Goal: Task Accomplishment & Management: Complete application form

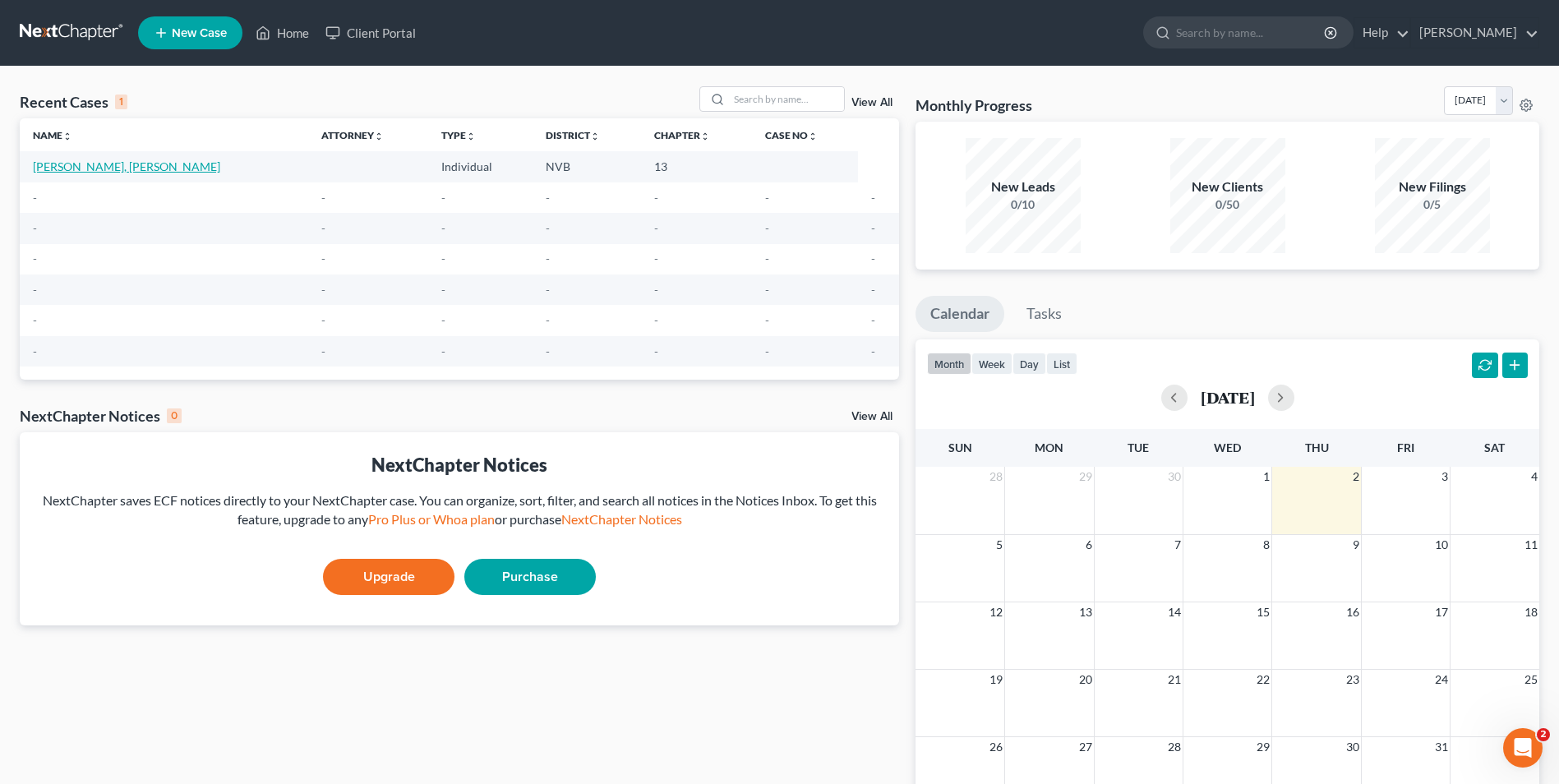
click at [89, 161] on link "[PERSON_NAME], [PERSON_NAME]" at bounding box center [127, 166] width 188 height 14
select select "0"
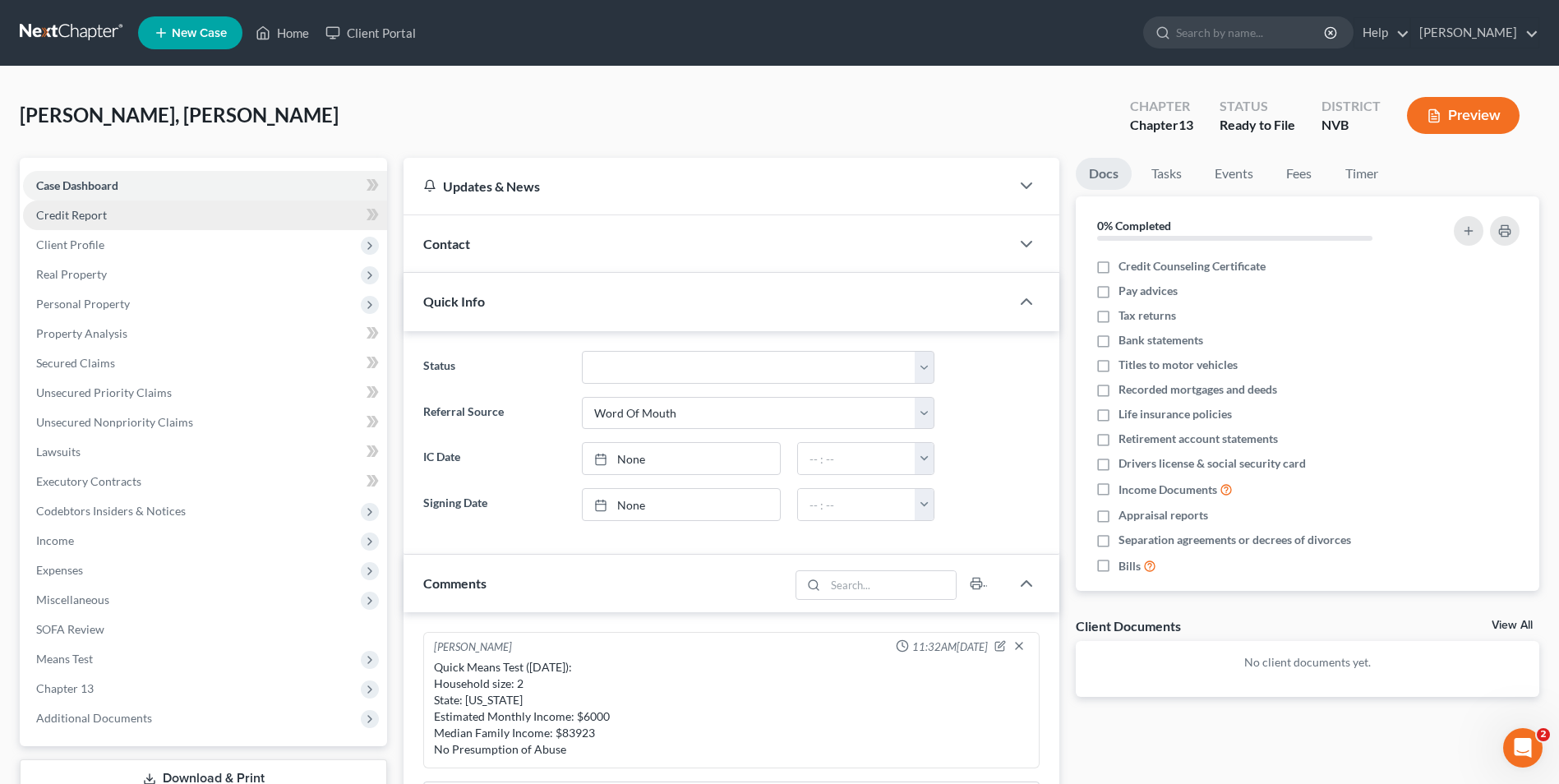
click at [104, 216] on span "Credit Report" at bounding box center [71, 215] width 71 height 14
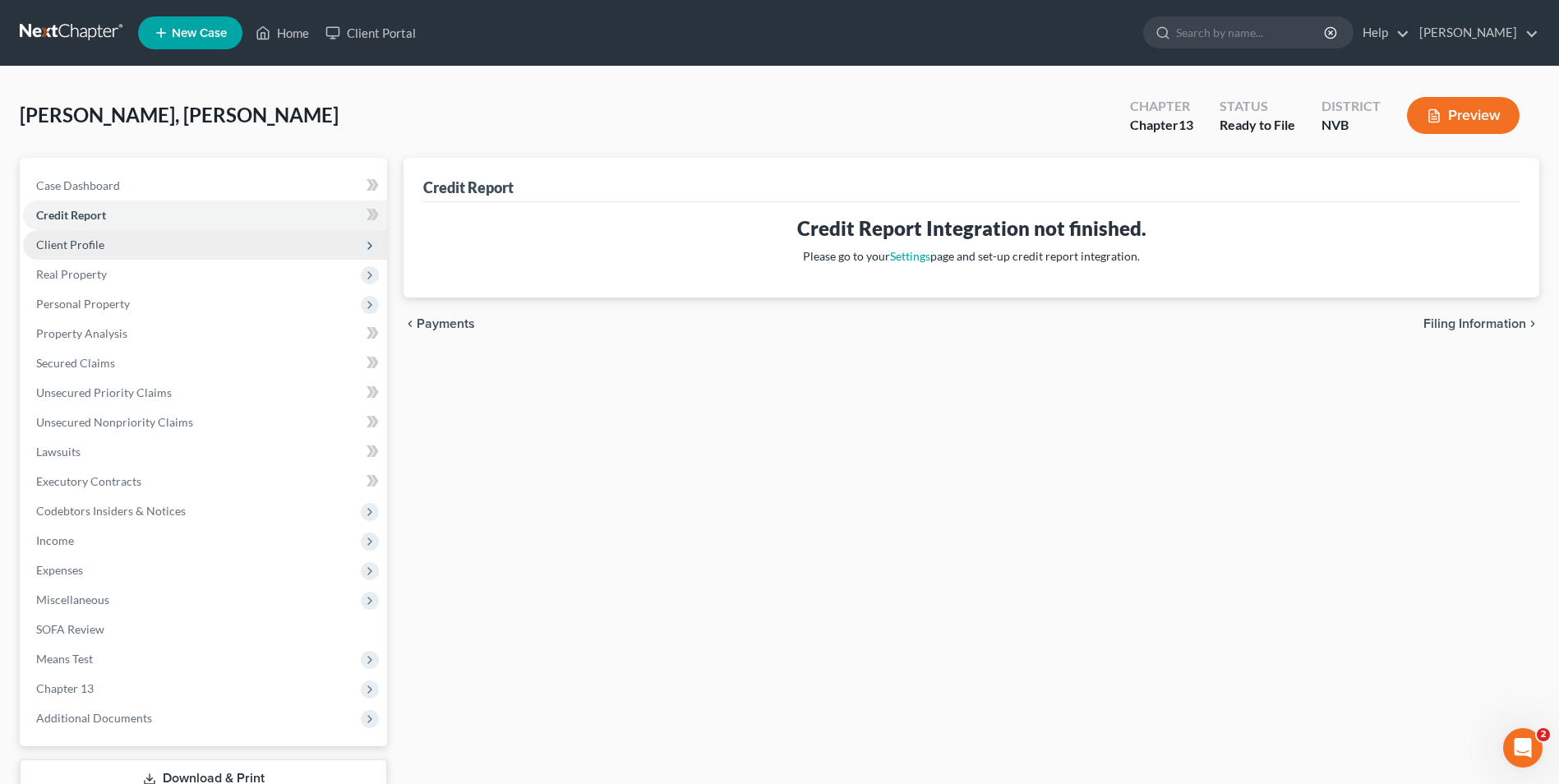
click at [65, 239] on span "Client Profile" at bounding box center [70, 245] width 69 height 14
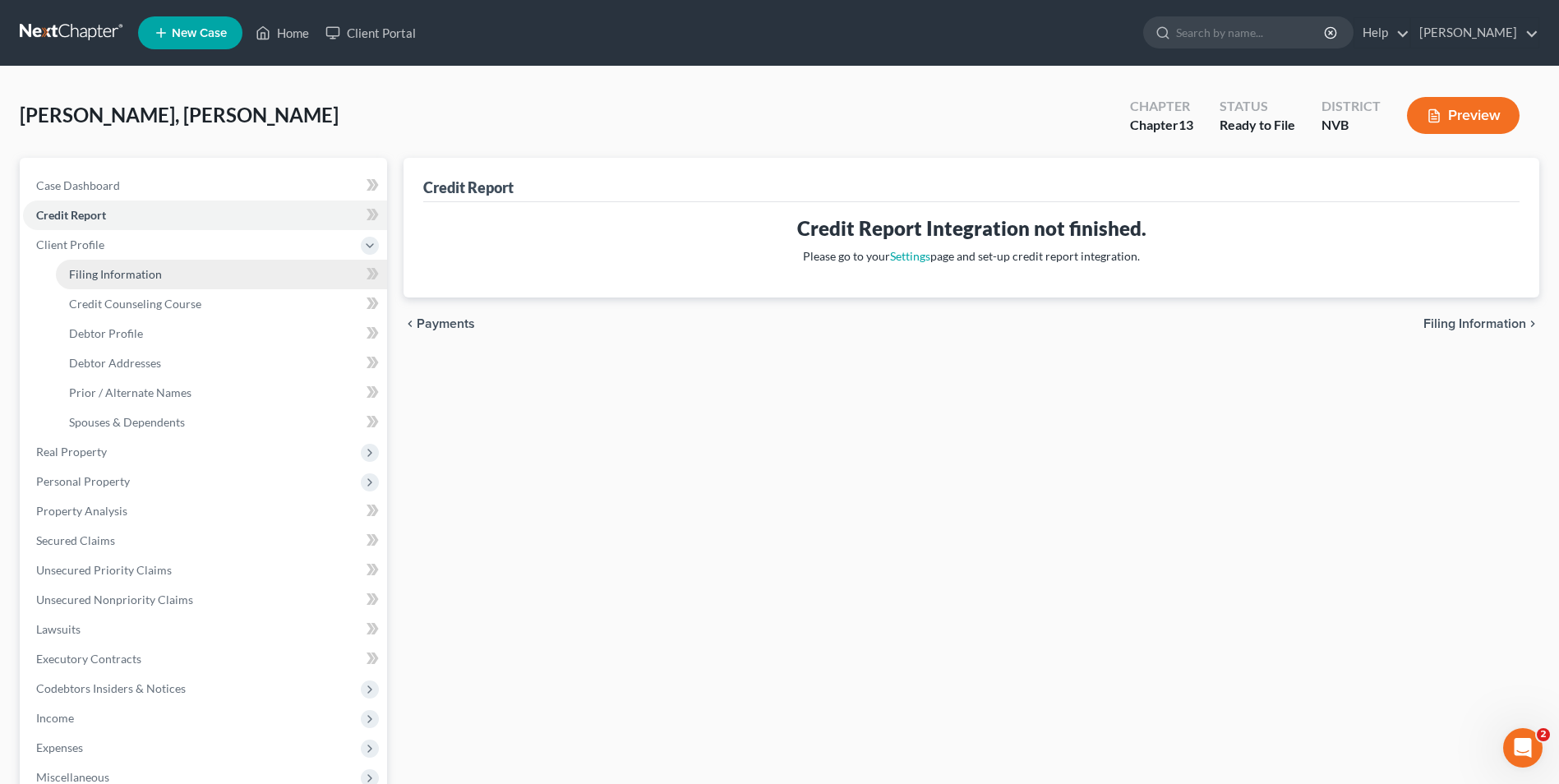
click at [119, 261] on link "Filing Information" at bounding box center [221, 275] width 332 height 30
select select "1"
select select "0"
select select "3"
select select "31"
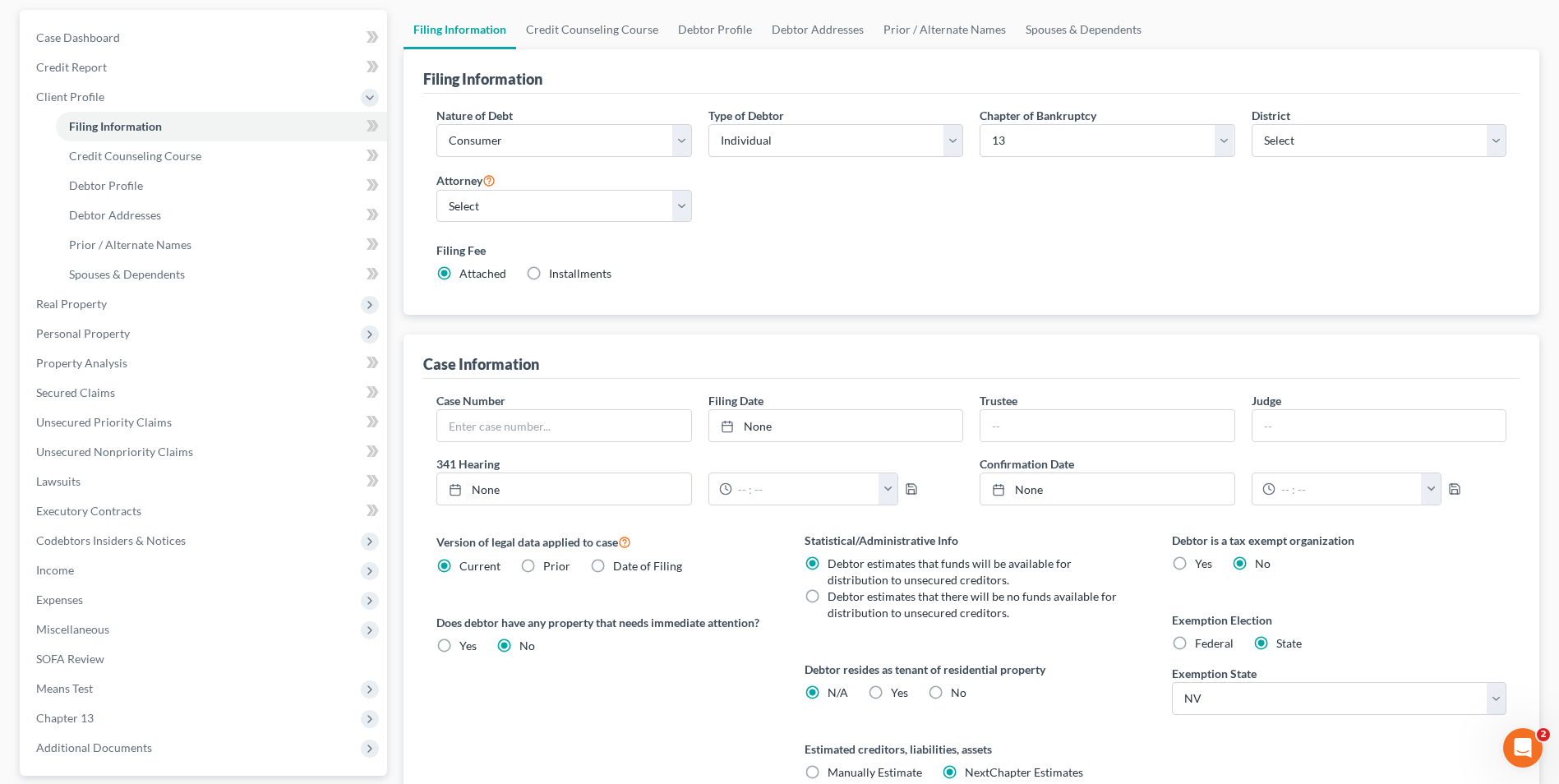
scroll to position [134, 0]
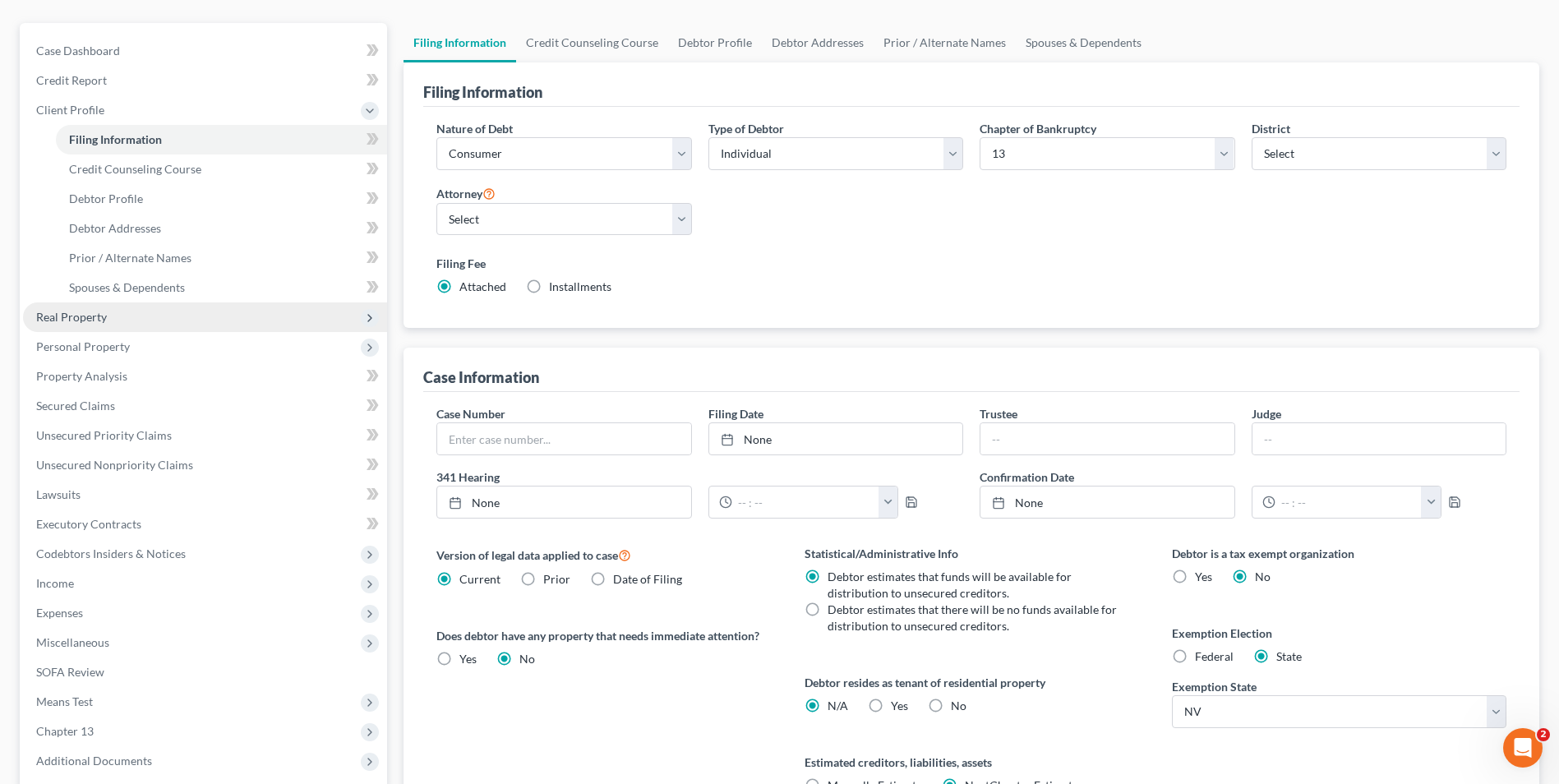
click at [57, 320] on span "Real Property" at bounding box center [71, 316] width 71 height 14
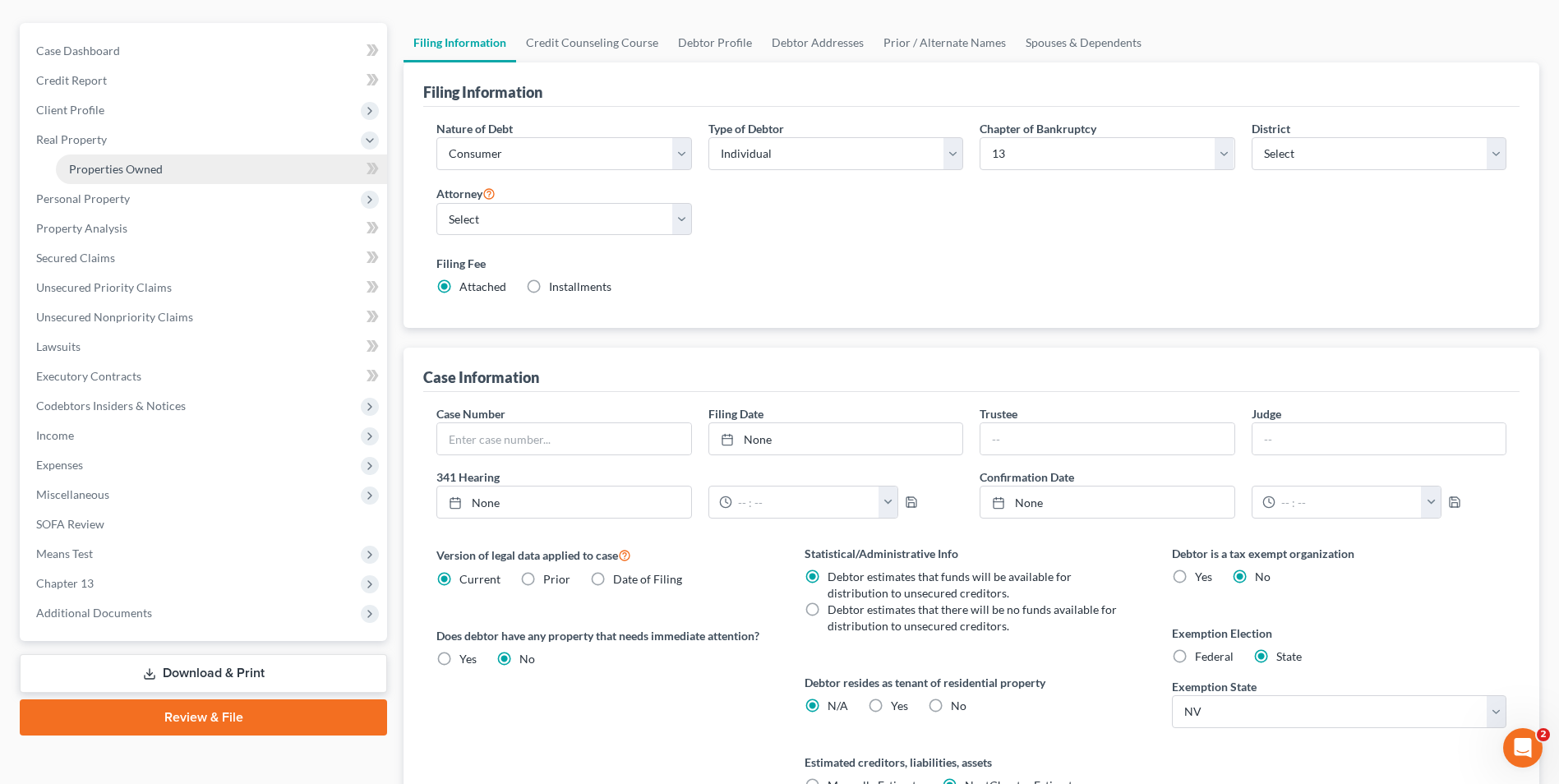
click at [118, 171] on span "Properties Owned" at bounding box center [115, 168] width 94 height 14
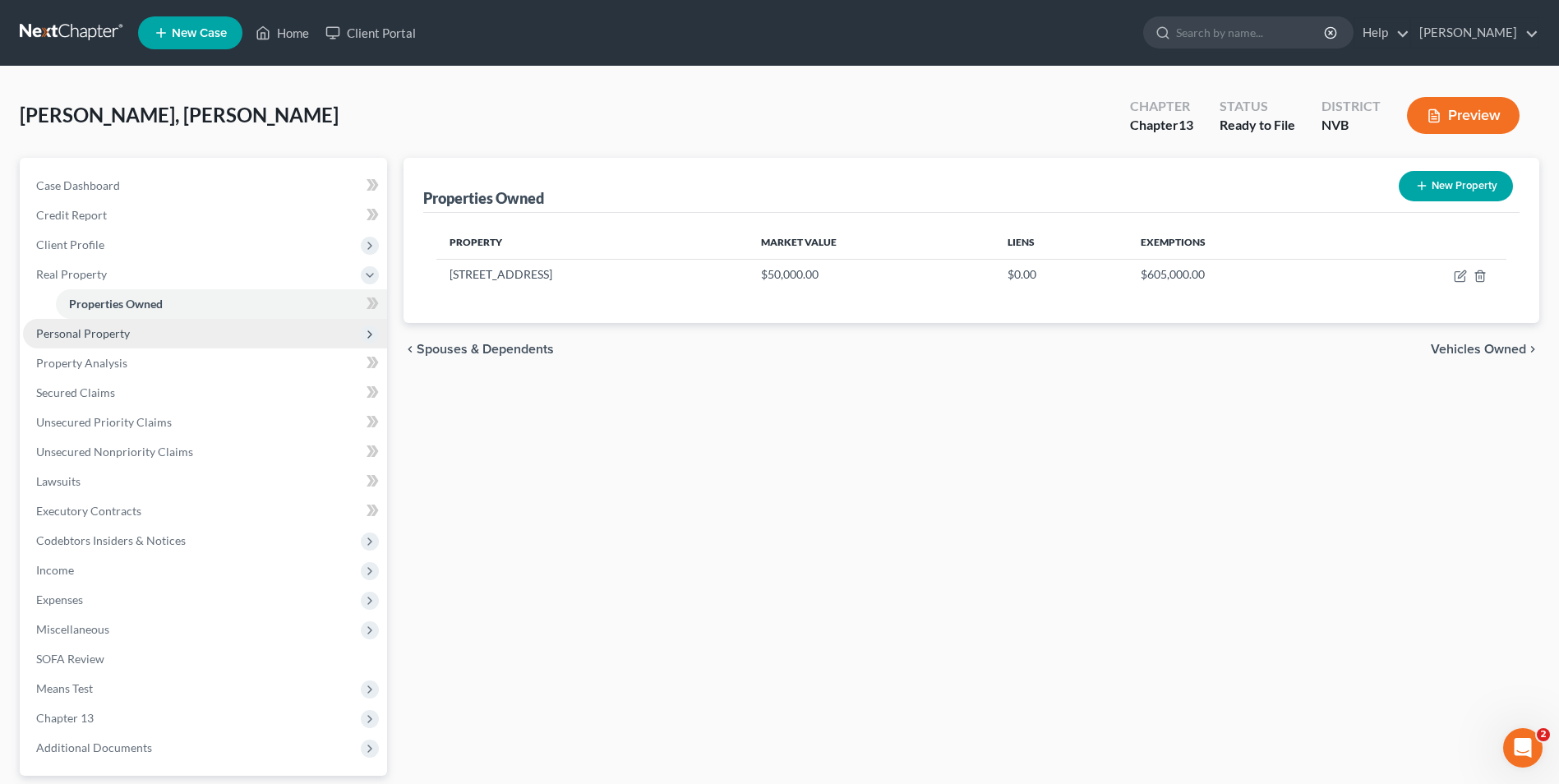
click at [99, 335] on span "Personal Property" at bounding box center [82, 333] width 94 height 14
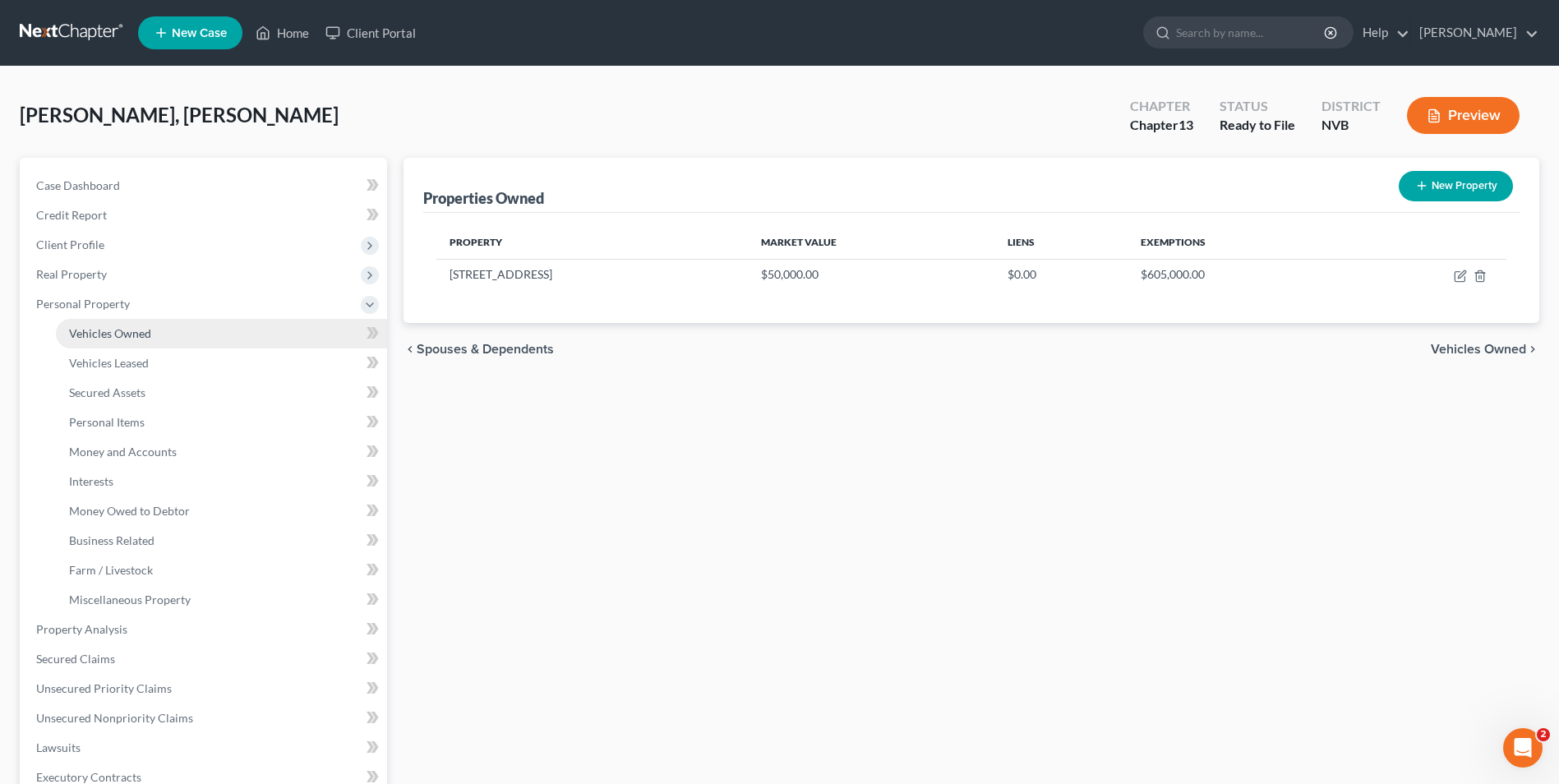
click at [86, 332] on span "Vehicles Owned" at bounding box center [109, 333] width 82 height 14
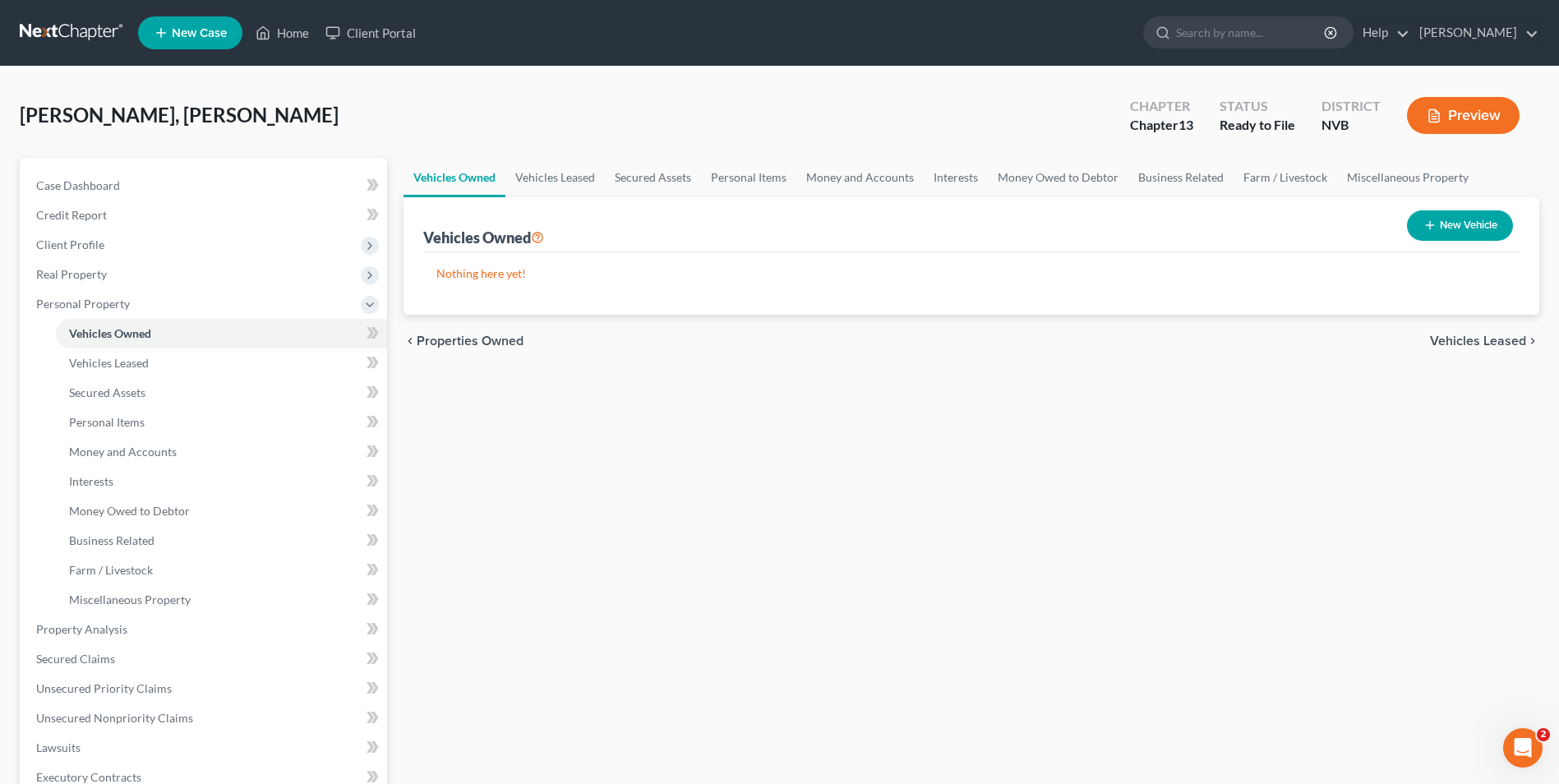
click at [925, 221] on button "New Vehicle" at bounding box center [1460, 225] width 106 height 30
select select "0"
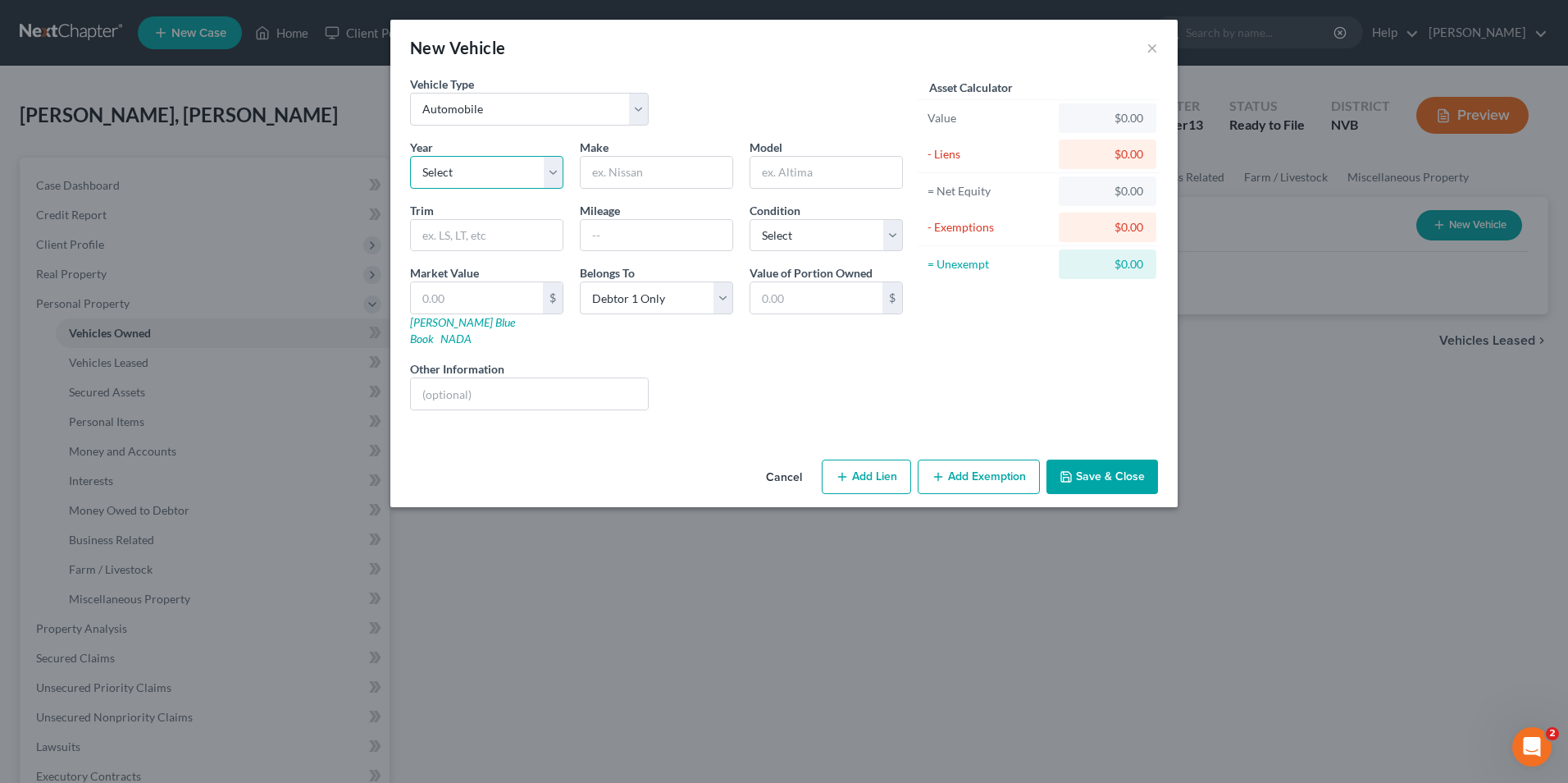
click at [477, 183] on select "Select 2026 2025 2024 2023 2022 2021 2020 2019 2018 2017 2016 2015 2014 2013 20…" at bounding box center [486, 172] width 153 height 33
select select "4"
click at [410, 155] on select "Select 2026 2025 2024 2023 2022 2021 2020 2019 2018 2017 2016 2015 2014 2013 20…" at bounding box center [486, 172] width 153 height 33
click at [639, 173] on input "text" at bounding box center [656, 172] width 151 height 31
type input "Nissan"
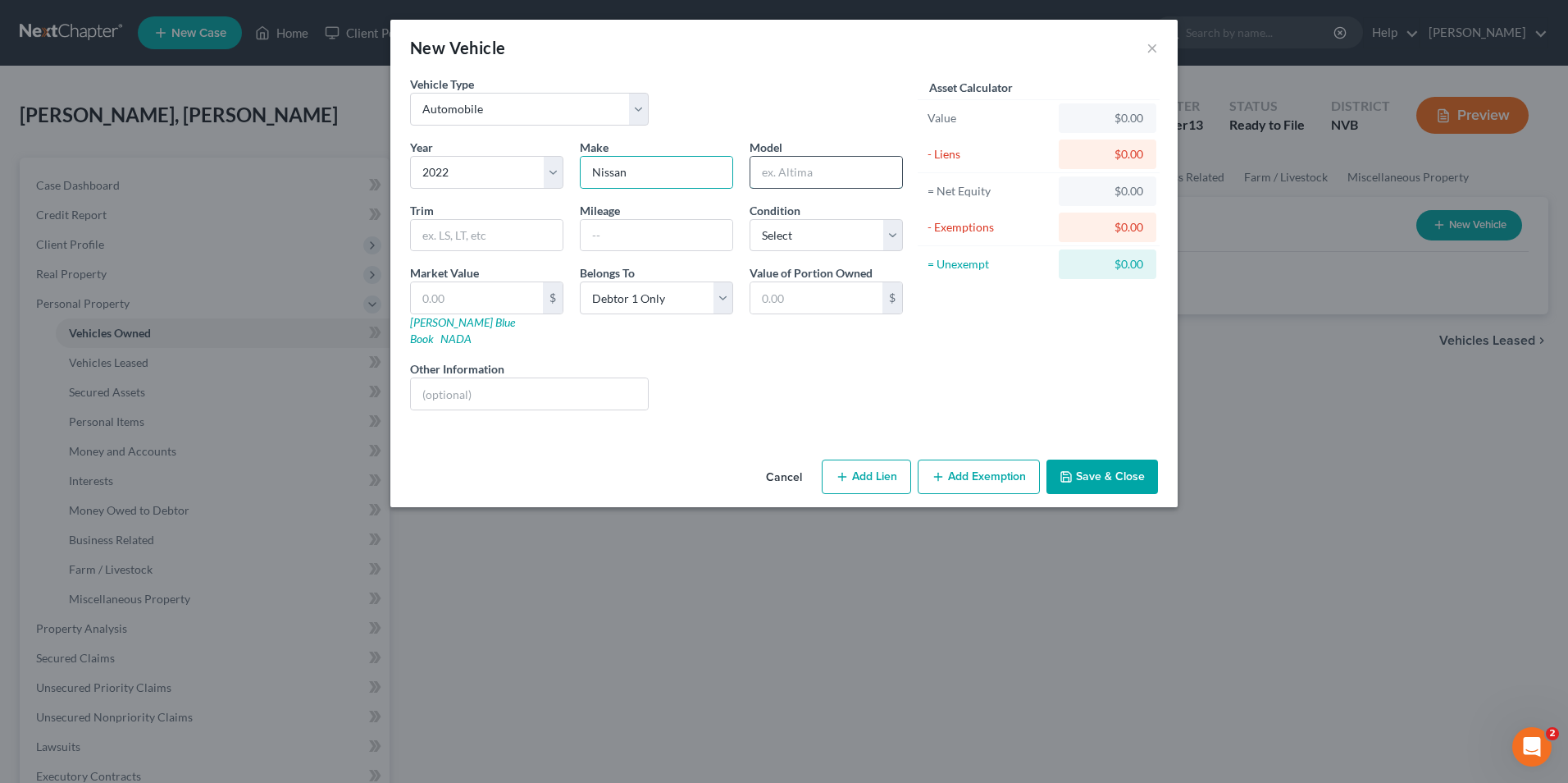
click at [812, 177] on input "text" at bounding box center [826, 172] width 151 height 31
type input "Altima"
click at [536, 238] on input "text" at bounding box center [486, 236] width 151 height 31
click at [627, 238] on input "text" at bounding box center [656, 236] width 151 height 31
type input "50000"
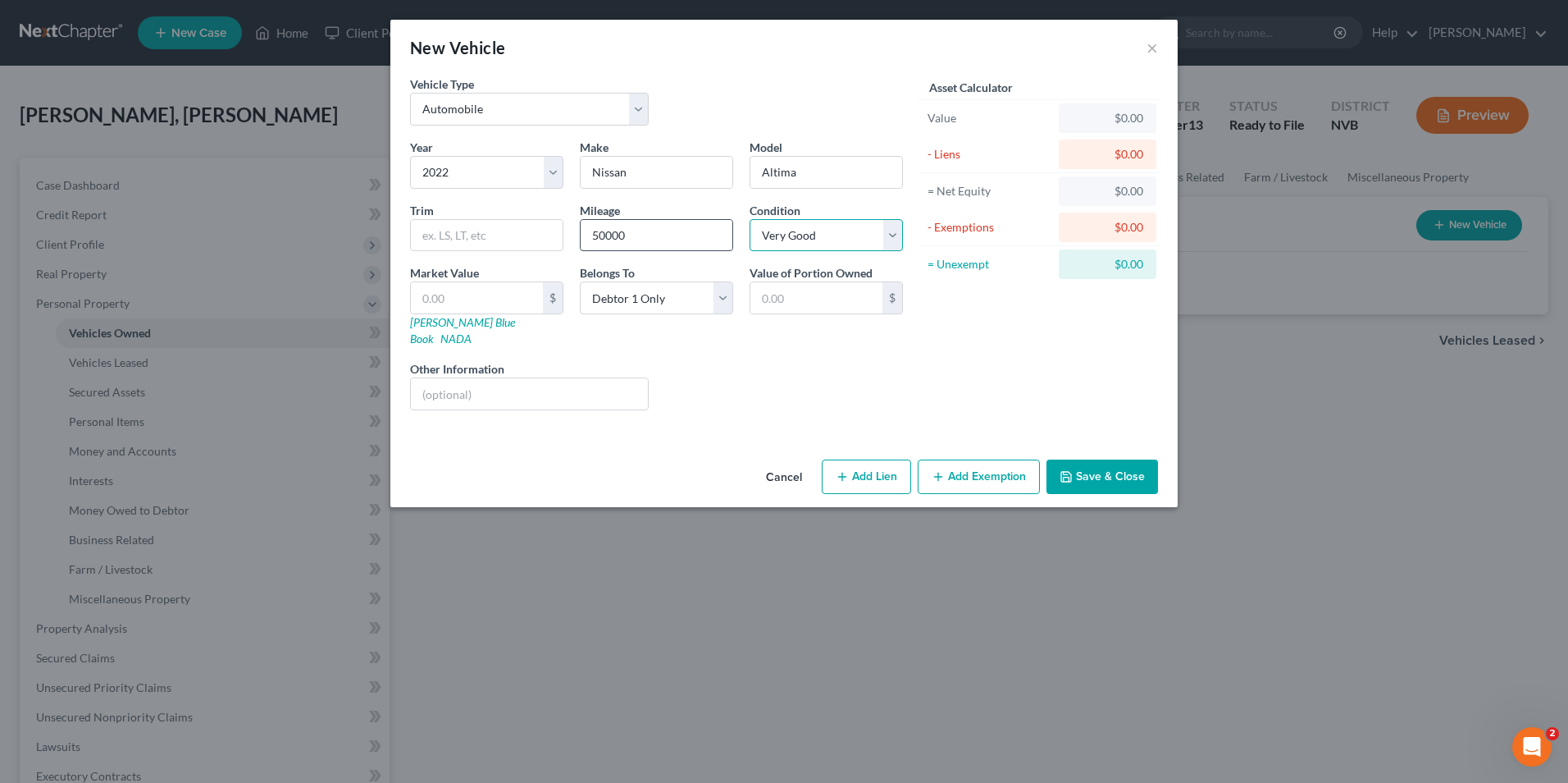
select select "2"
click at [462, 325] on link "Kelly Blue Book" at bounding box center [462, 329] width 105 height 30
click at [472, 331] on link "NADA" at bounding box center [455, 338] width 31 height 14
click at [450, 310] on input "text" at bounding box center [477, 297] width 132 height 31
type input "1"
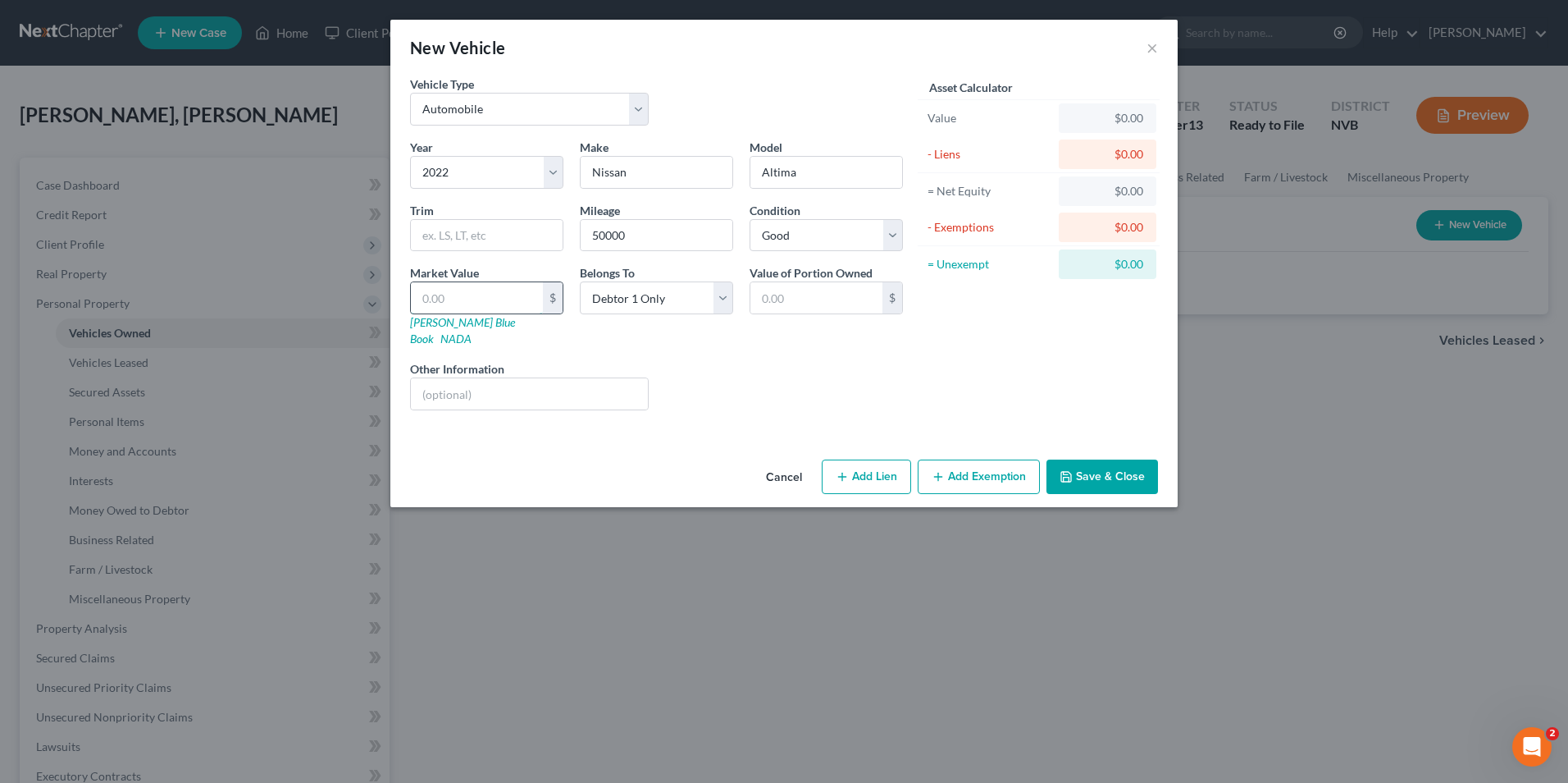
type input "1.00"
type input "18"
type input "18.00"
type input "180"
type input "180.00"
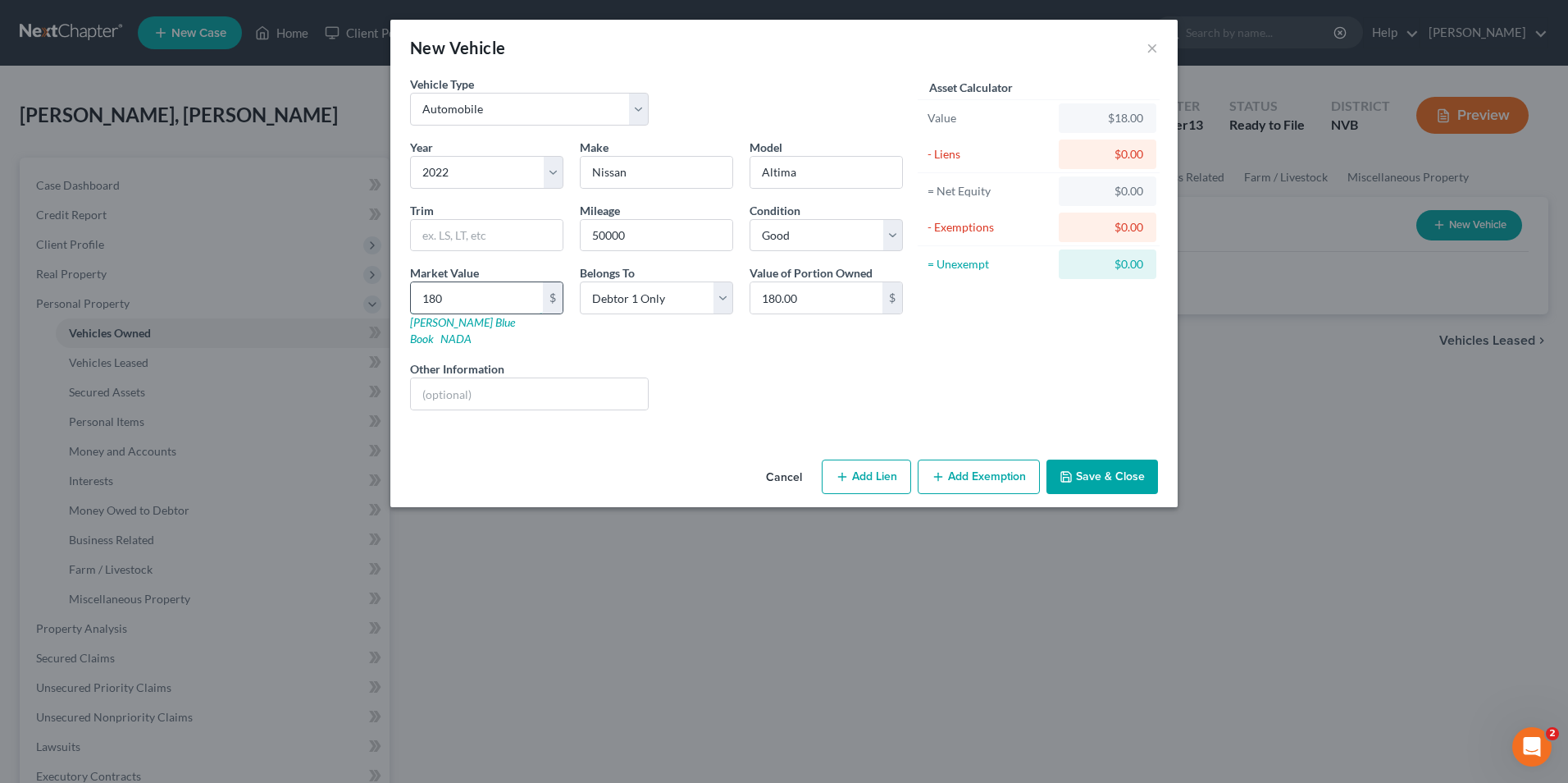
type input "1800"
type input "1,800.00"
type input "1,8000"
type input "18,000.00"
type input "18,000"
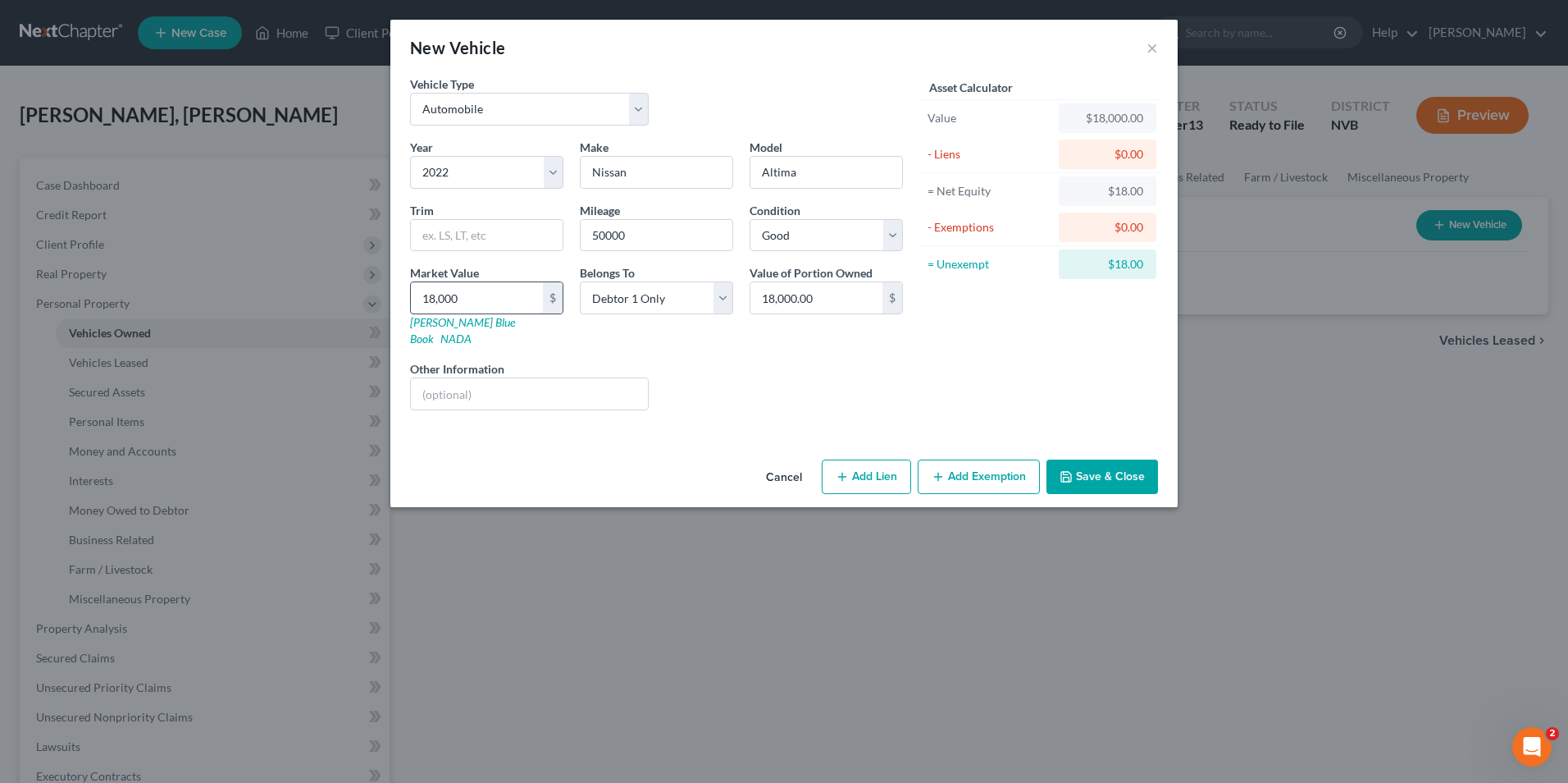
click at [505, 300] on input "18,000" at bounding box center [477, 297] width 132 height 31
drag, startPoint x: 577, startPoint y: 352, endPoint x: 596, endPoint y: 354, distance: 19.1
click at [577, 360] on div "Other Information" at bounding box center [529, 385] width 255 height 50
click at [812, 291] on input "18,000.00" at bounding box center [816, 297] width 132 height 31
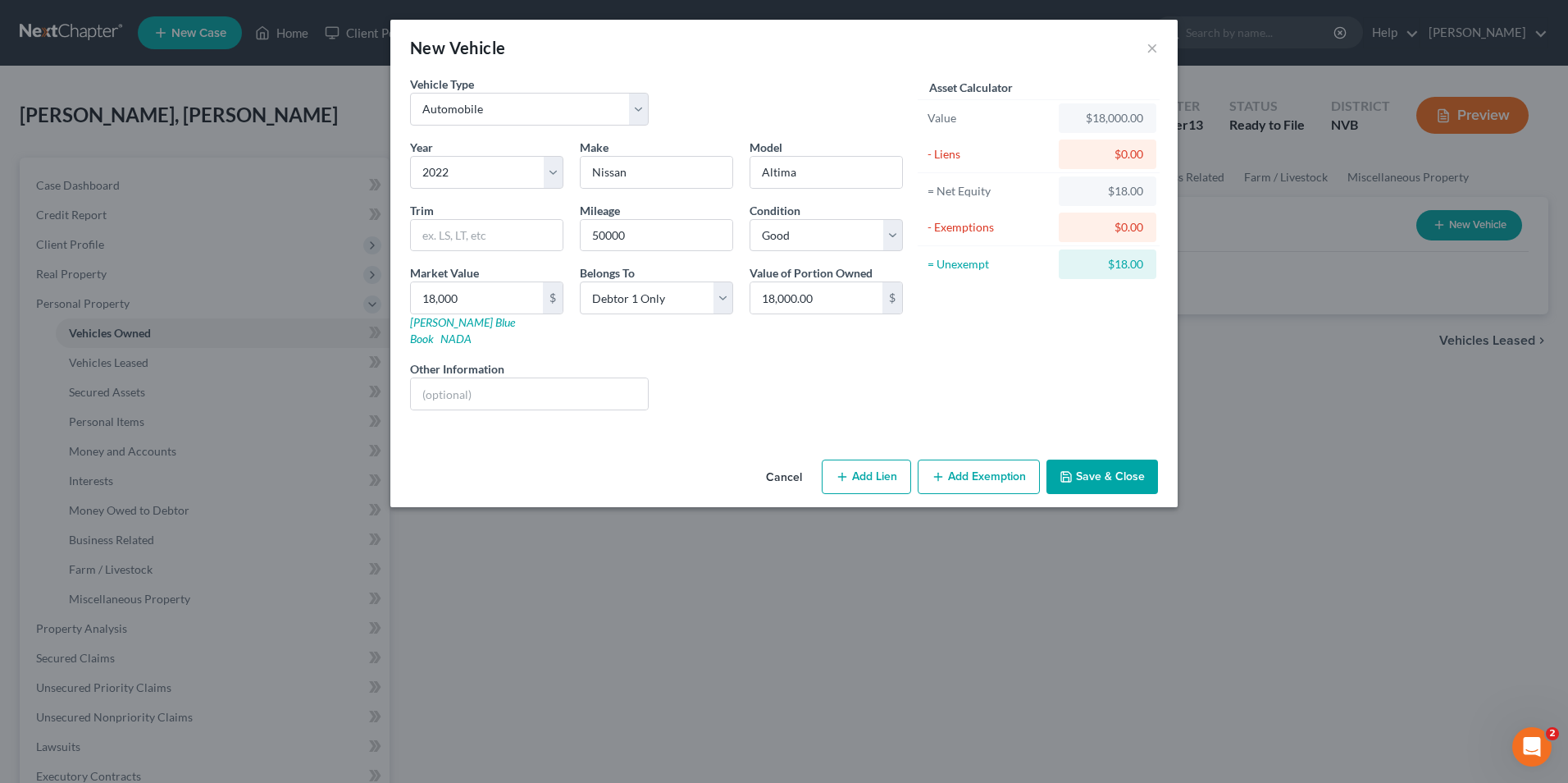
click at [922, 266] on div "$18.00" at bounding box center [1108, 264] width 71 height 16
click at [509, 303] on input "18,000" at bounding box center [477, 297] width 132 height 31
type input "0"
type input "0.00"
type input "00"
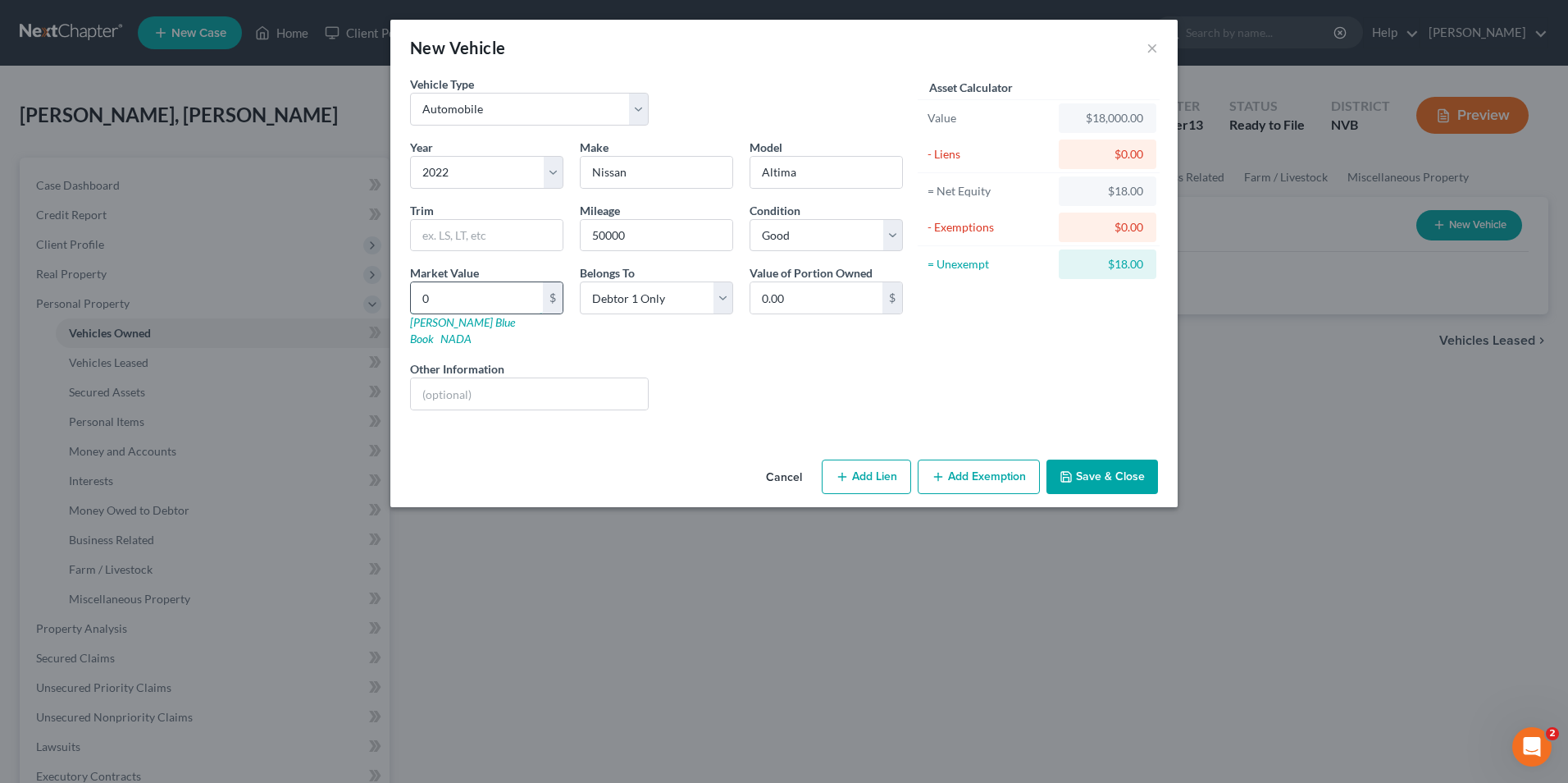
type input "00.00"
type input "0"
type input "0.00"
type input "1"
type input "1.00"
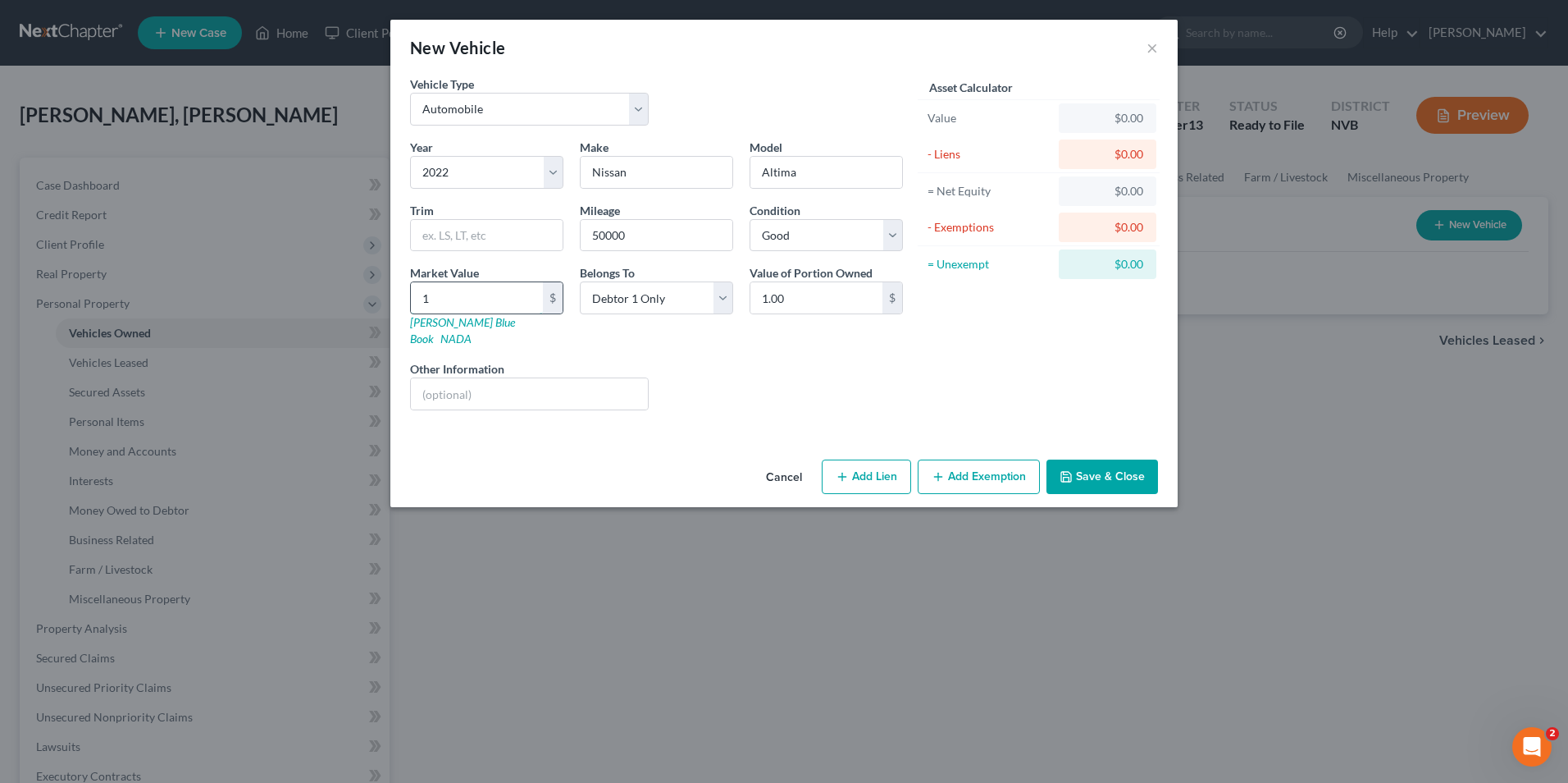
type input "18"
type input "18.00"
type input "180"
type input "180.00"
type input "1800"
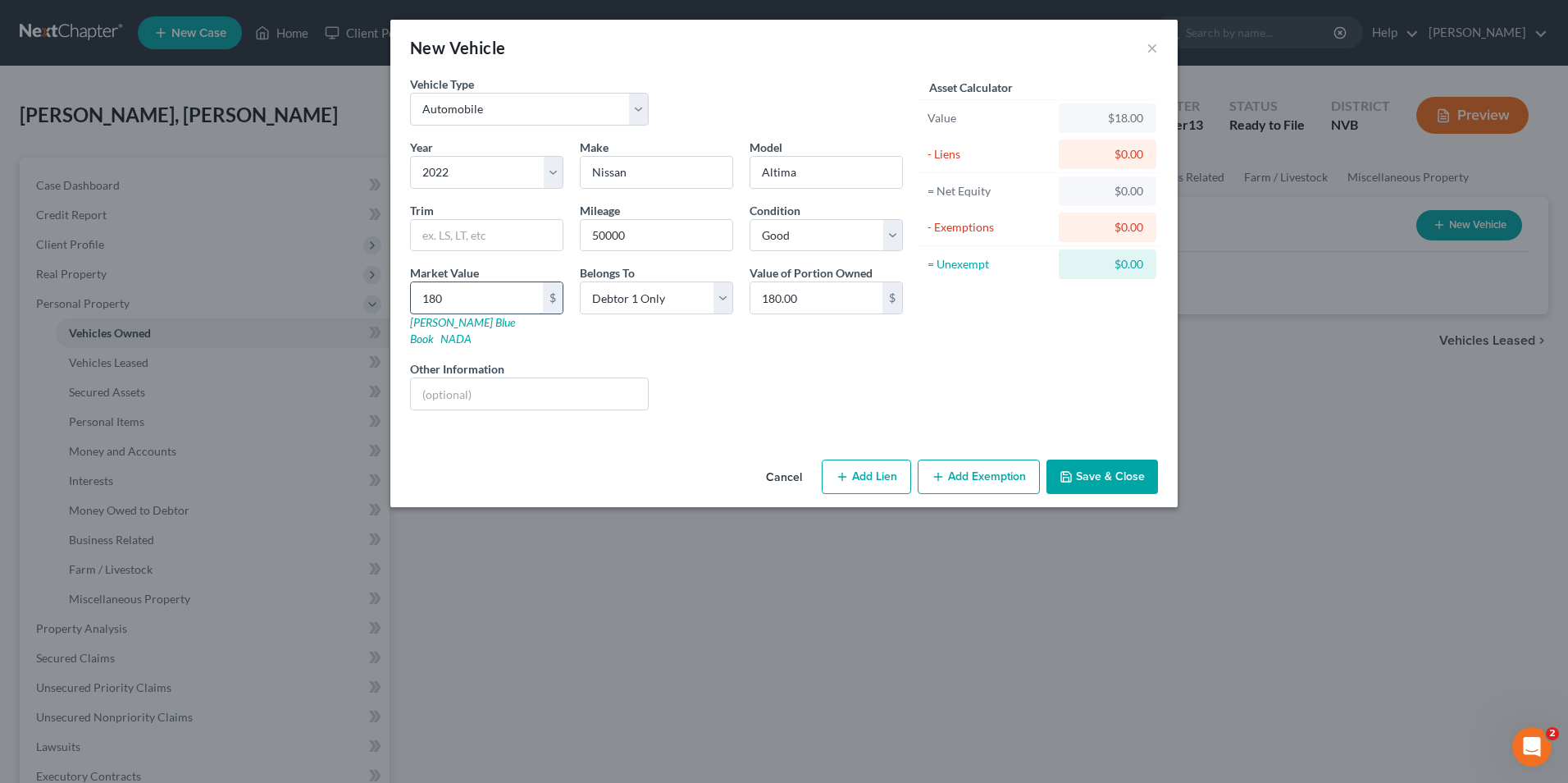
type input "1,800.00"
type input "1,8000"
type input "18,000.00"
type input "18,000"
click at [888, 460] on button "Add Lien" at bounding box center [867, 477] width 90 height 35
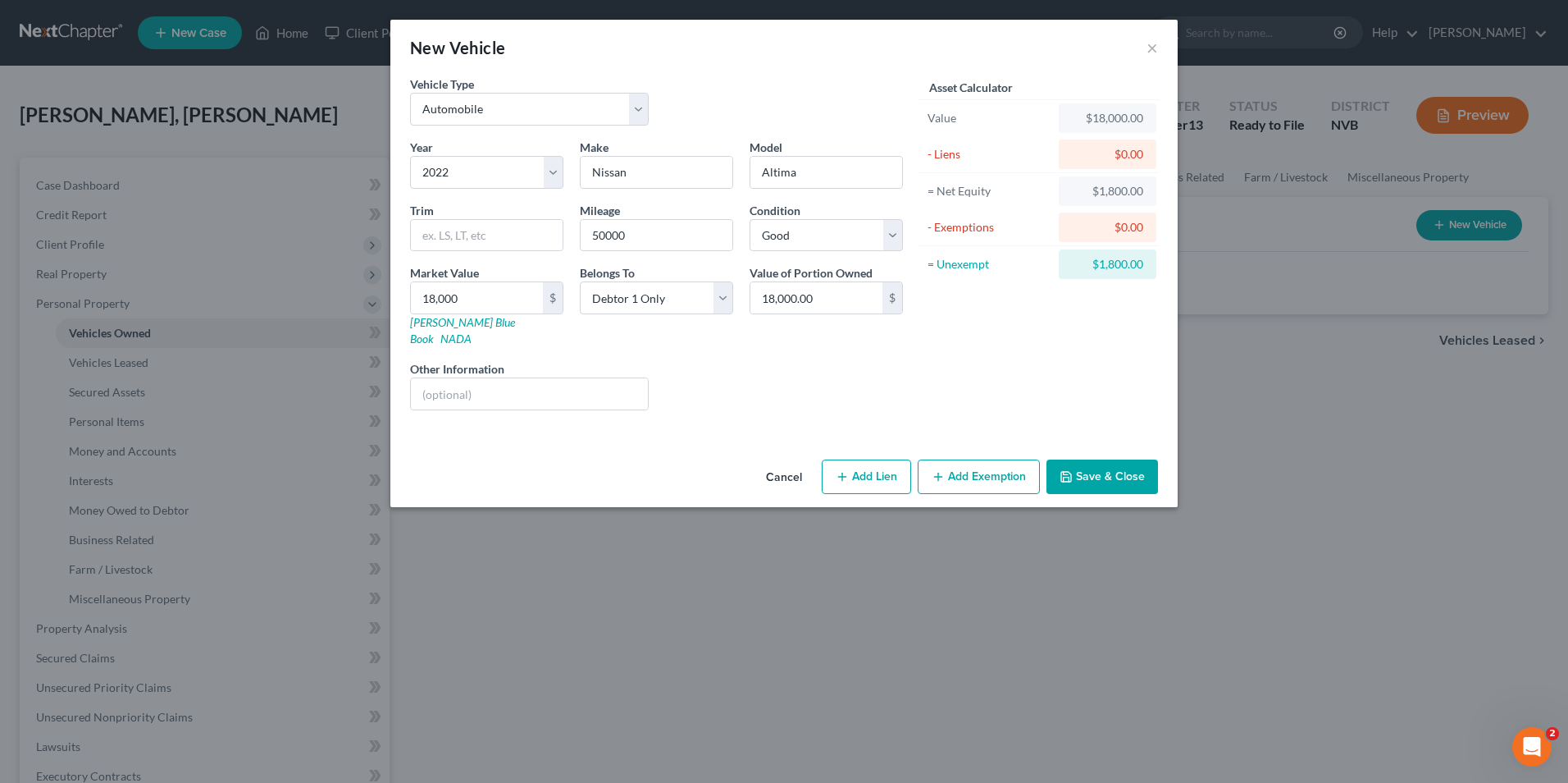
select select "0"
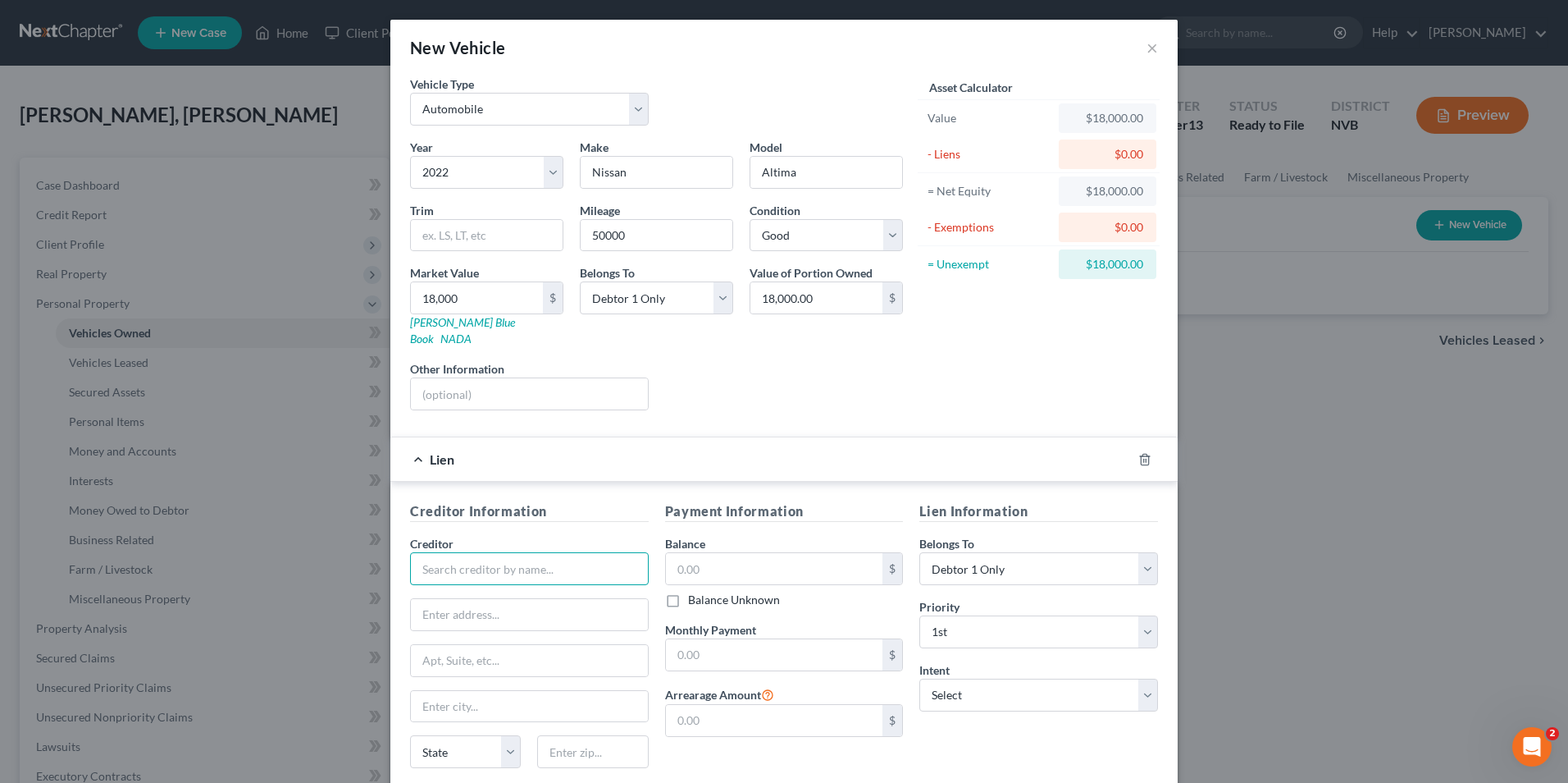
click at [508, 474] on input "text" at bounding box center [529, 569] width 238 height 33
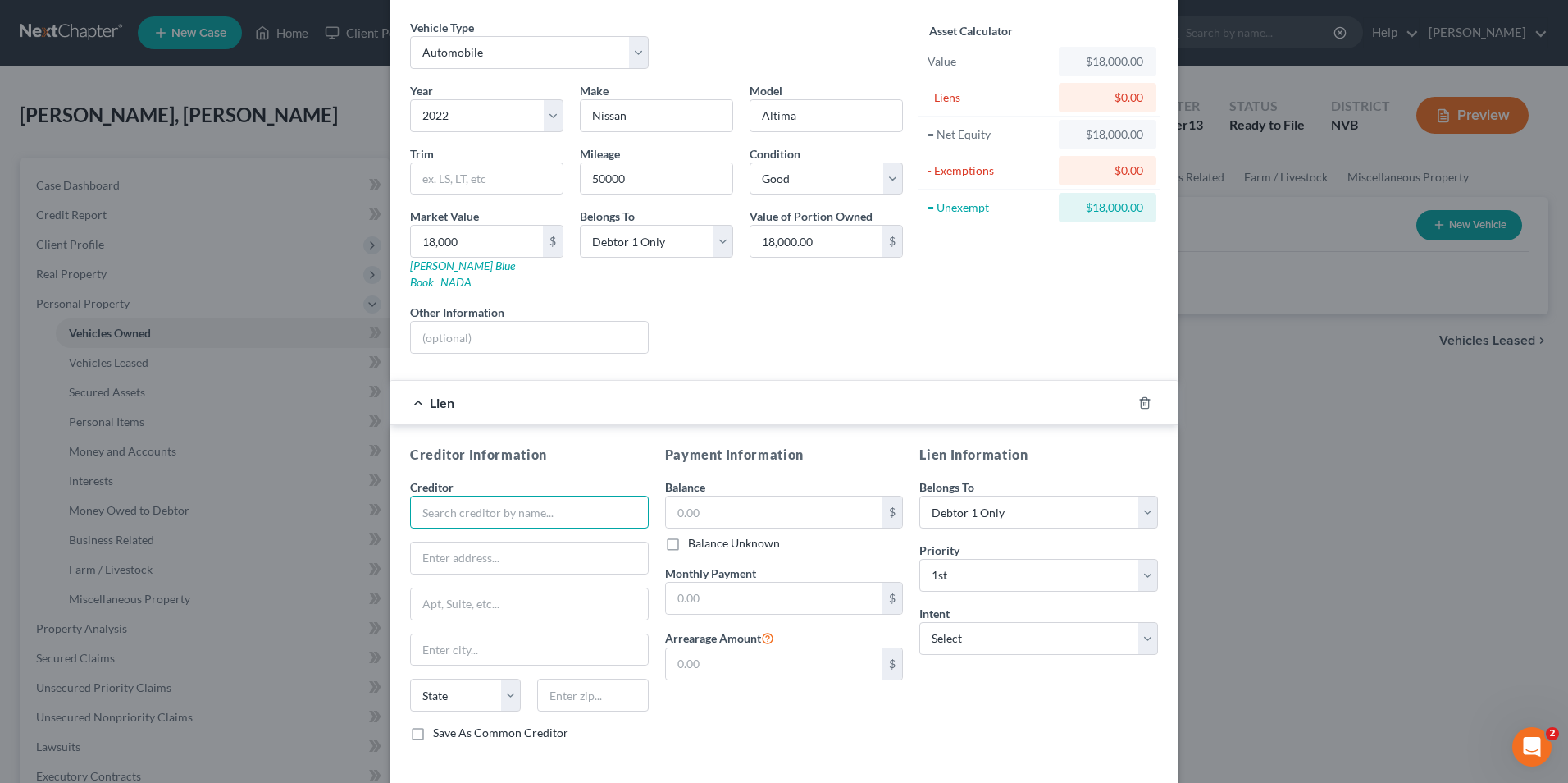
scroll to position [115, 0]
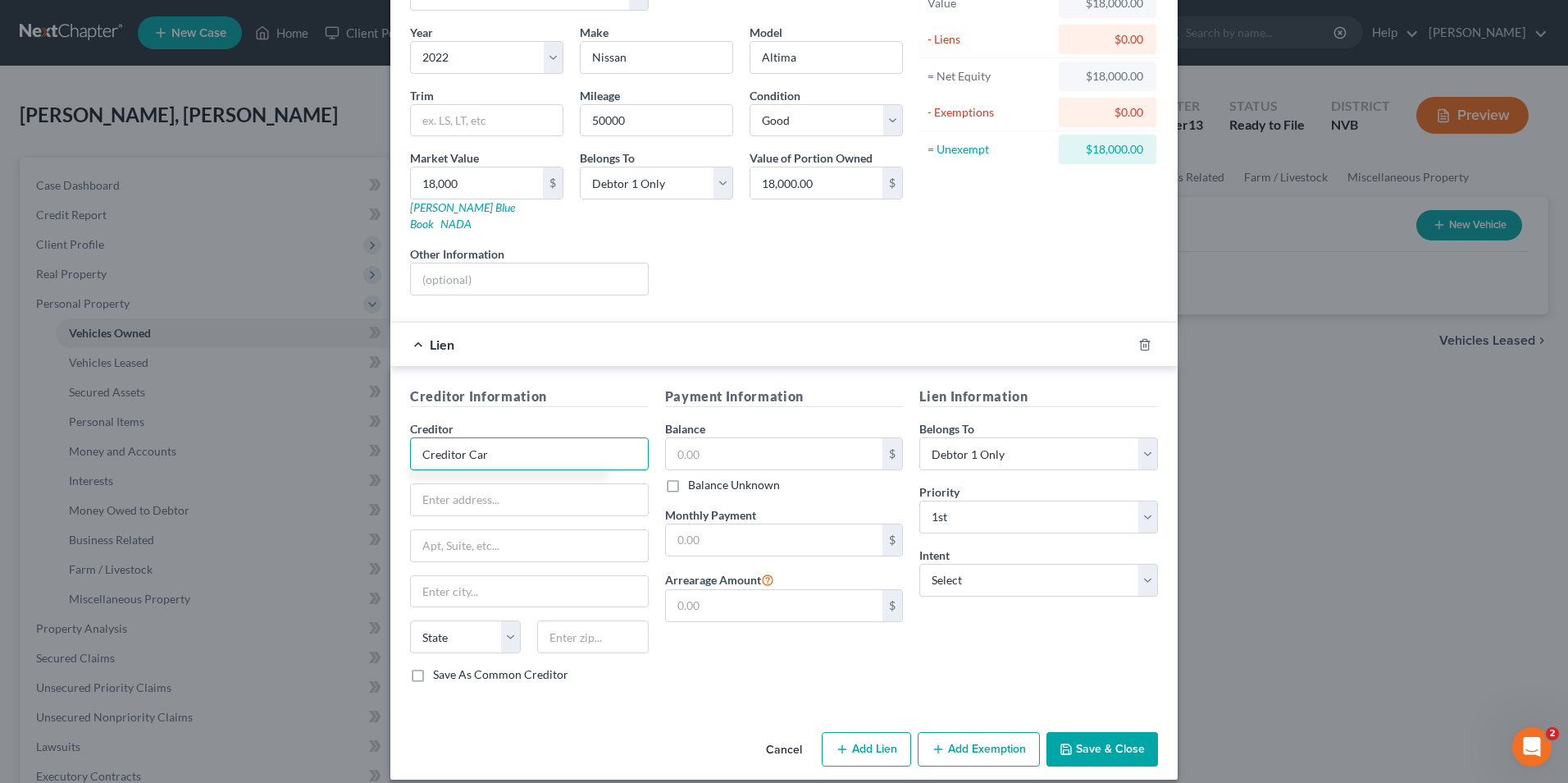
type input "Creditor Car"
type input "123 adfa 555 asd"
type input "Las Vegas"
select select "31"
type input "89101"
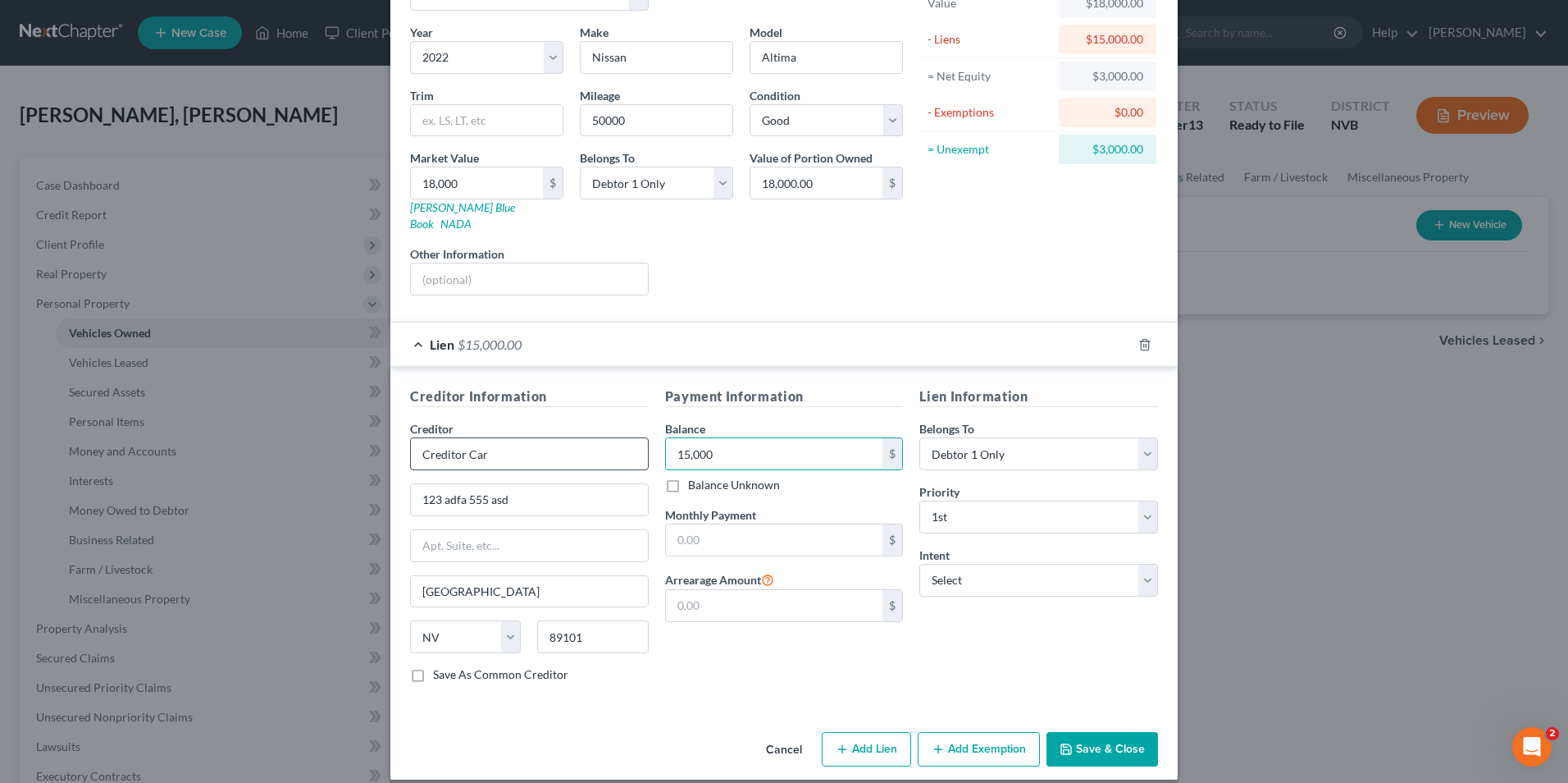
type input "15,000"
click at [743, 474] on input "text" at bounding box center [774, 540] width 217 height 31
type input "580"
type input "1,500"
click at [922, 474] on button "Add Exemption" at bounding box center [978, 749] width 123 height 35
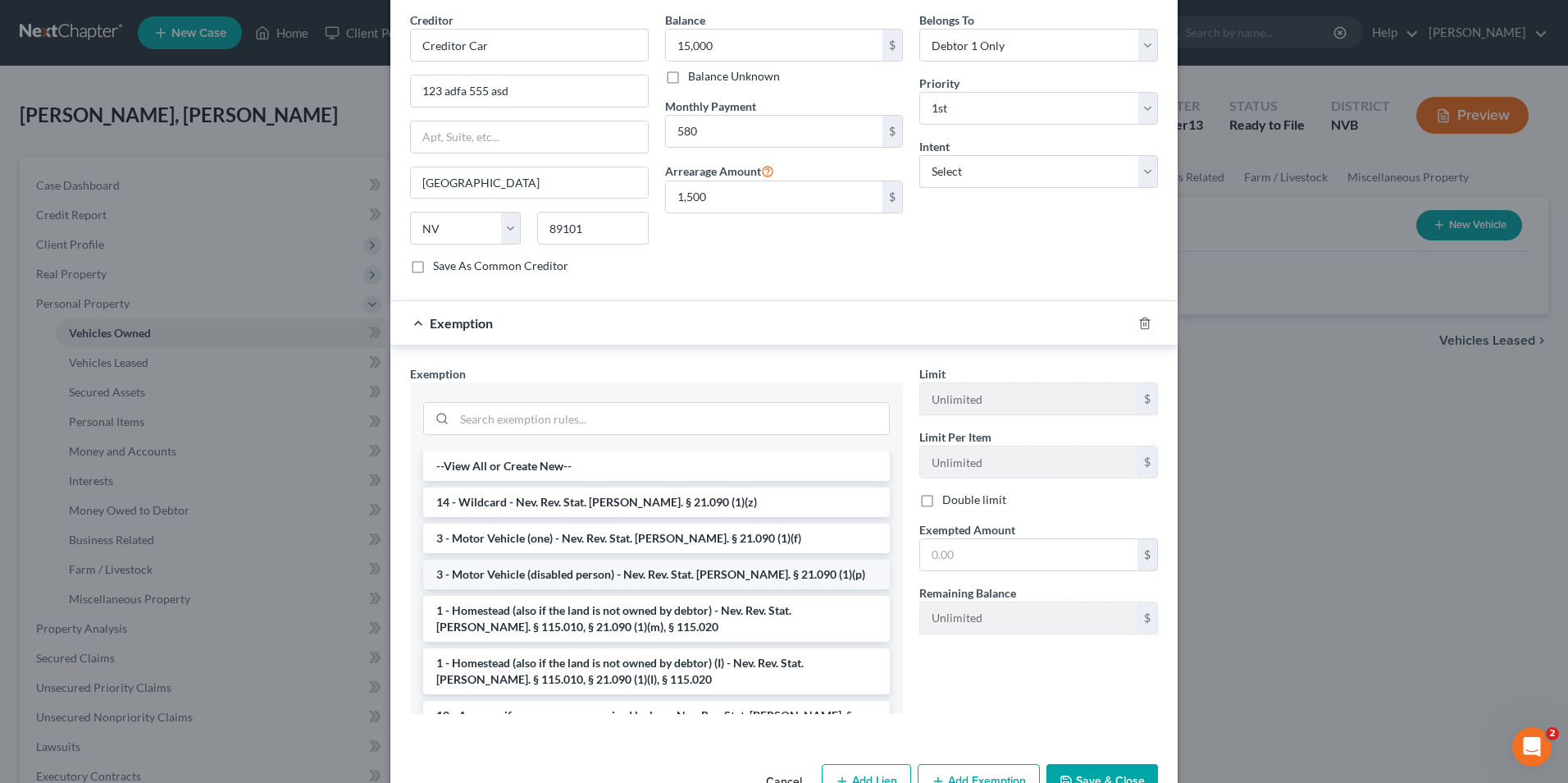
scroll to position [525, 0]
click at [641, 474] on li "3 - Motor Vehicle (one) - Nev. Rev. Stat. Ann. § 21.090 (1)(f)" at bounding box center [657, 537] width 467 height 30
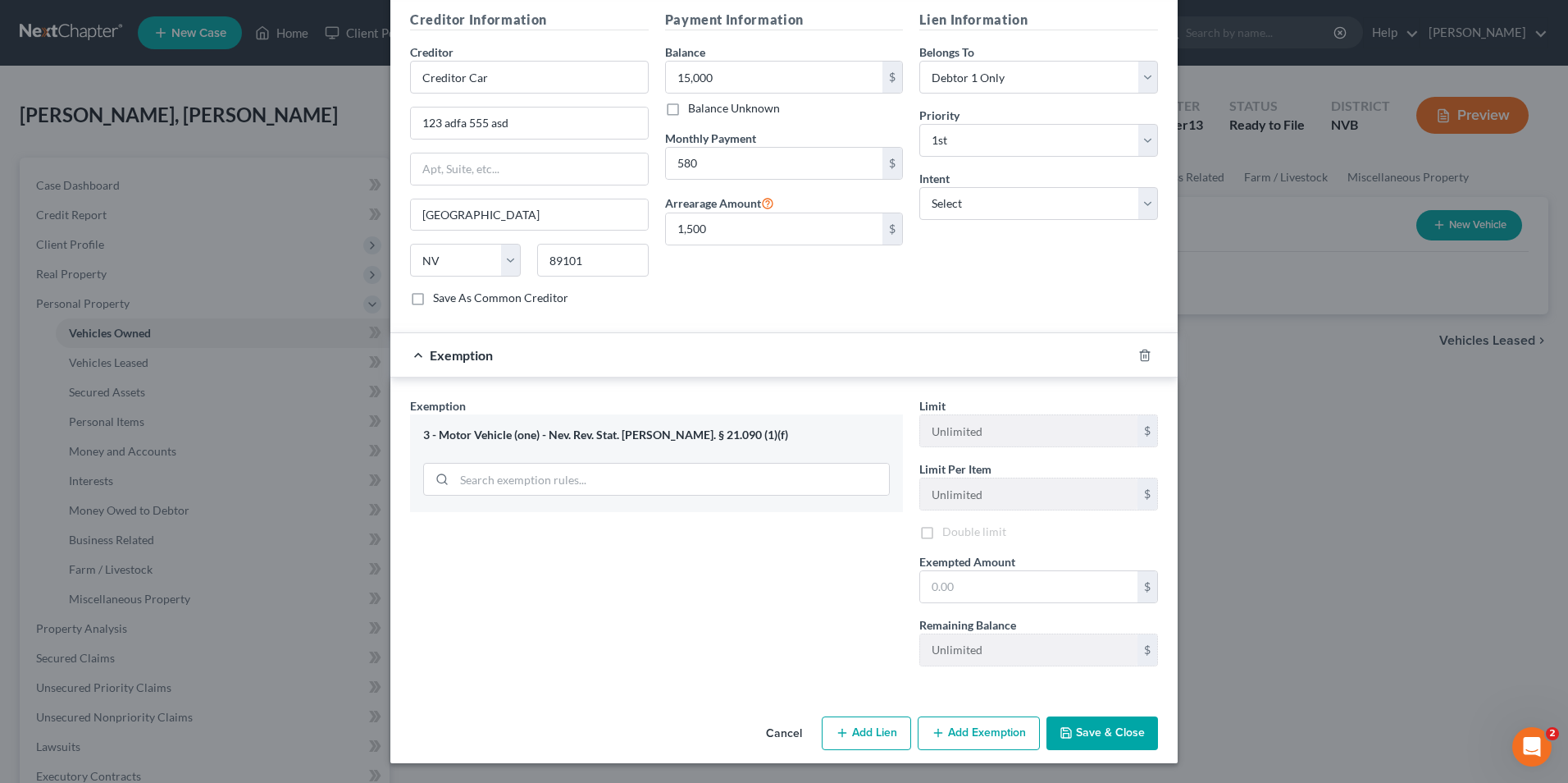
scroll to position [478, 0]
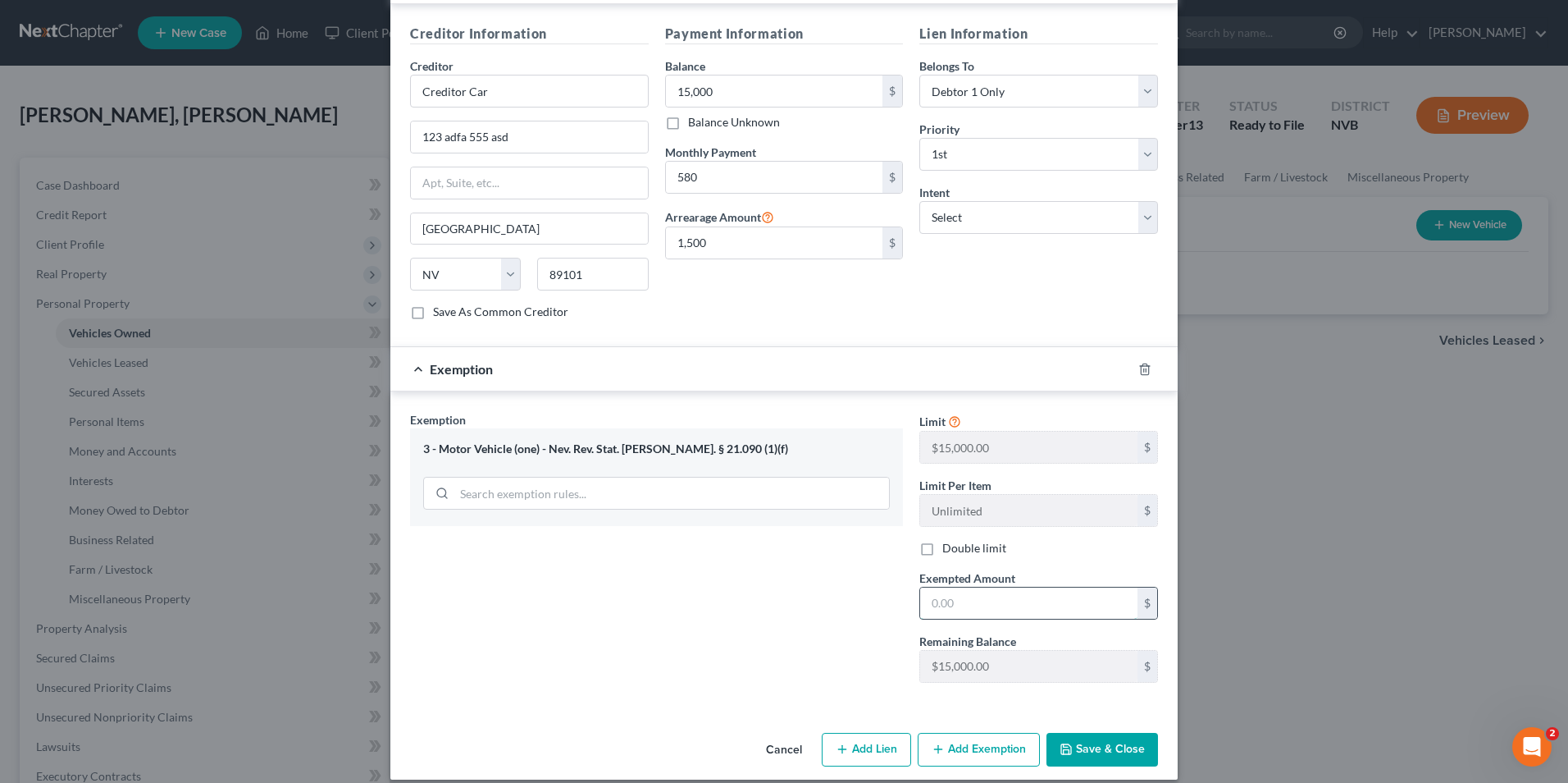
click at [922, 474] on input "text" at bounding box center [1029, 603] width 217 height 31
type input "15,000"
click at [722, 474] on div "Exemption Set must be selected for CA. Exemption * 3 - Motor Vehicle (one) - Ne…" at bounding box center [656, 553] width 509 height 284
click at [922, 474] on button "Save & Close" at bounding box center [1103, 750] width 112 height 35
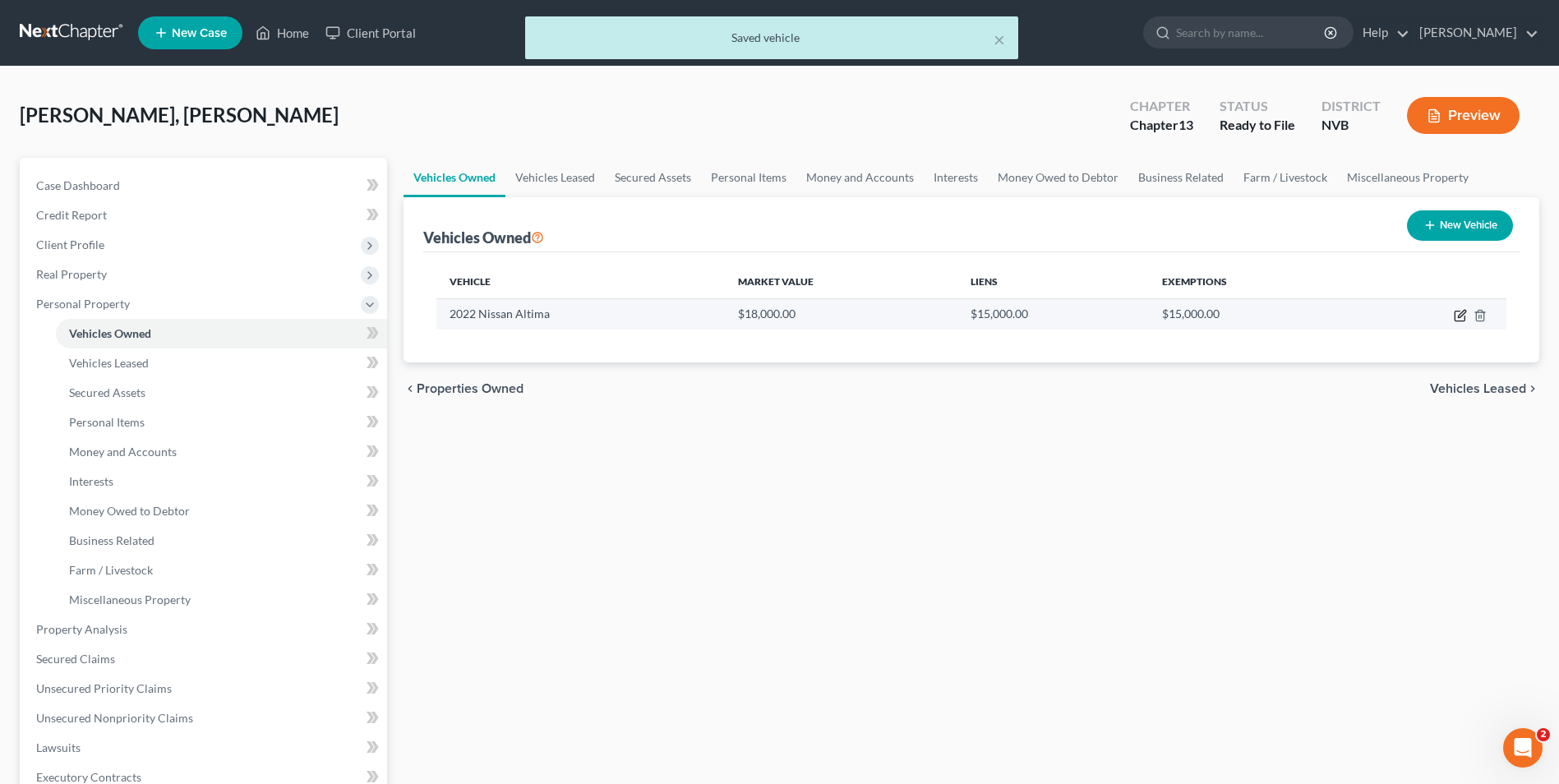
click at [925, 319] on icon "button" at bounding box center [1461, 316] width 14 height 14
select select "0"
select select "4"
select select "2"
select select "0"
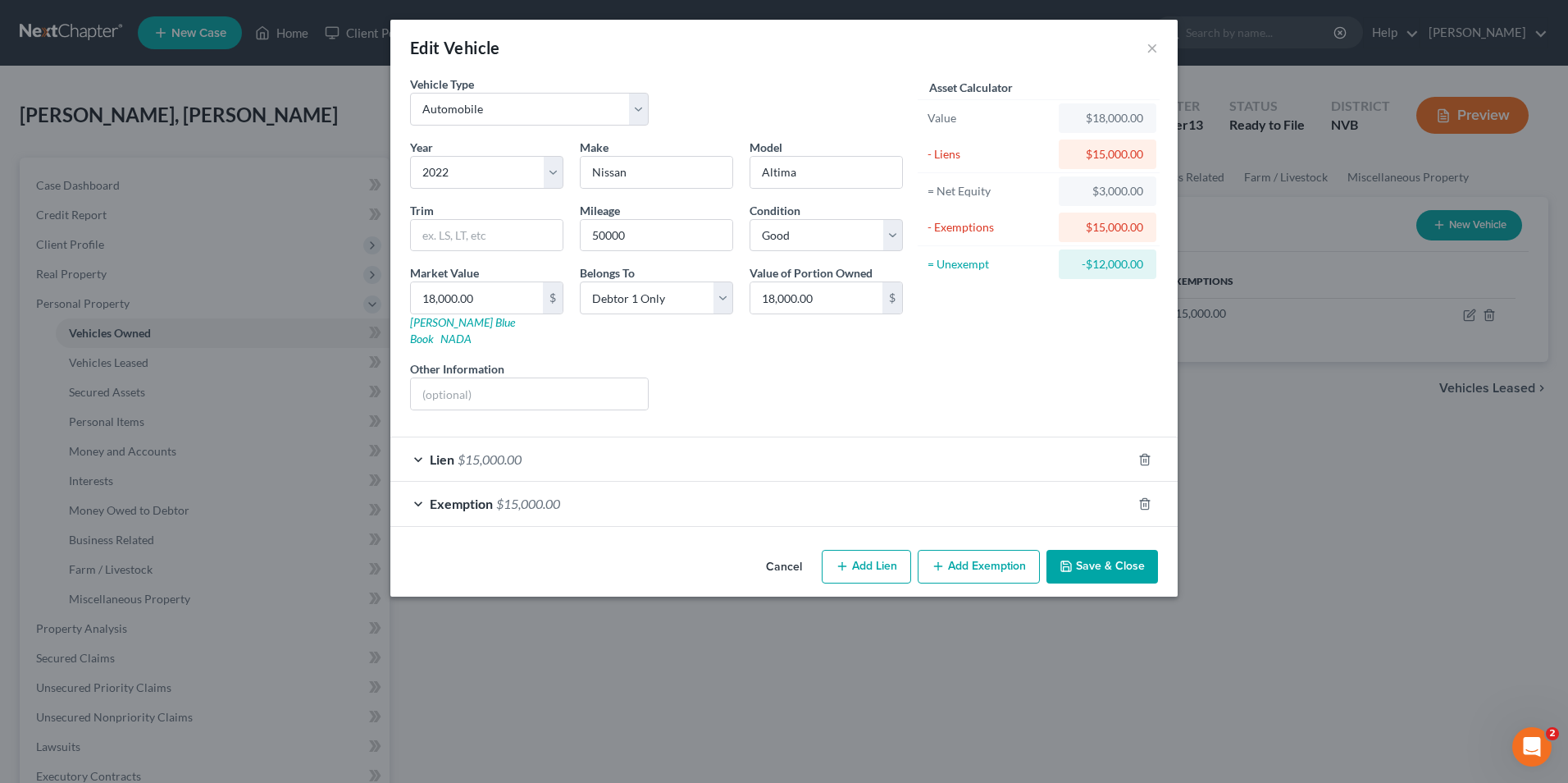
click at [485, 474] on div "Exemption $15,000.00" at bounding box center [761, 503] width 741 height 43
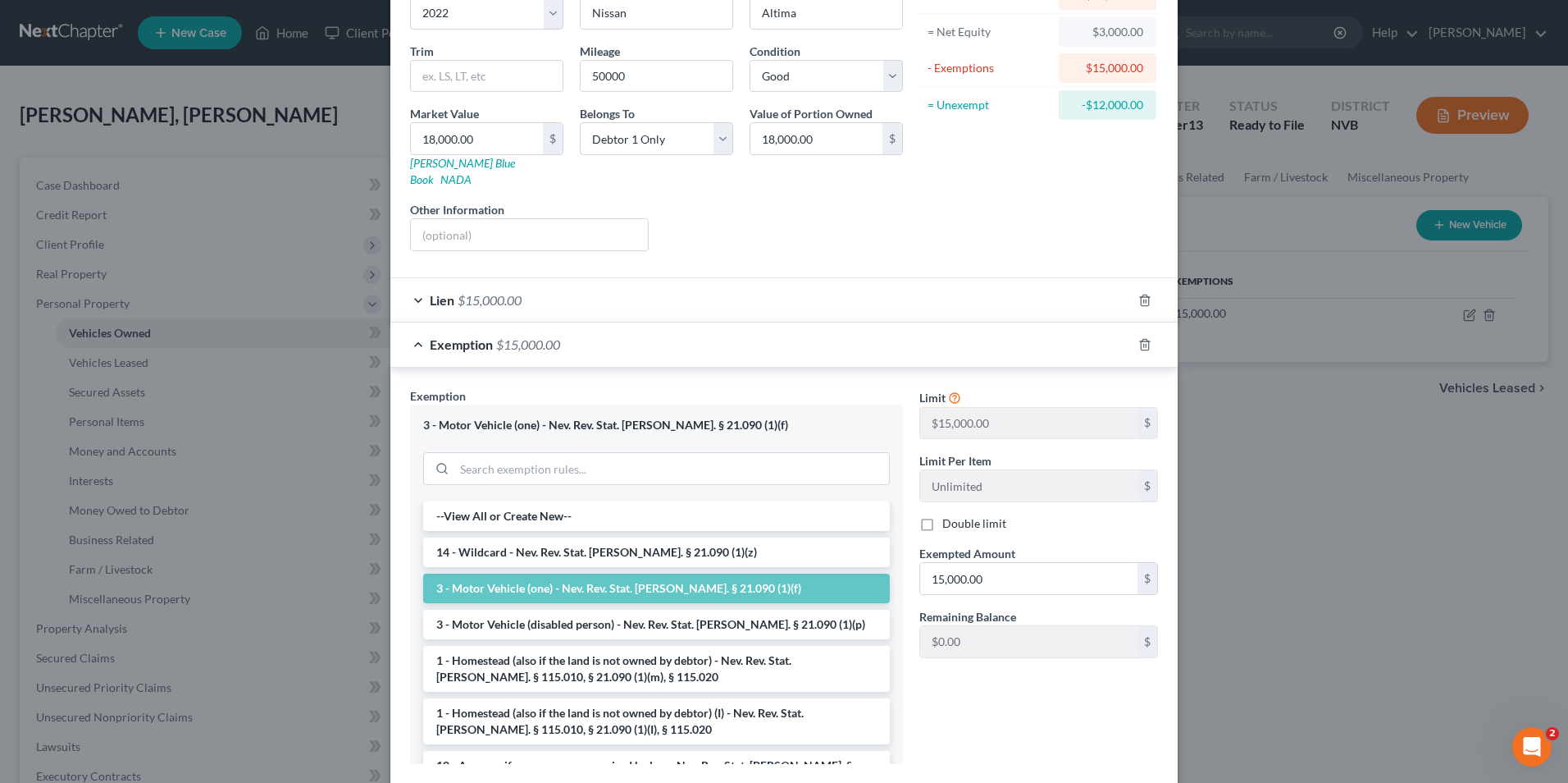
scroll to position [241, 0]
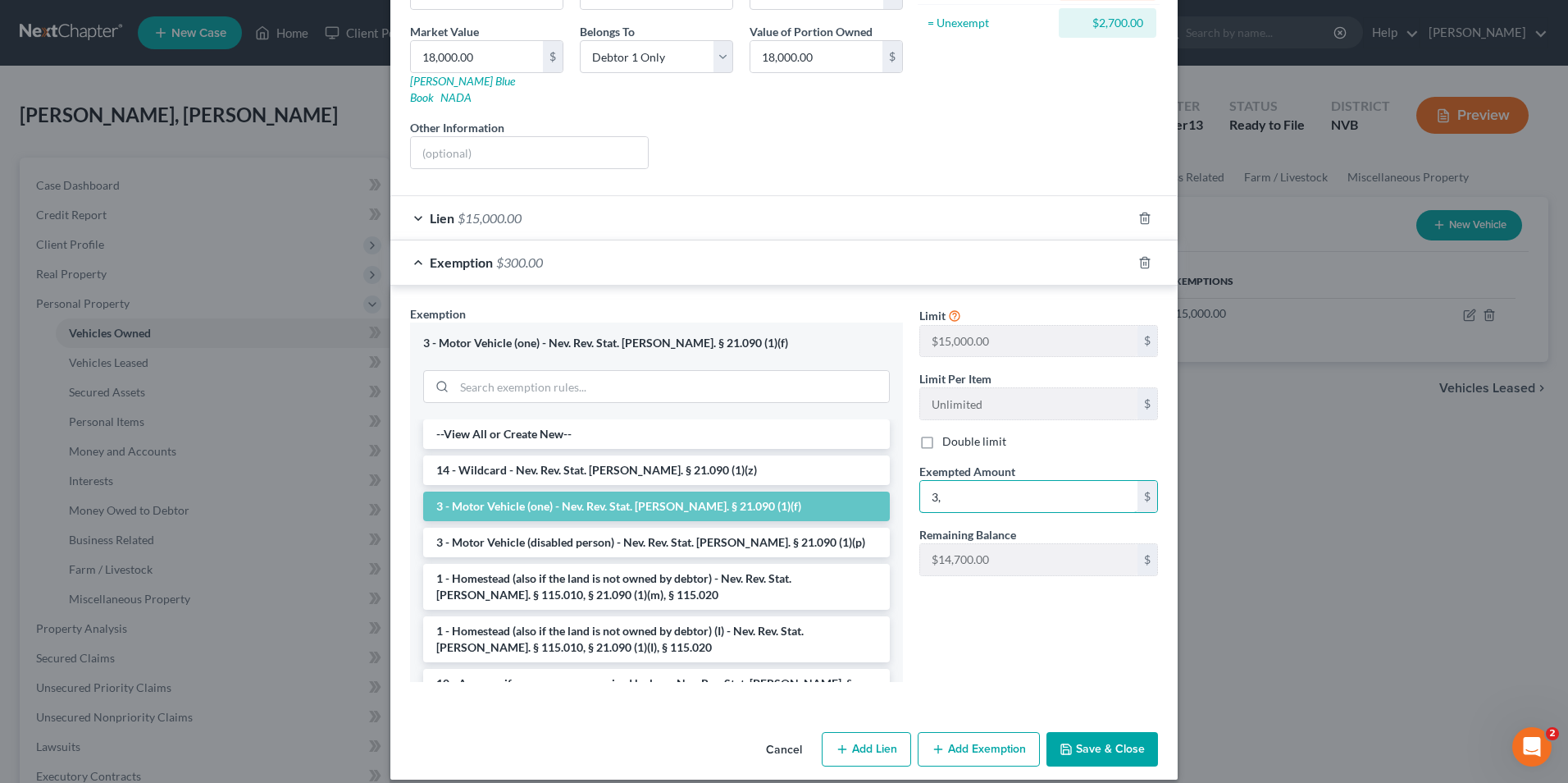
type input "3"
click at [922, 474] on input "text" at bounding box center [1029, 496] width 217 height 31
type input "15,000"
click at [922, 474] on button "Save & Close" at bounding box center [1103, 749] width 112 height 35
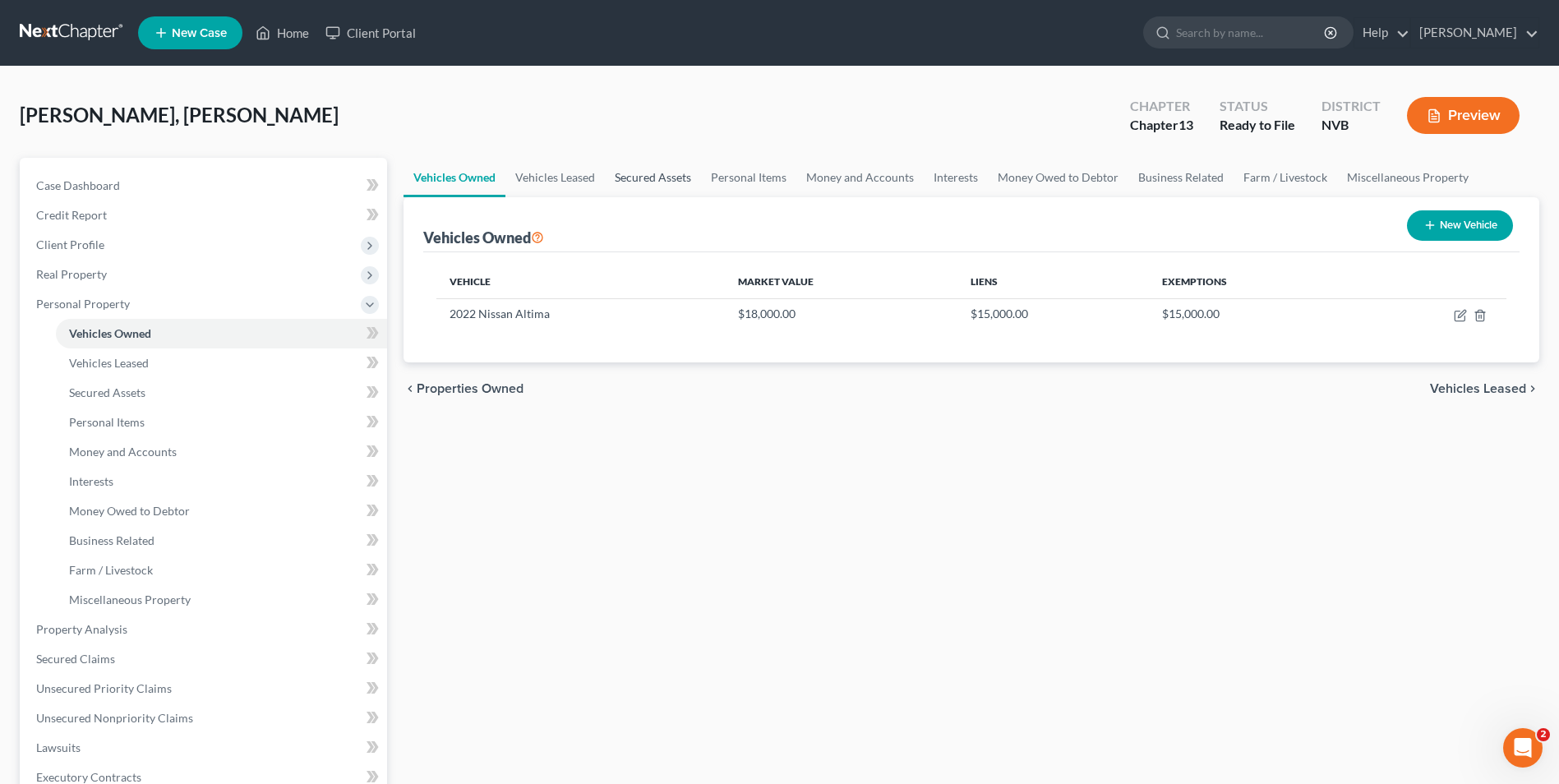
click at [656, 182] on link "Secured Assets" at bounding box center [653, 177] width 96 height 40
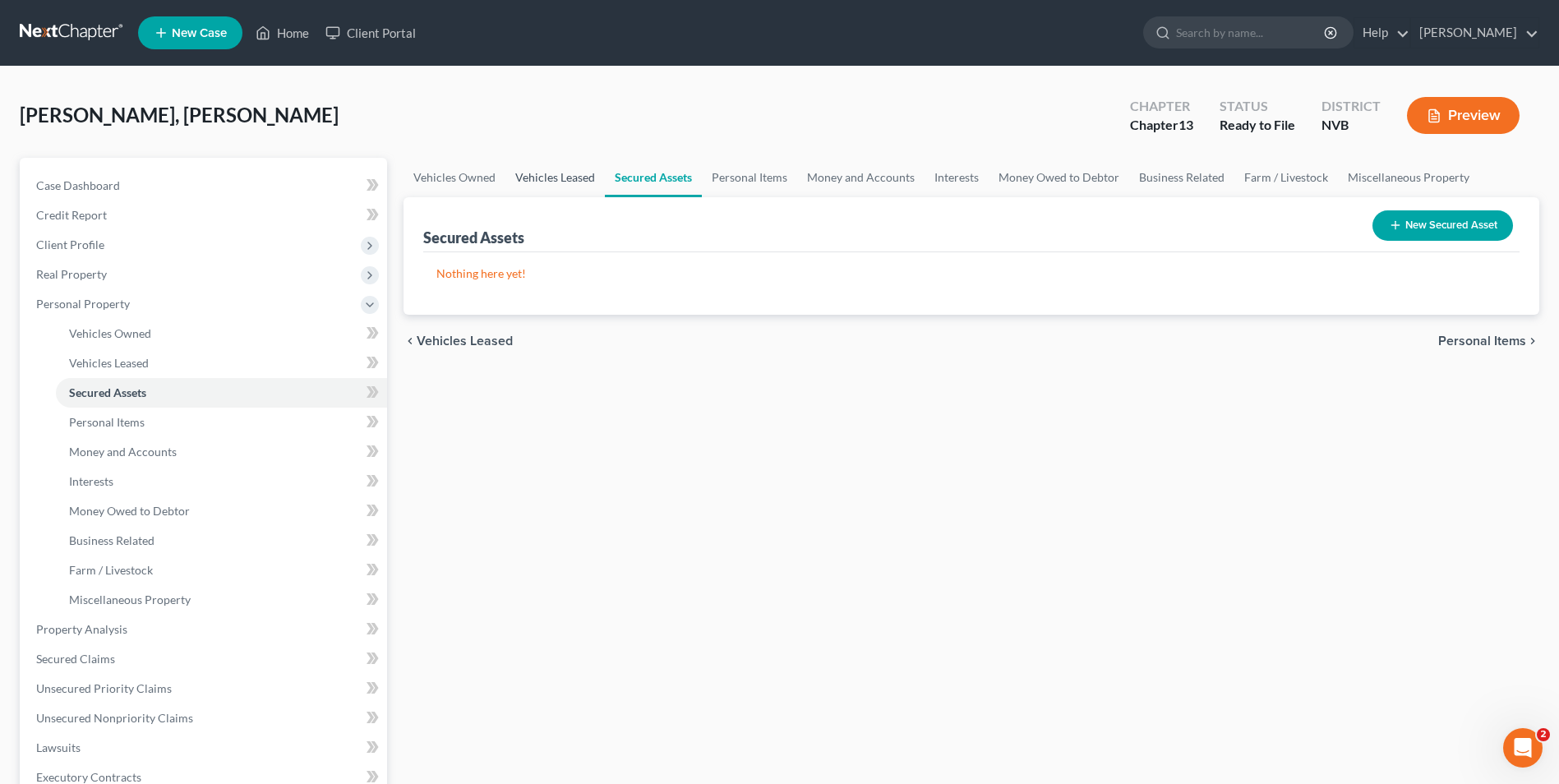
click at [567, 173] on link "Vehicles Leased" at bounding box center [555, 177] width 100 height 40
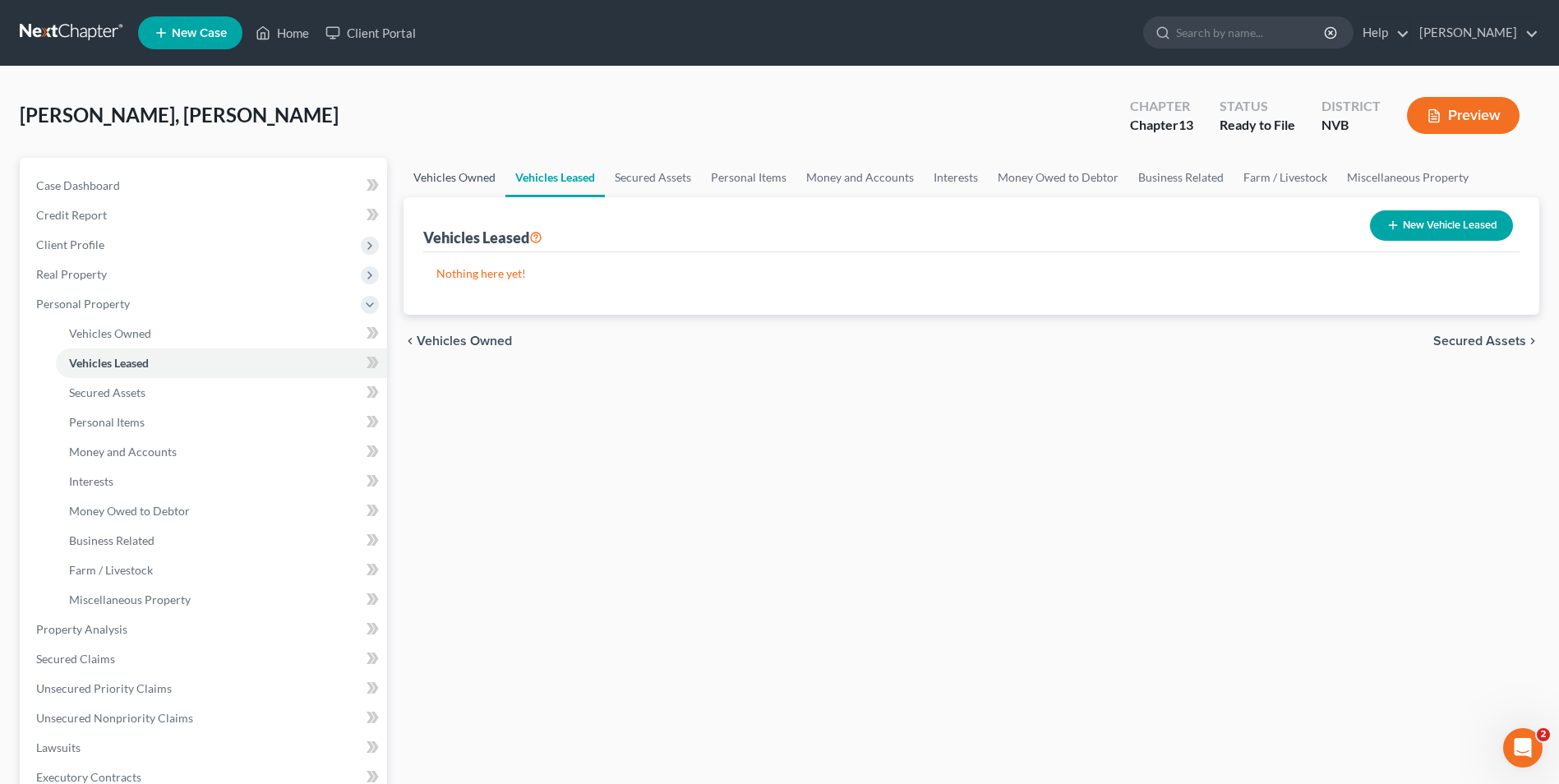
click at [438, 175] on link "Vehicles Owned" at bounding box center [454, 177] width 102 height 40
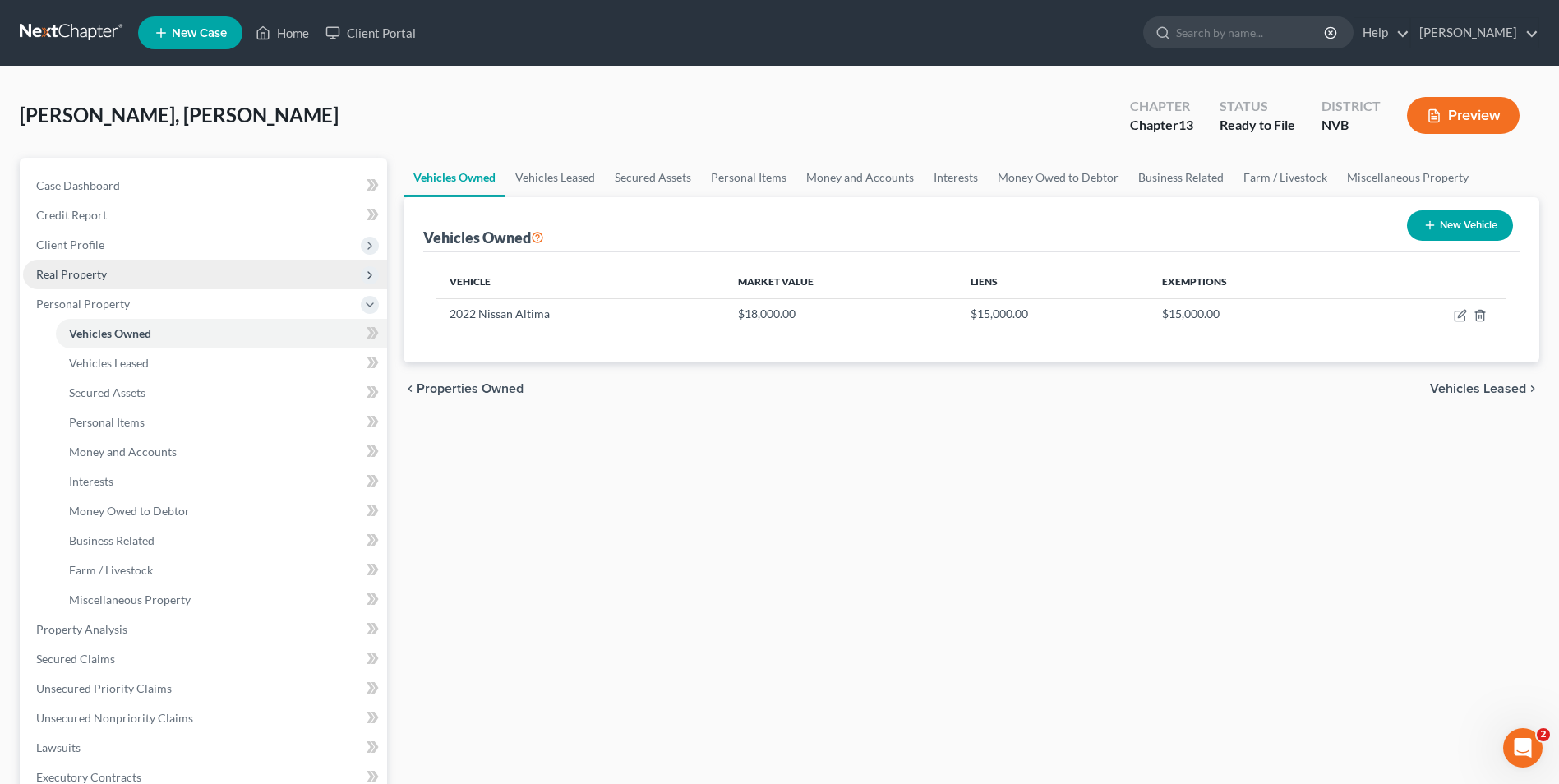
click at [83, 270] on span "Real Property" at bounding box center [71, 274] width 71 height 14
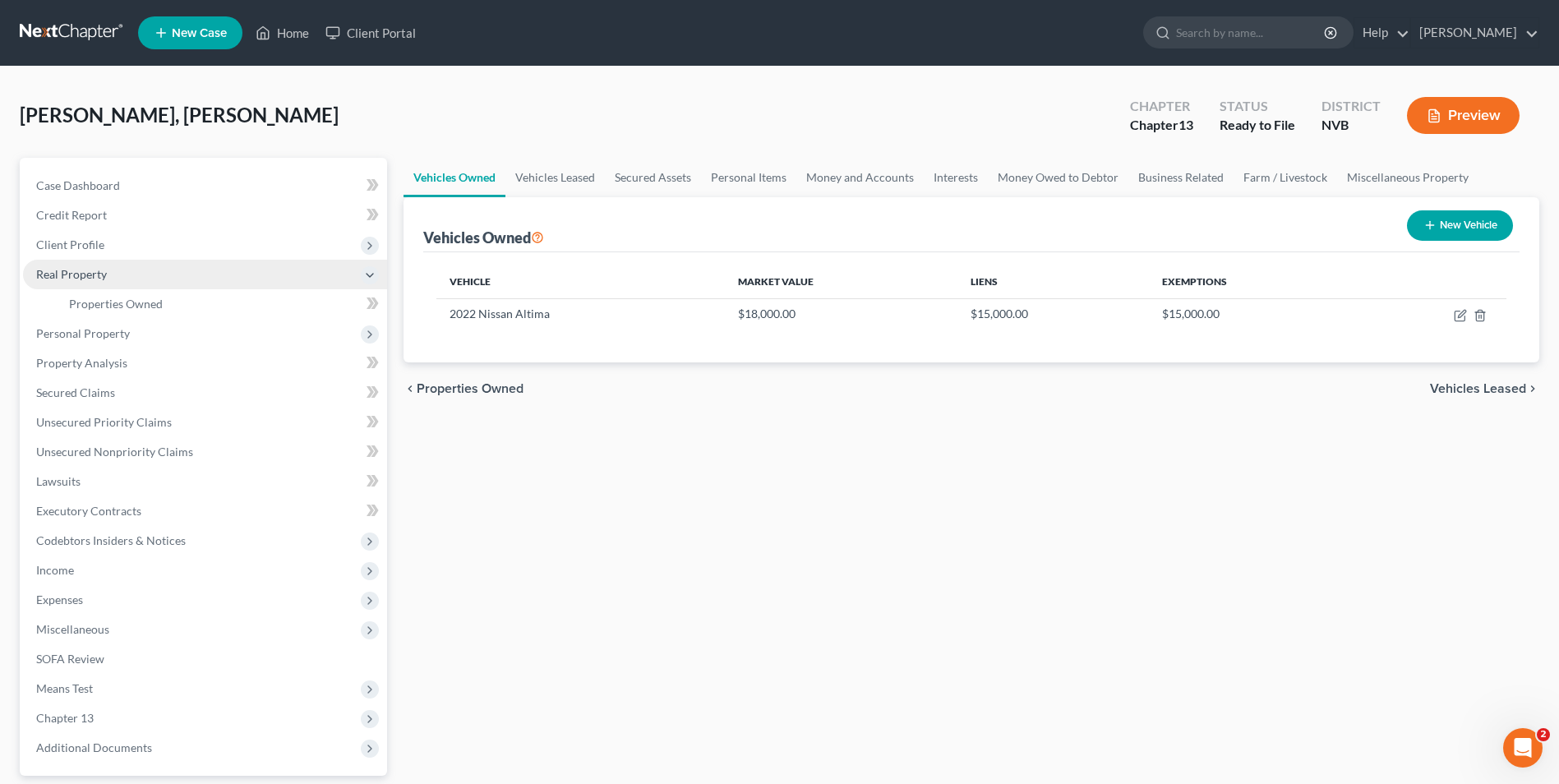
click at [75, 276] on span "Real Property" at bounding box center [71, 274] width 71 height 14
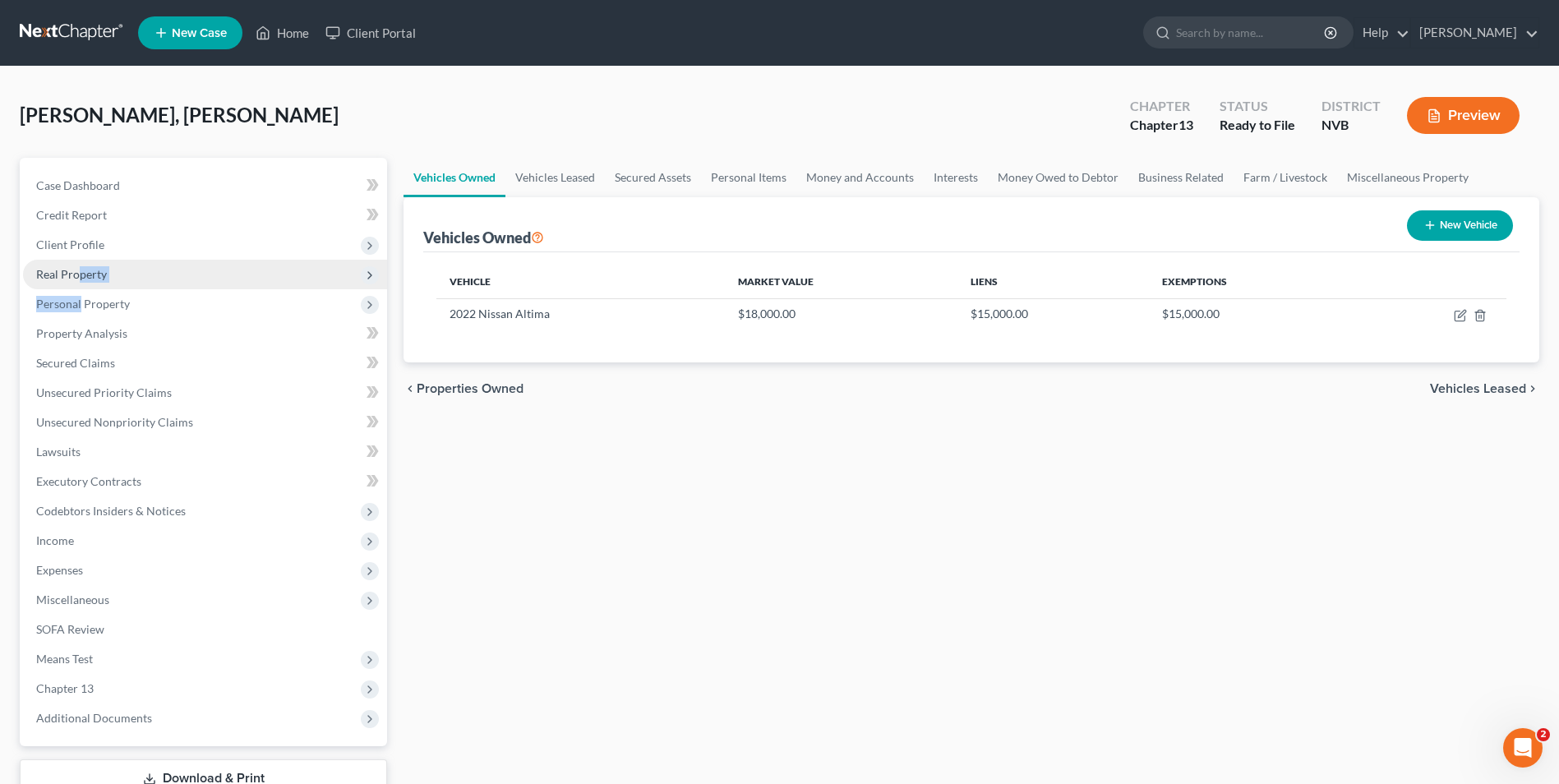
click at [79, 288] on ul "Case Dashboard Payments Invoices Payments Payments Credit Report Client Profile" at bounding box center [205, 451] width 365 height 562
drag, startPoint x: 79, startPoint y: 287, endPoint x: 74, endPoint y: 272, distance: 15.8
click at [74, 274] on span "Real Property" at bounding box center [71, 274] width 71 height 14
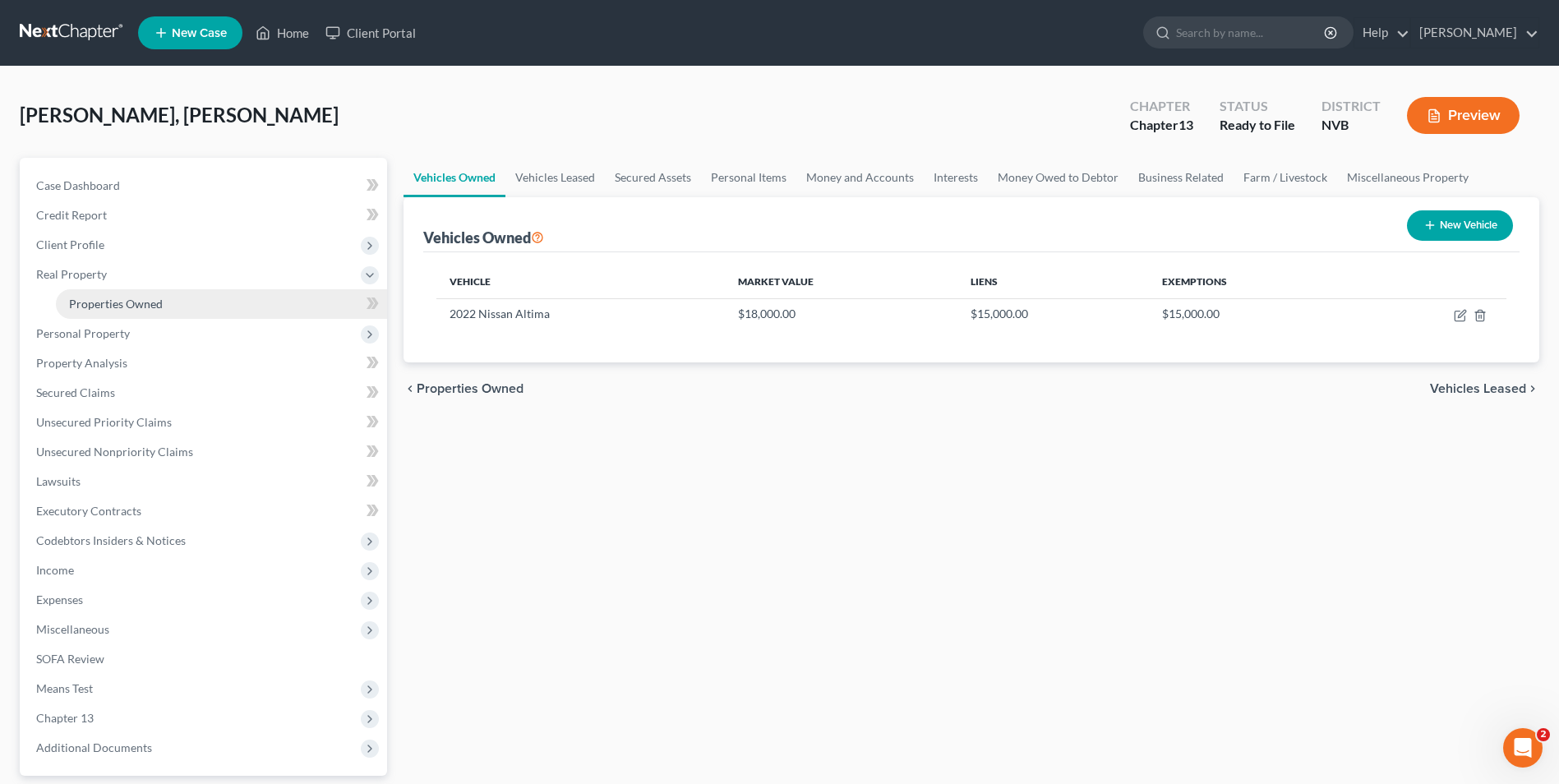
click at [121, 300] on span "Properties Owned" at bounding box center [115, 304] width 94 height 14
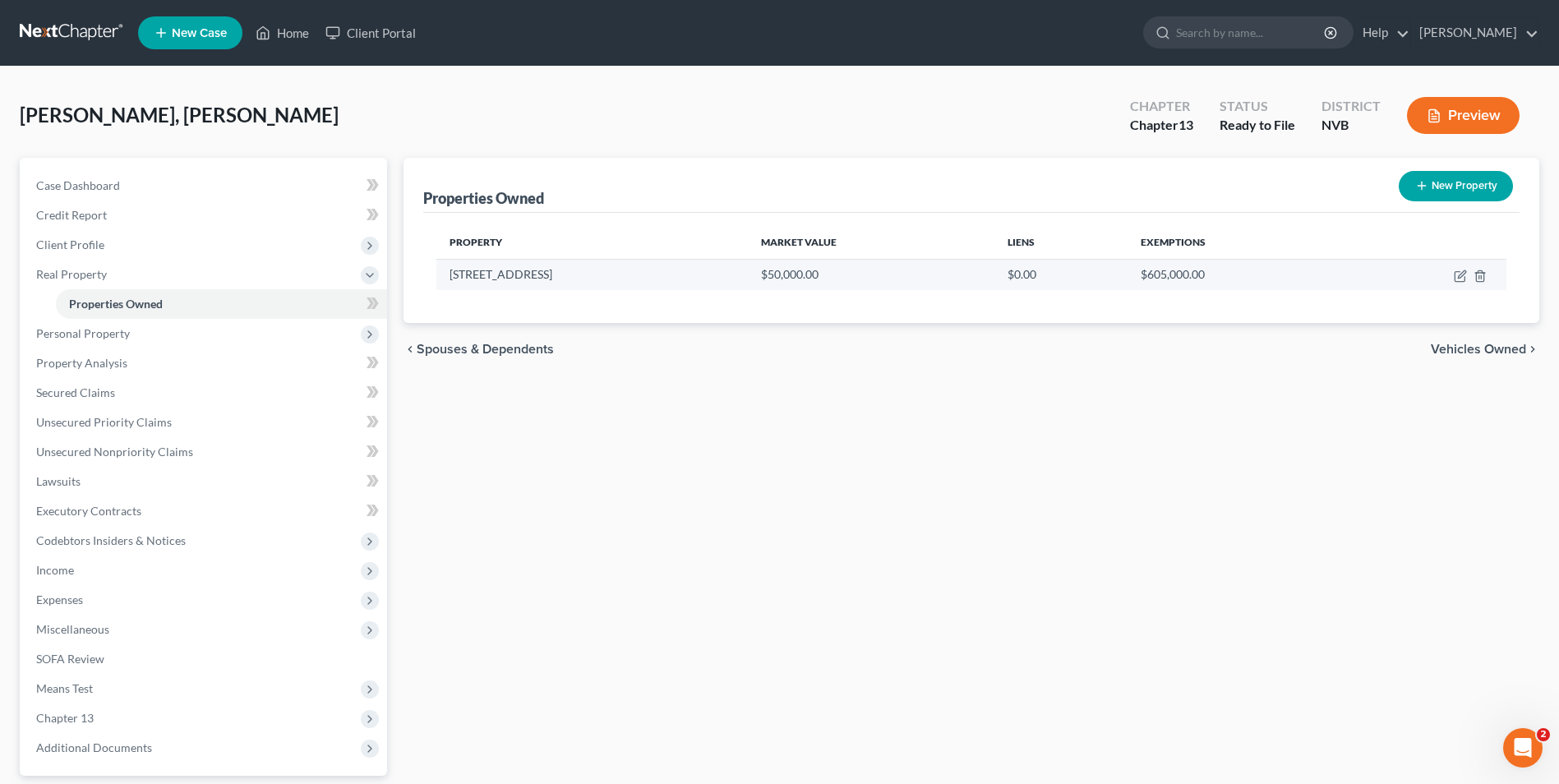
click at [672, 283] on td "2471 Ram Crossing Way" at bounding box center [592, 275] width 311 height 31
click at [583, 272] on td "2471 Ram Crossing Way" at bounding box center [592, 275] width 311 height 31
click at [548, 271] on td "2471 Ram Crossing Way" at bounding box center [592, 275] width 311 height 31
click at [925, 273] on icon "button" at bounding box center [1461, 276] width 14 height 14
select select "31"
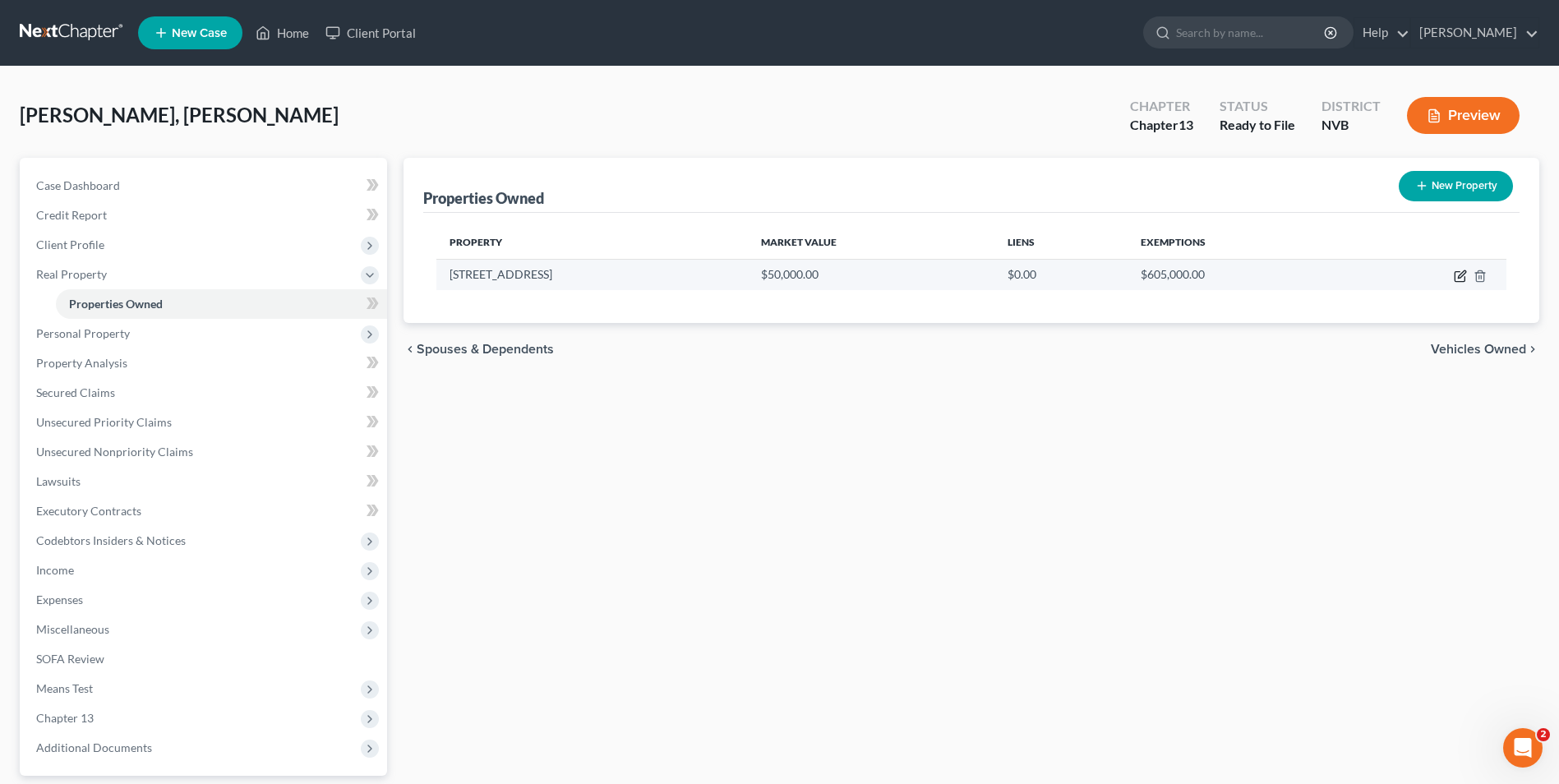
select select "0"
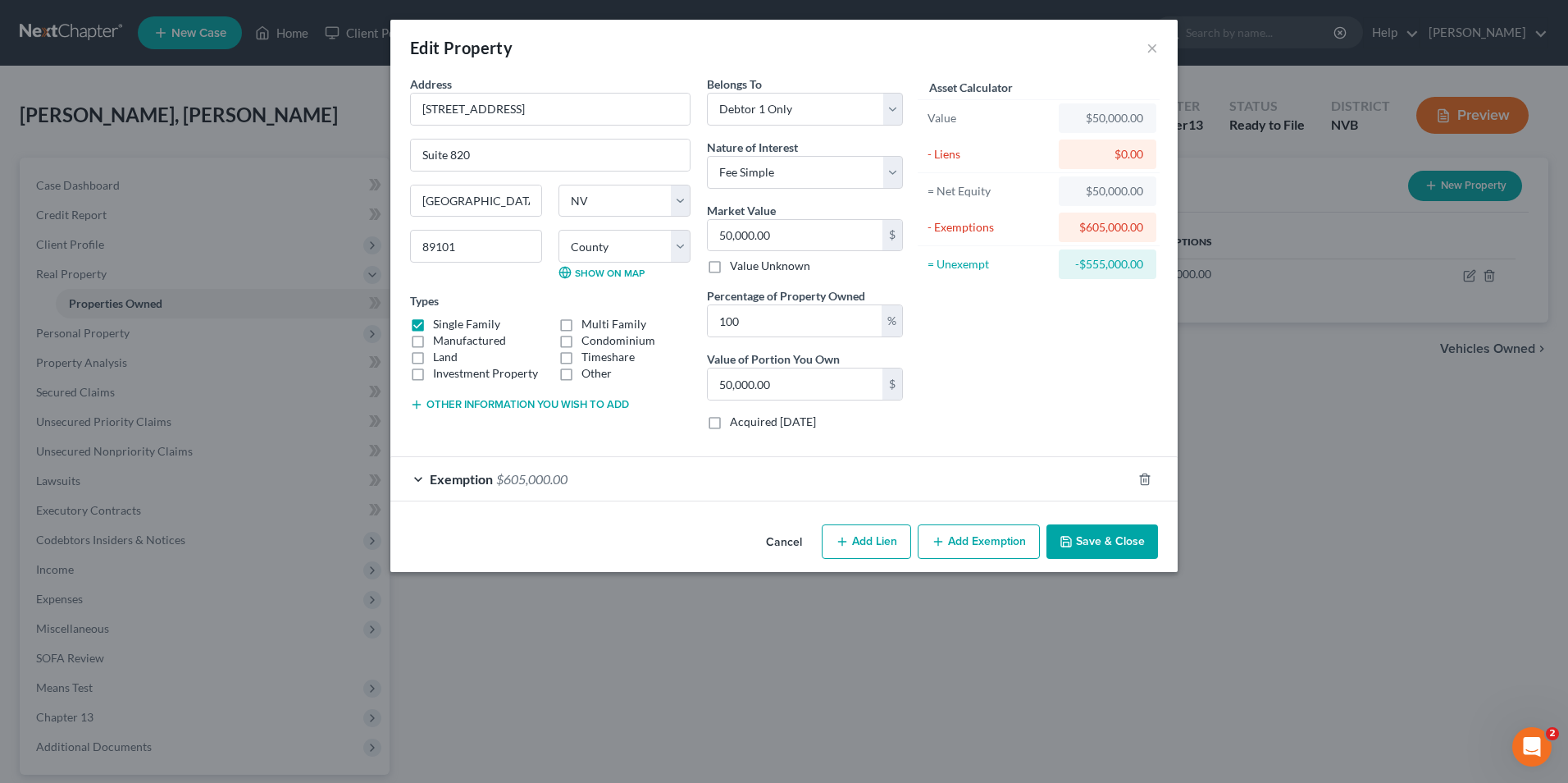
click at [875, 474] on button "Add Lien" at bounding box center [867, 542] width 90 height 35
select select "0"
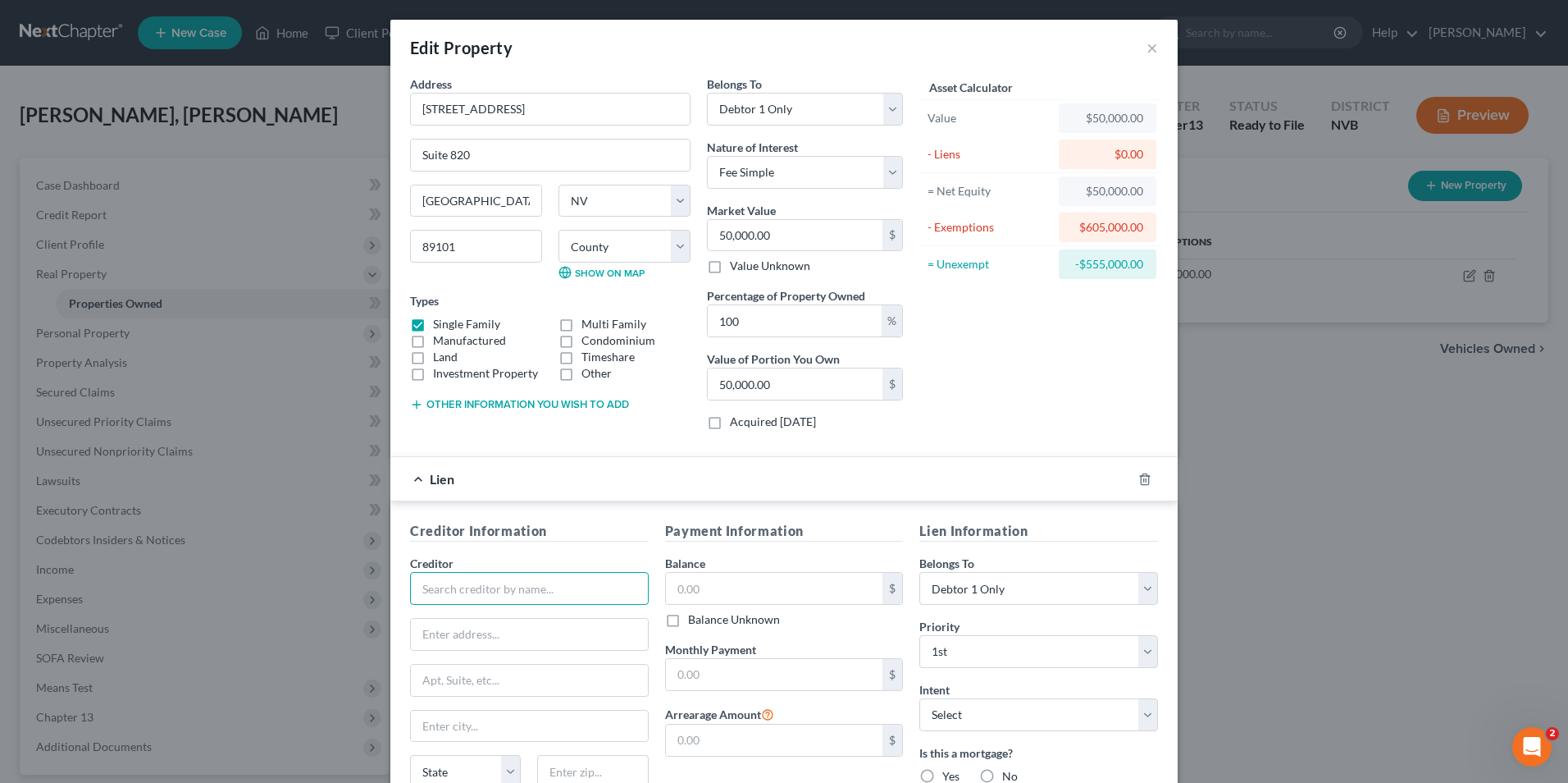
click at [534, 474] on input "text" at bounding box center [529, 588] width 238 height 33
type input "Home Loan"
type input "123 adfa 555 asd"
type input "Las Vegas"
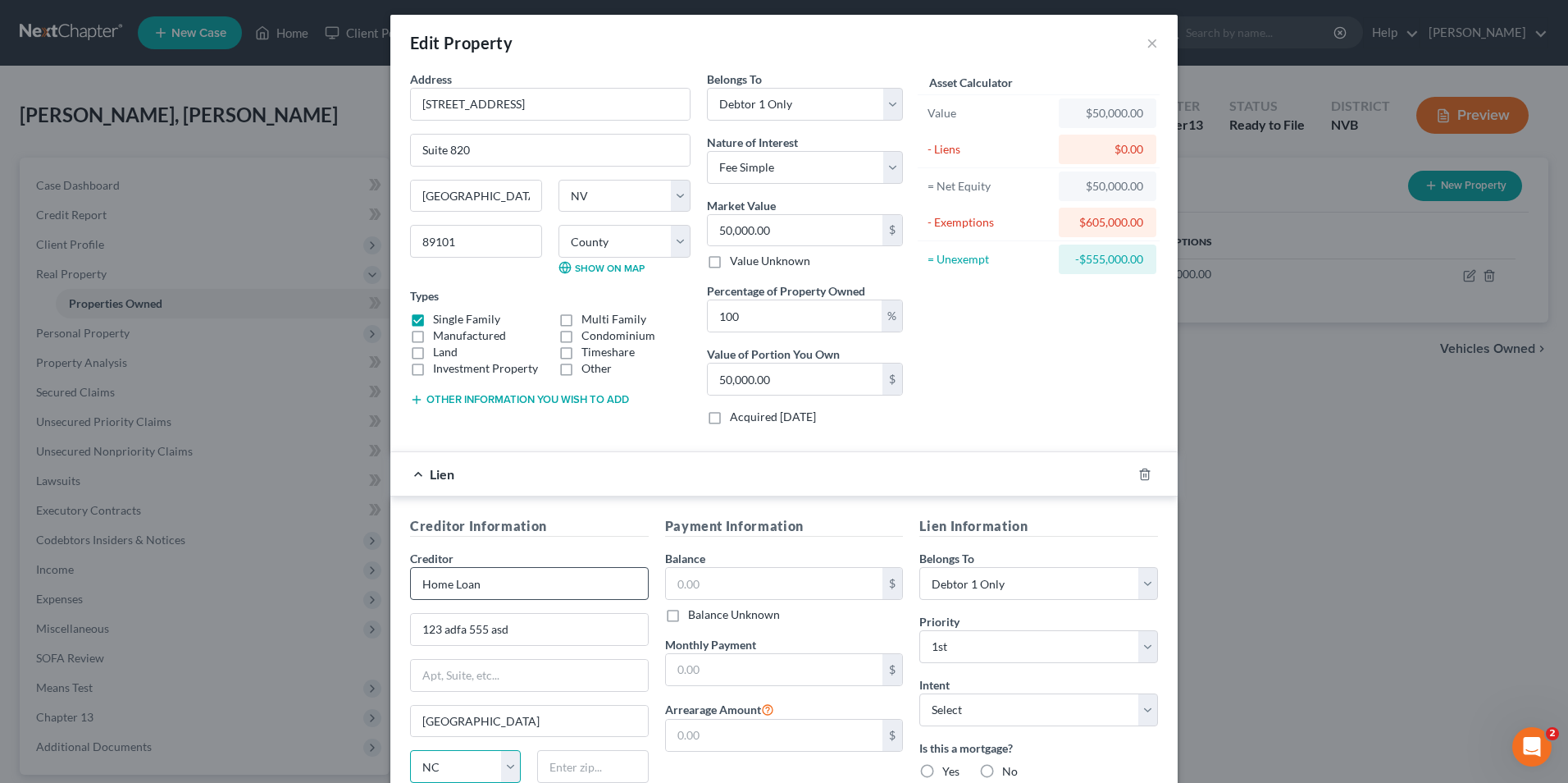
select select "31"
type input "89101"
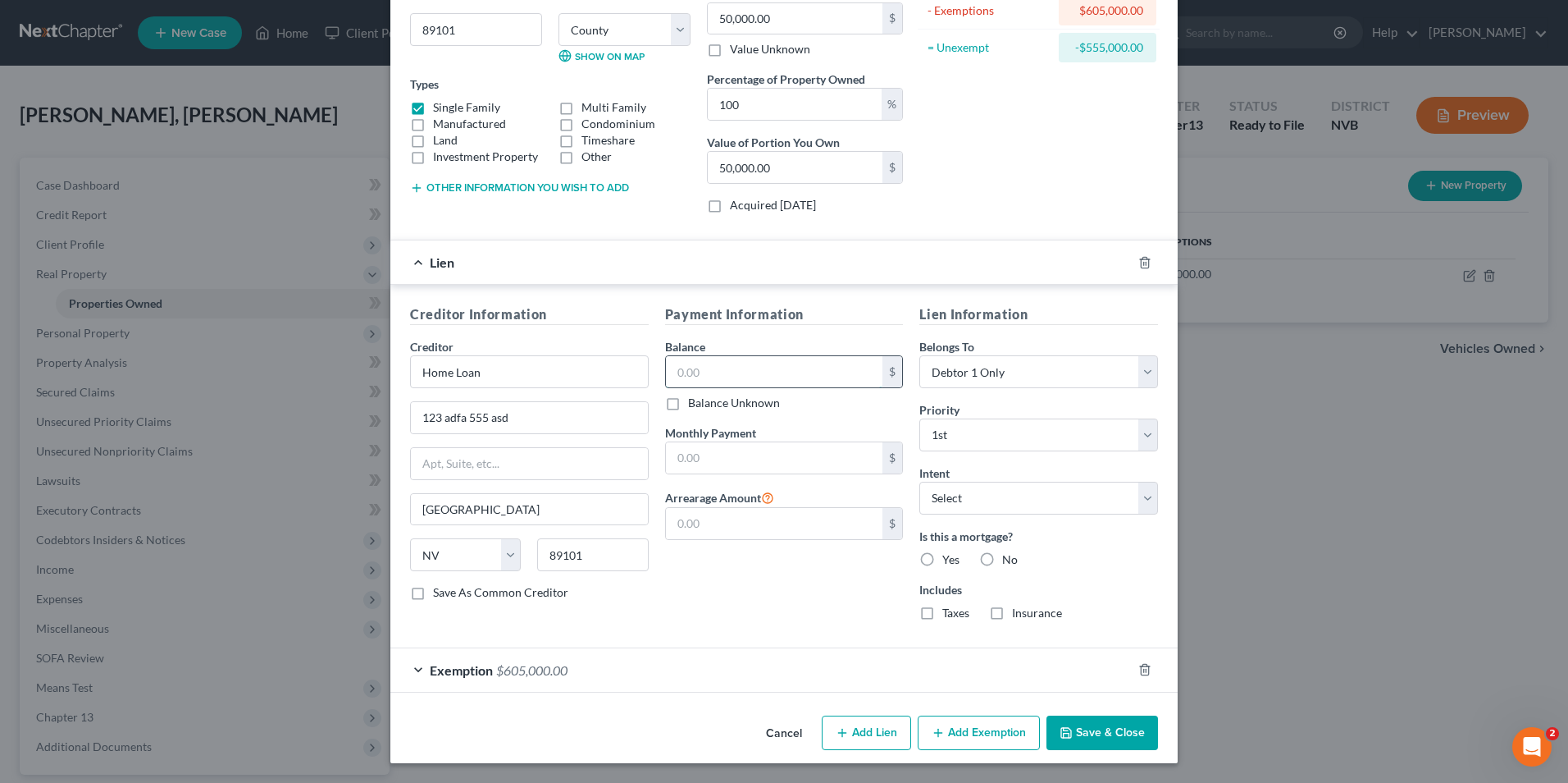
click at [755, 357] on input "text" at bounding box center [774, 372] width 217 height 31
type input "300,000"
click at [764, 449] on input "text" at bounding box center [774, 458] width 217 height 31
type input "2,500"
type input "1"
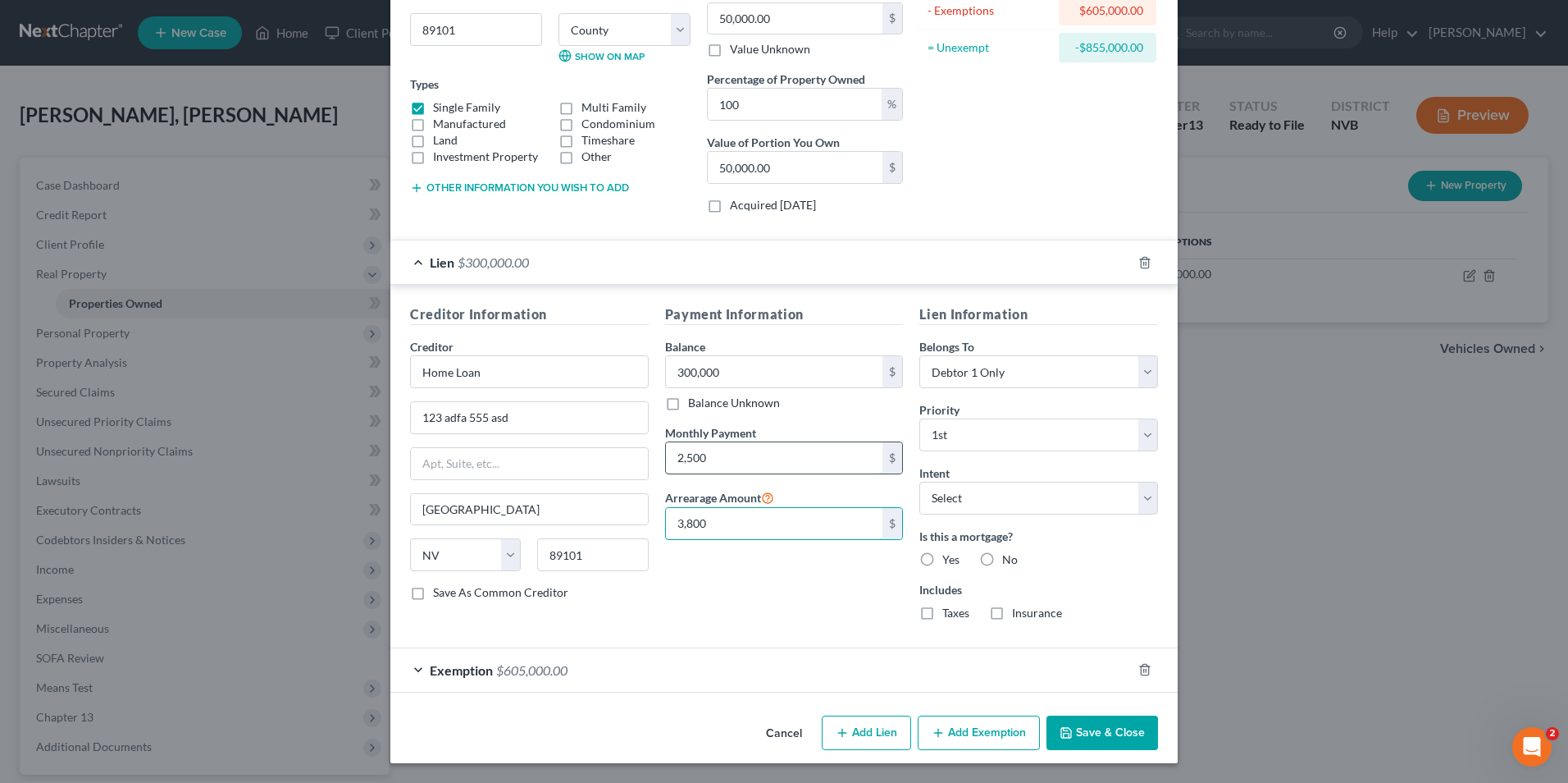
type input "3,800"
click at [922, 474] on label "Yes" at bounding box center [951, 559] width 17 height 16
click at [922, 474] on input "Yes" at bounding box center [953, 556] width 11 height 11
radio input "true"
click at [922, 474] on label "Taxes" at bounding box center [956, 612] width 27 height 16
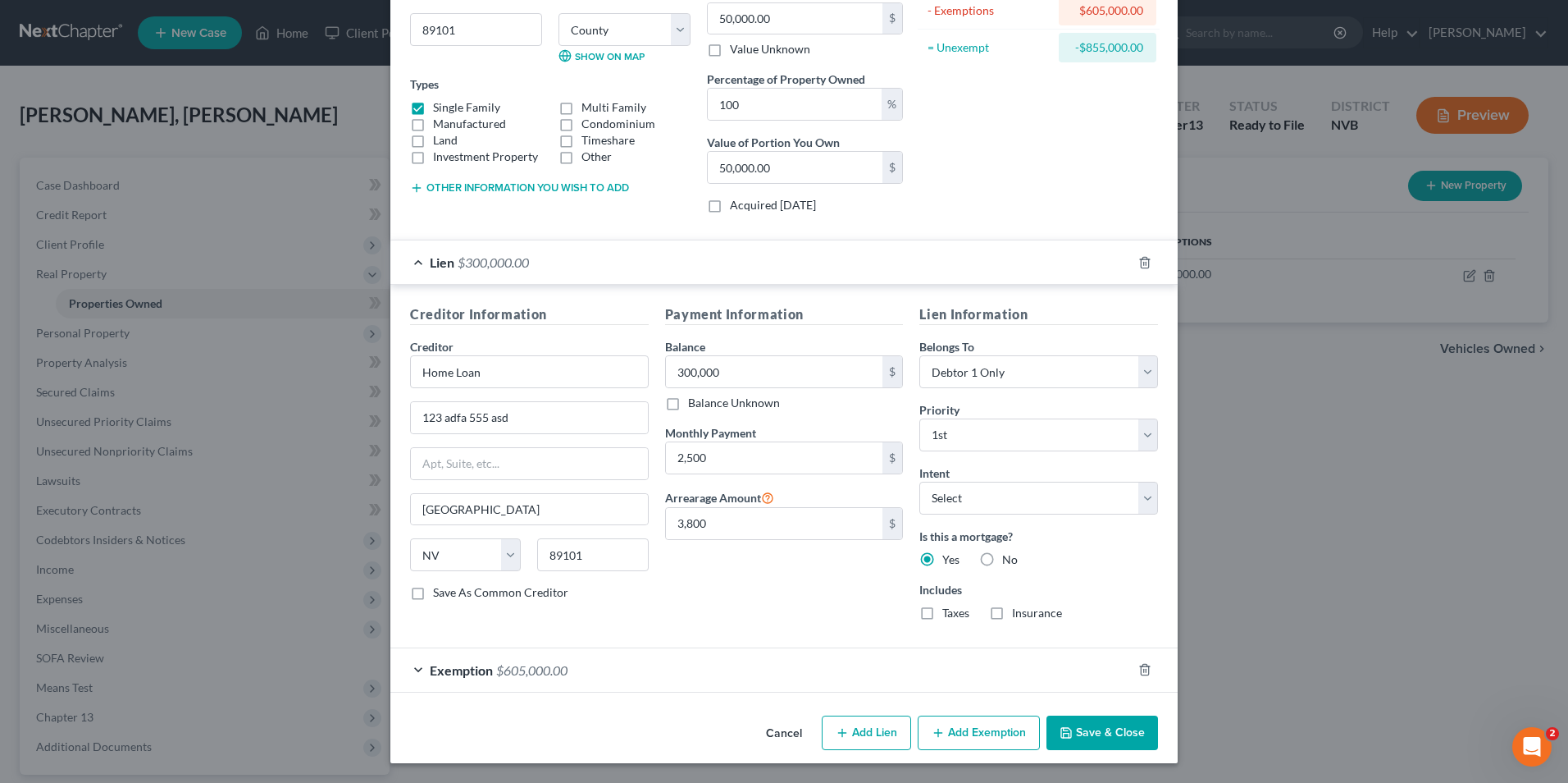
click at [922, 474] on input "Taxes" at bounding box center [953, 609] width 11 height 11
checkbox input "true"
click at [922, 474] on label "Insurance" at bounding box center [1037, 612] width 50 height 16
click at [922, 474] on input "Insurance" at bounding box center [1024, 609] width 11 height 11
checkbox input "true"
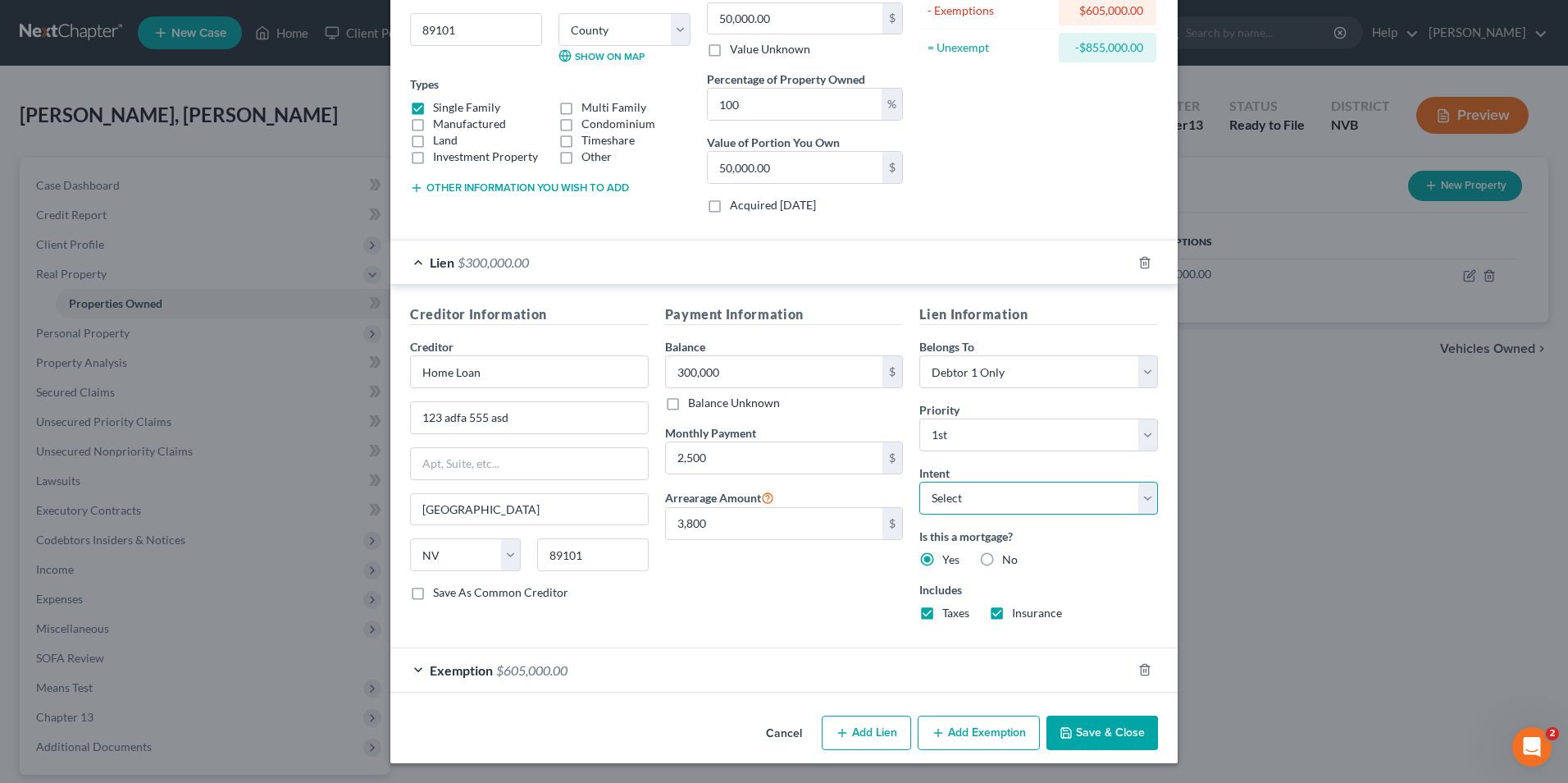
click at [922, 474] on select "Select Surrender Redeem Reaffirm Avoid Other" at bounding box center [1038, 498] width 238 height 33
click at [831, 474] on div "Payment Information Balance 300,000.00 $ Balance Unknown Balance Undetermined 3…" at bounding box center [784, 468] width 255 height 329
click at [922, 474] on select "Select Surrender Redeem Reaffirm Avoid Other" at bounding box center [1038, 498] width 238 height 33
click at [504, 474] on span "$605,000.00" at bounding box center [532, 670] width 71 height 15
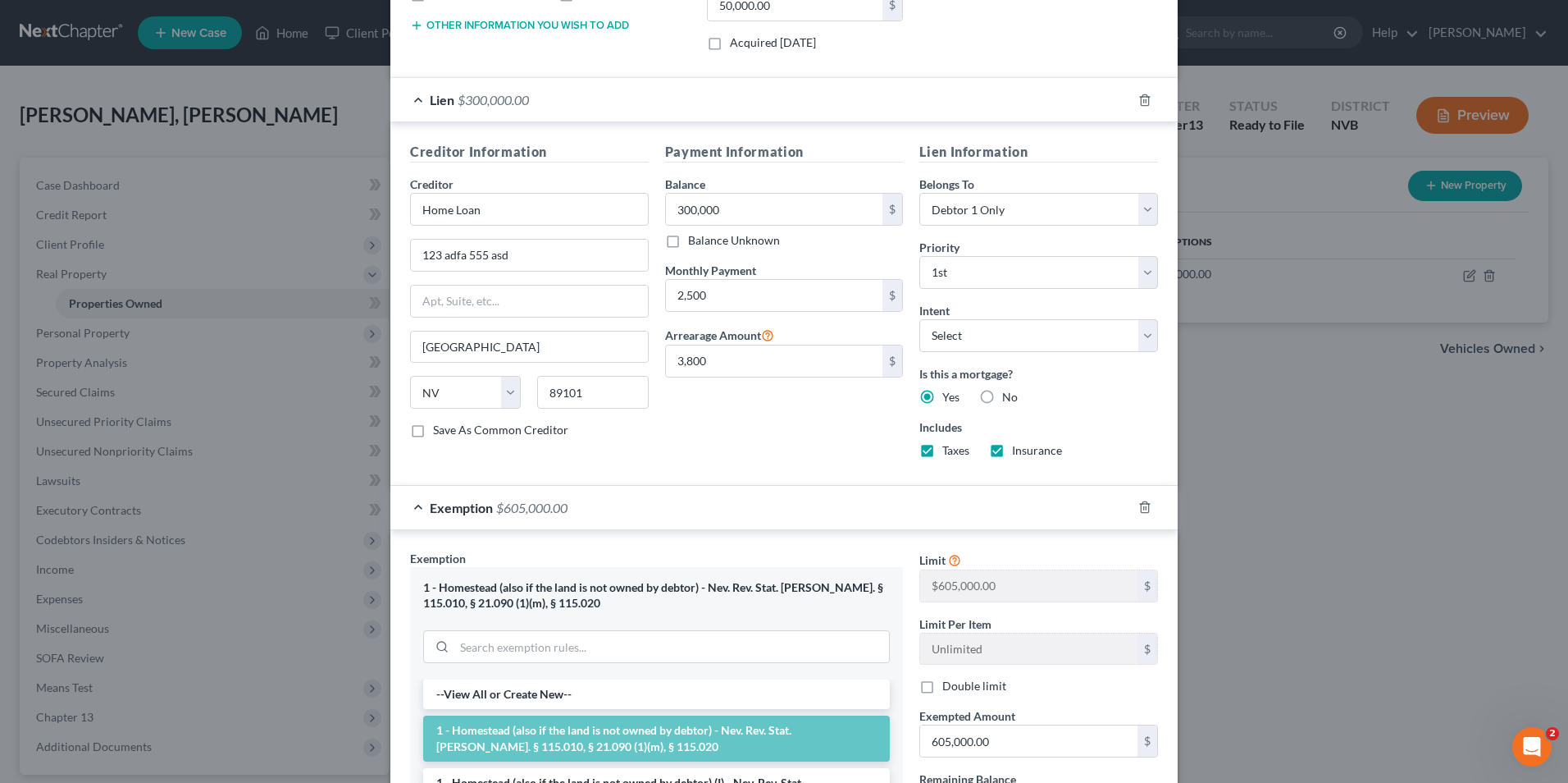
scroll to position [380, 0]
click at [498, 474] on div "1 - Homestead (also if the land is not owned by debtor) - Nev. Rev. Stat. Ann. …" at bounding box center [657, 593] width 467 height 30
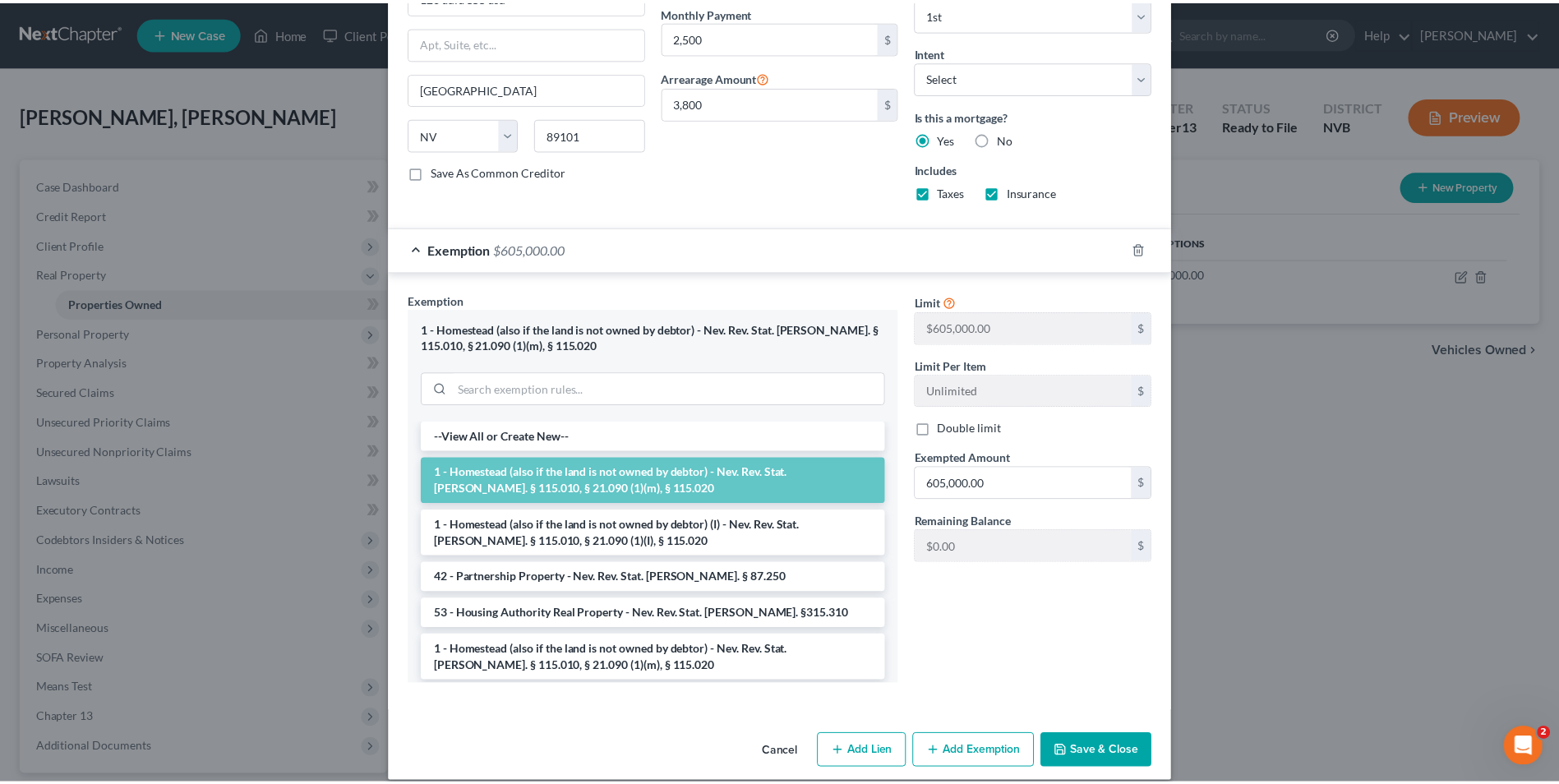
scroll to position [656, 0]
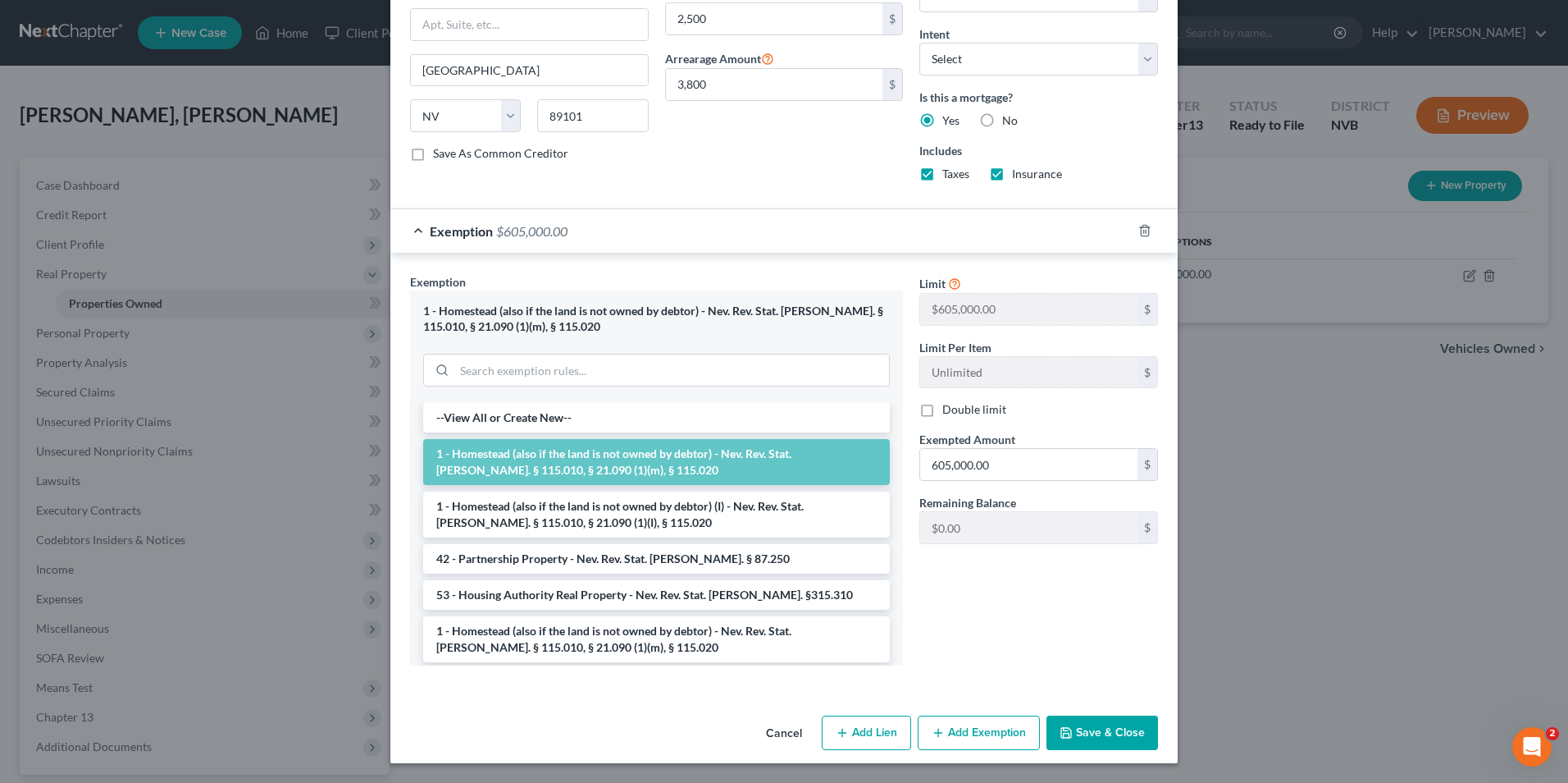
click at [922, 474] on button "Save & Close" at bounding box center [1103, 733] width 112 height 35
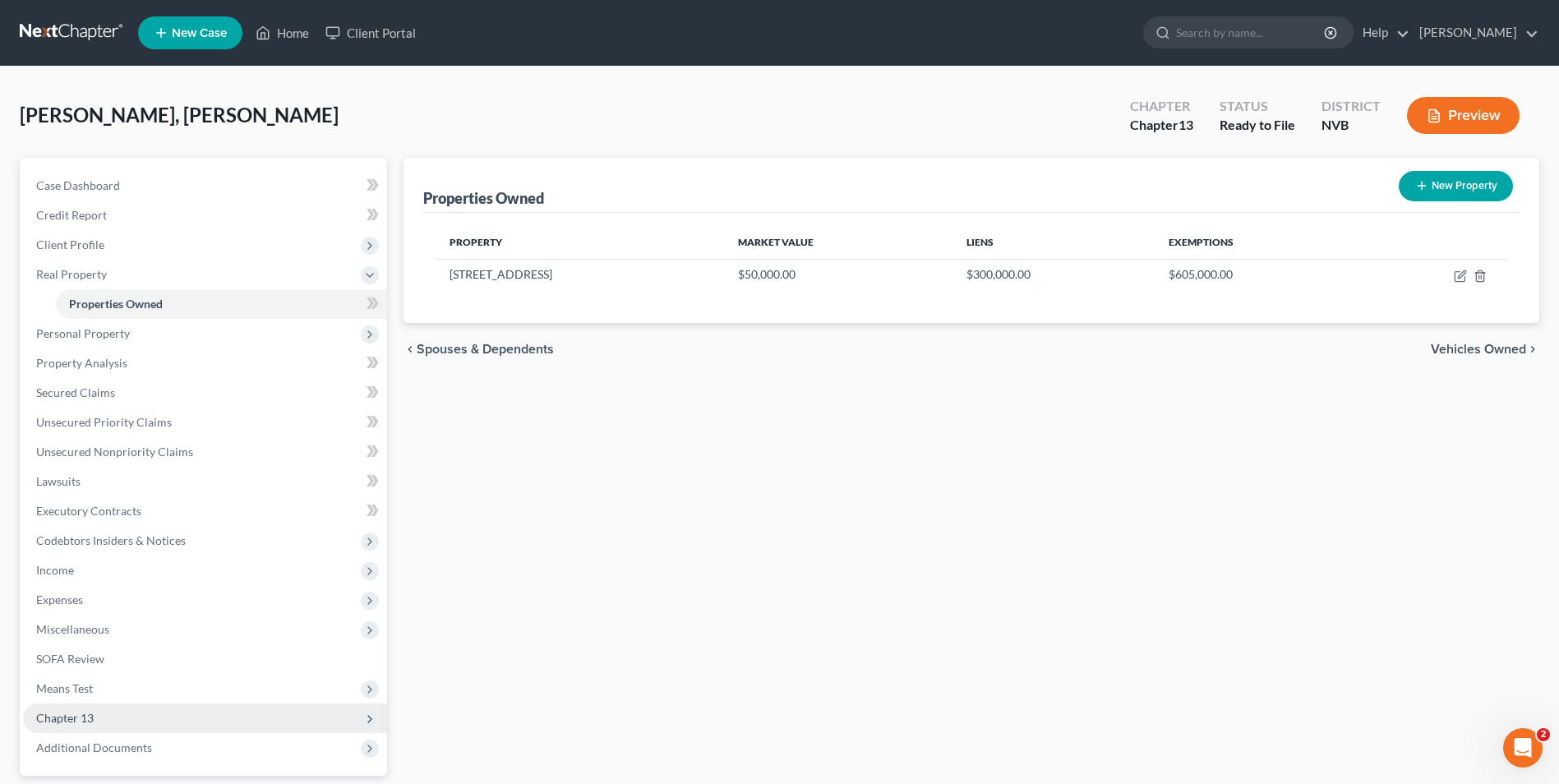
click at [64, 475] on span "Chapter 13" at bounding box center [64, 717] width 57 height 14
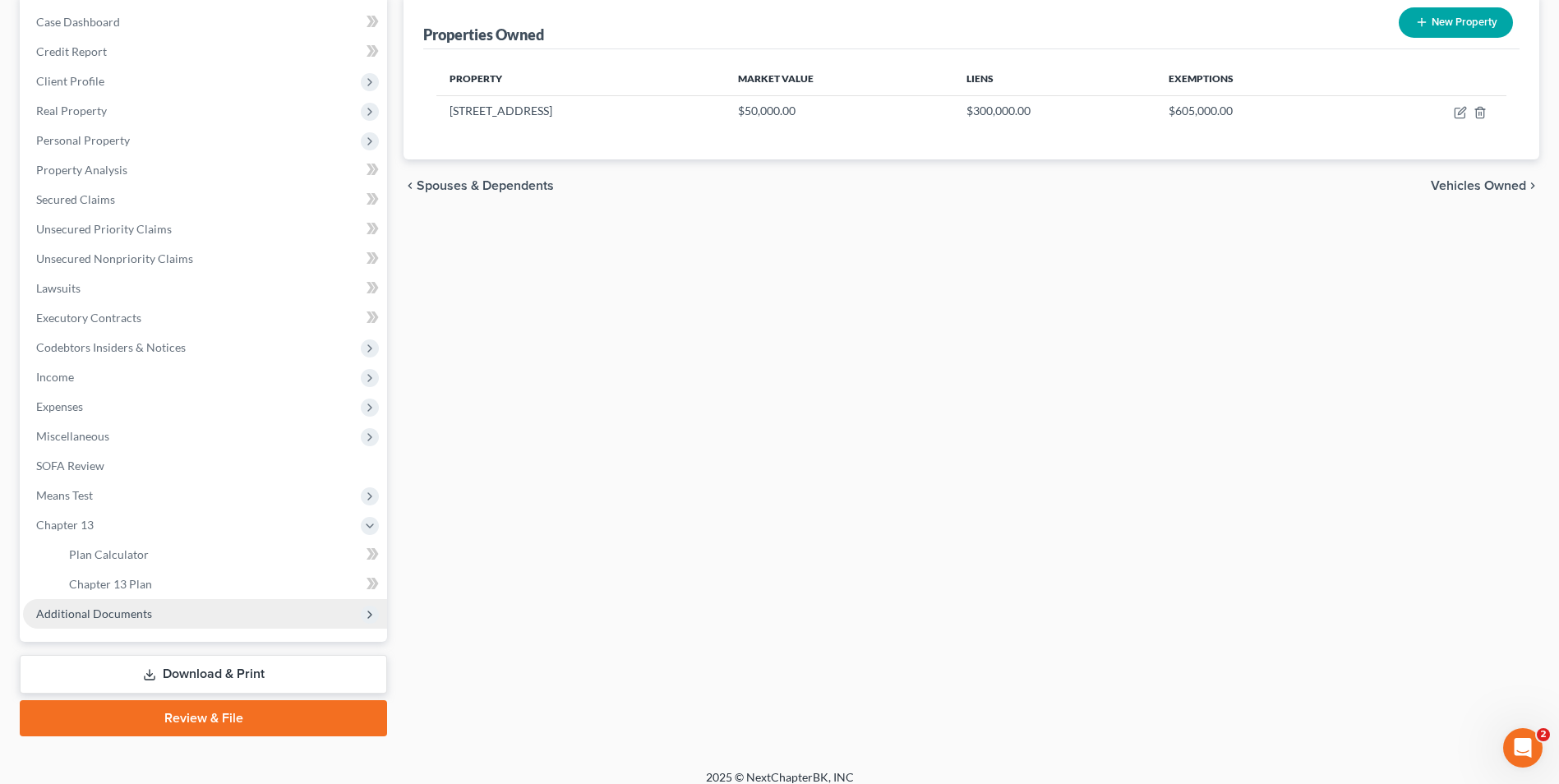
scroll to position [164, 0]
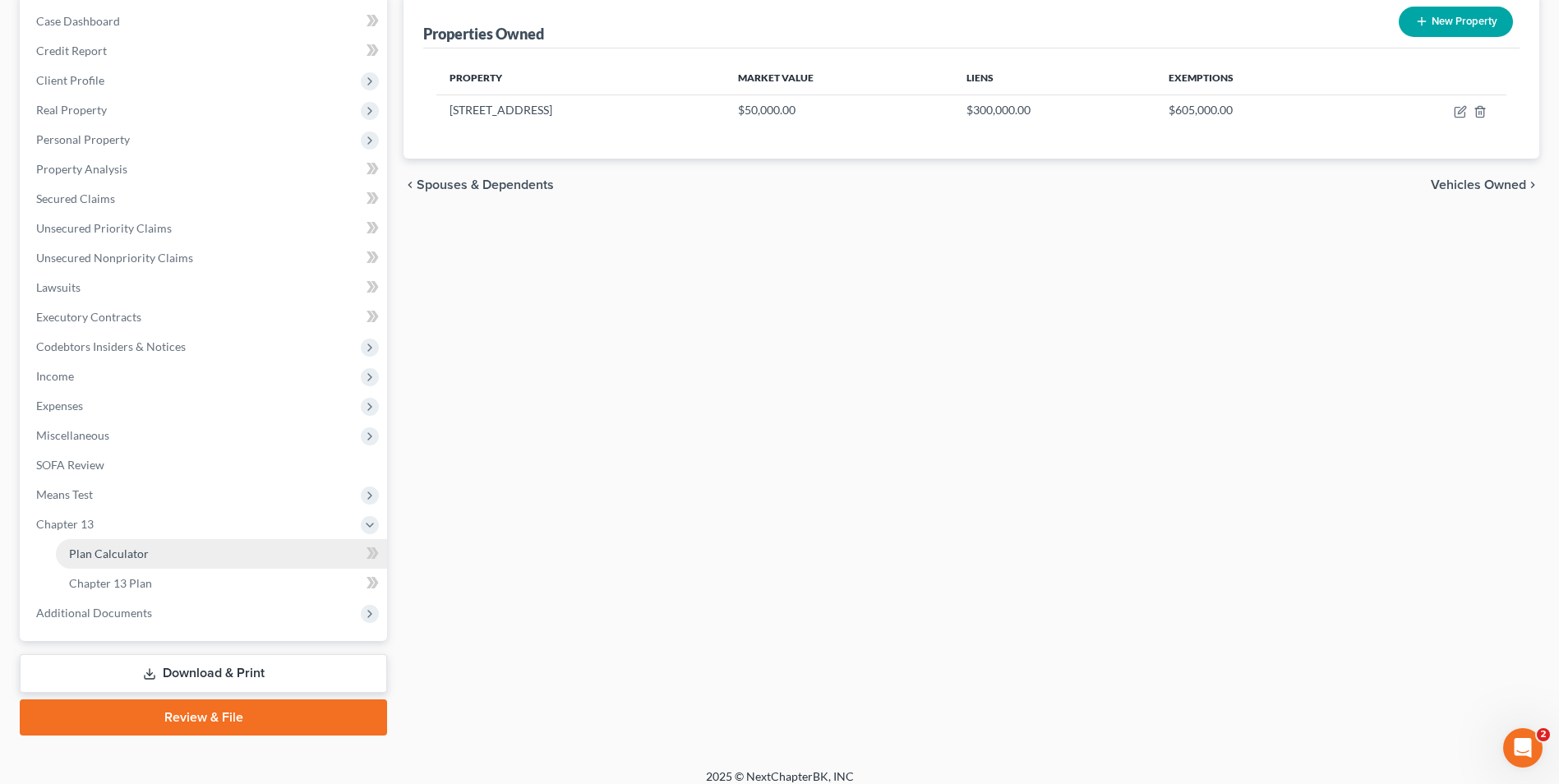
click at [119, 475] on span "Plan Calculator" at bounding box center [108, 553] width 79 height 14
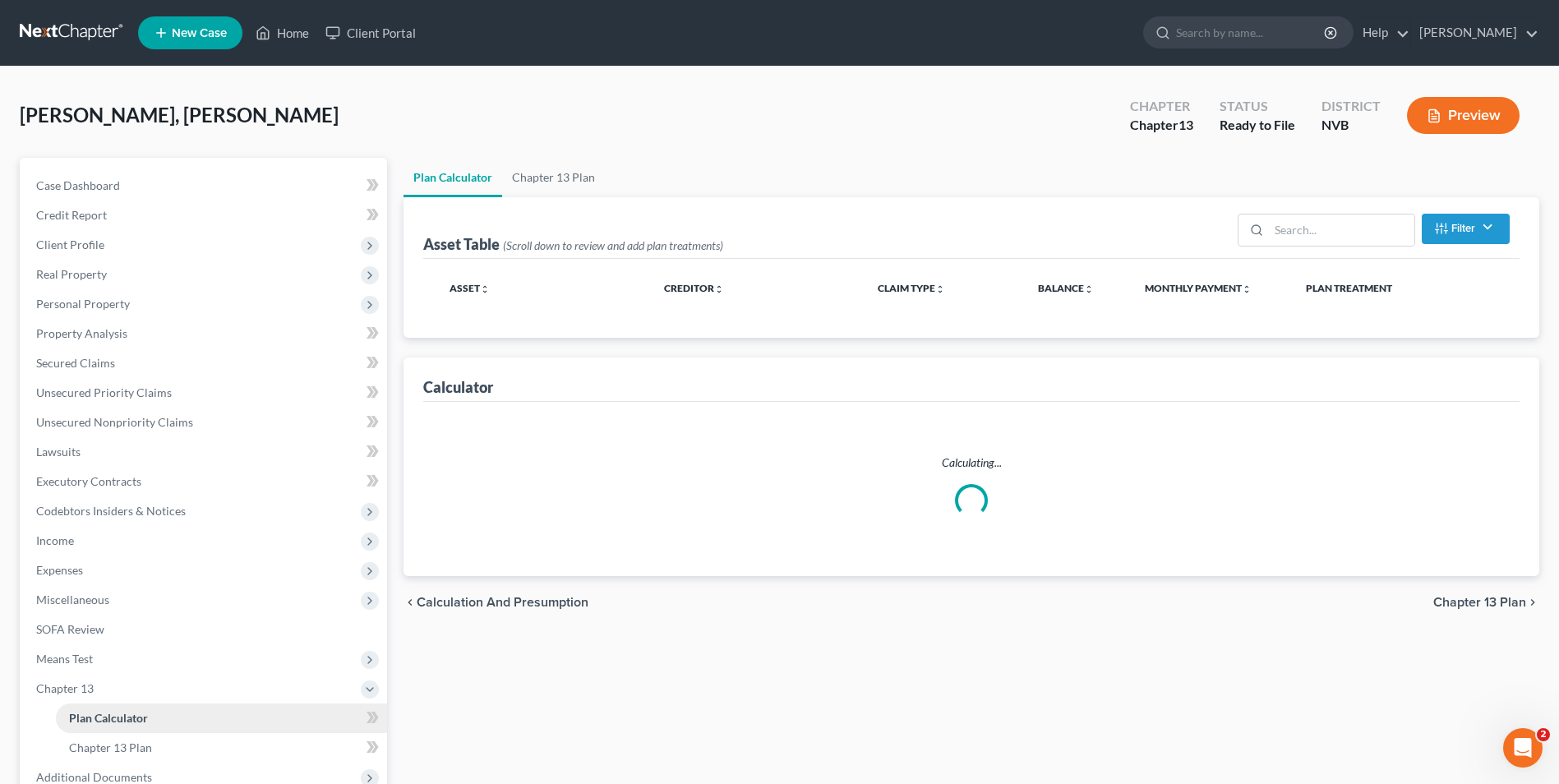
select select "59"
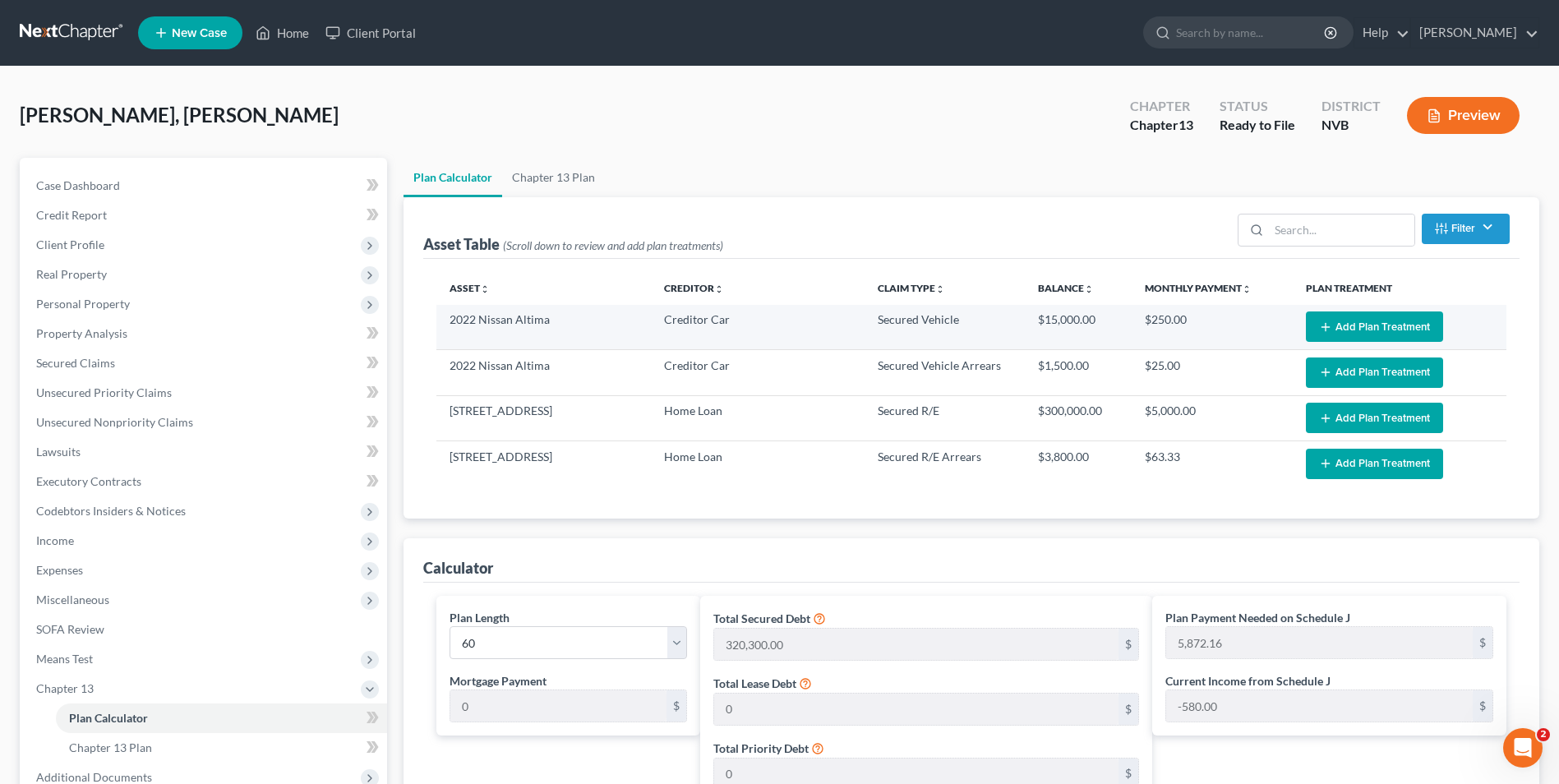
click at [925, 321] on icon "button" at bounding box center [1326, 327] width 14 height 14
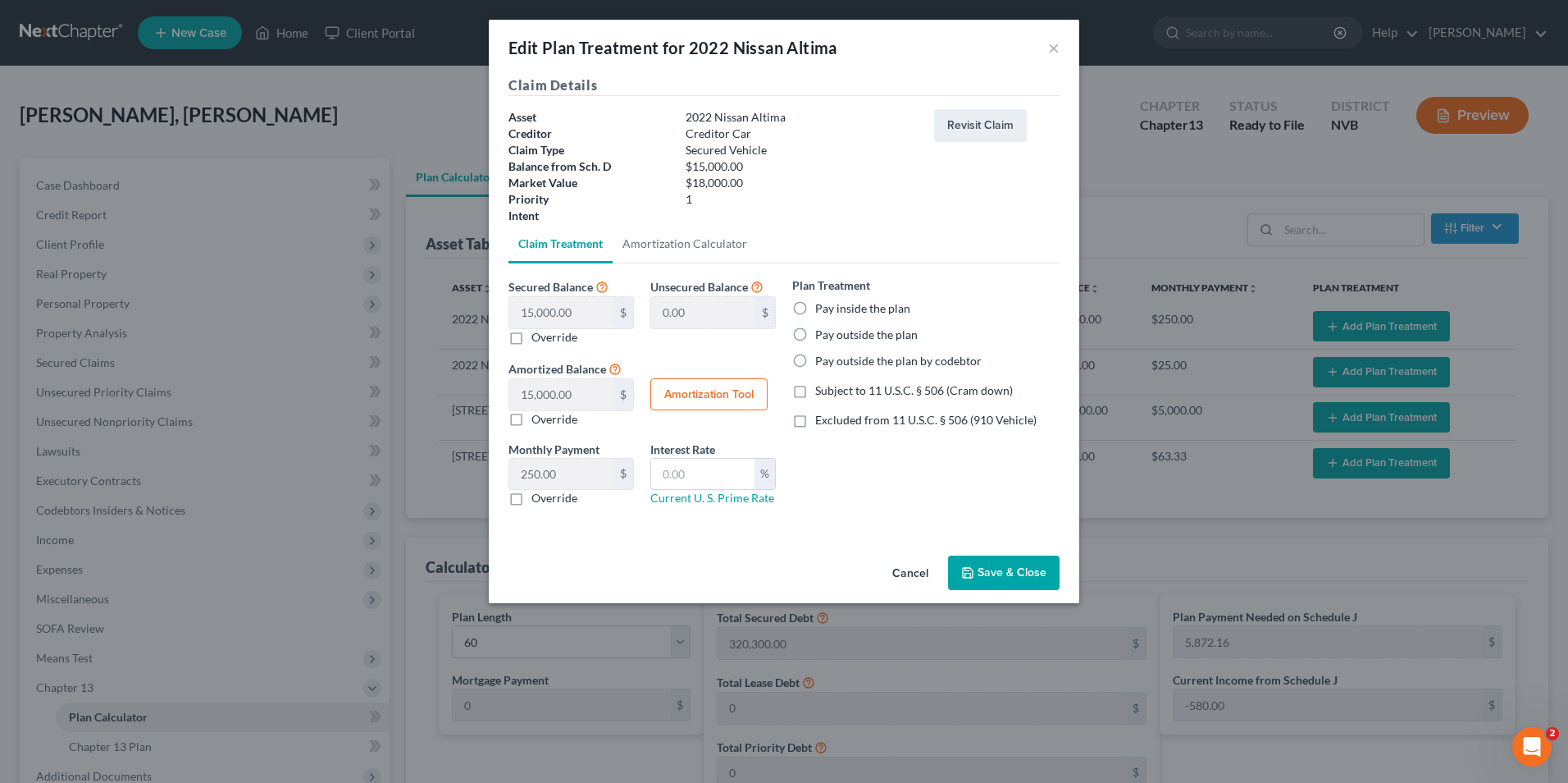
click at [824, 344] on div "Plan Treatment Pay inside the plan Pay outside the plan Pay outside the plan by…" at bounding box center [925, 322] width 267 height 93
click at [815, 333] on label "Pay outside the plan" at bounding box center [867, 334] width 102 height 16
click at [822, 333] on input "Pay outside the plan" at bounding box center [827, 331] width 11 height 11
radio input "true"
click at [722, 474] on link "Current U. S. Prime Rate" at bounding box center [712, 497] width 124 height 14
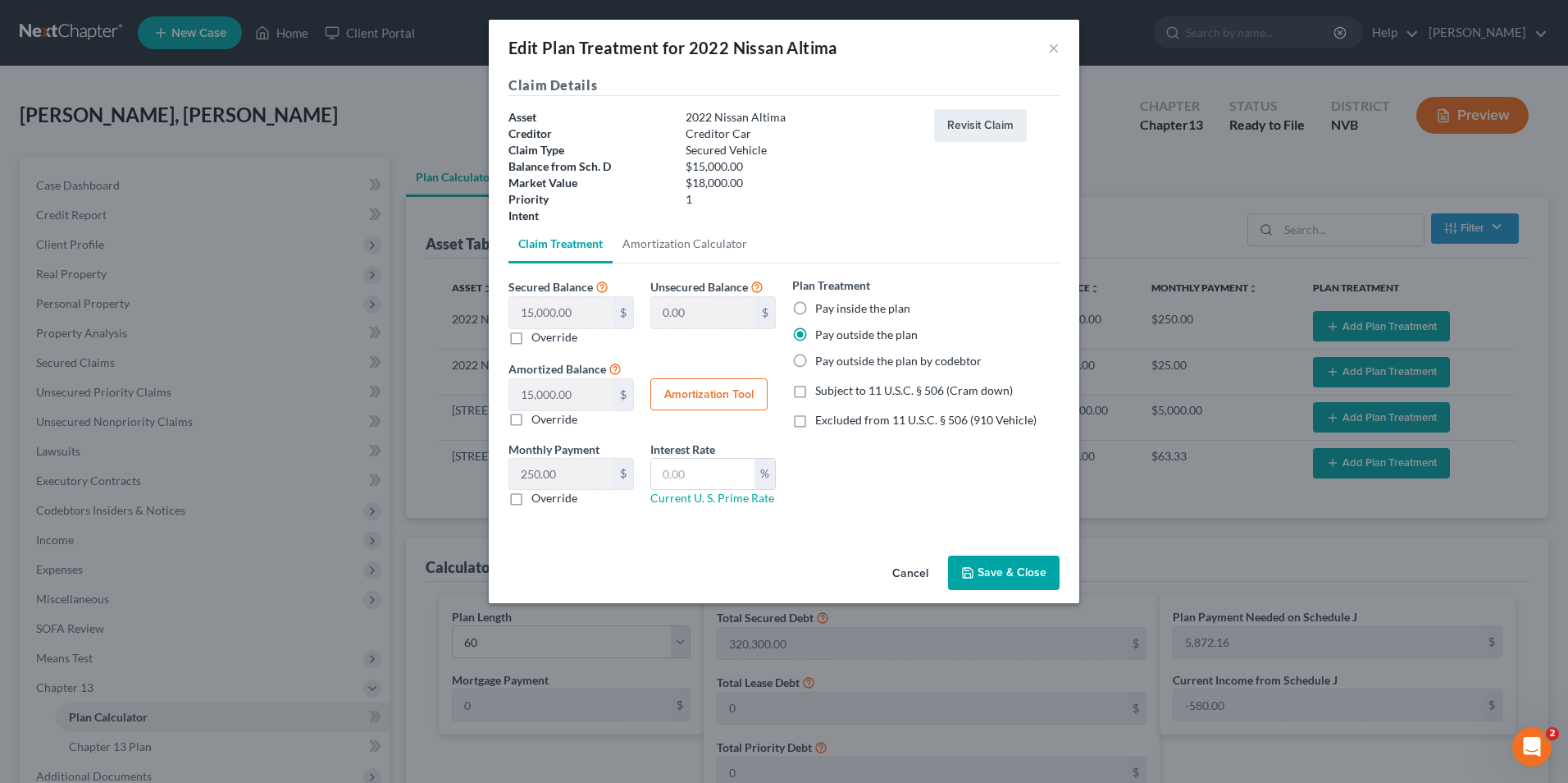
drag, startPoint x: 1025, startPoint y: 572, endPoint x: 858, endPoint y: 334, distance: 290.7
click at [868, 344] on div "Edit Plan Treatment for 2022 Nissan Altima × Claim Details Asset 2022 Nissan Al…" at bounding box center [784, 311] width 591 height 583
click at [834, 307] on label "Pay inside the plan" at bounding box center [863, 308] width 96 height 16
click at [833, 307] on input "Pay inside the plan" at bounding box center [827, 305] width 11 height 11
radio input "true"
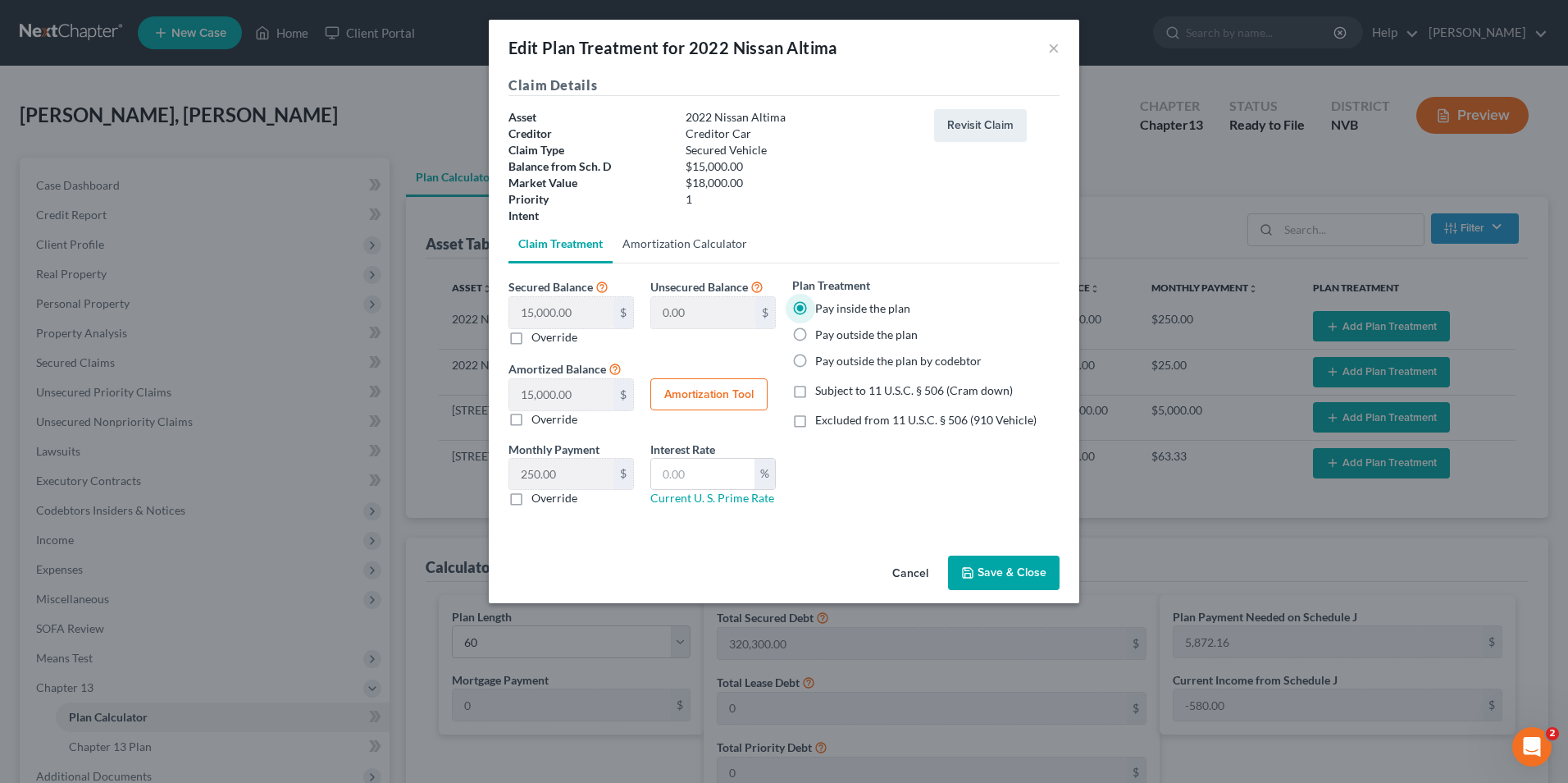
click at [689, 240] on link "Amortization Calculator" at bounding box center [685, 243] width 145 height 40
type input "15,000.00"
type input "60"
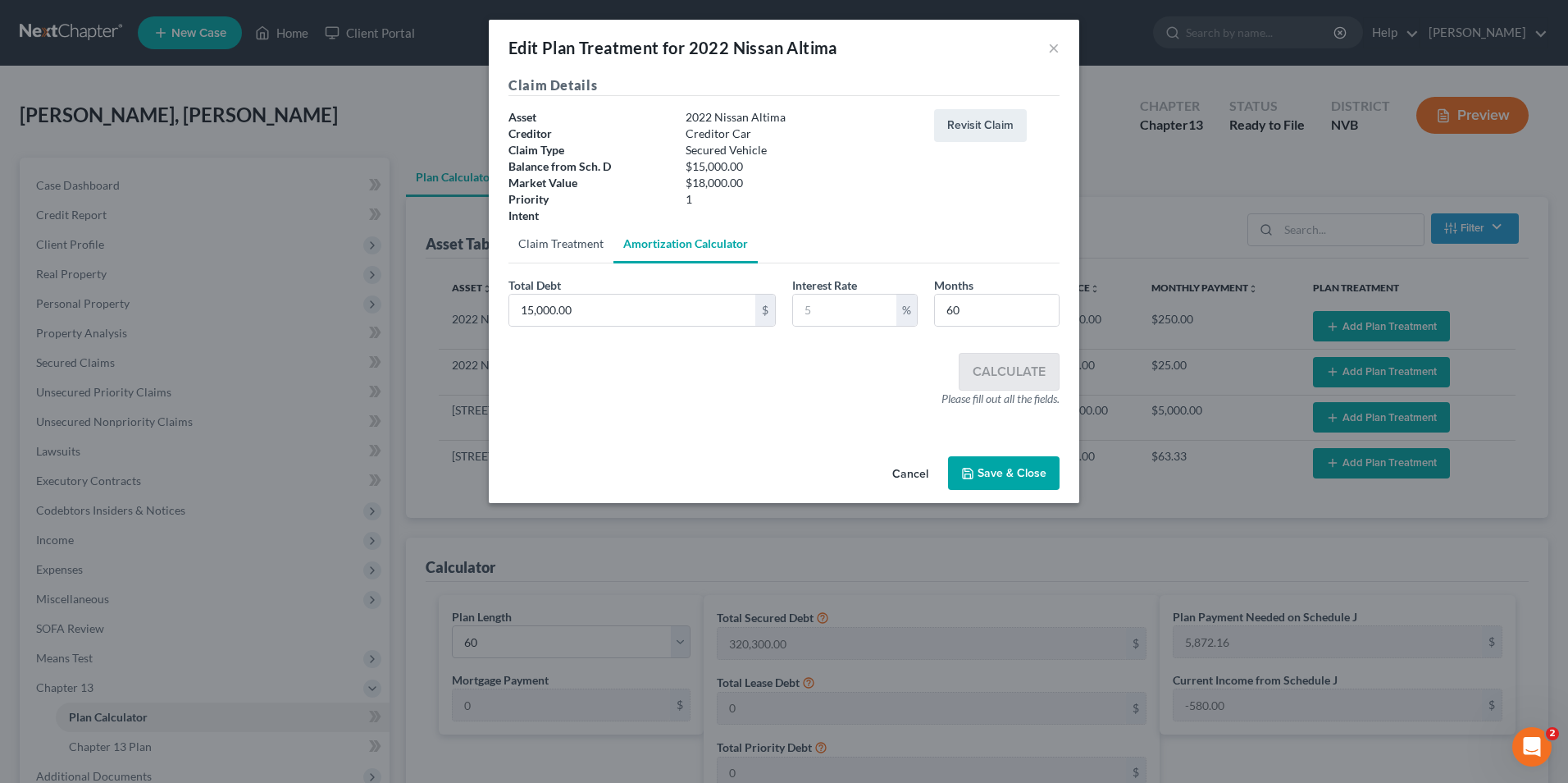
click at [536, 238] on link "Claim Treatment" at bounding box center [561, 243] width 105 height 40
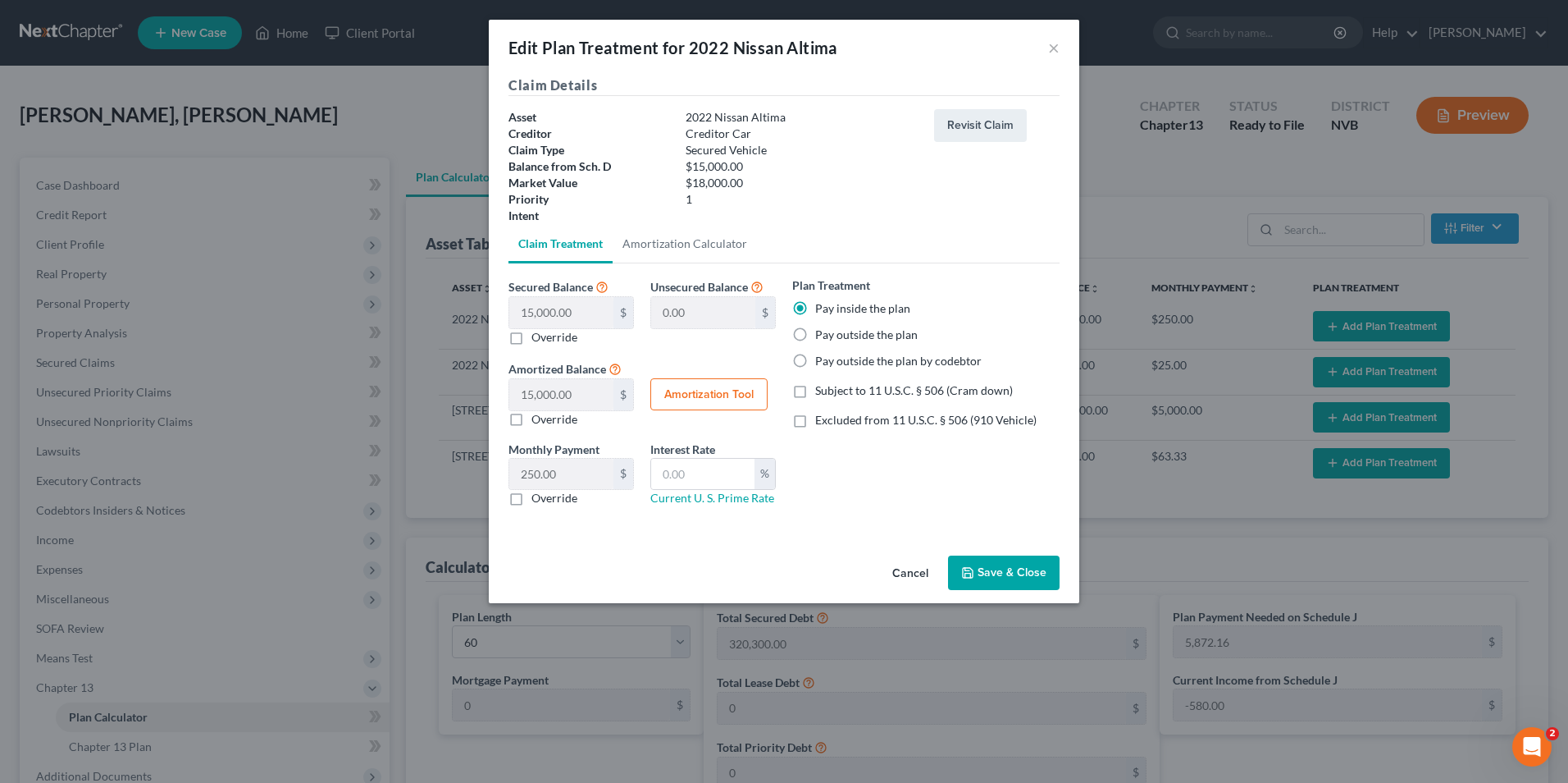
click at [460, 467] on div "Edit Plan Treatment for 2022 Nissan Altima × Claim Details Asset 2022 Nissan Al…" at bounding box center [784, 391] width 1568 height 783
click at [618, 474] on div "Monthly Payment 250.00 $ $ Override Interest Rate % Current U. S. Prime Rate" at bounding box center [642, 480] width 284 height 79
click at [702, 392] on button "Amortization Tool" at bounding box center [709, 395] width 118 height 33
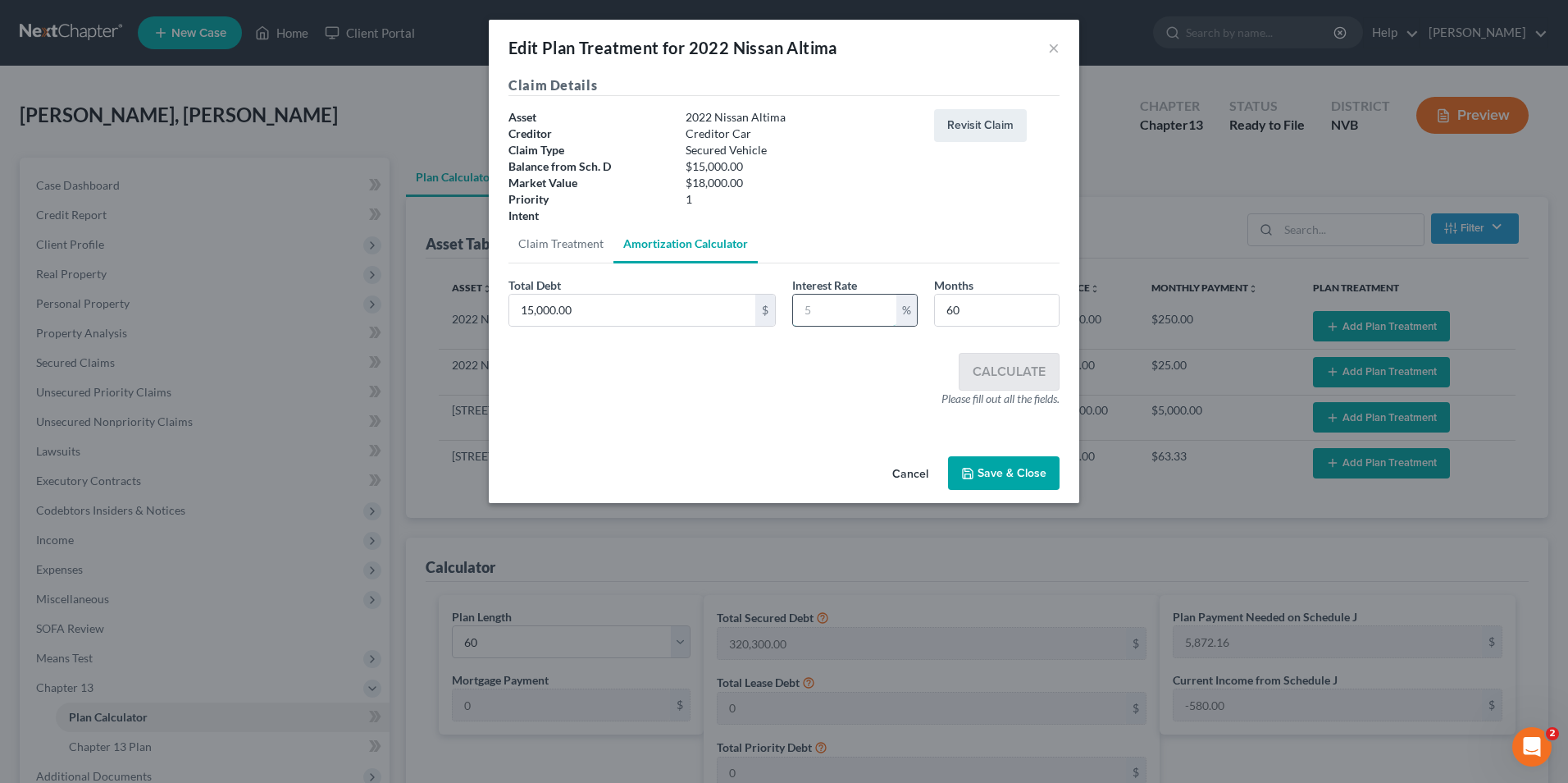
click at [844, 312] on input "text" at bounding box center [844, 310] width 103 height 31
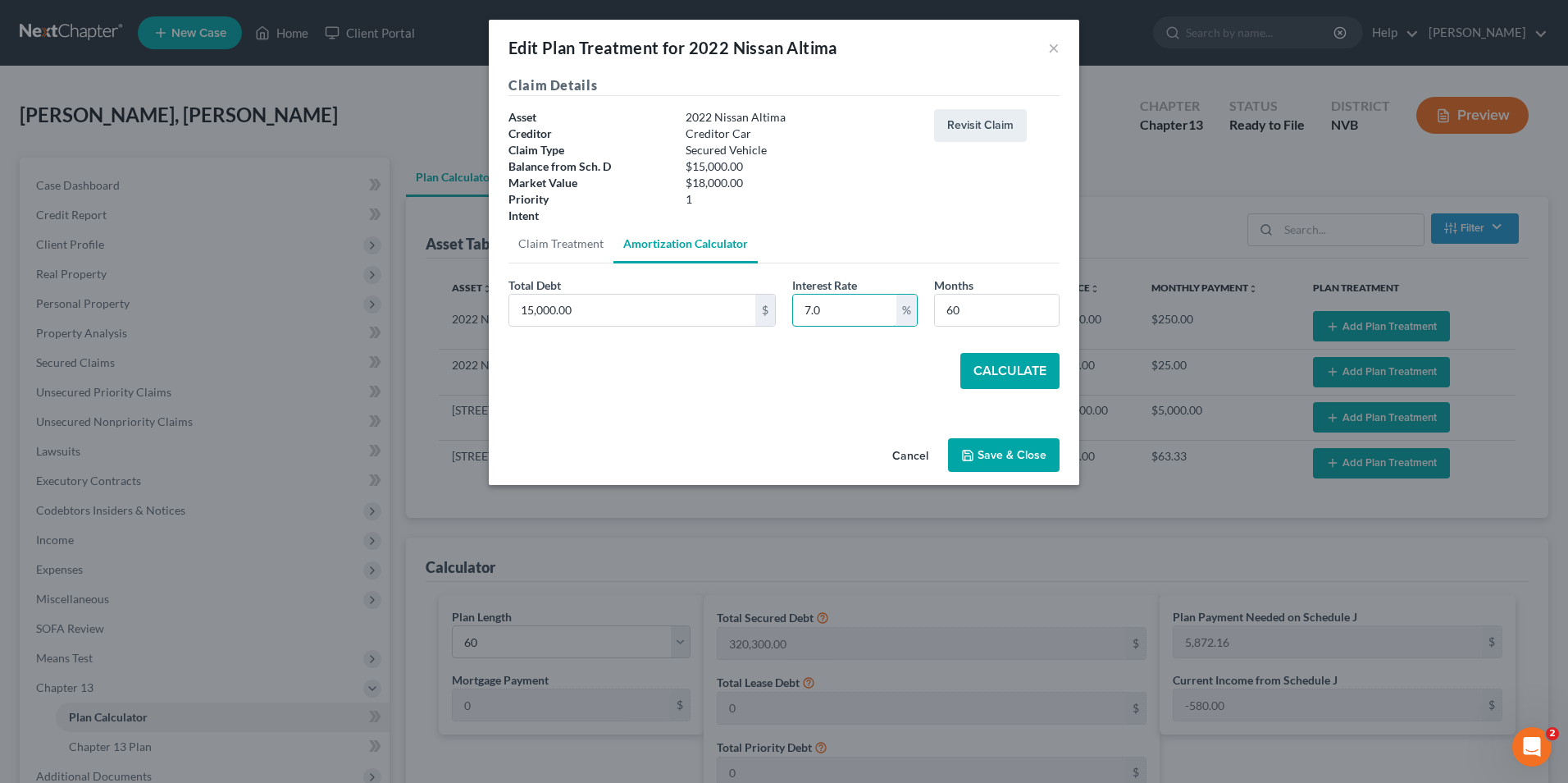
type input "7.0"
click at [922, 367] on button "Calculate" at bounding box center [1009, 370] width 99 height 36
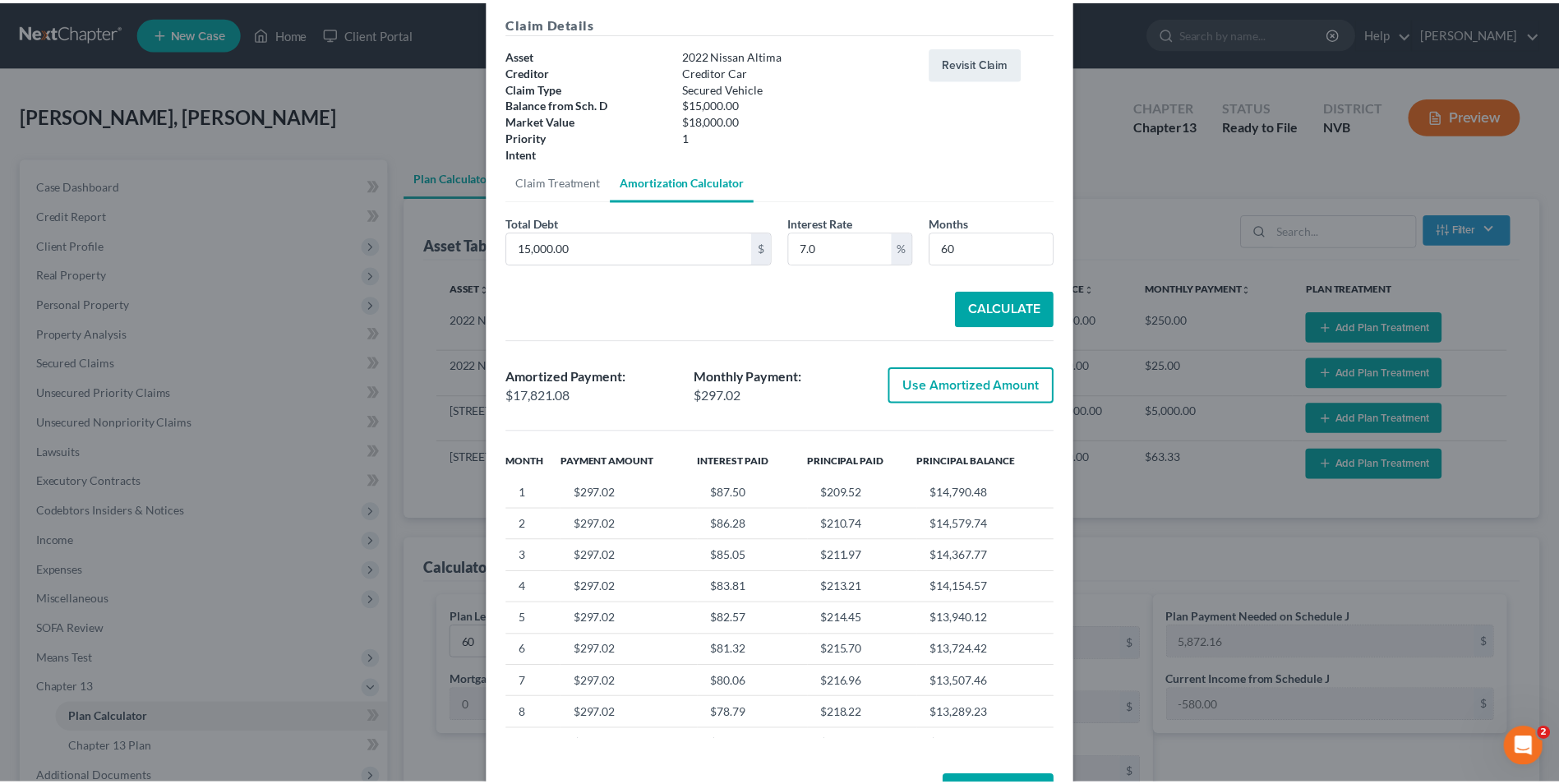
scroll to position [123, 0]
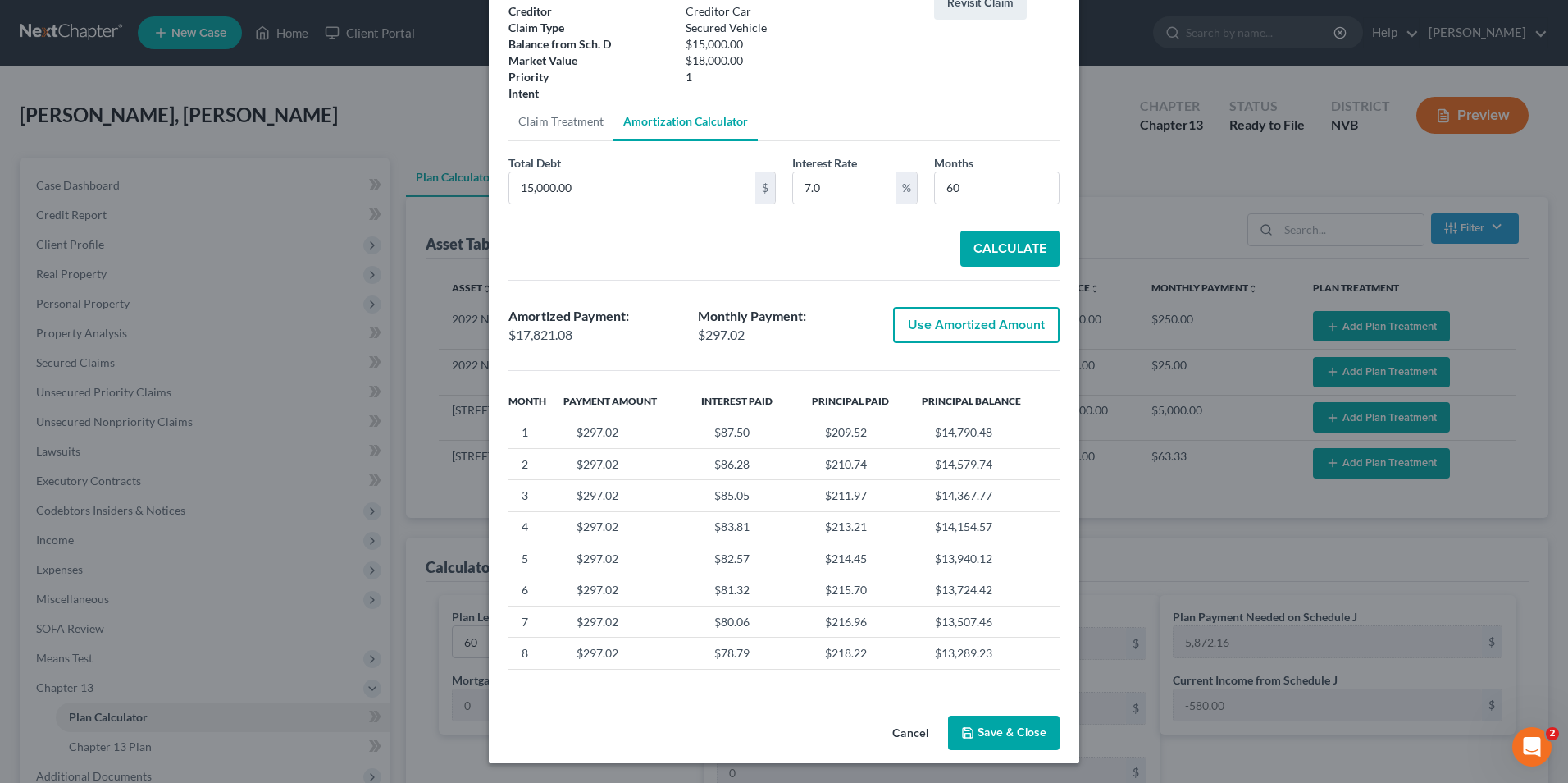
click at [922, 474] on button "Save & Close" at bounding box center [1004, 733] width 112 height 35
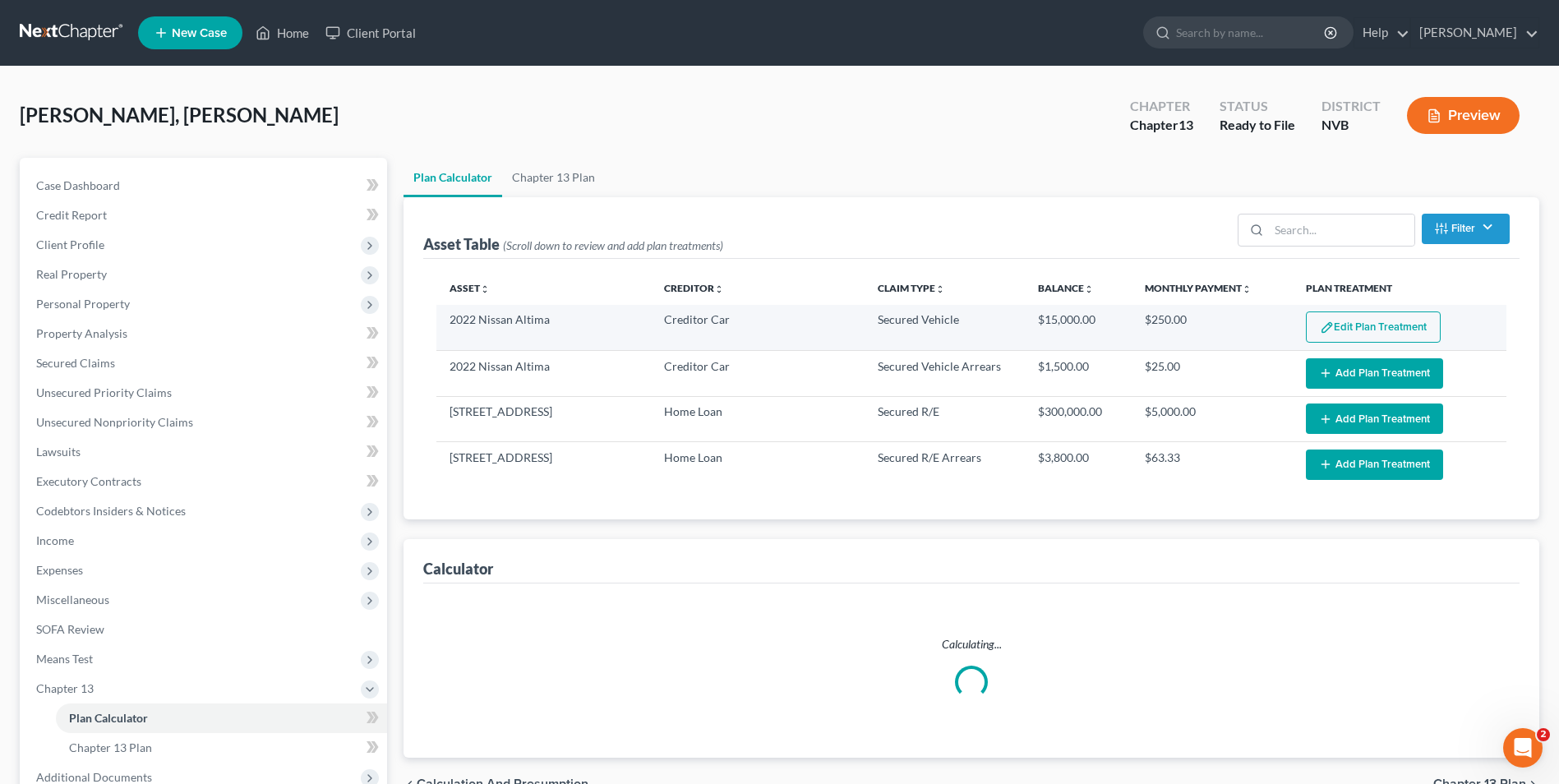
select select "59"
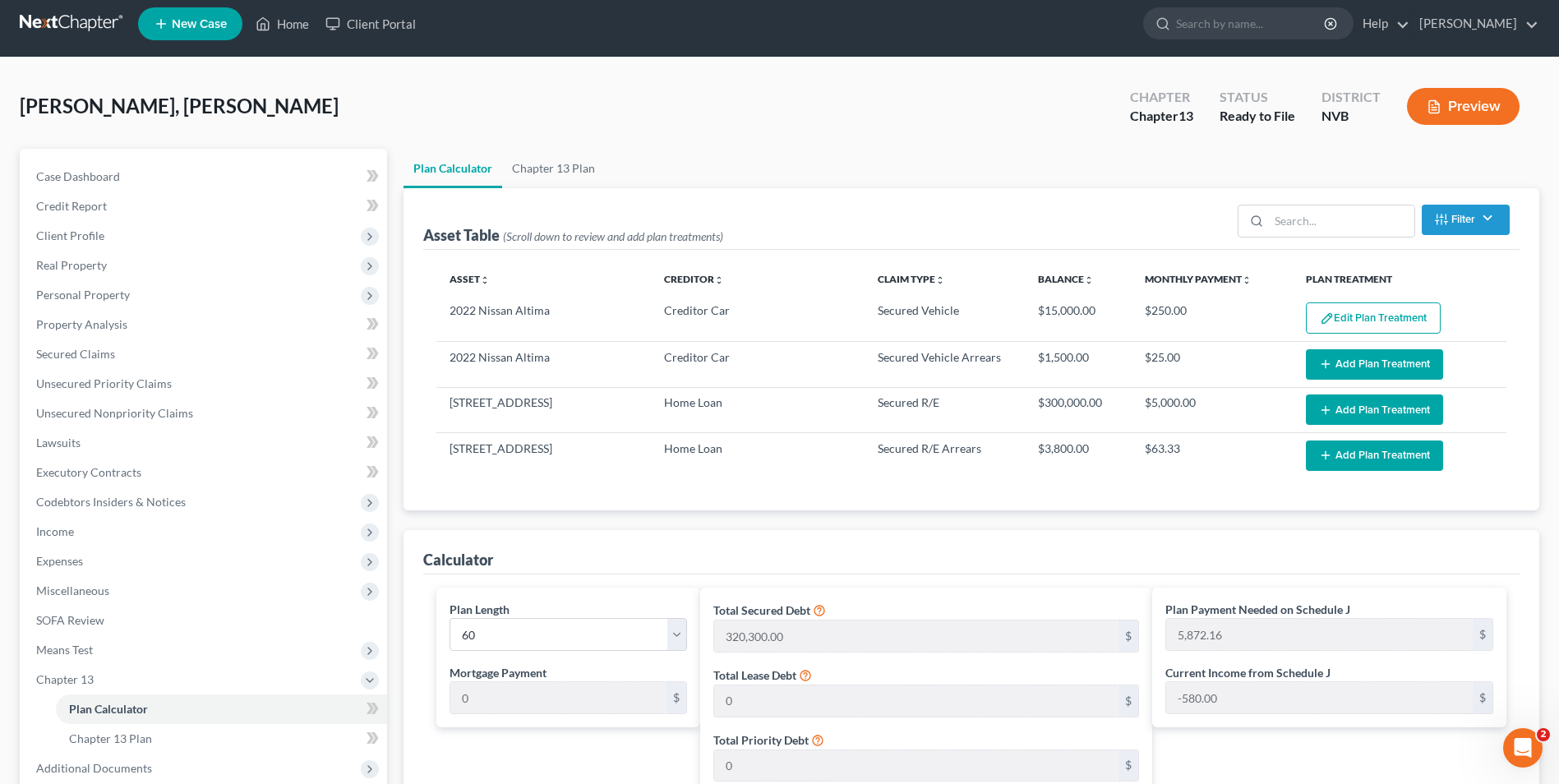
scroll to position [0, 0]
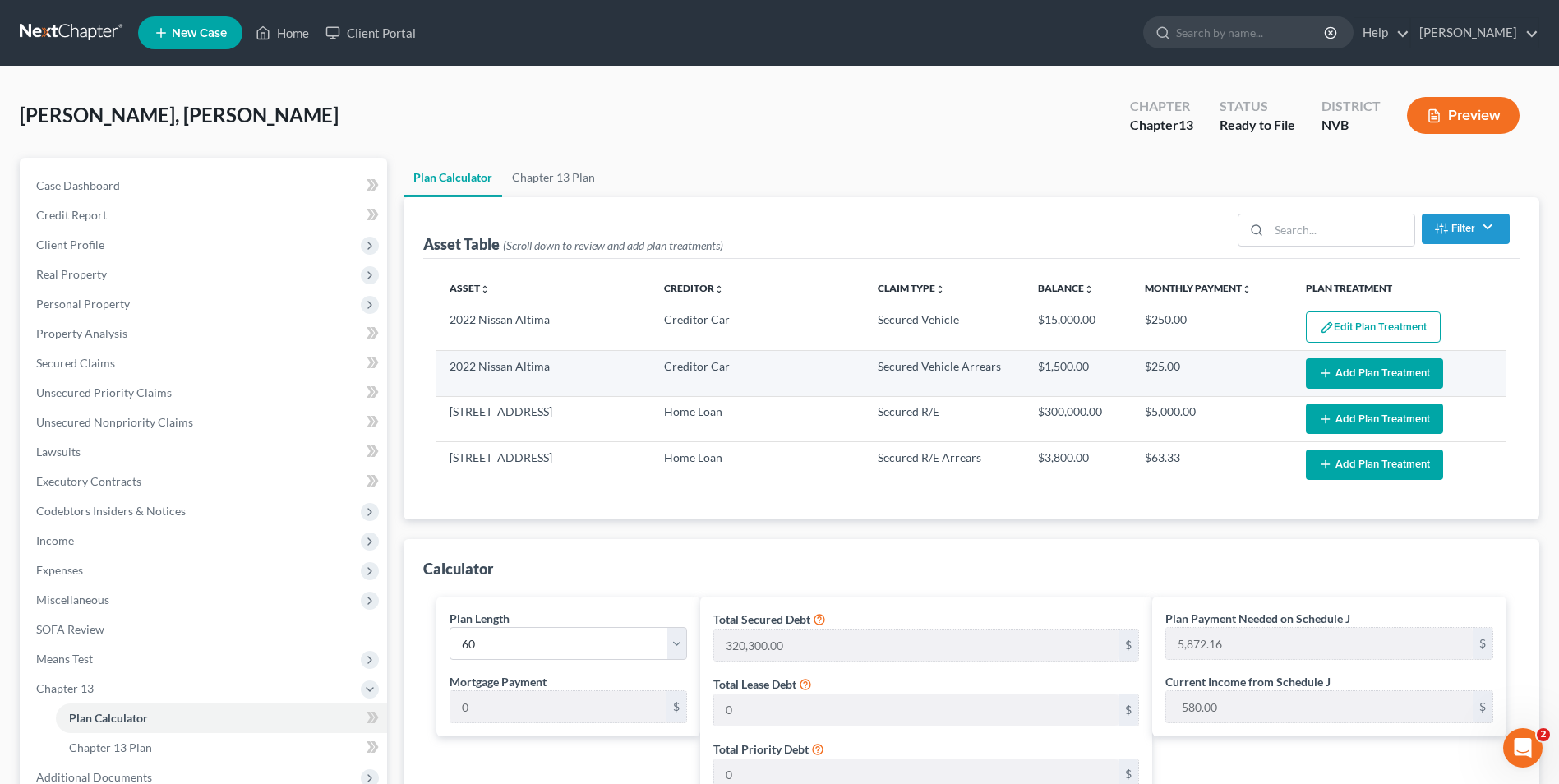
click at [925, 368] on button "Add Plan Treatment" at bounding box center [1375, 373] width 137 height 30
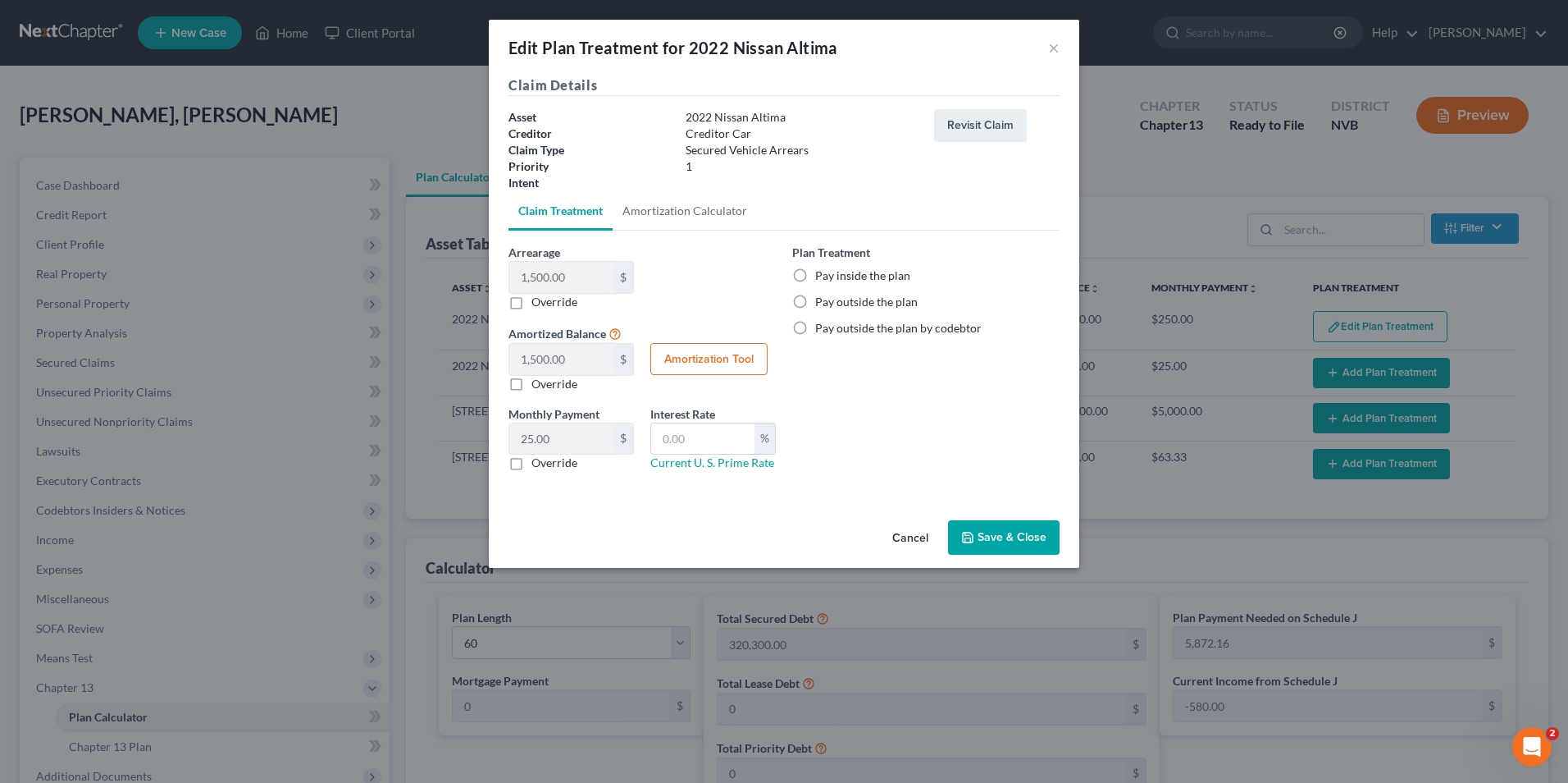
click at [832, 274] on label "Pay inside the plan" at bounding box center [863, 275] width 96 height 16
click at [832, 274] on input "Pay inside the plan" at bounding box center [827, 272] width 11 height 11
radio input "true"
click at [922, 474] on button "Save & Close" at bounding box center [1004, 538] width 112 height 35
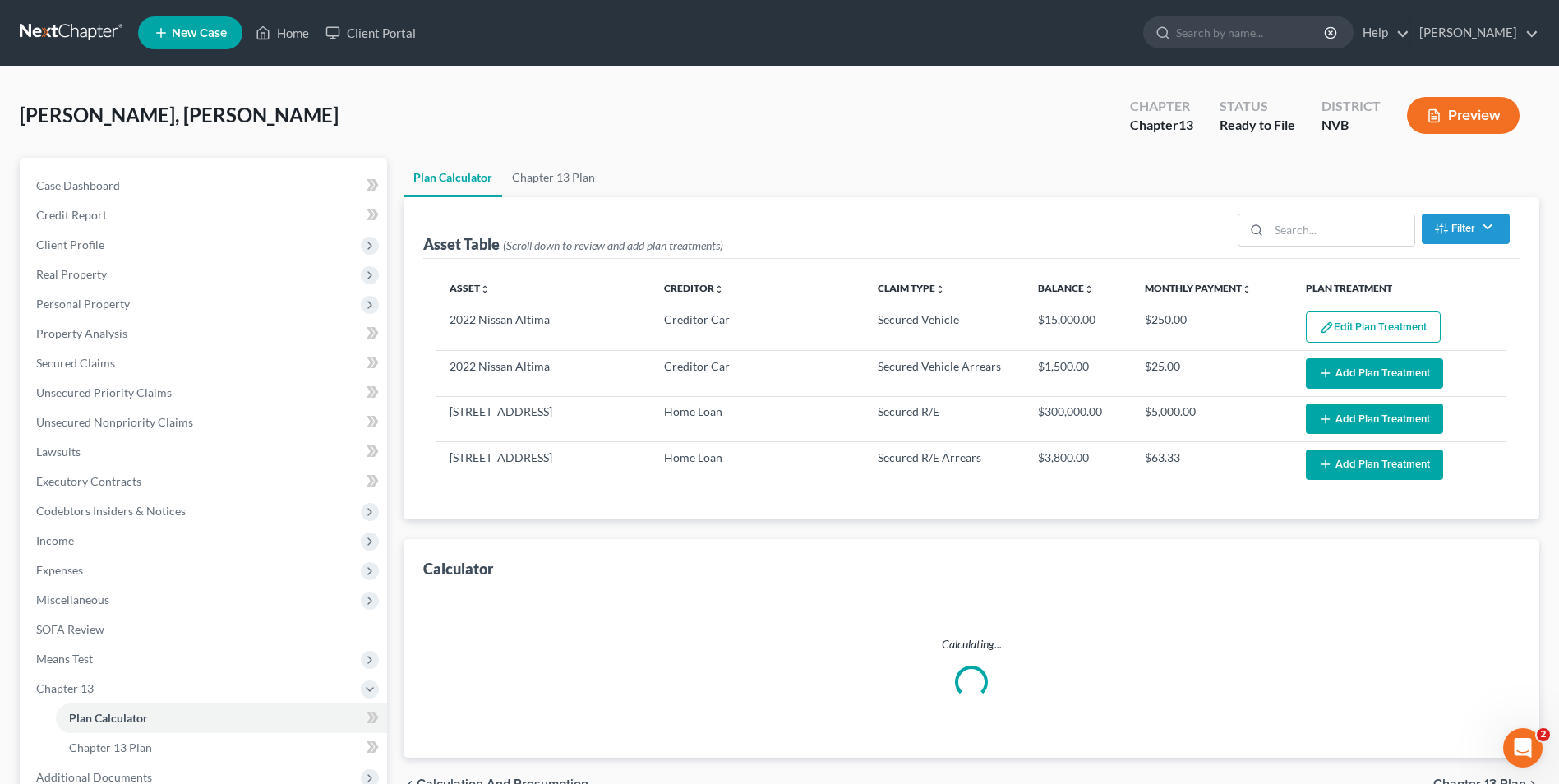
select select "59"
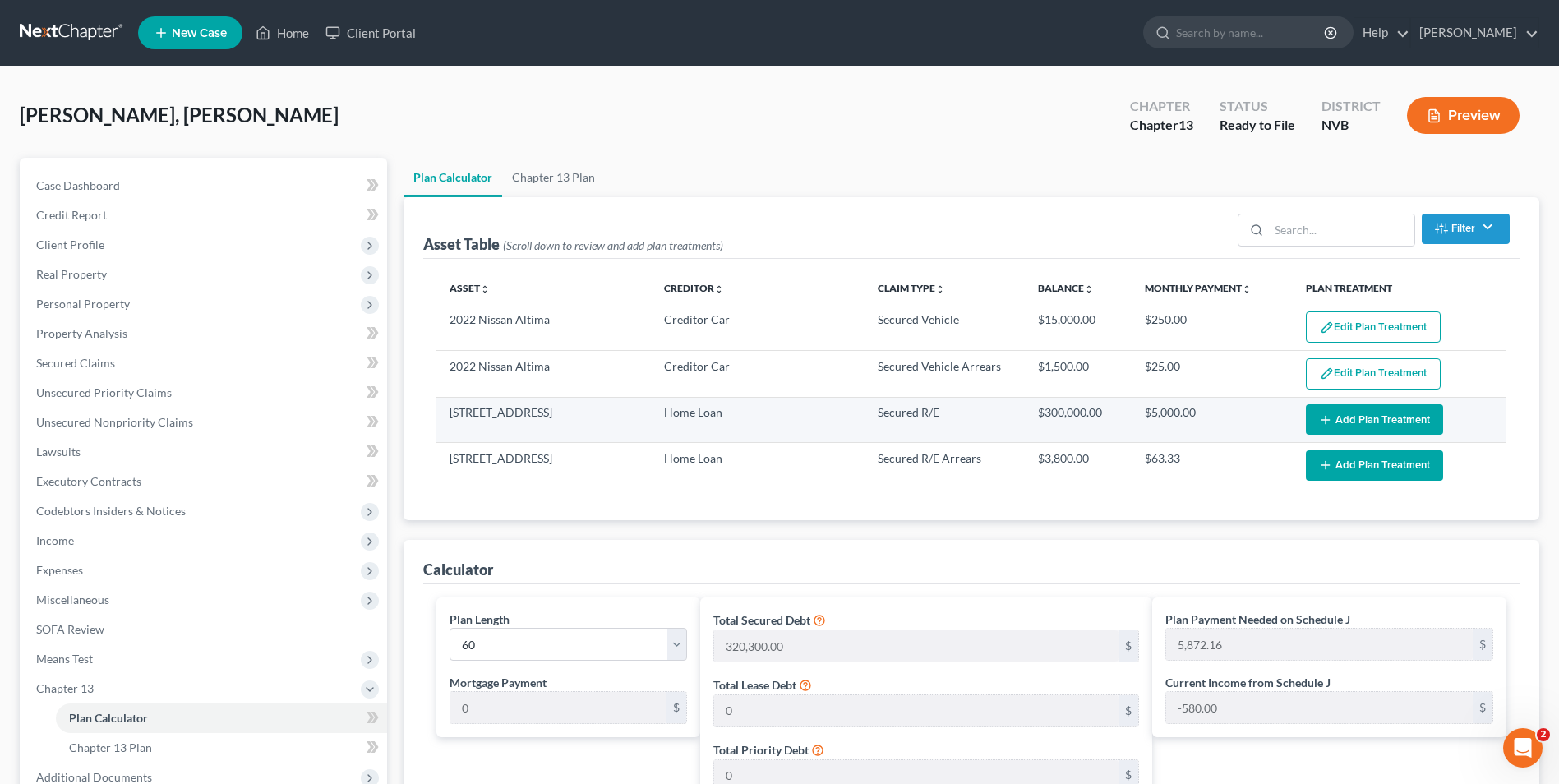
click at [925, 414] on button "Add Plan Treatment" at bounding box center [1375, 419] width 137 height 30
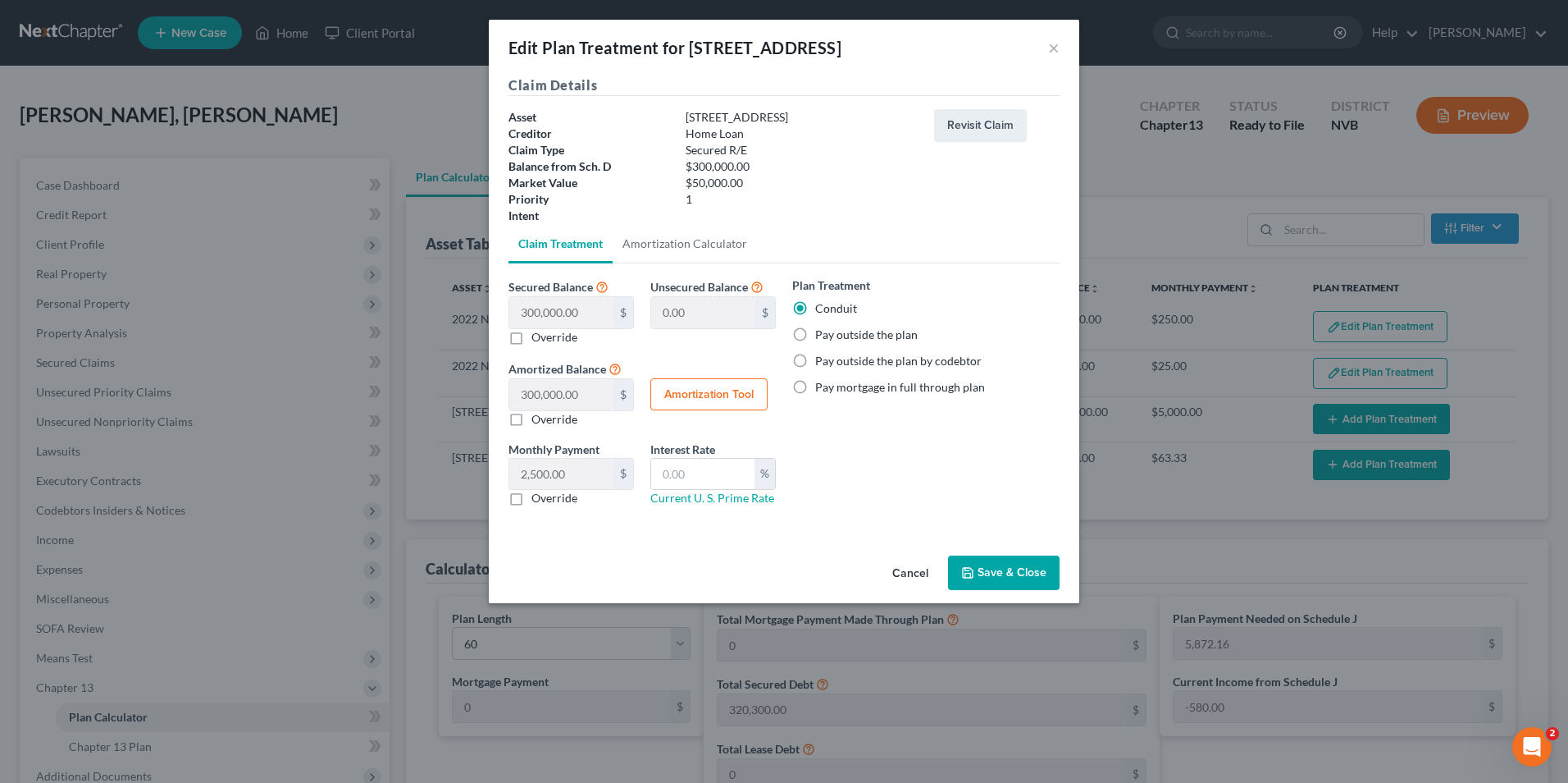
click at [844, 339] on label "Pay outside the plan" at bounding box center [867, 334] width 102 height 16
click at [833, 337] on input "Pay outside the plan" at bounding box center [827, 331] width 11 height 11
radio input "true"
click at [922, 474] on button "Save & Close" at bounding box center [1004, 573] width 112 height 35
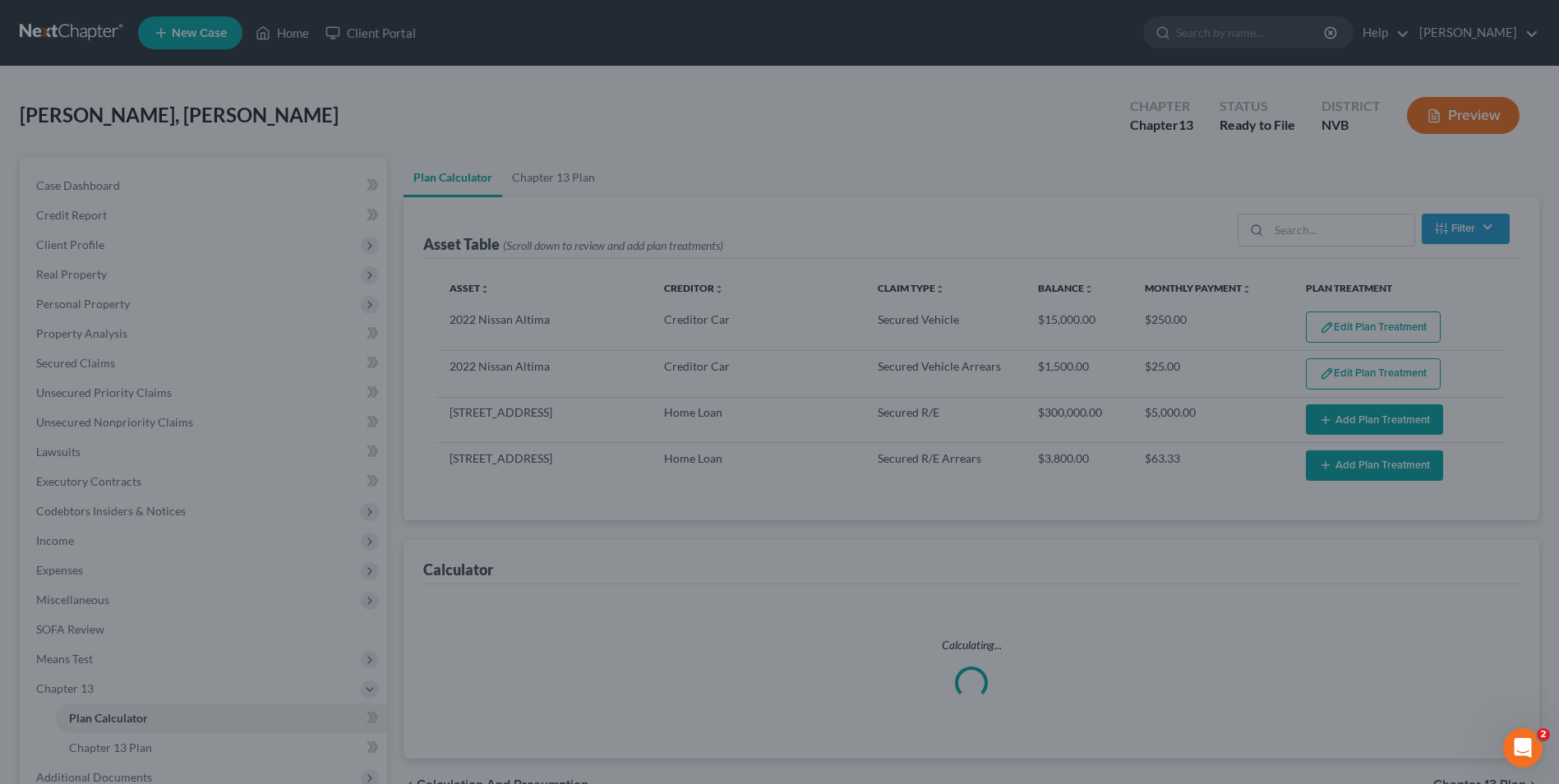
select select "59"
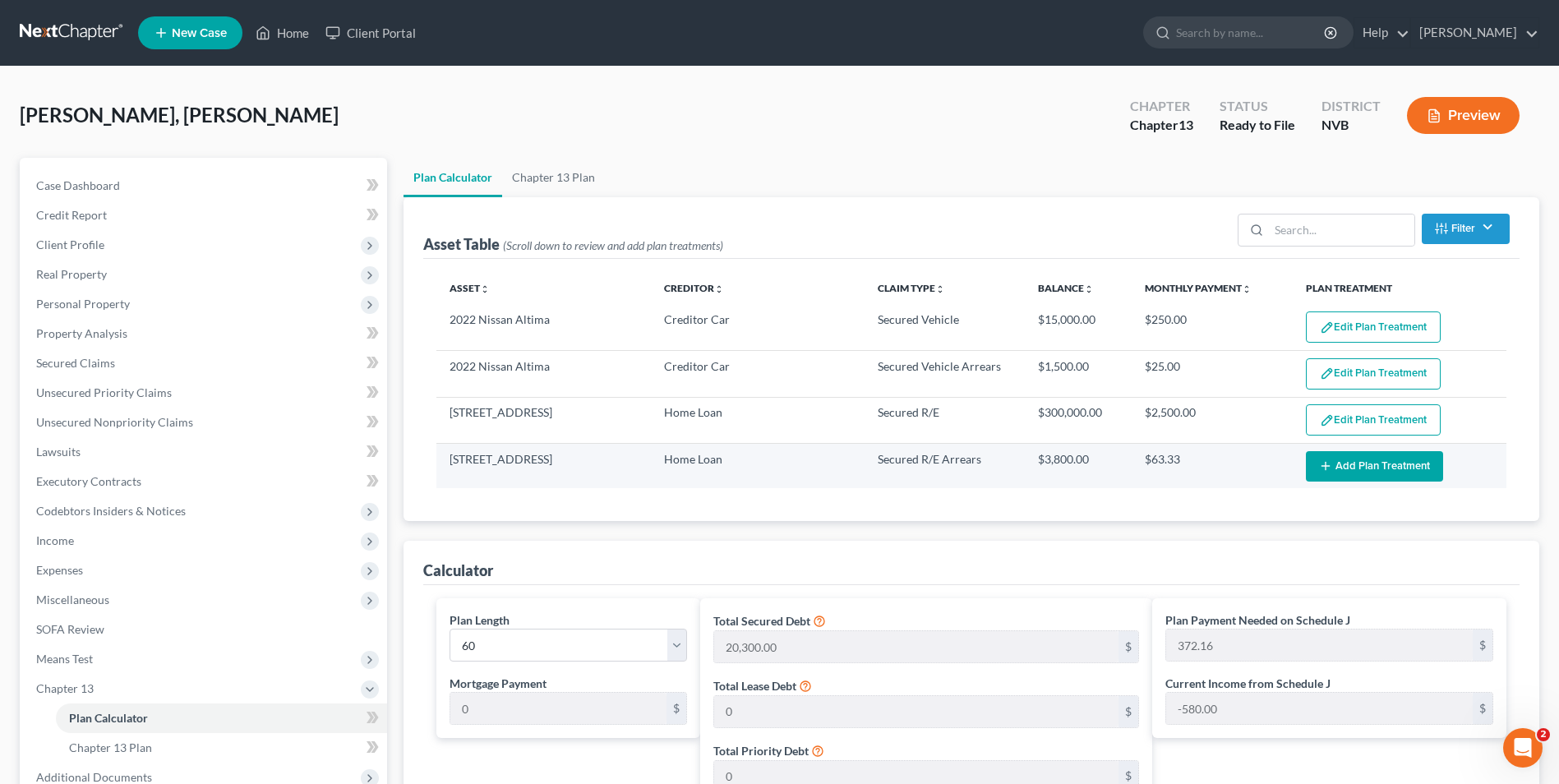
click at [925, 465] on button "Add Plan Treatment" at bounding box center [1375, 466] width 137 height 30
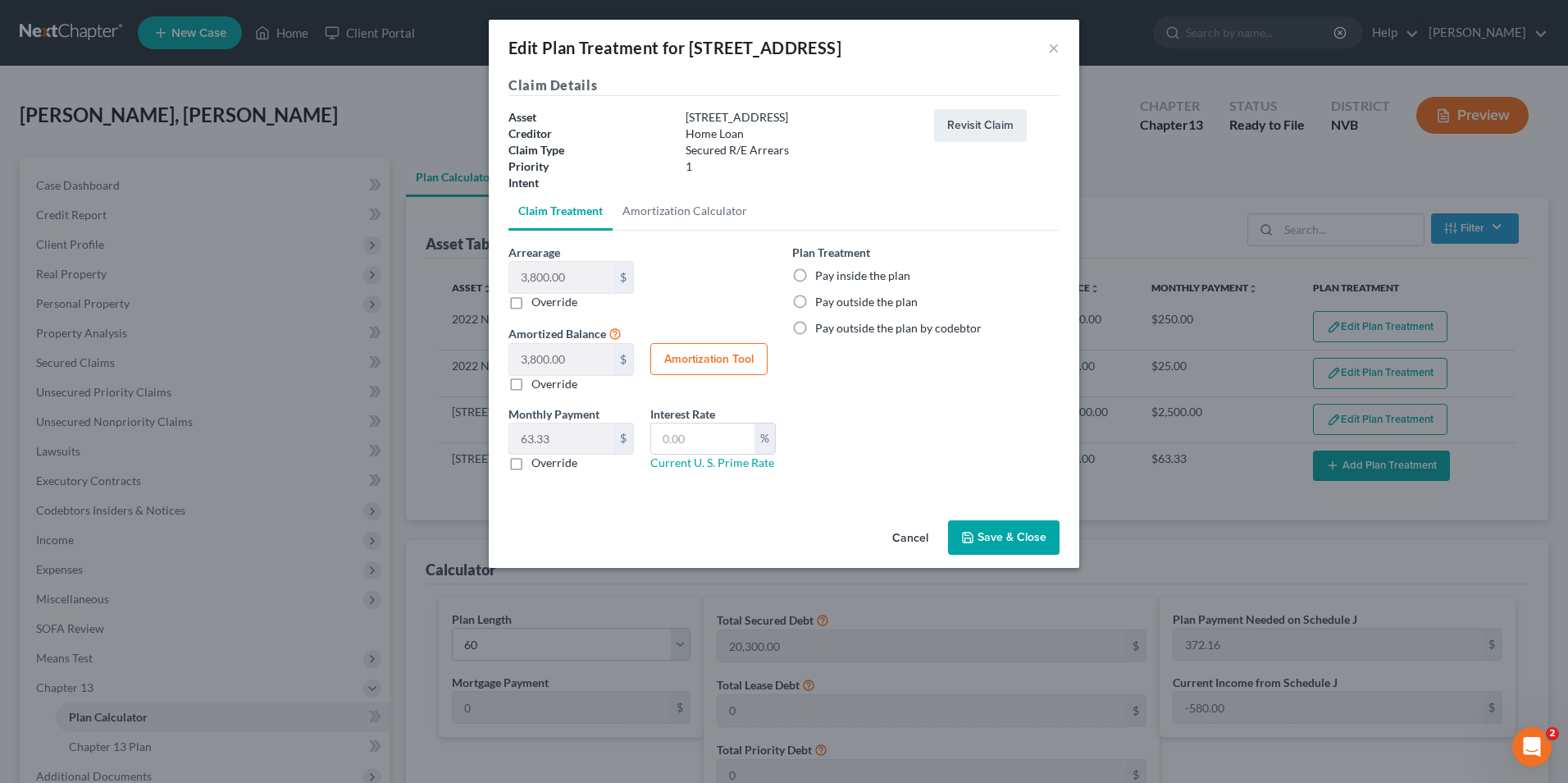
click at [815, 282] on label "Pay inside the plan" at bounding box center [863, 275] width 96 height 16
click at [822, 278] on input "Pay inside the plan" at bounding box center [827, 272] width 11 height 11
radio input "true"
click at [922, 474] on button "Save & Close" at bounding box center [1004, 538] width 112 height 35
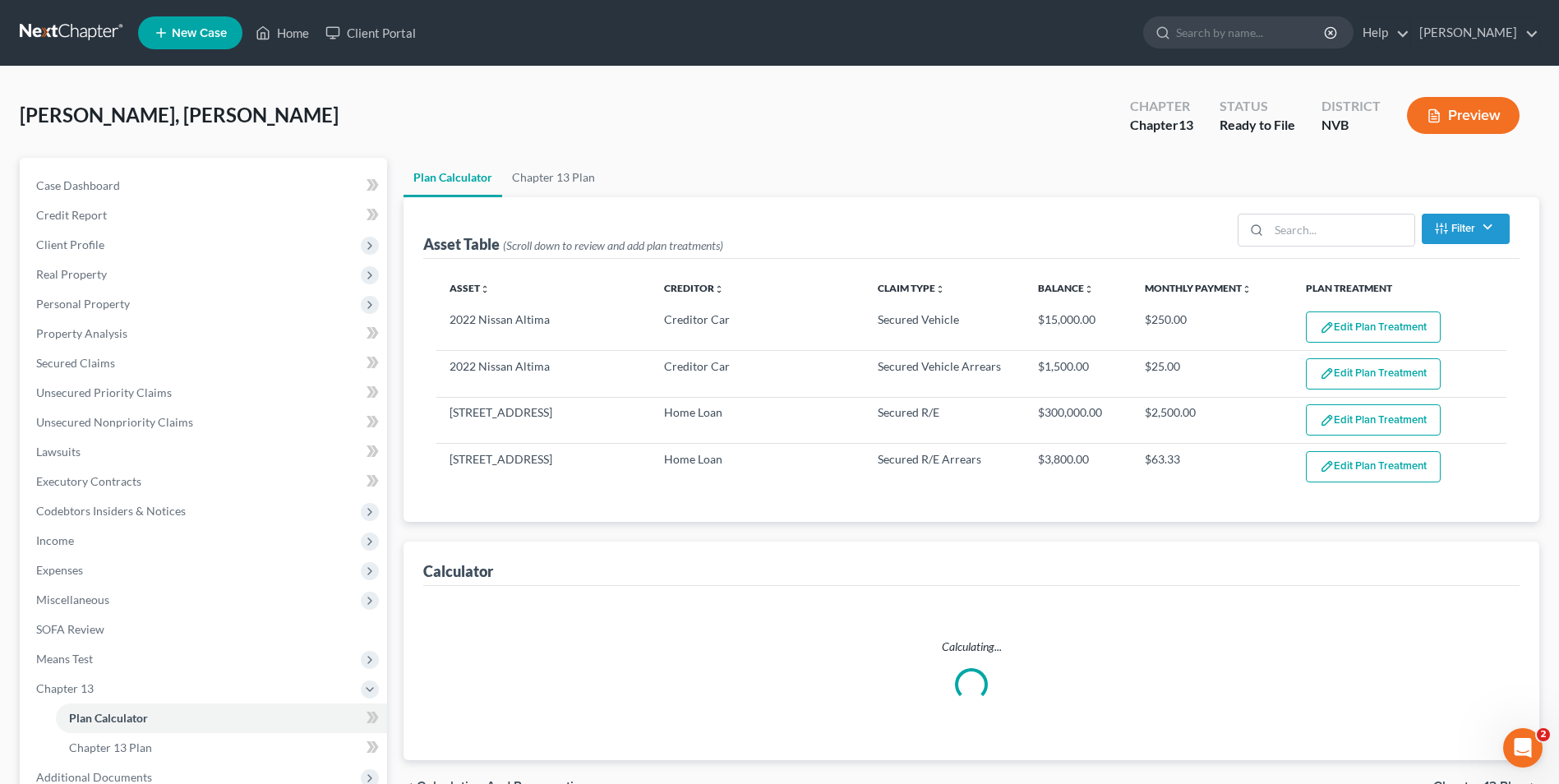
select select "59"
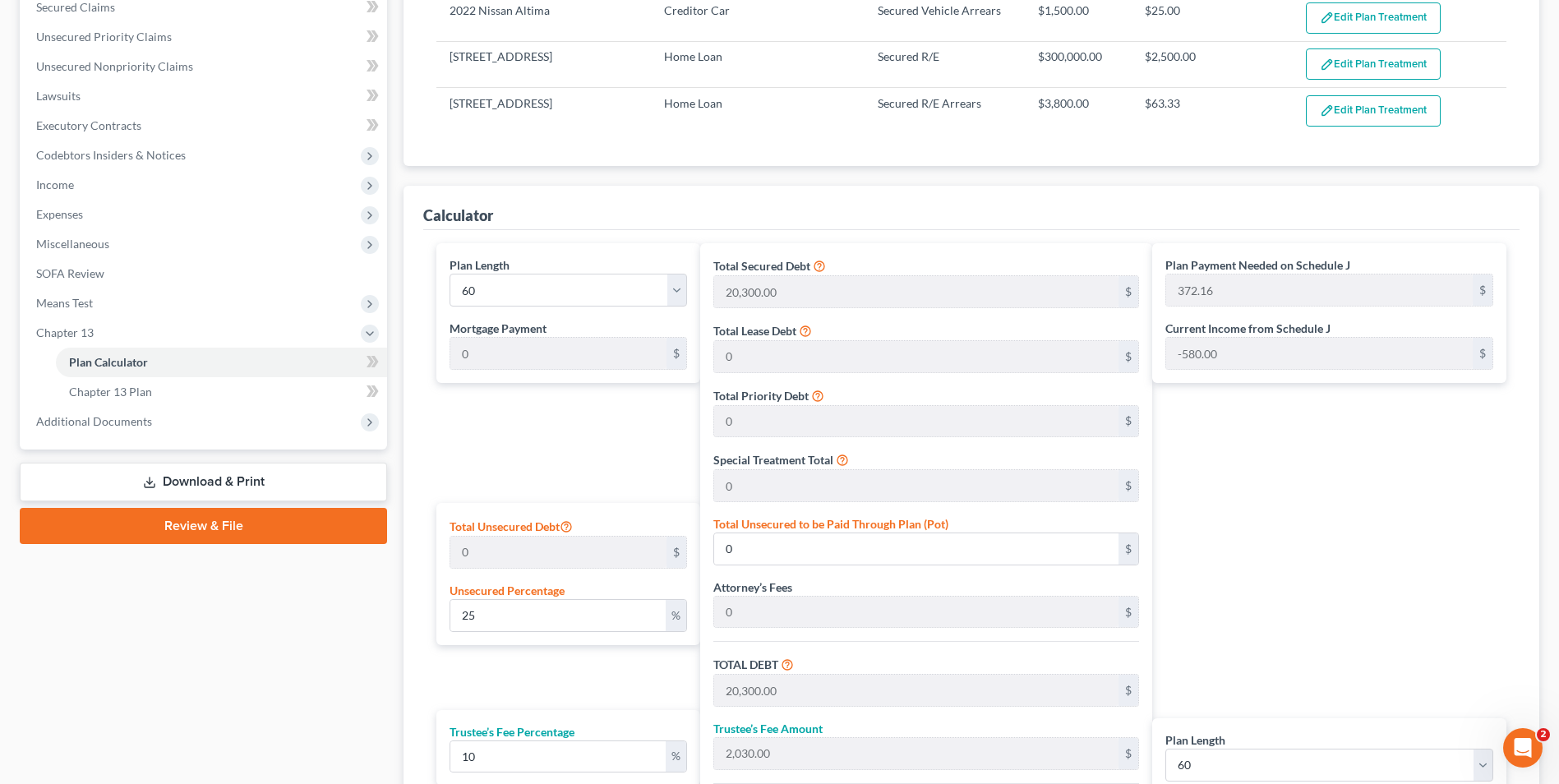
scroll to position [493, 0]
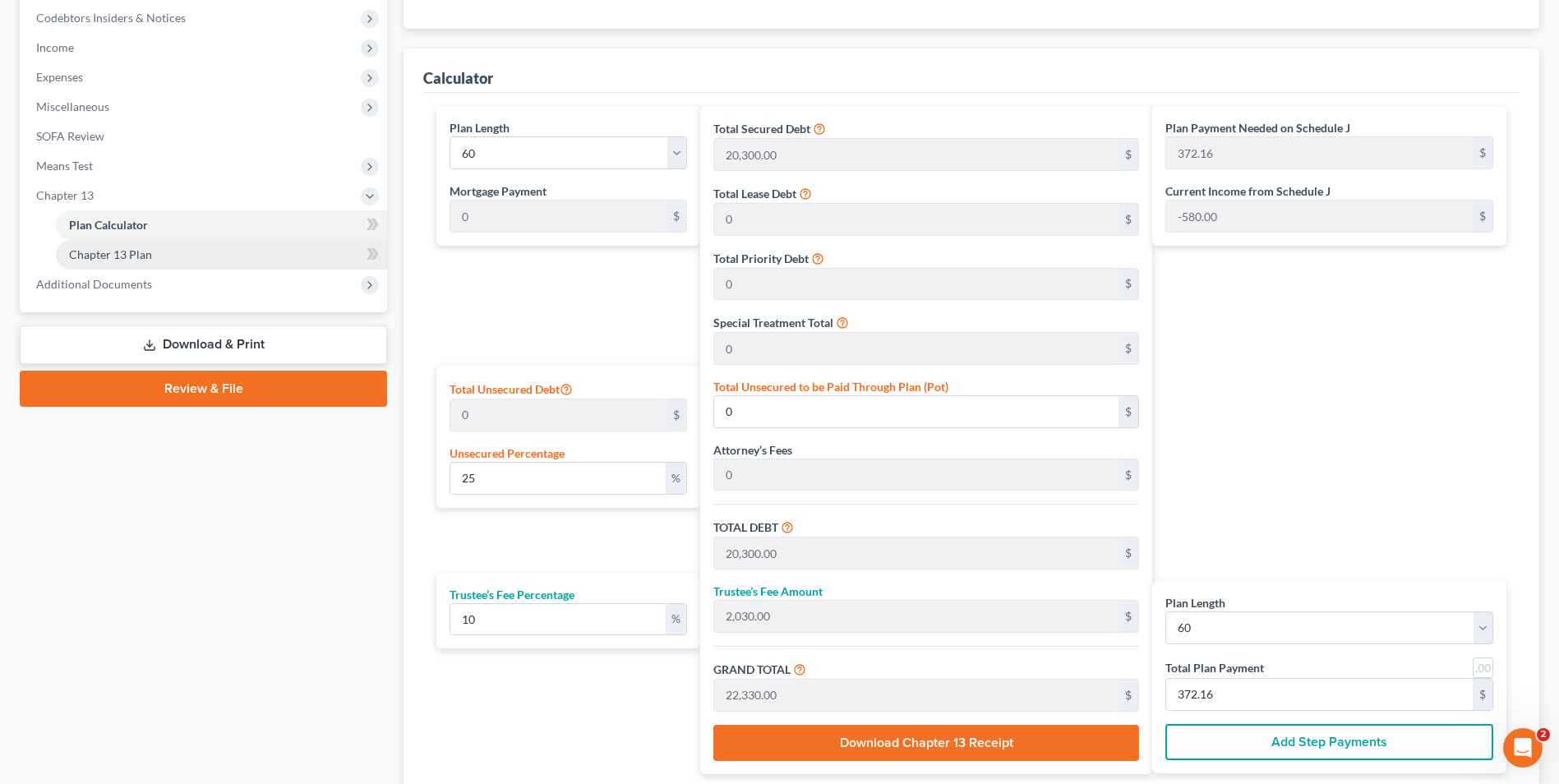
click at [123, 259] on span "Chapter 13 Plan" at bounding box center [110, 254] width 83 height 14
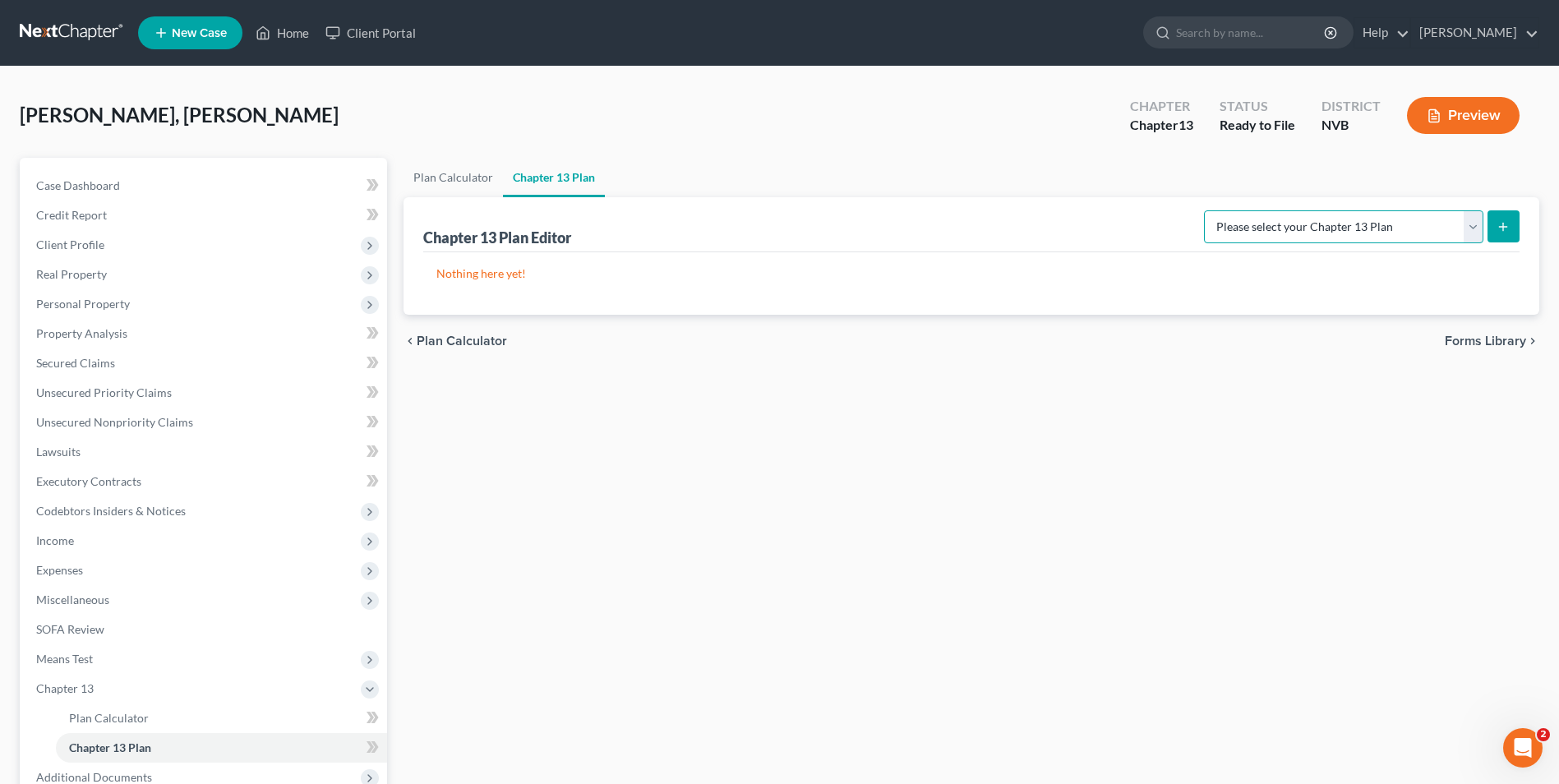
click at [925, 230] on select "Please select your Chapter 13 Plan National Form Plan - Official Form 113 Nevad…" at bounding box center [1343, 227] width 279 height 33
select select "1"
click at [925, 211] on select "Please select your Chapter 13 Plan National Form Plan - Official Form 113 Nevad…" at bounding box center [1343, 227] width 279 height 33
click at [925, 226] on icon "submit" at bounding box center [1504, 227] width 14 height 14
click at [90, 187] on span "Case Dashboard" at bounding box center [77, 185] width 84 height 14
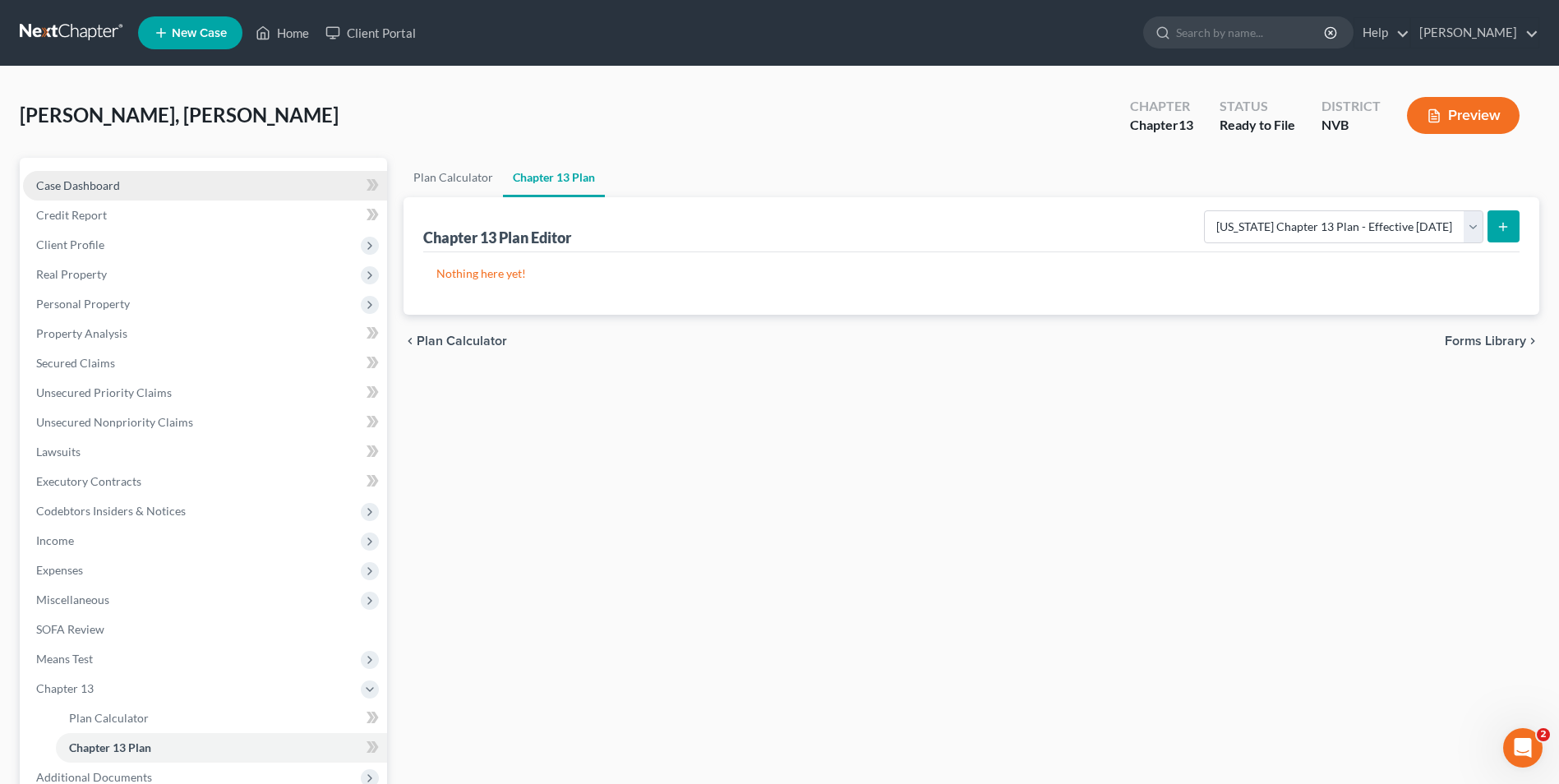
select select "0"
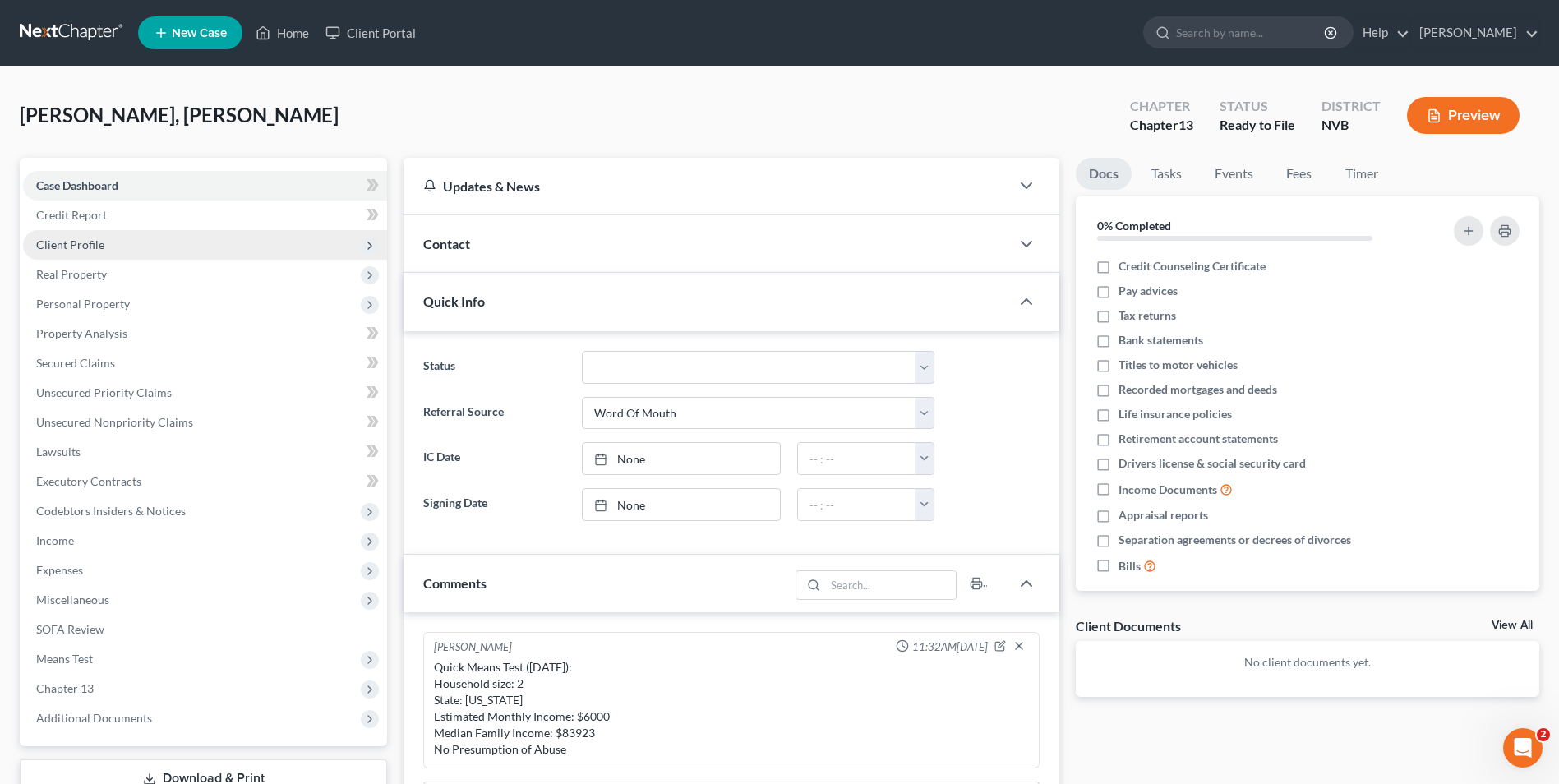
click at [90, 251] on span "Client Profile" at bounding box center [205, 245] width 365 height 30
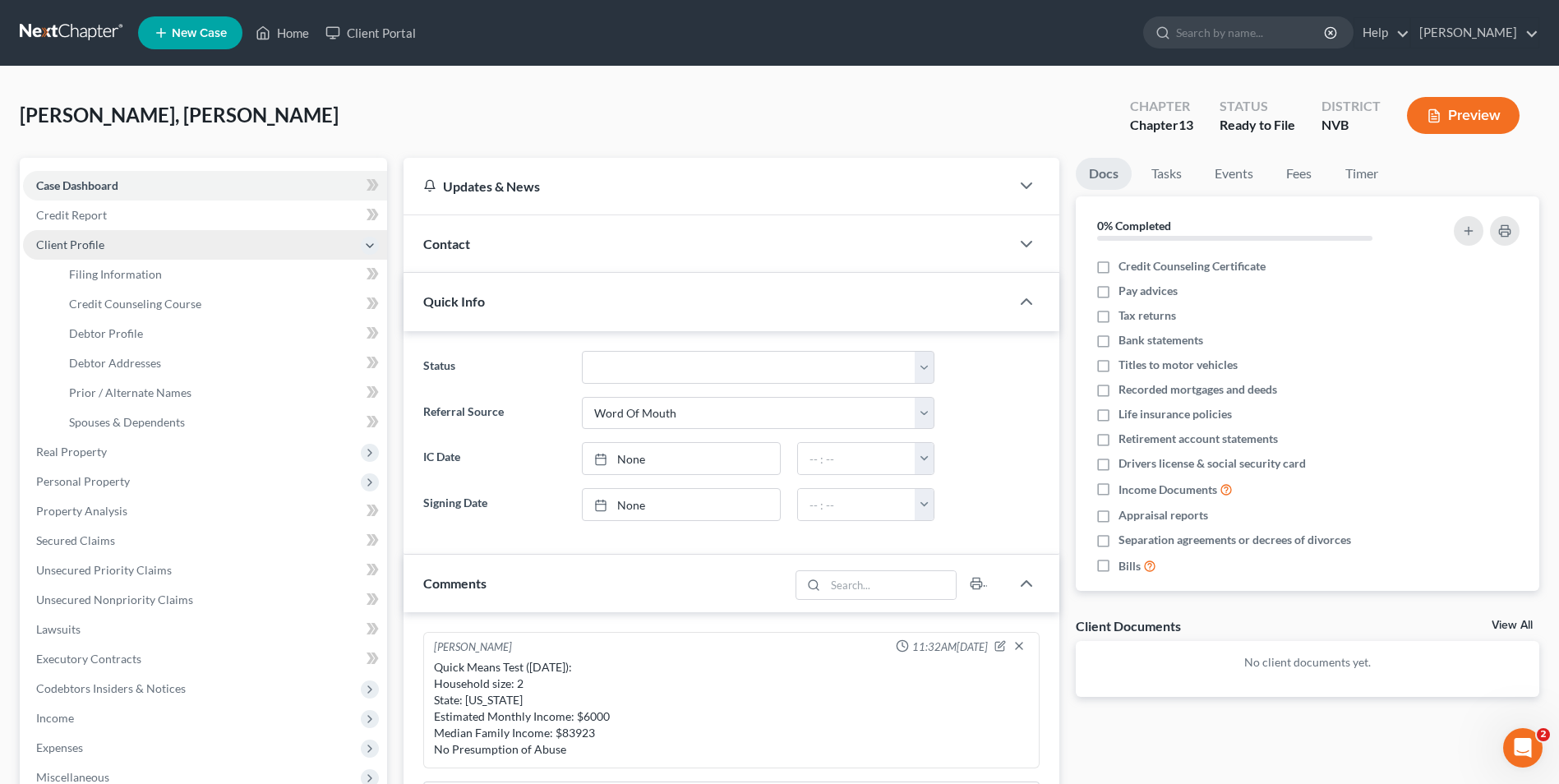
click at [90, 244] on span "Client Profile" at bounding box center [70, 245] width 69 height 14
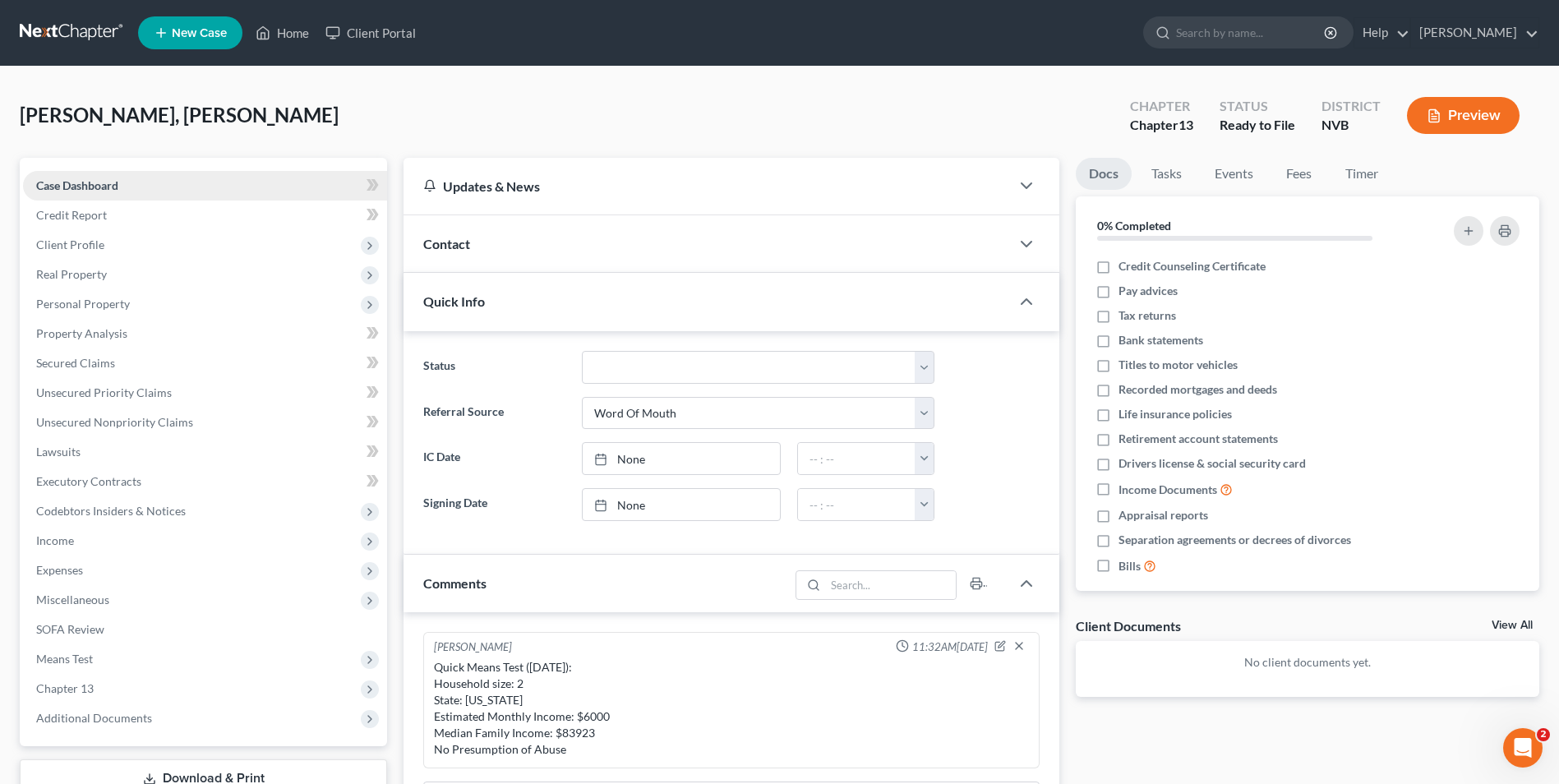
click at [101, 179] on span "Case Dashboard" at bounding box center [76, 185] width 82 height 14
click at [925, 23] on link "[PERSON_NAME]" at bounding box center [1475, 33] width 128 height 30
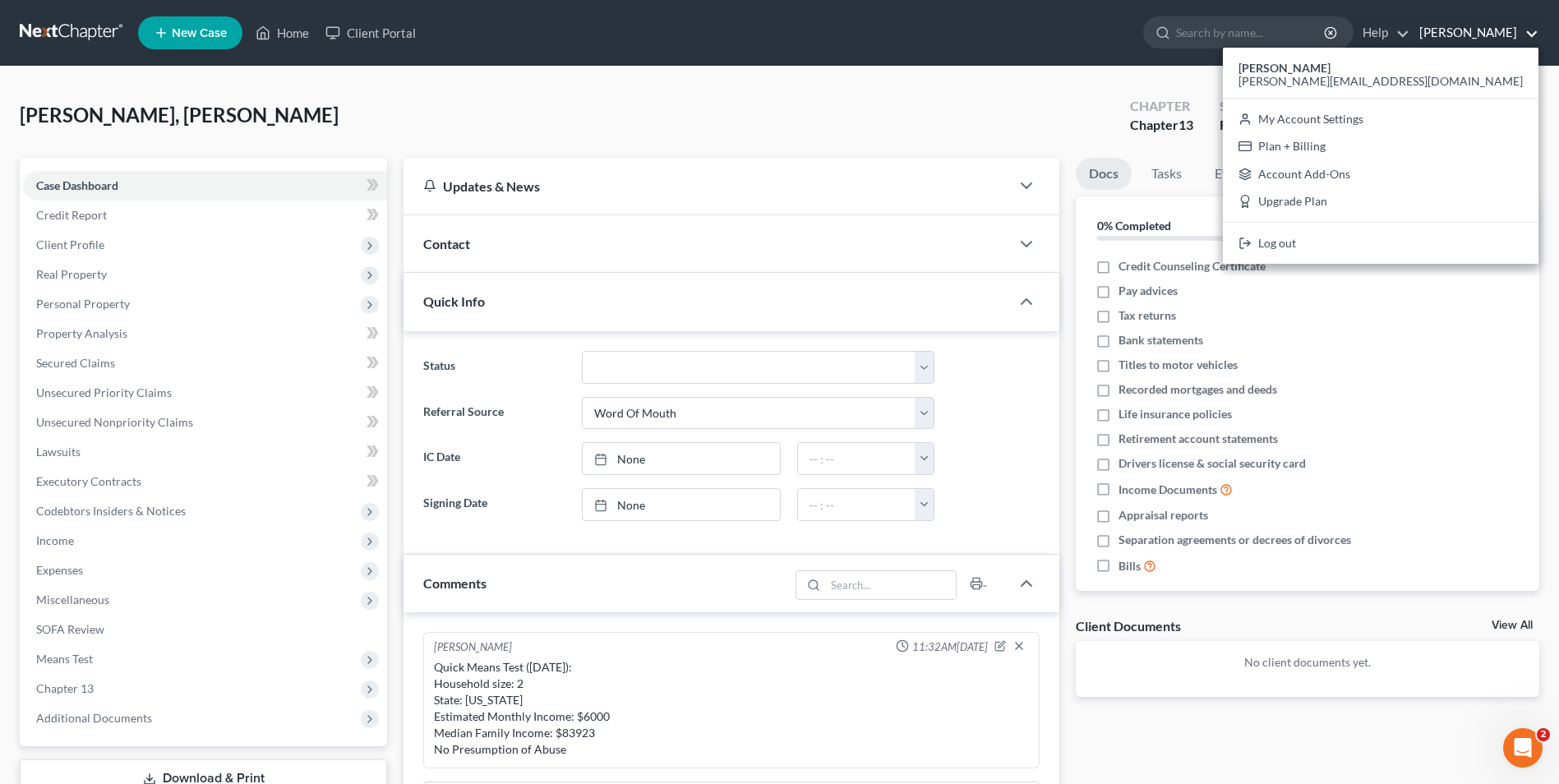
click at [682, 178] on div "Updates & News" at bounding box center [707, 187] width 567 height 17
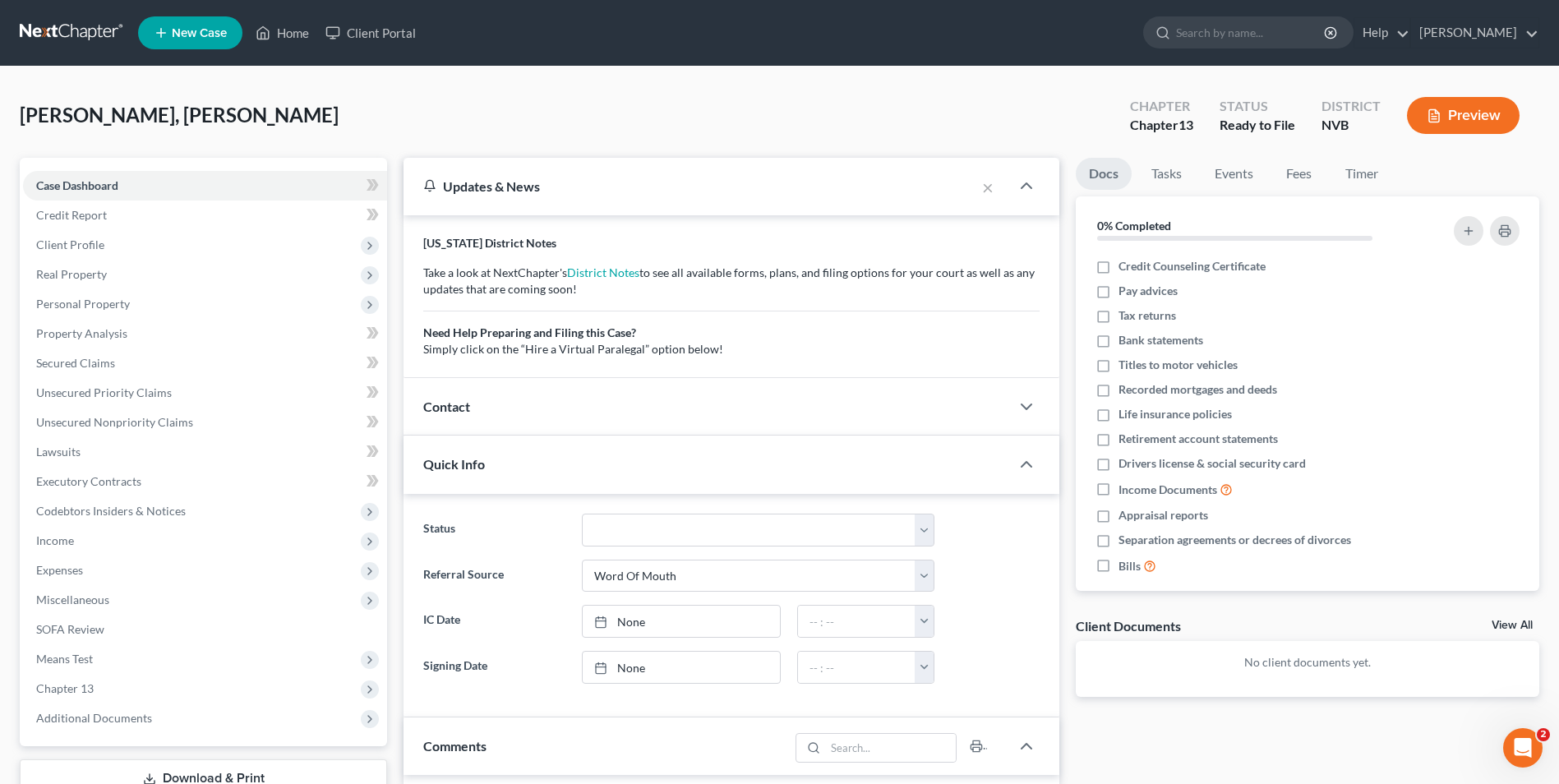
click at [686, 178] on div "Updates & News" at bounding box center [690, 187] width 533 height 17
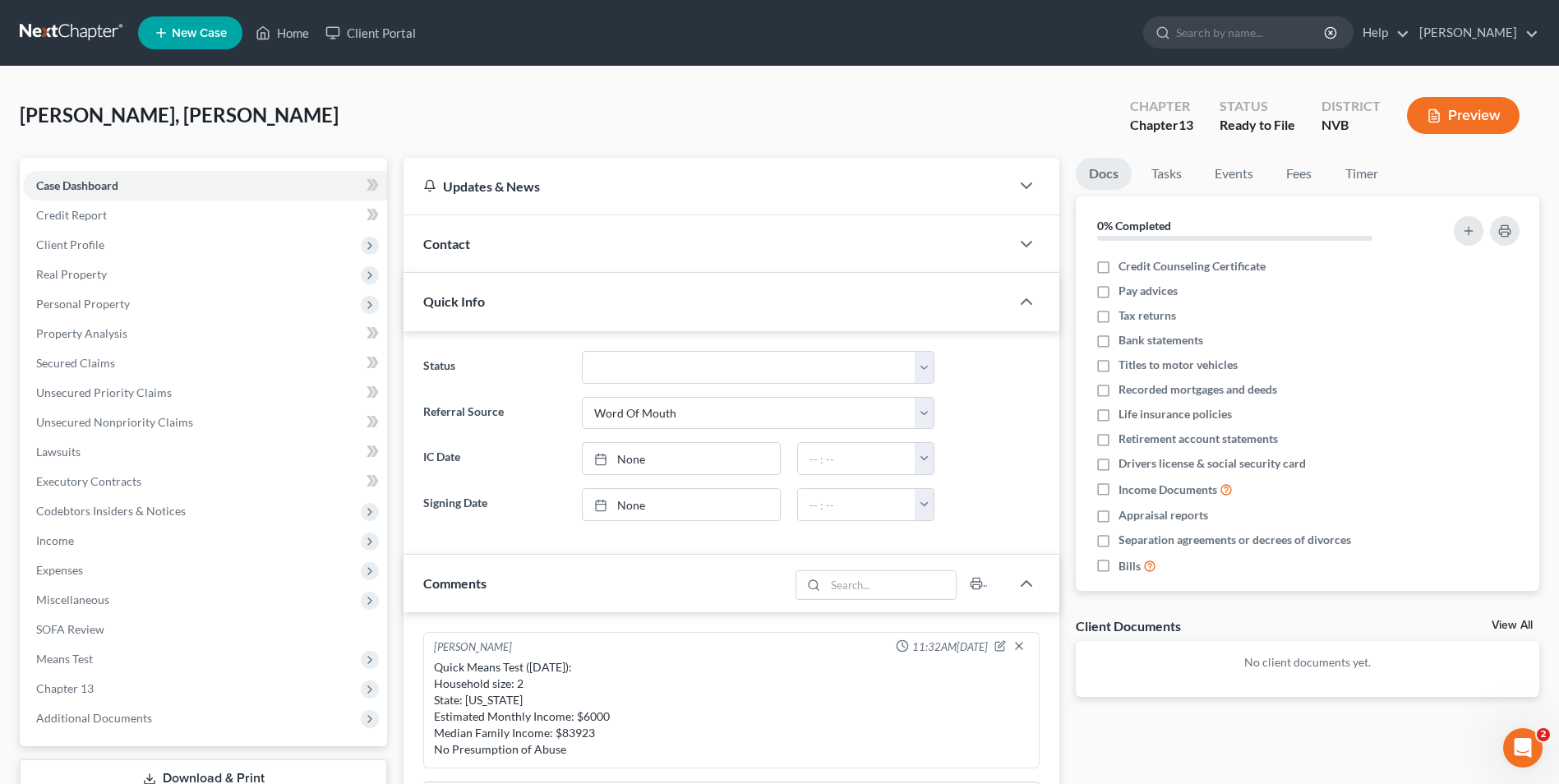
click at [606, 183] on div "Updates & News" at bounding box center [707, 187] width 567 height 17
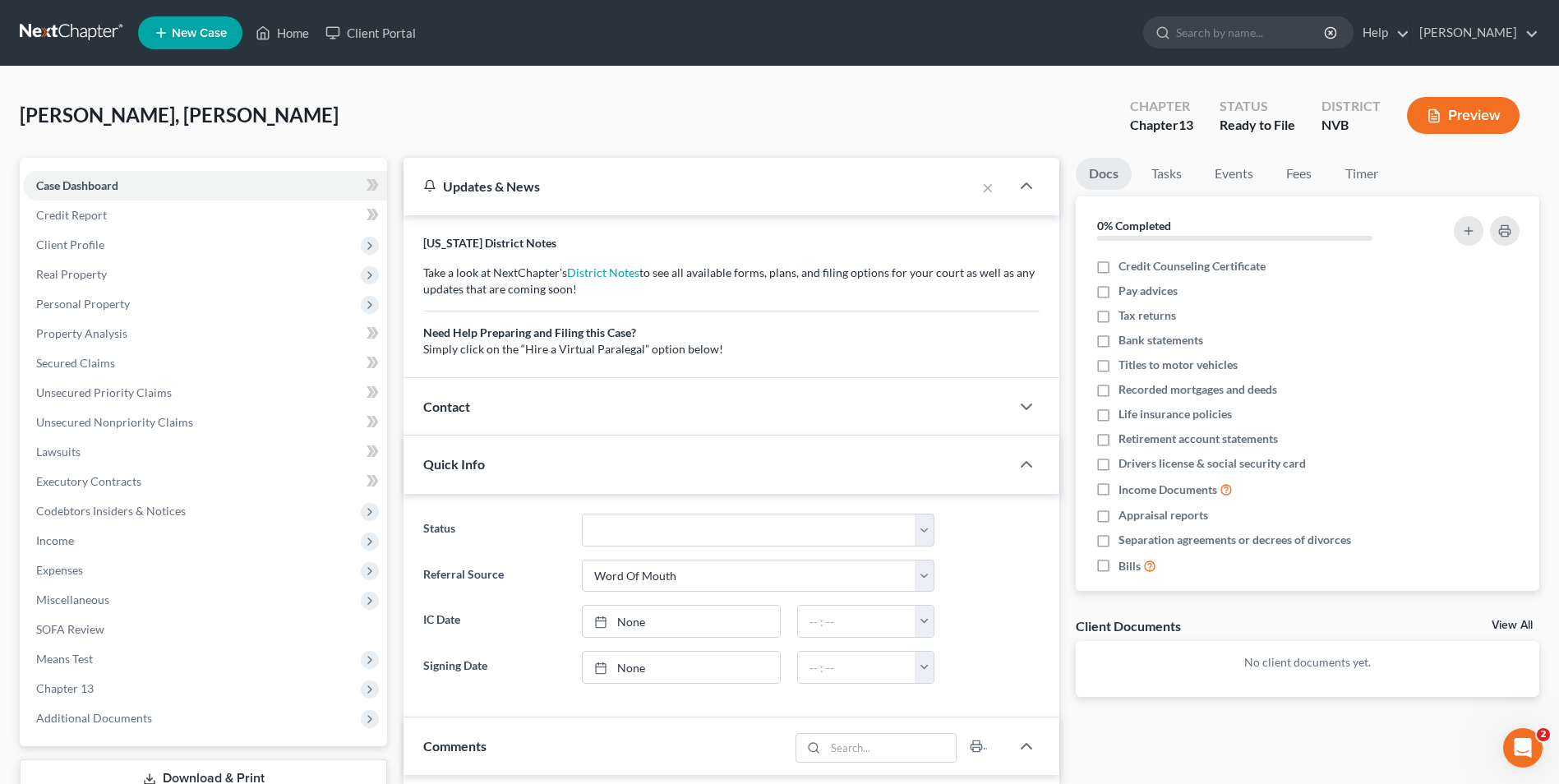
click at [604, 184] on div "Updates & News" at bounding box center [690, 187] width 533 height 17
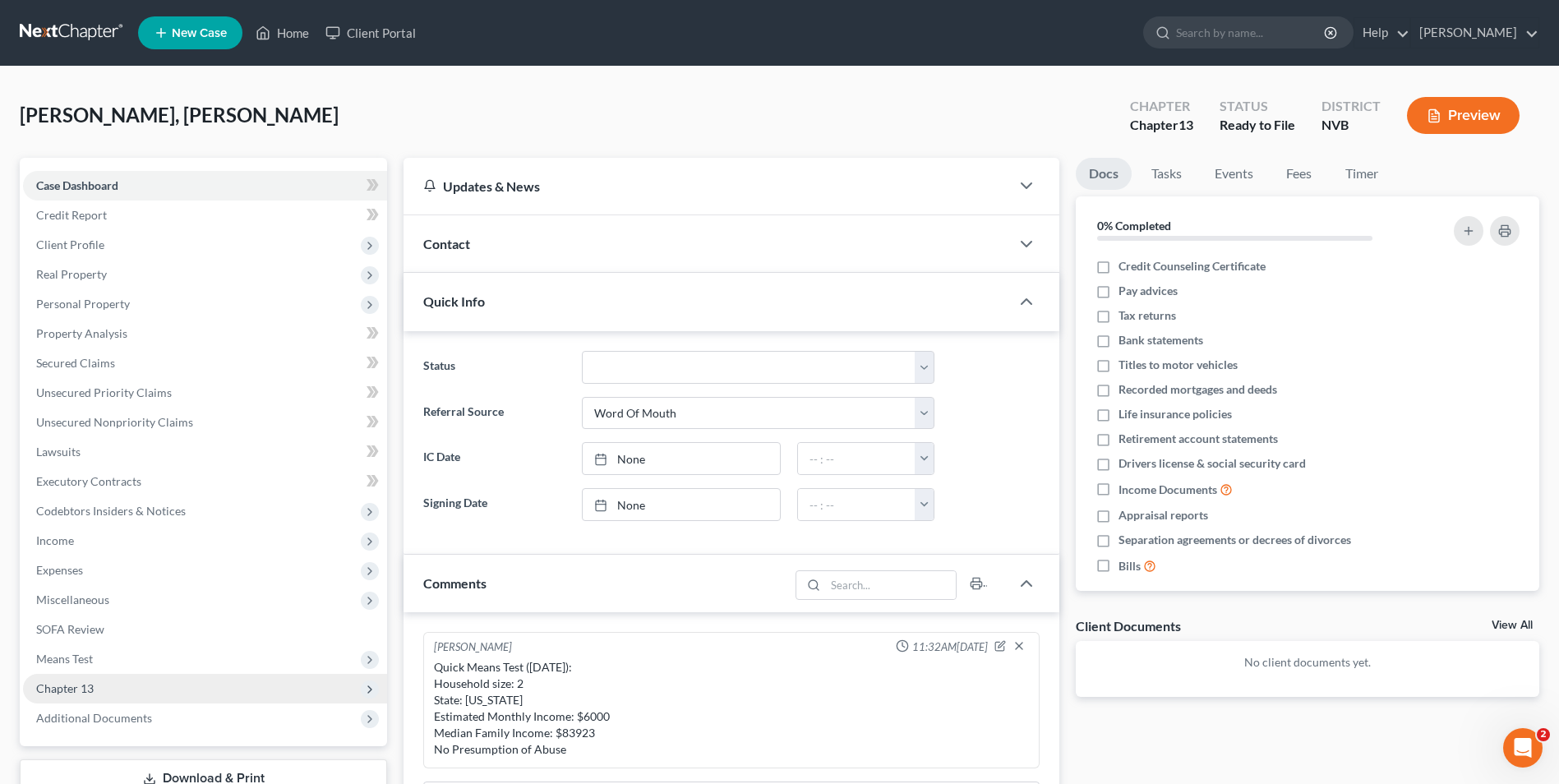
click at [67, 475] on span "Chapter 13" at bounding box center [64, 688] width 57 height 14
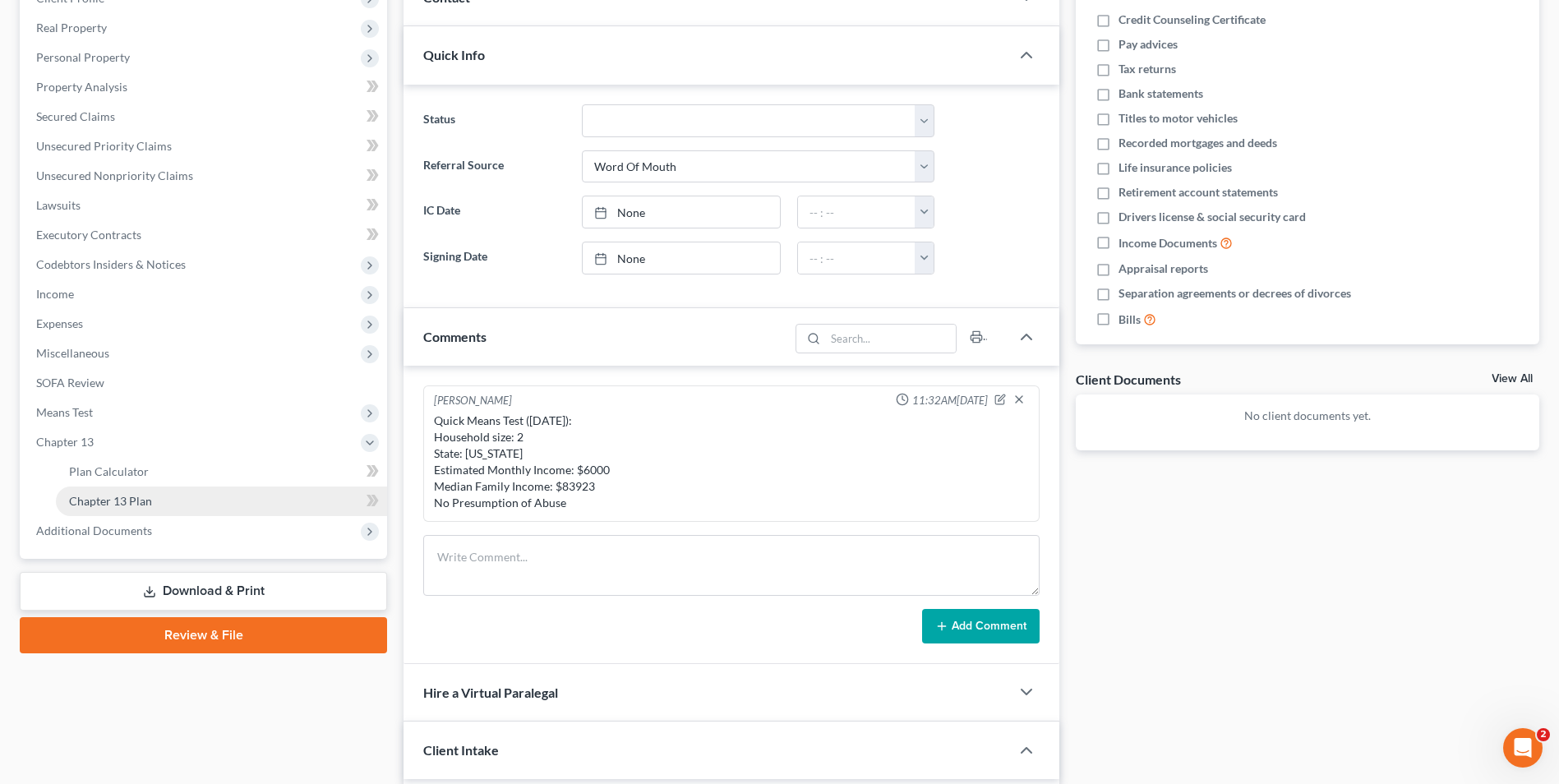
click at [134, 475] on span "Chapter 13 Plan" at bounding box center [110, 501] width 83 height 14
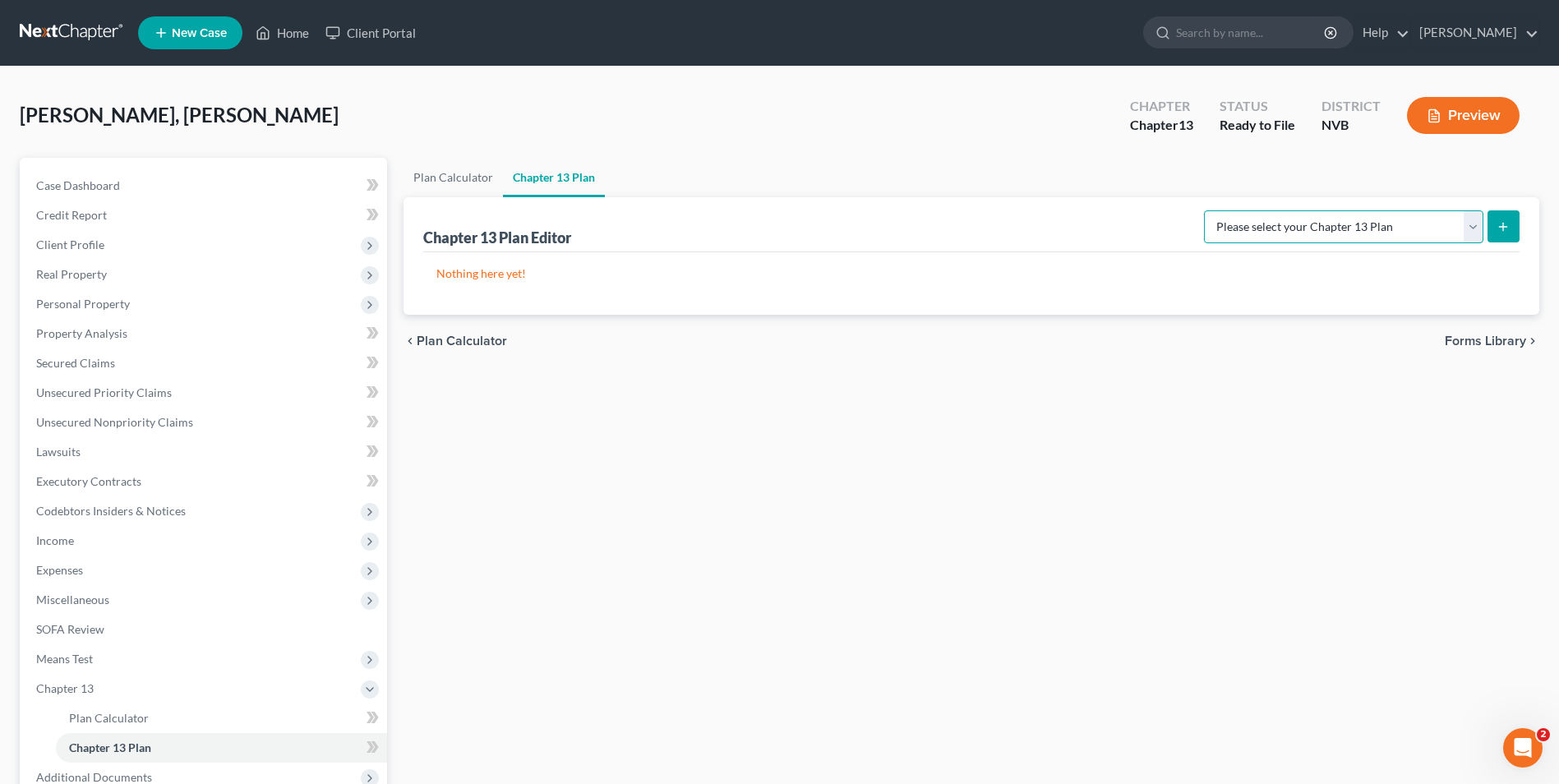
click at [925, 219] on select "Please select your Chapter 13 Plan National Form Plan - Official Form 113 Nevad…" at bounding box center [1343, 227] width 279 height 33
select select "1"
click at [925, 211] on select "Please select your Chapter 13 Plan National Form Plan - Official Form 113 Nevad…" at bounding box center [1343, 227] width 279 height 33
click at [925, 219] on button "submit" at bounding box center [1503, 226] width 32 height 32
click at [925, 29] on link "[PERSON_NAME]" at bounding box center [1475, 33] width 128 height 30
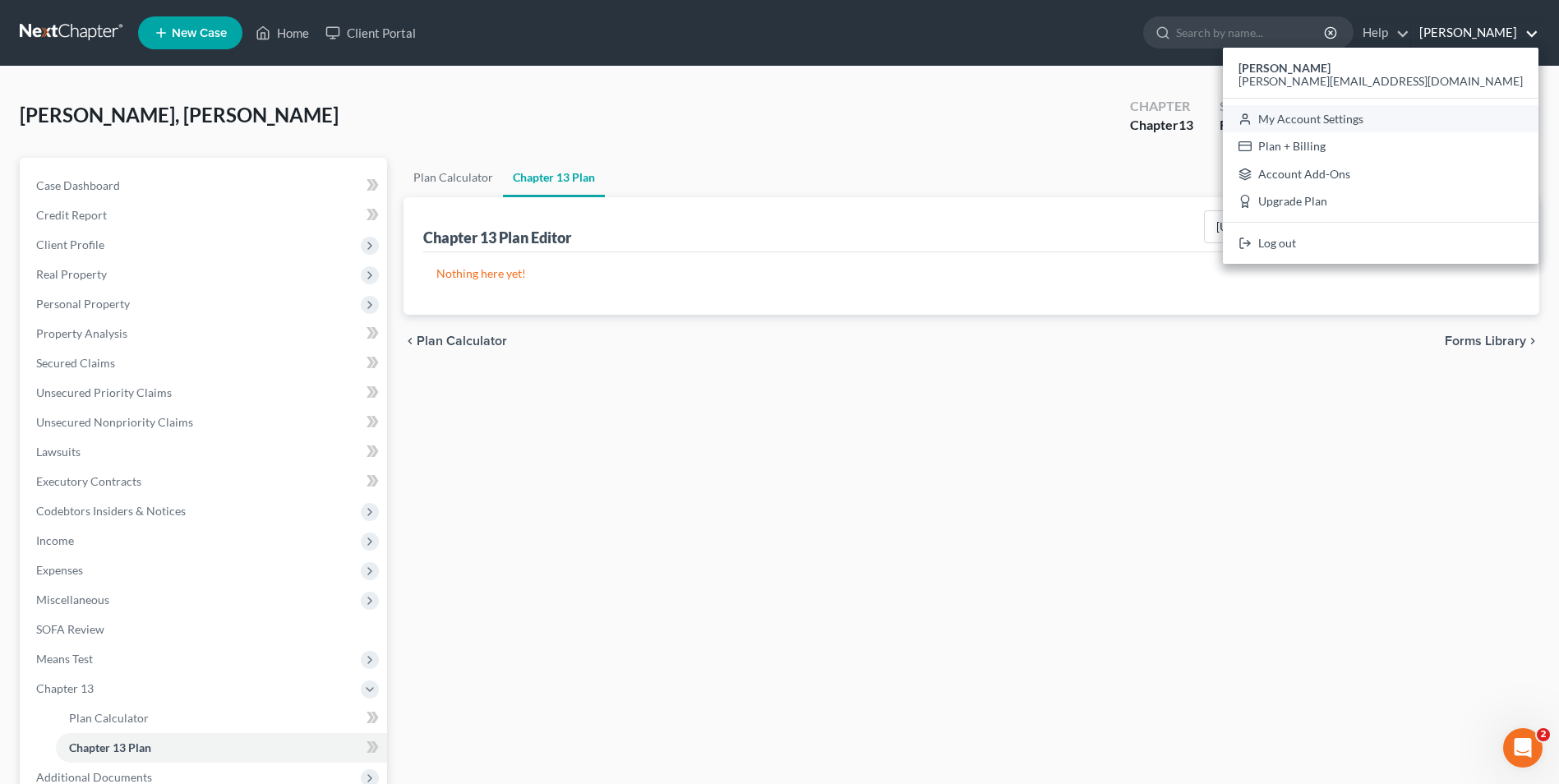
click at [925, 120] on link "My Account Settings" at bounding box center [1381, 119] width 315 height 28
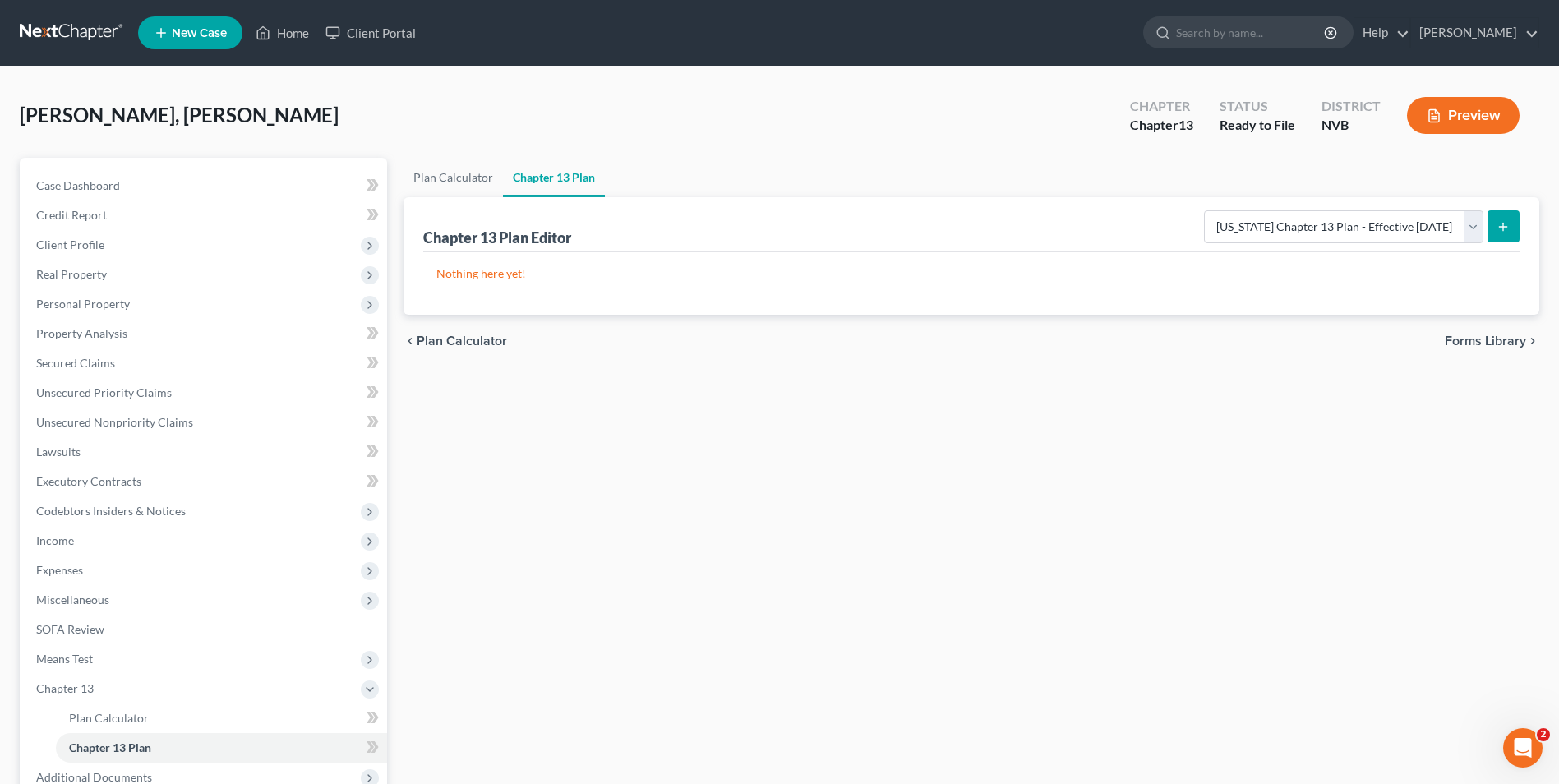
select select "49"
select select "24"
select select "31"
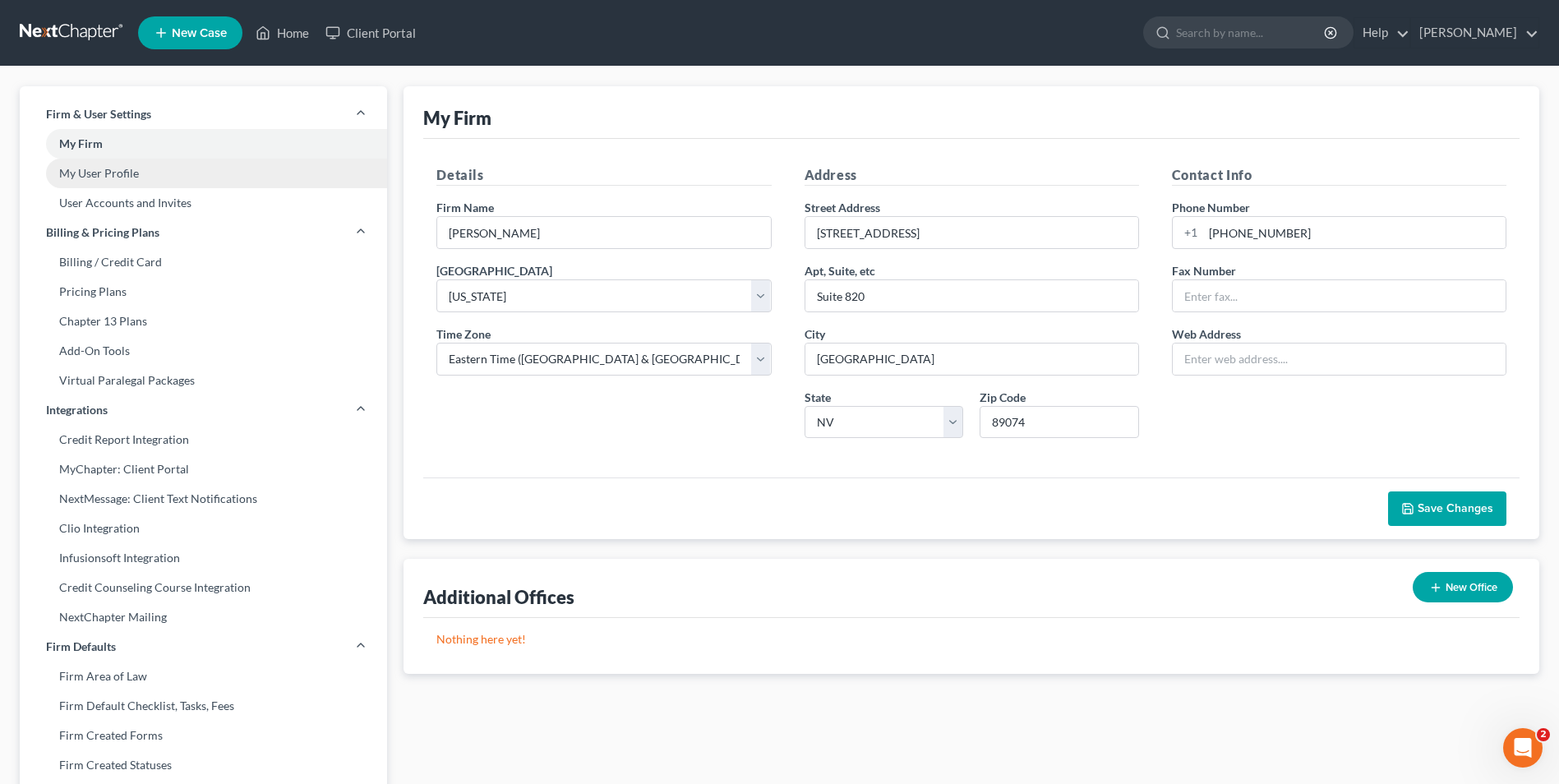
click at [83, 172] on link "My User Profile" at bounding box center [203, 173] width 368 height 30
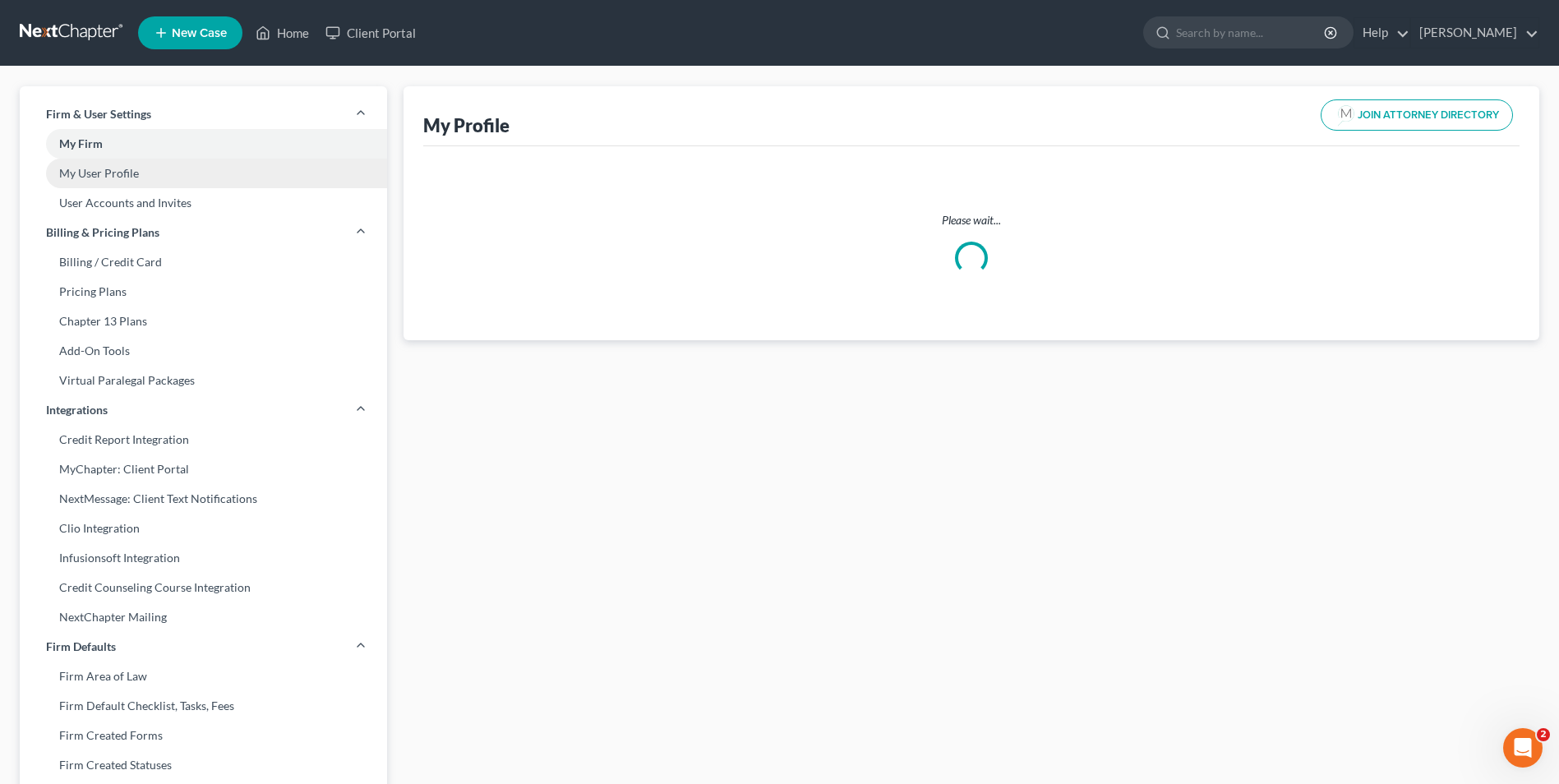
select select "31"
select select "attorney"
select select "0"
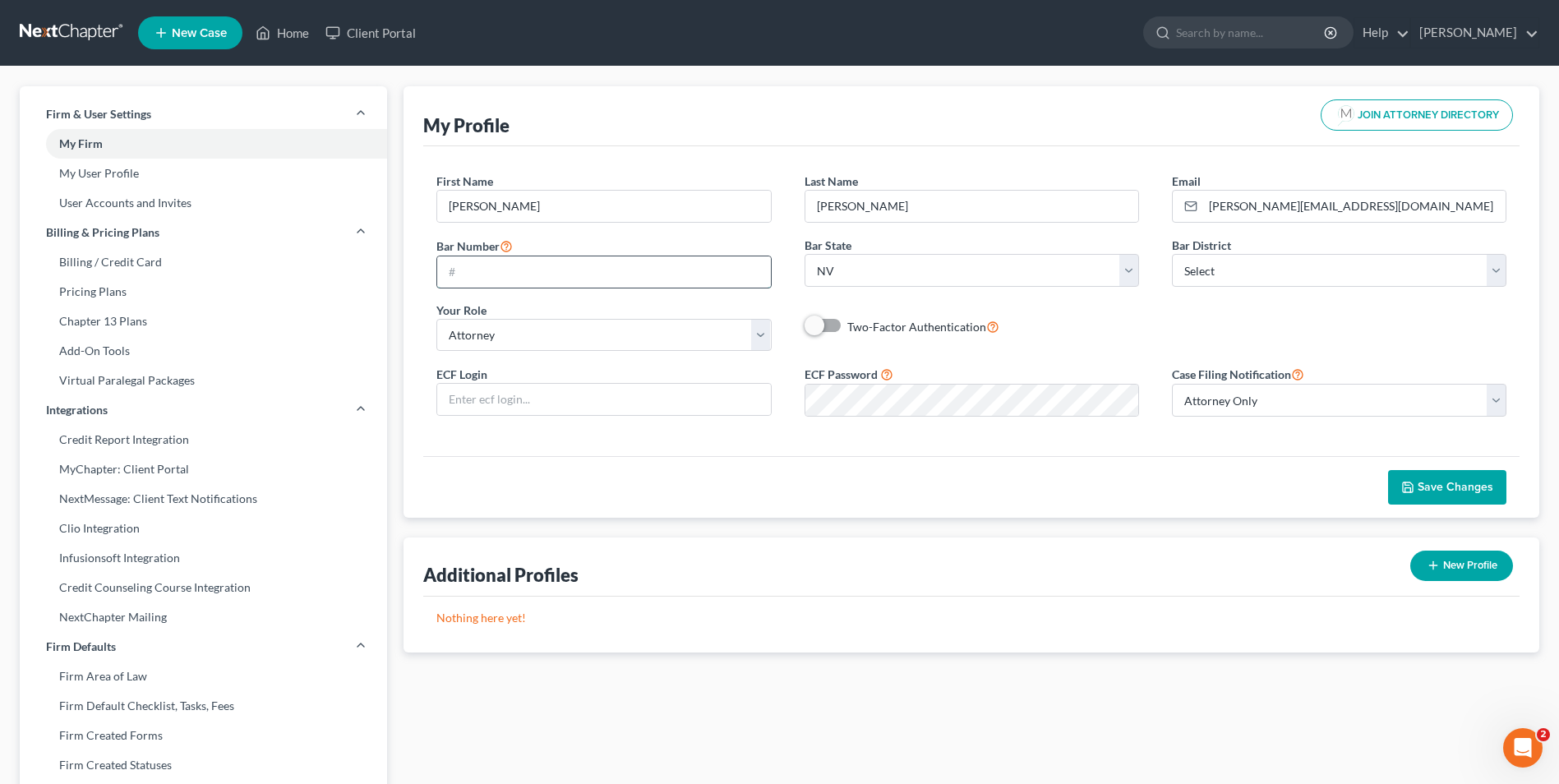
click at [607, 272] on input "text" at bounding box center [603, 272] width 333 height 31
type input "12270"
click at [925, 263] on select "Select Alabama - Middle Alabama - Northern Alabama - Southern Alaska Arizona Ar…" at bounding box center [1339, 271] width 335 height 33
select select "49"
click at [925, 254] on select "Select Alabama - Middle Alabama - Northern Alabama - Southern Alaska Arizona Ar…" at bounding box center [1339, 271] width 335 height 33
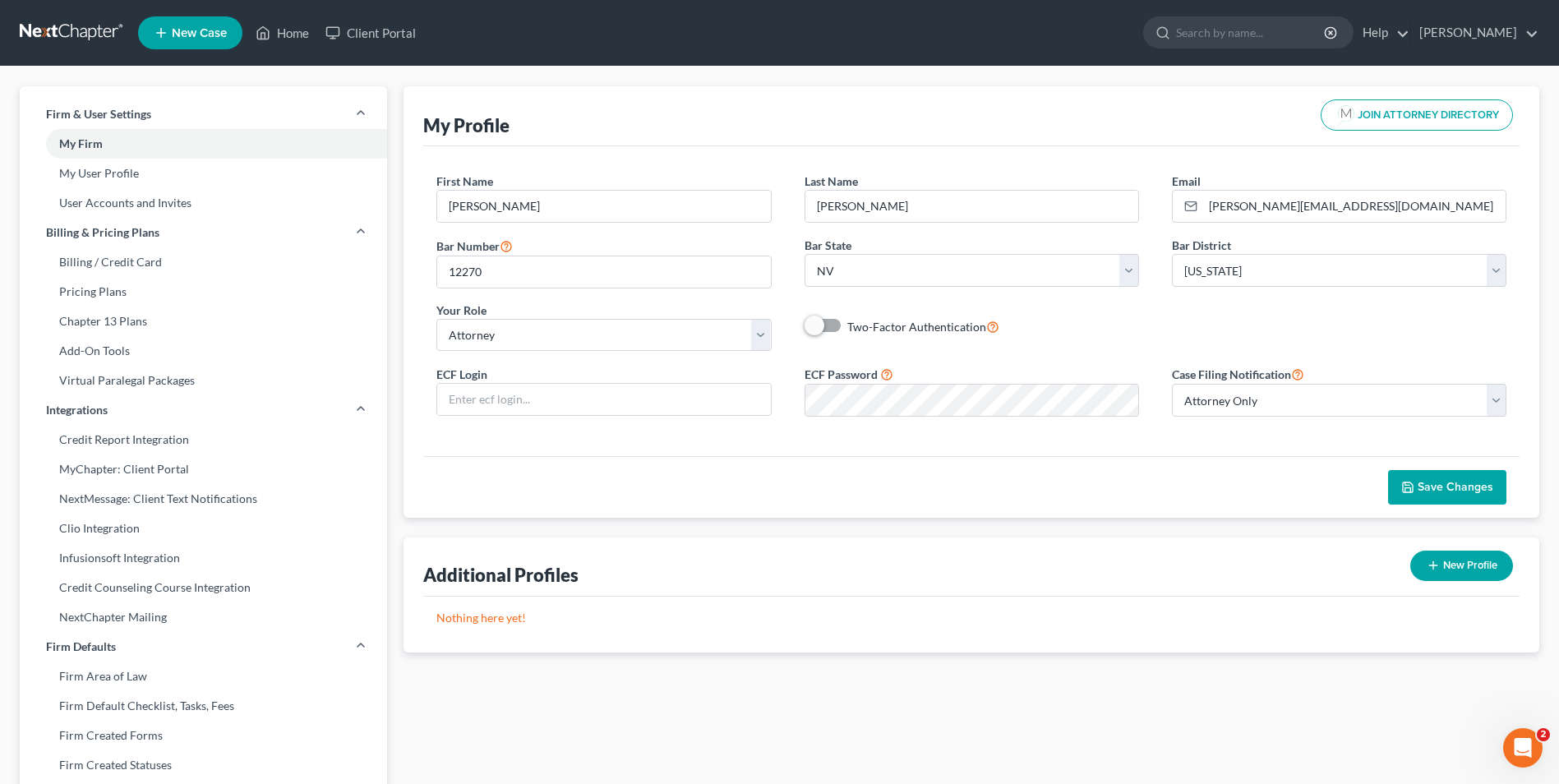
click at [925, 474] on button "Save Changes" at bounding box center [1448, 487] width 118 height 35
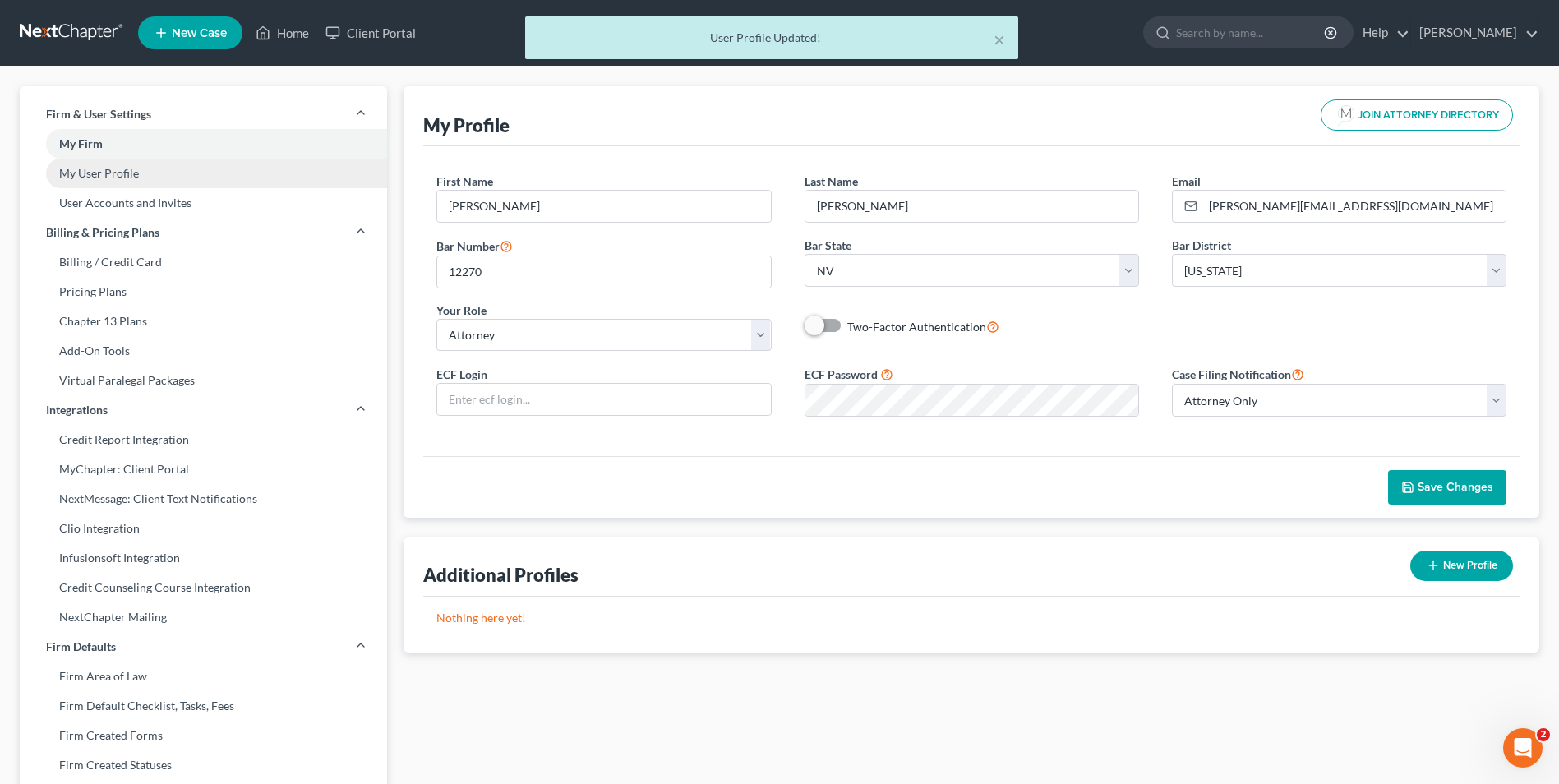
click at [92, 175] on link "My User Profile" at bounding box center [203, 173] width 368 height 30
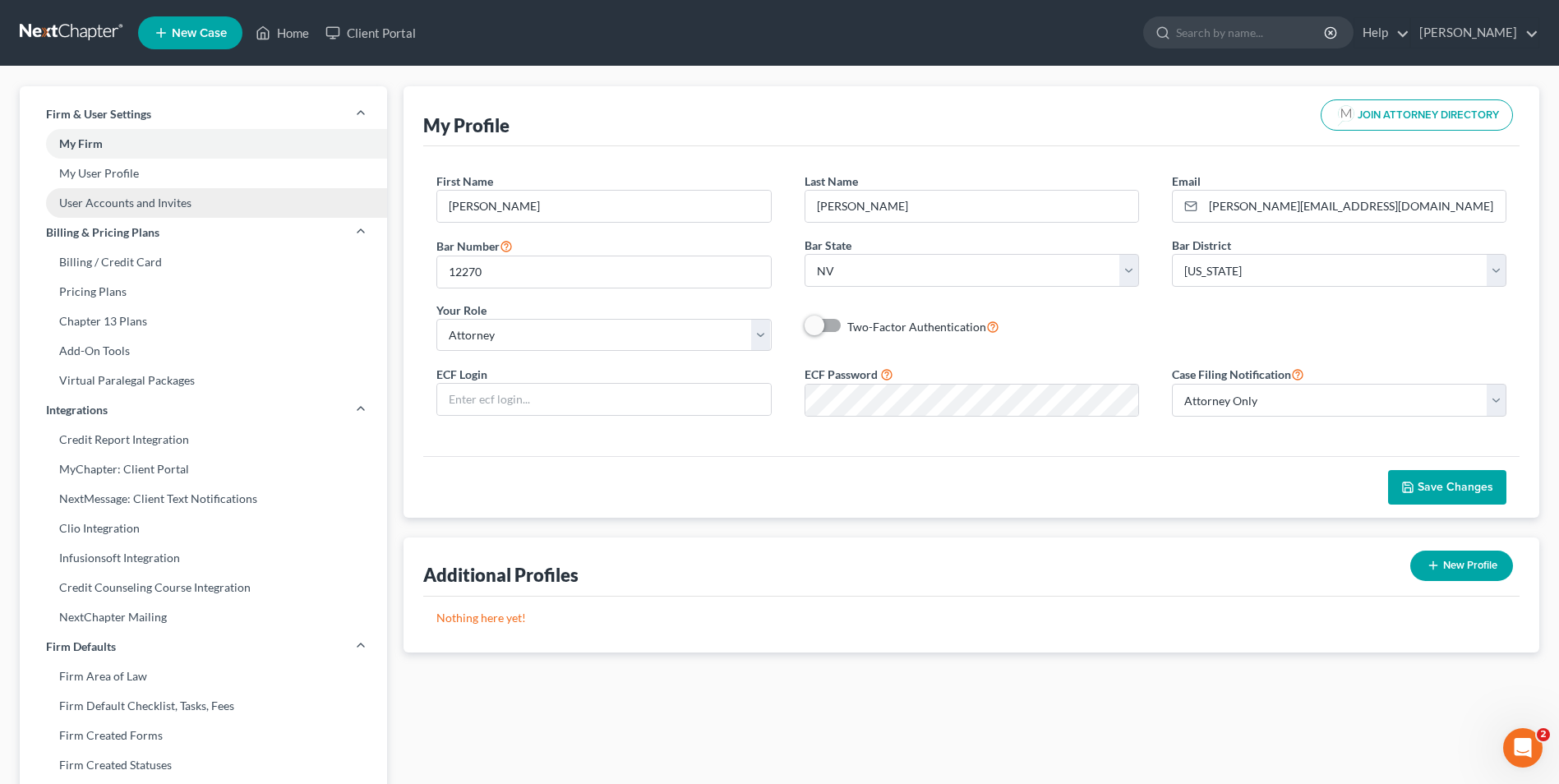
click at [93, 203] on link "User Accounts and Invites" at bounding box center [203, 203] width 368 height 30
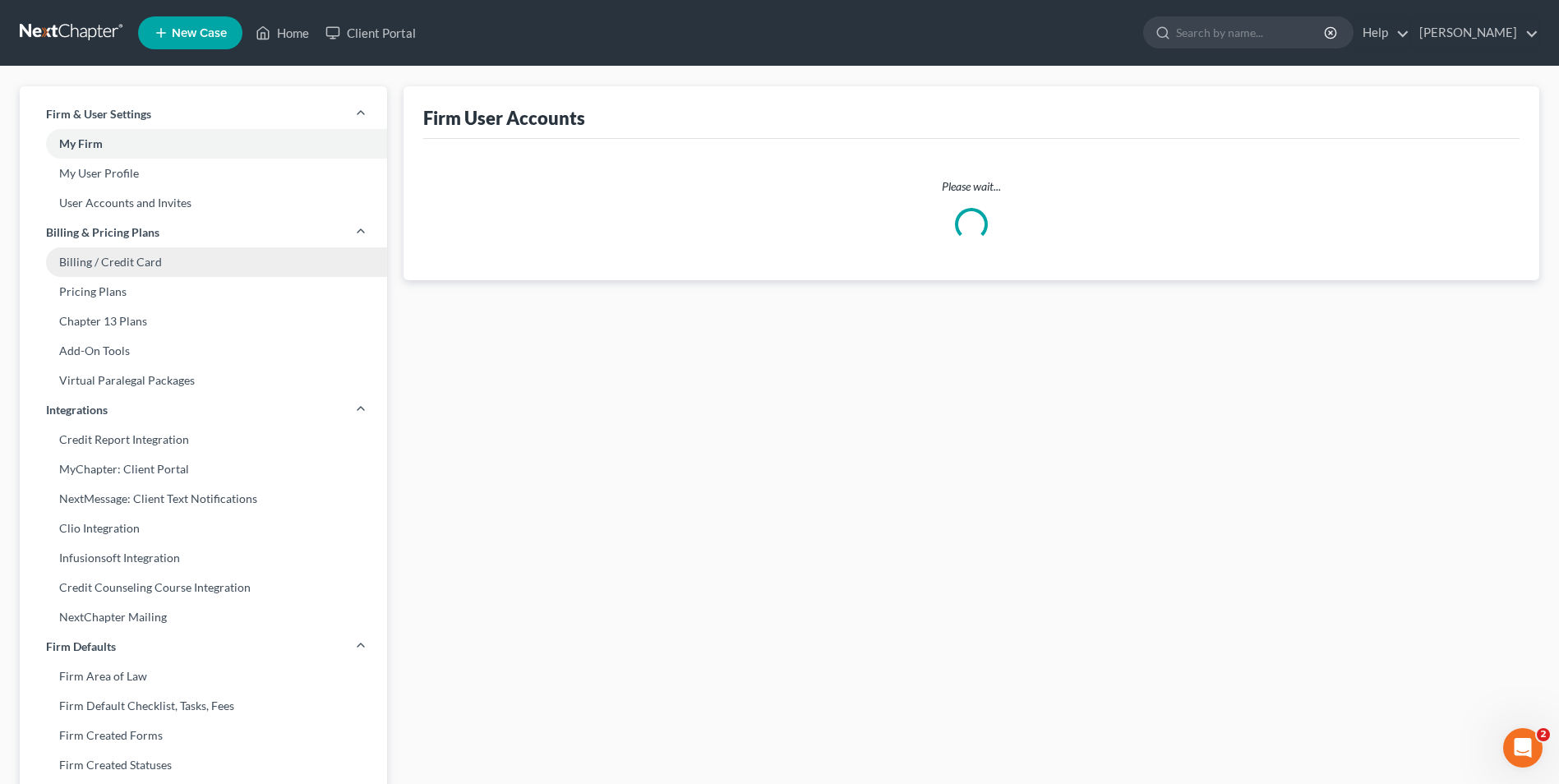
select select "0"
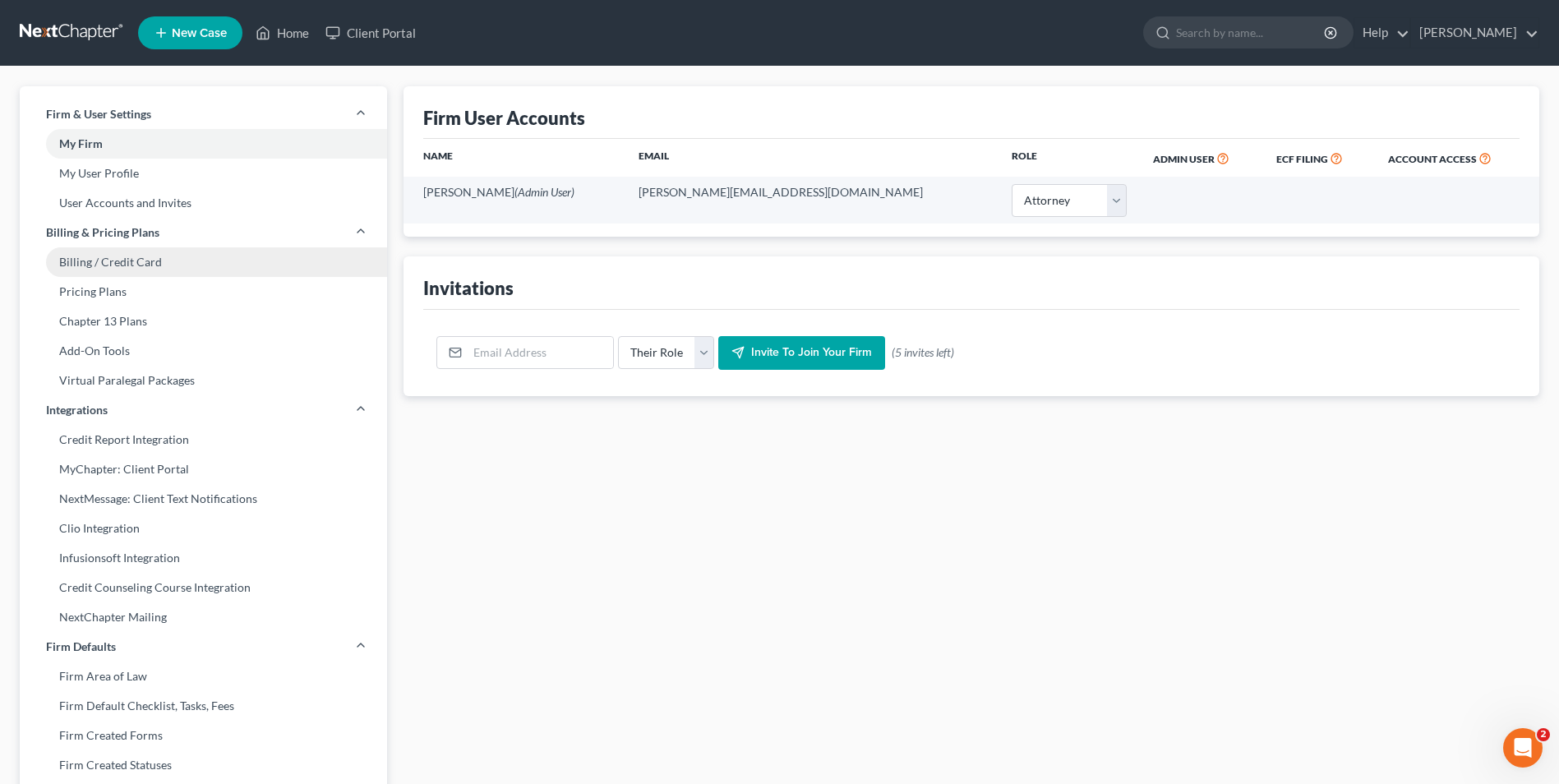
click at [95, 260] on link "Billing / Credit Card" at bounding box center [203, 262] width 368 height 30
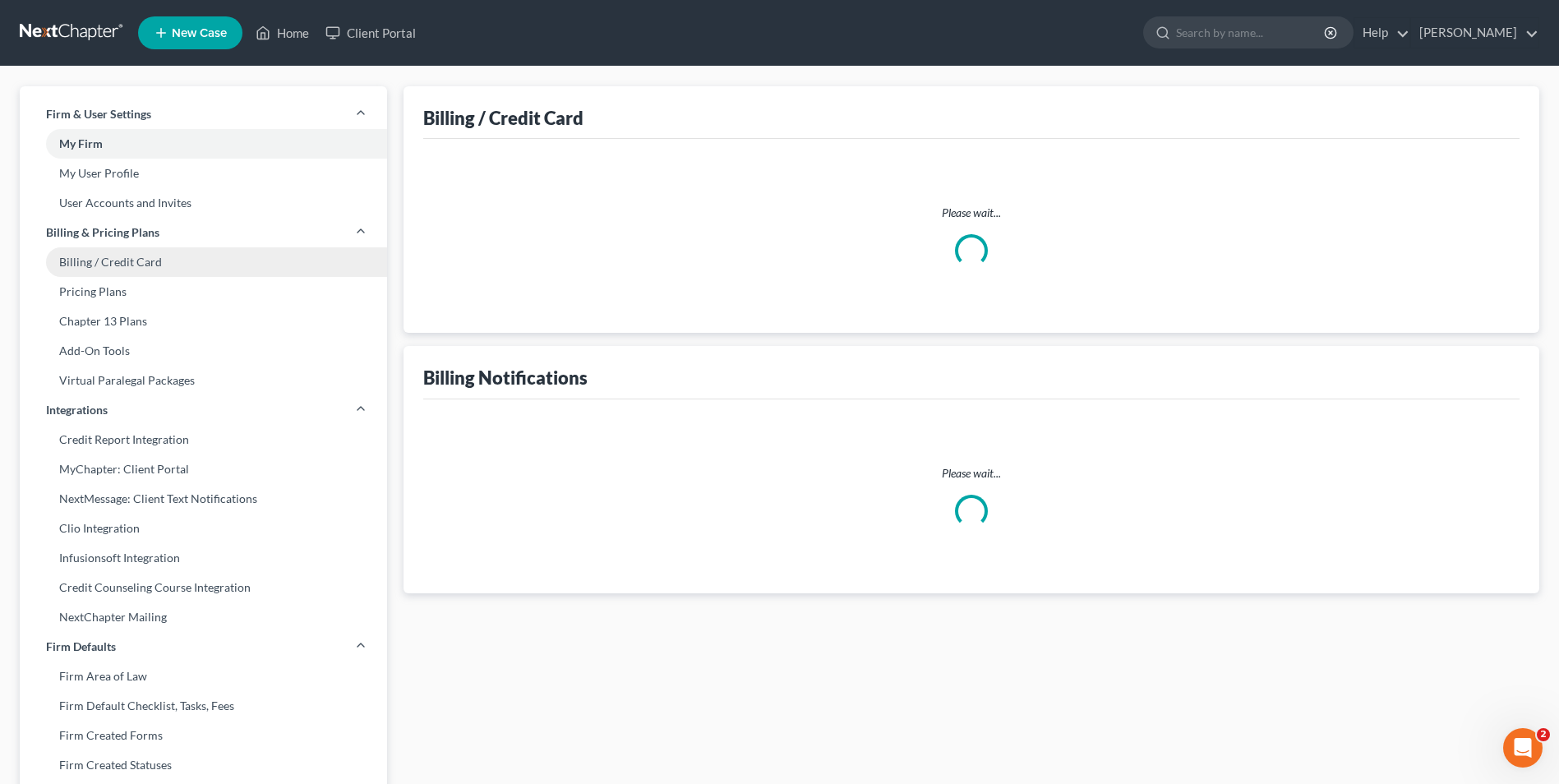
select select "31"
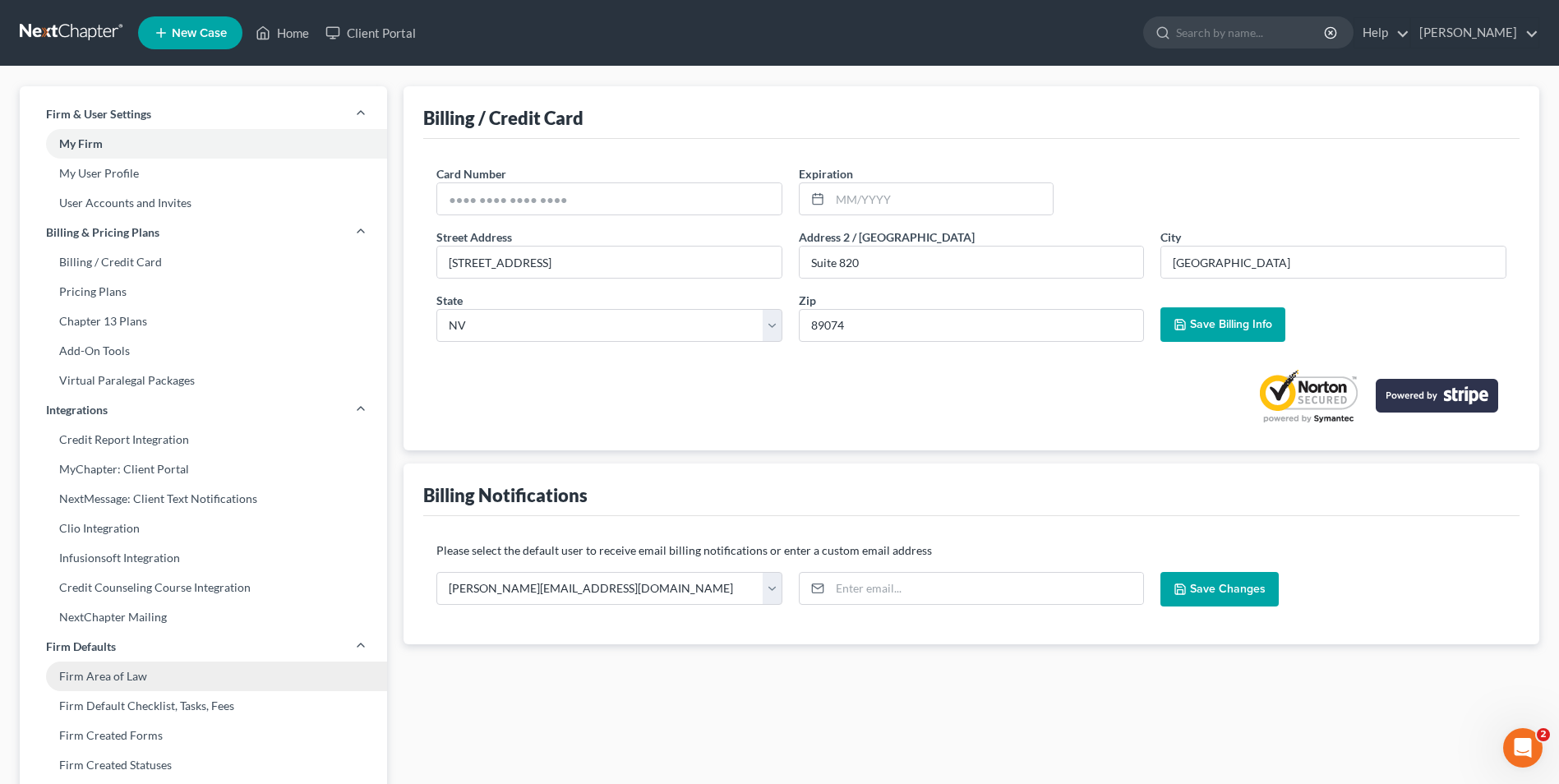
click at [92, 475] on link "Firm Area of Law" at bounding box center [203, 676] width 368 height 30
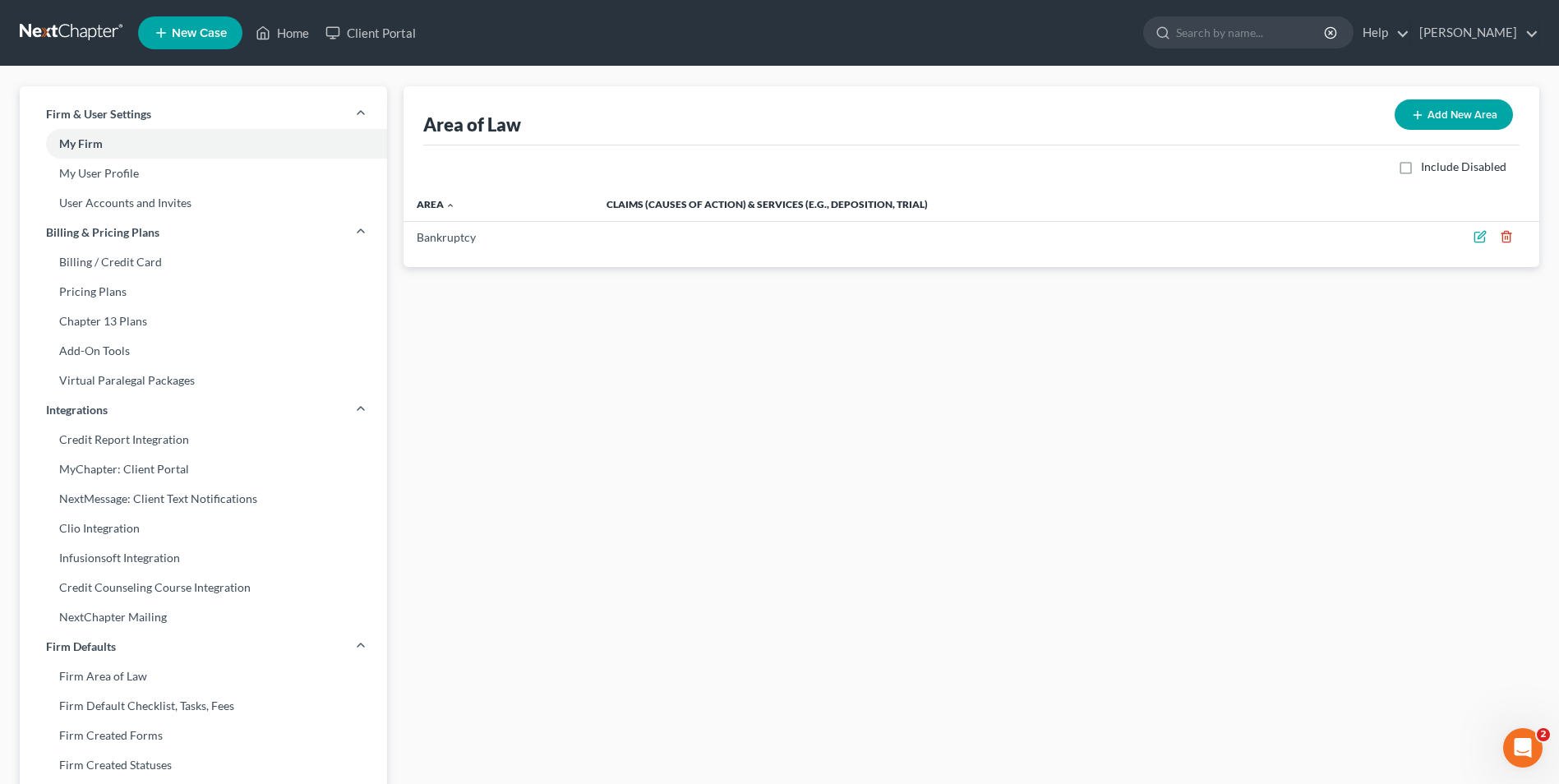
click at [662, 207] on th "Claims (Causes of Action) & Services (e.g., deposition, trial)" at bounding box center [979, 205] width 771 height 33
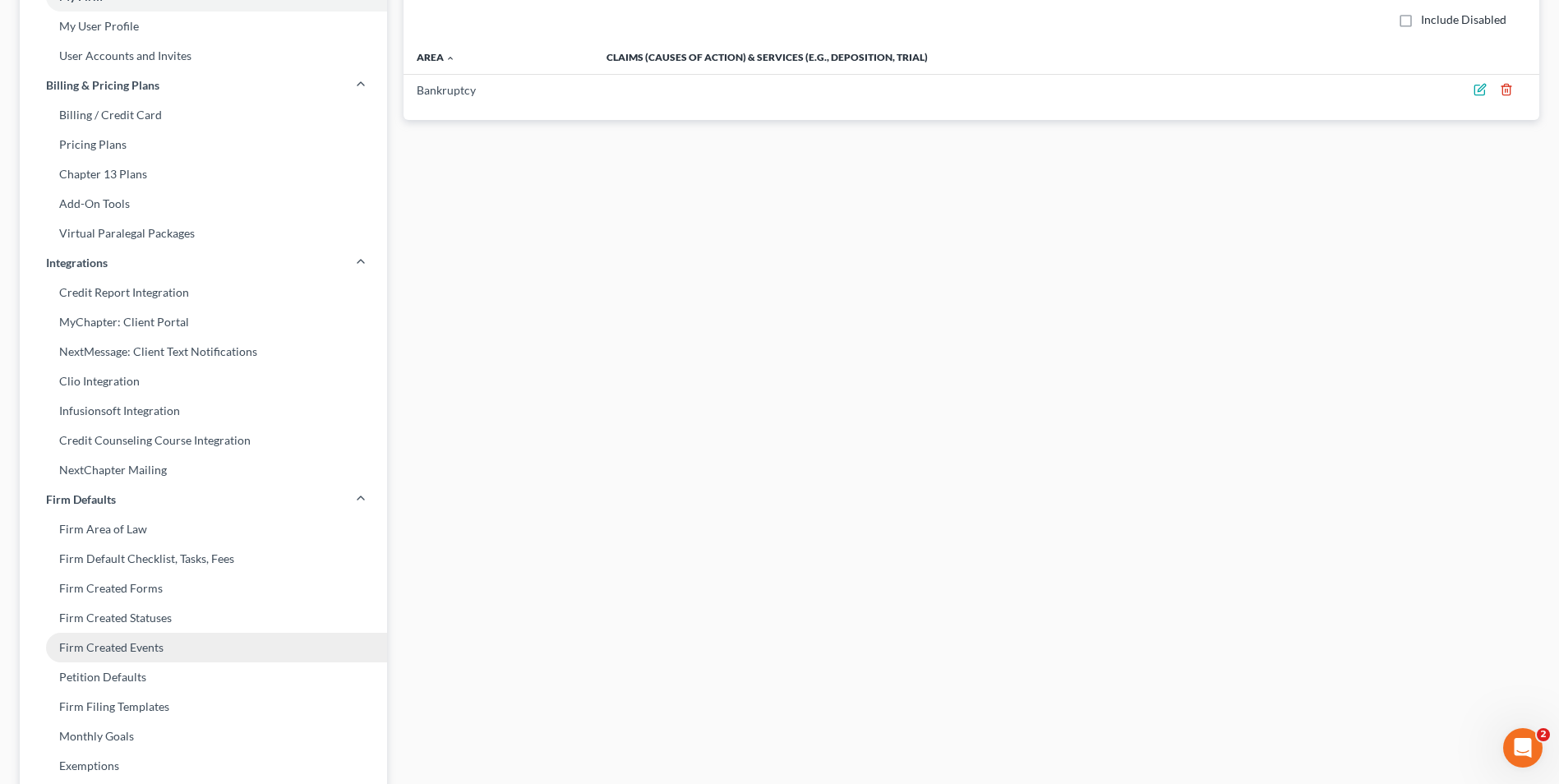
scroll to position [164, 0]
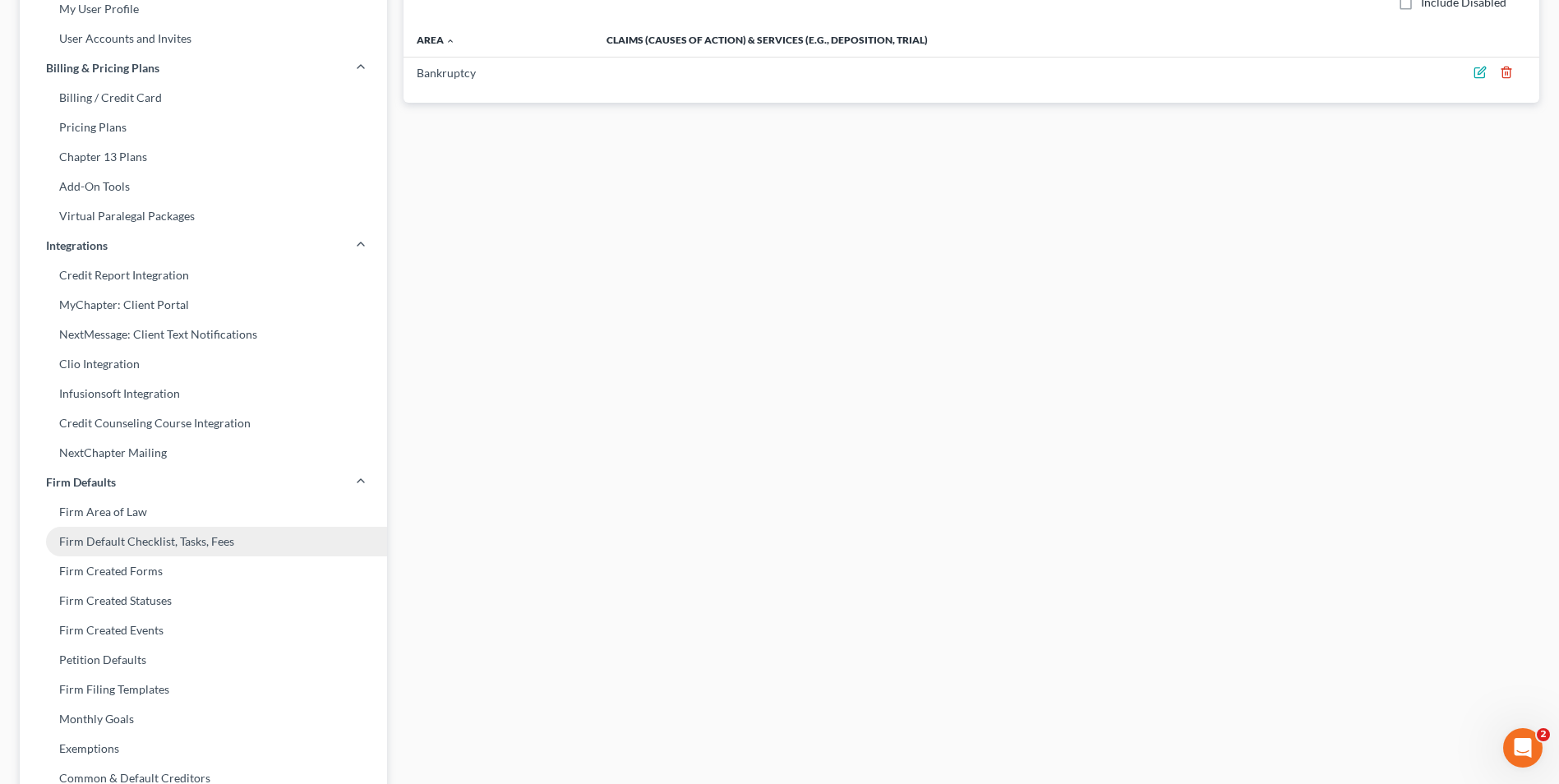
click at [147, 475] on link "Firm Default Checklist, Tasks, Fees" at bounding box center [203, 541] width 368 height 30
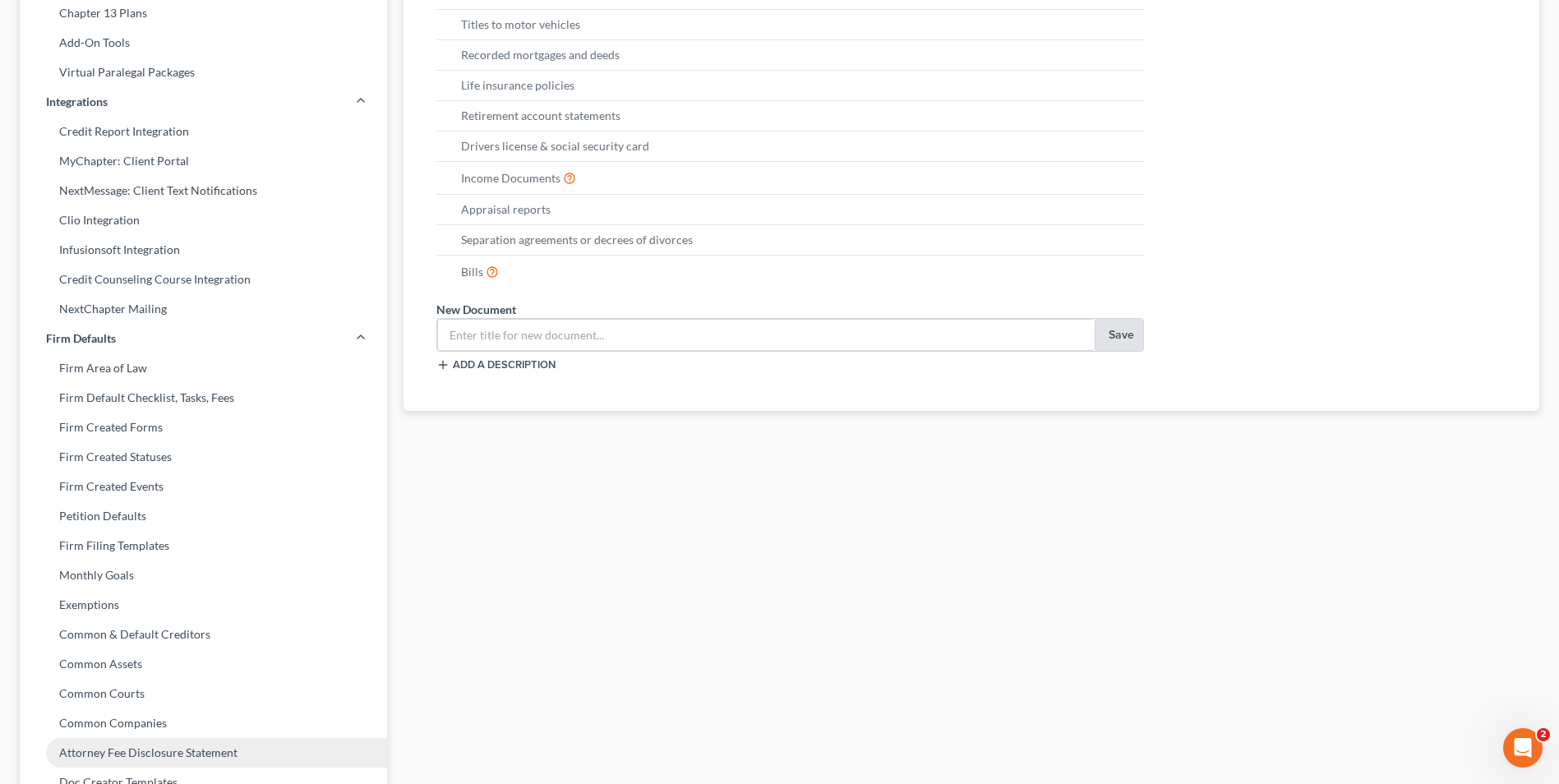
scroll to position [411, 0]
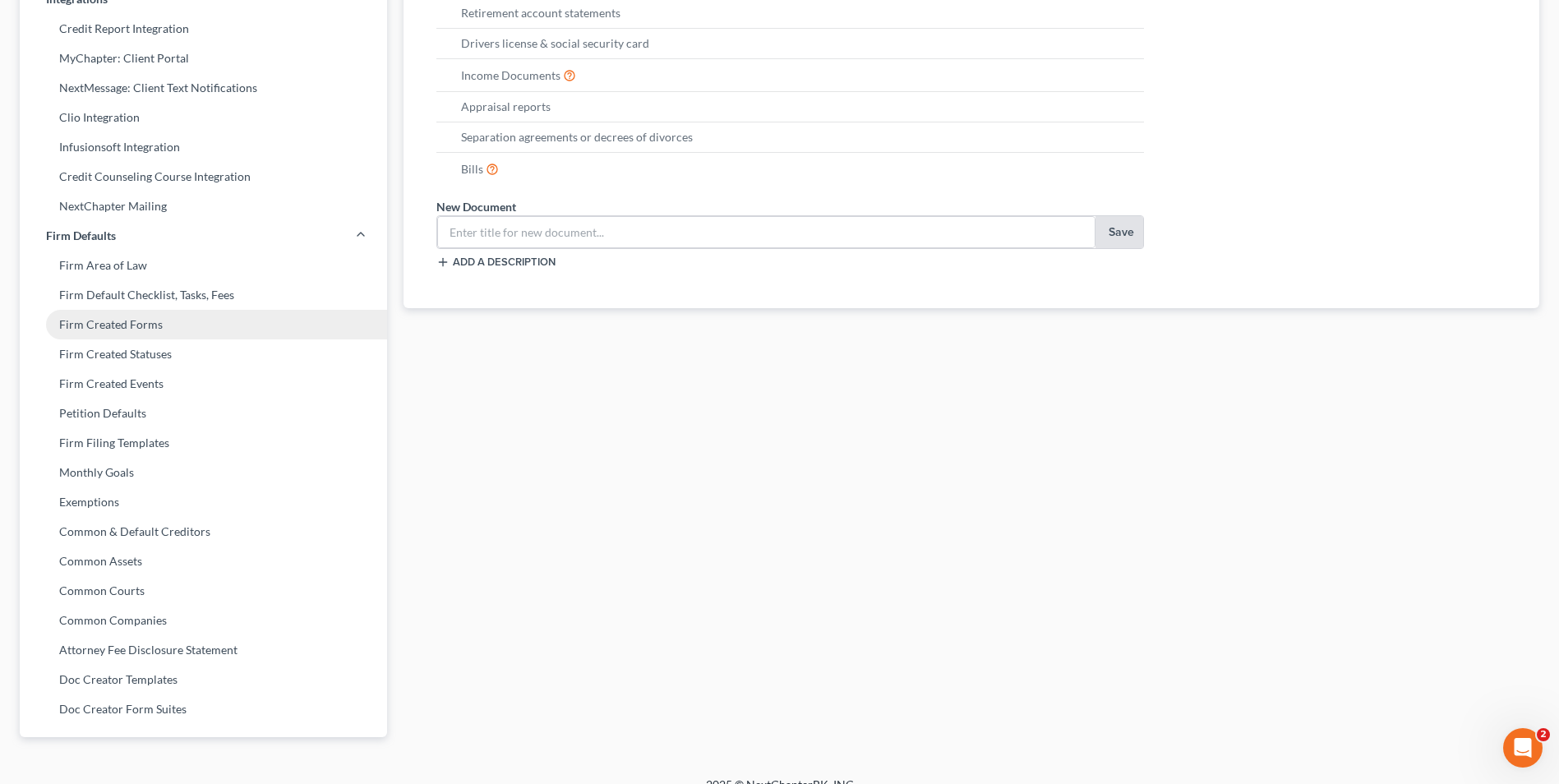
click at [122, 327] on link "Firm Created Forms" at bounding box center [203, 324] width 368 height 30
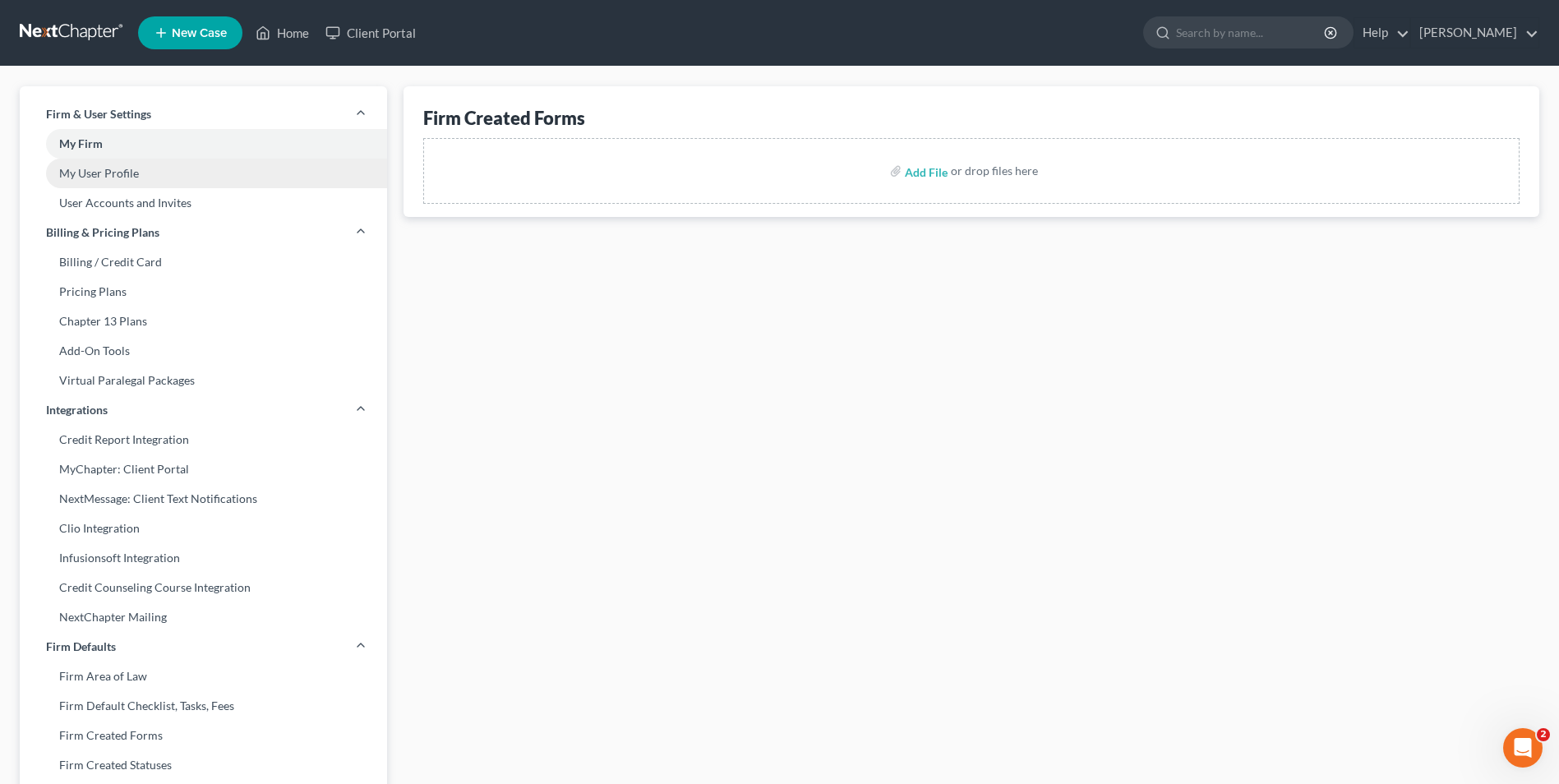
click at [107, 177] on link "My User Profile" at bounding box center [203, 173] width 368 height 30
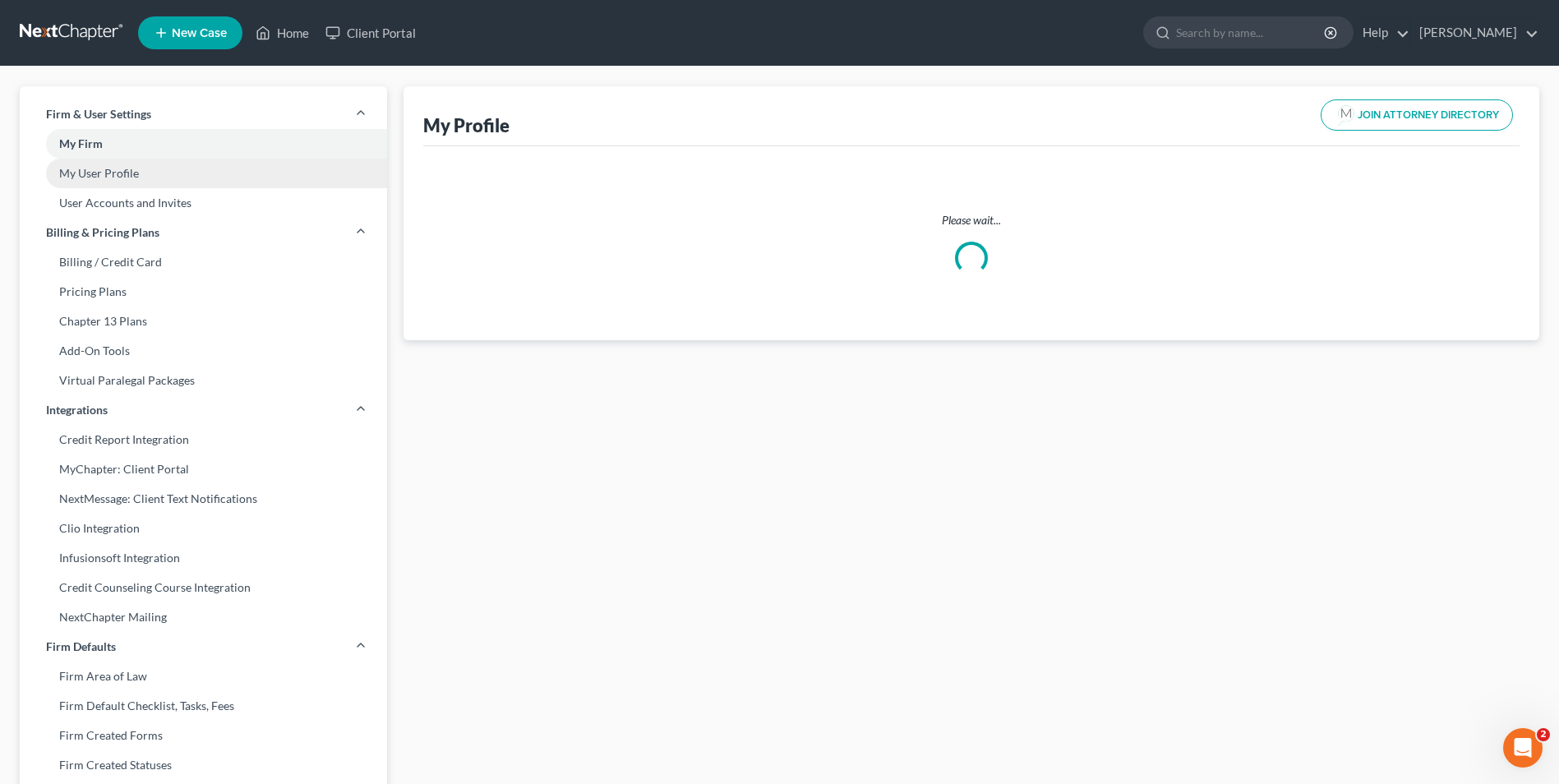
select select "31"
select select "49"
select select "attorney"
select select "0"
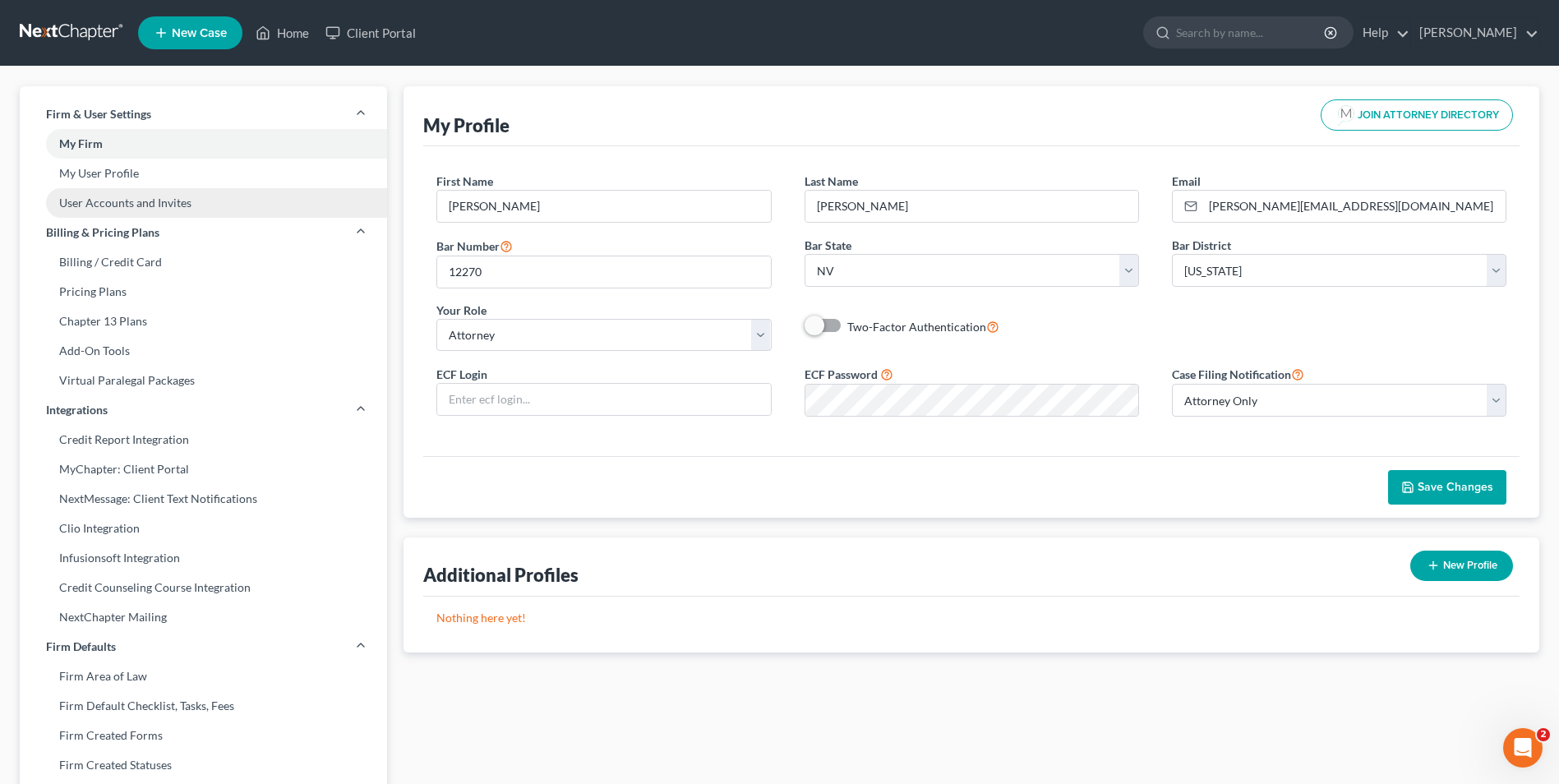
click at [121, 210] on link "User Accounts and Invites" at bounding box center [203, 203] width 368 height 30
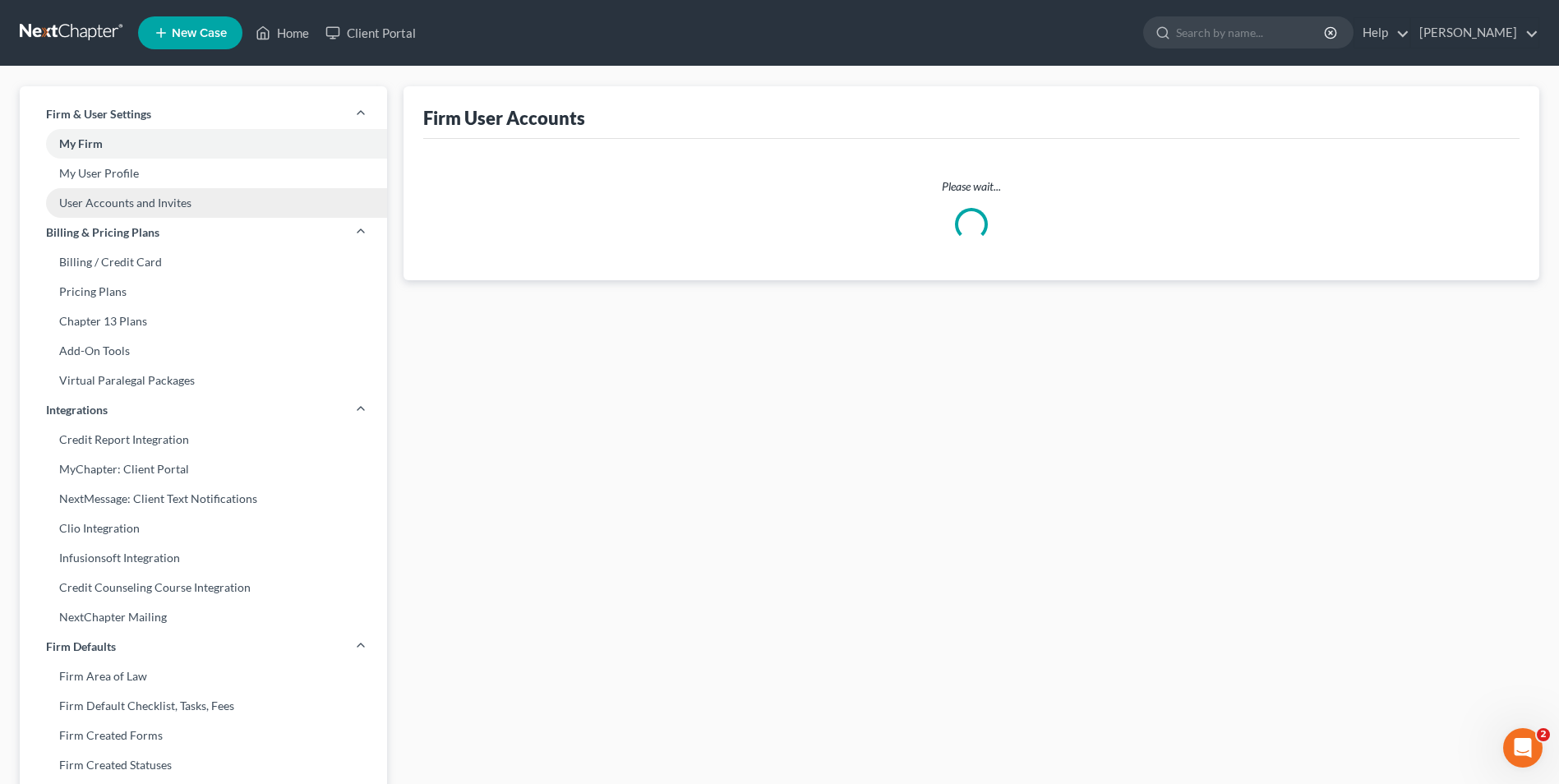
select select "0"
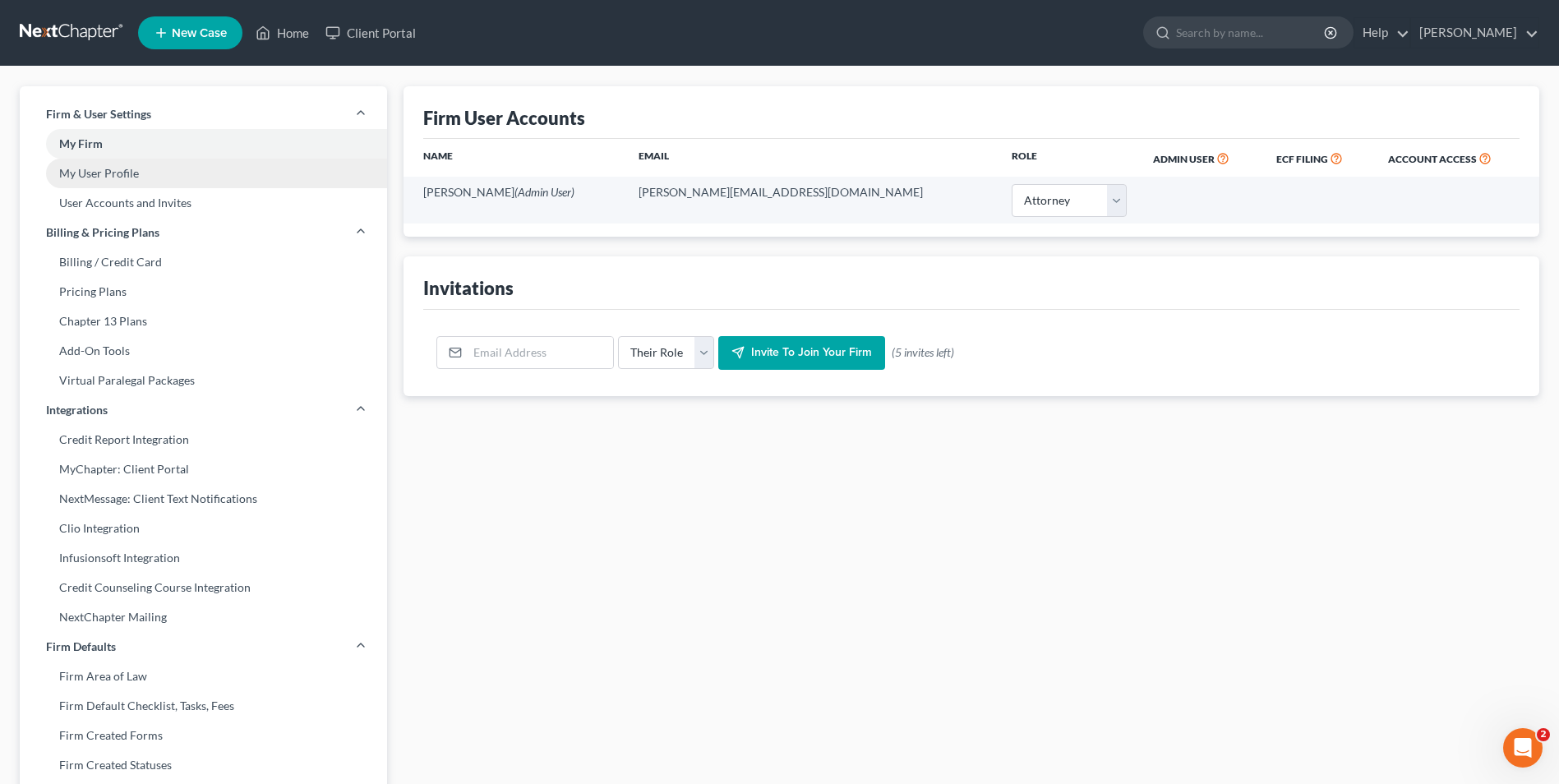
click at [113, 181] on link "My User Profile" at bounding box center [203, 173] width 368 height 30
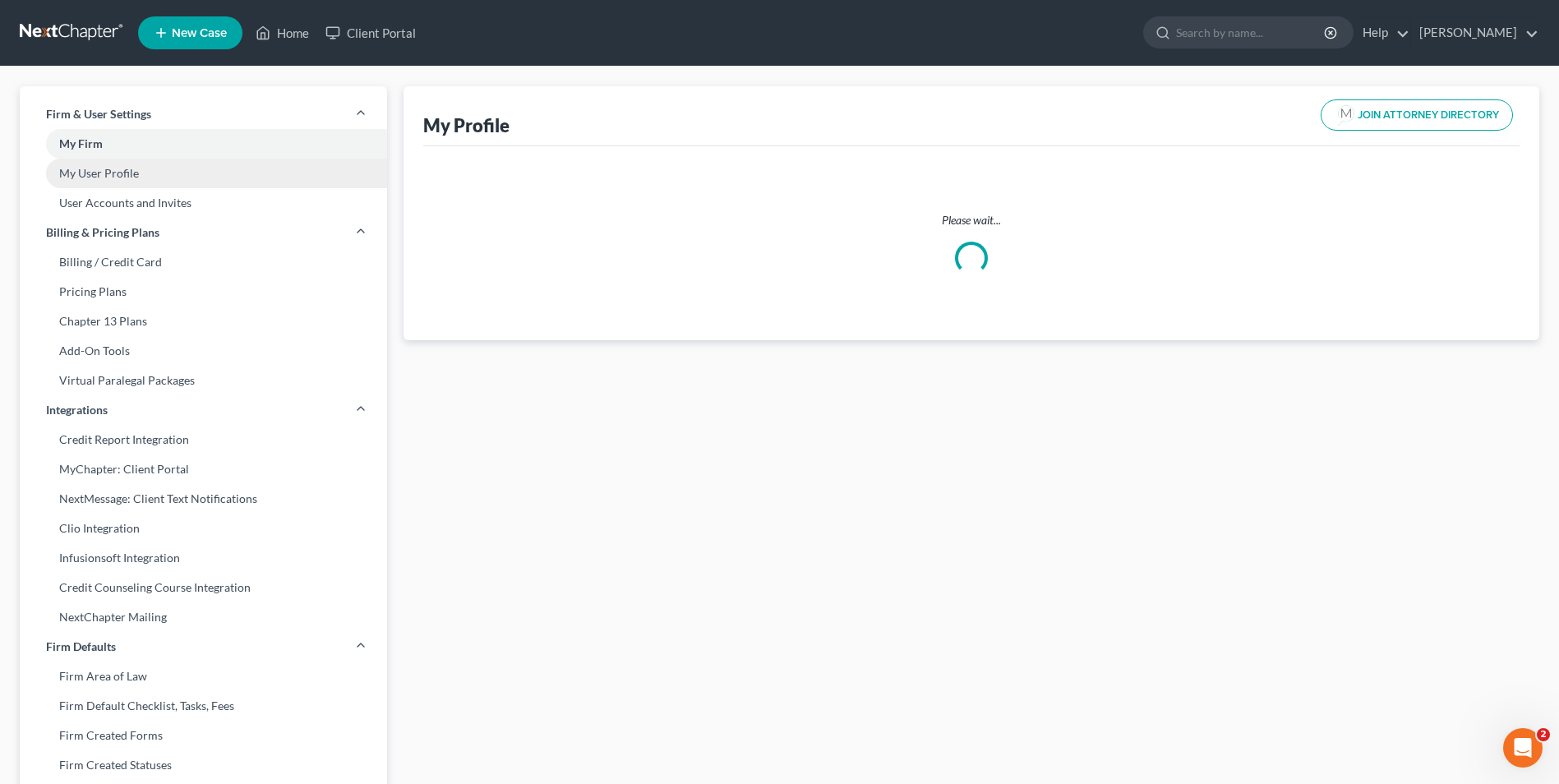
select select "31"
select select "49"
select select "attorney"
select select "0"
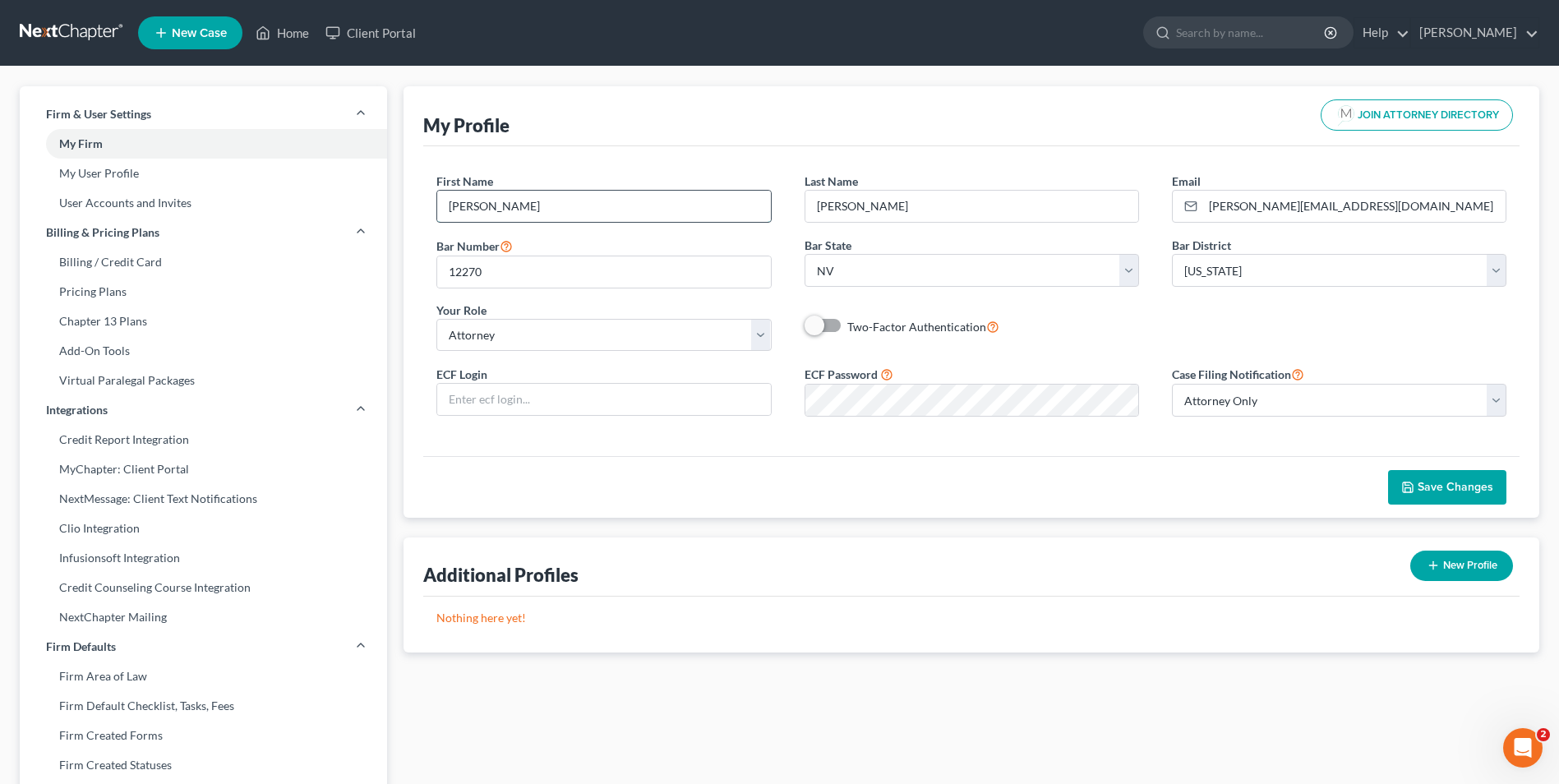
click at [569, 207] on input "Dan" at bounding box center [603, 206] width 333 height 31
type input "Daniel"
click at [900, 475] on div "Additional Profiles New Profile" at bounding box center [972, 566] width 1097 height 59
click at [925, 475] on button "Save Changes" at bounding box center [1448, 487] width 118 height 35
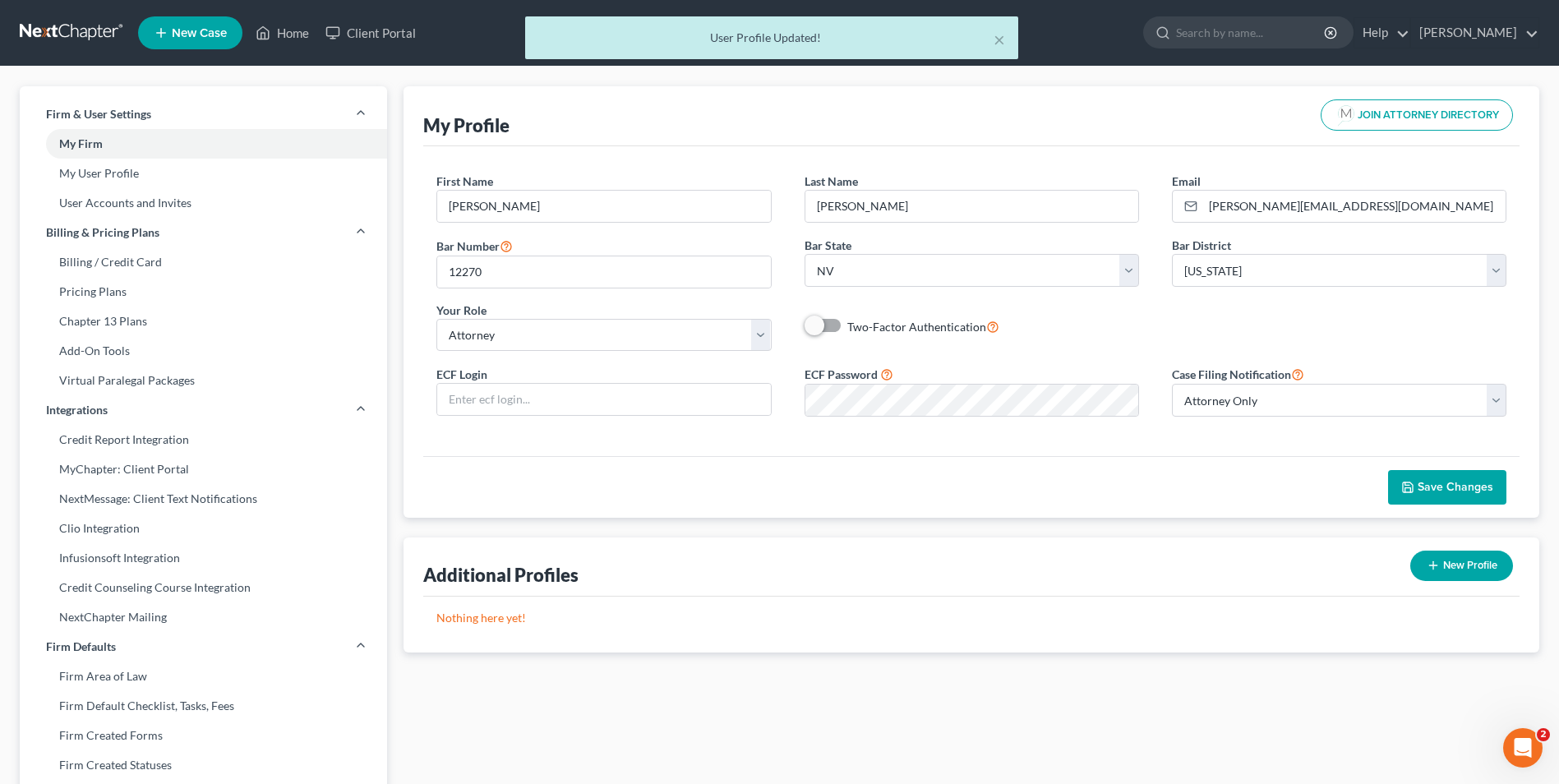
click at [925, 32] on div "× User Profile Updated!" at bounding box center [772, 42] width 1559 height 51
click at [278, 30] on div "× User Profile Updated!" at bounding box center [772, 42] width 1559 height 51
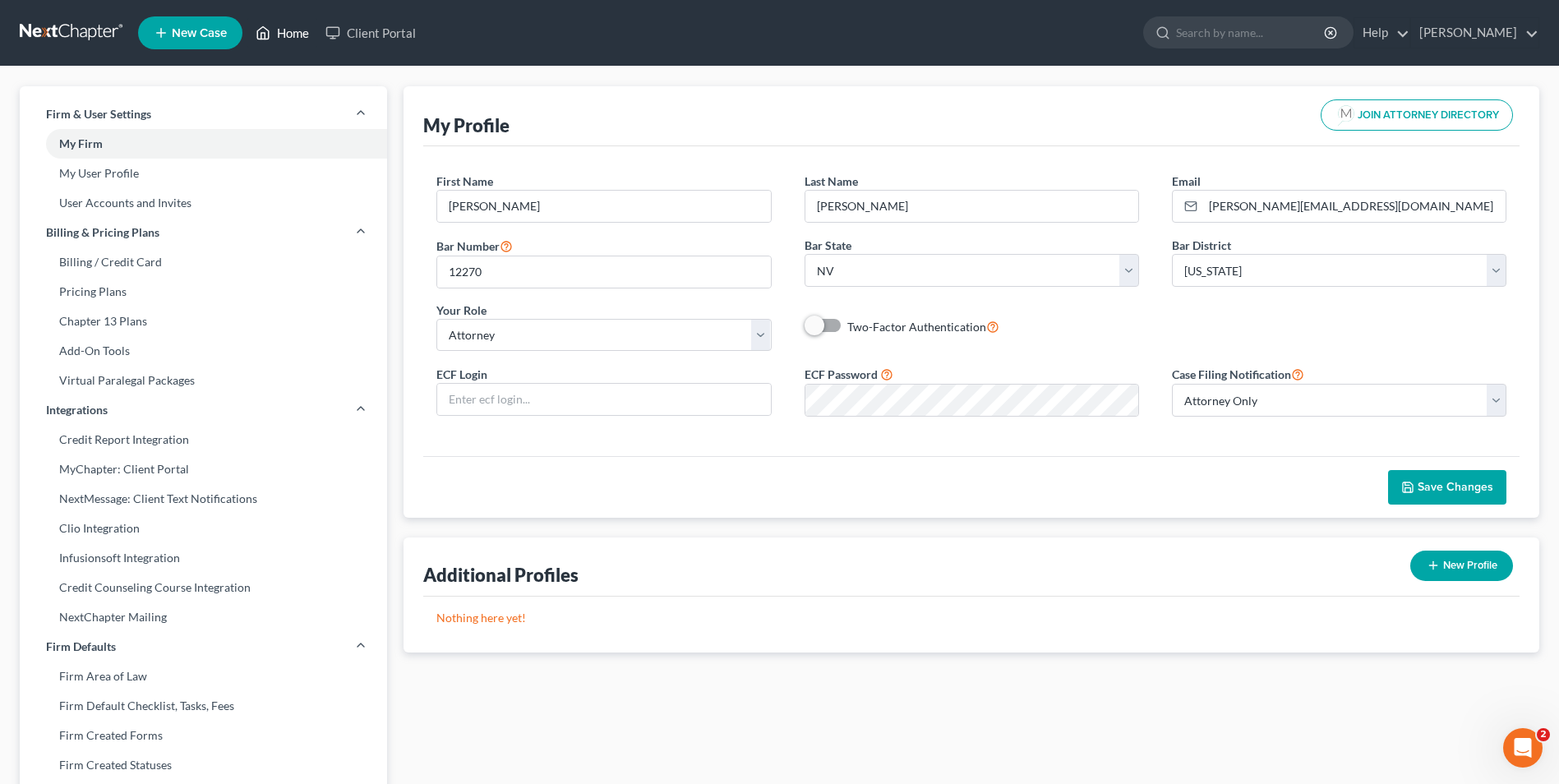
click at [287, 29] on link "Home" at bounding box center [282, 33] width 70 height 30
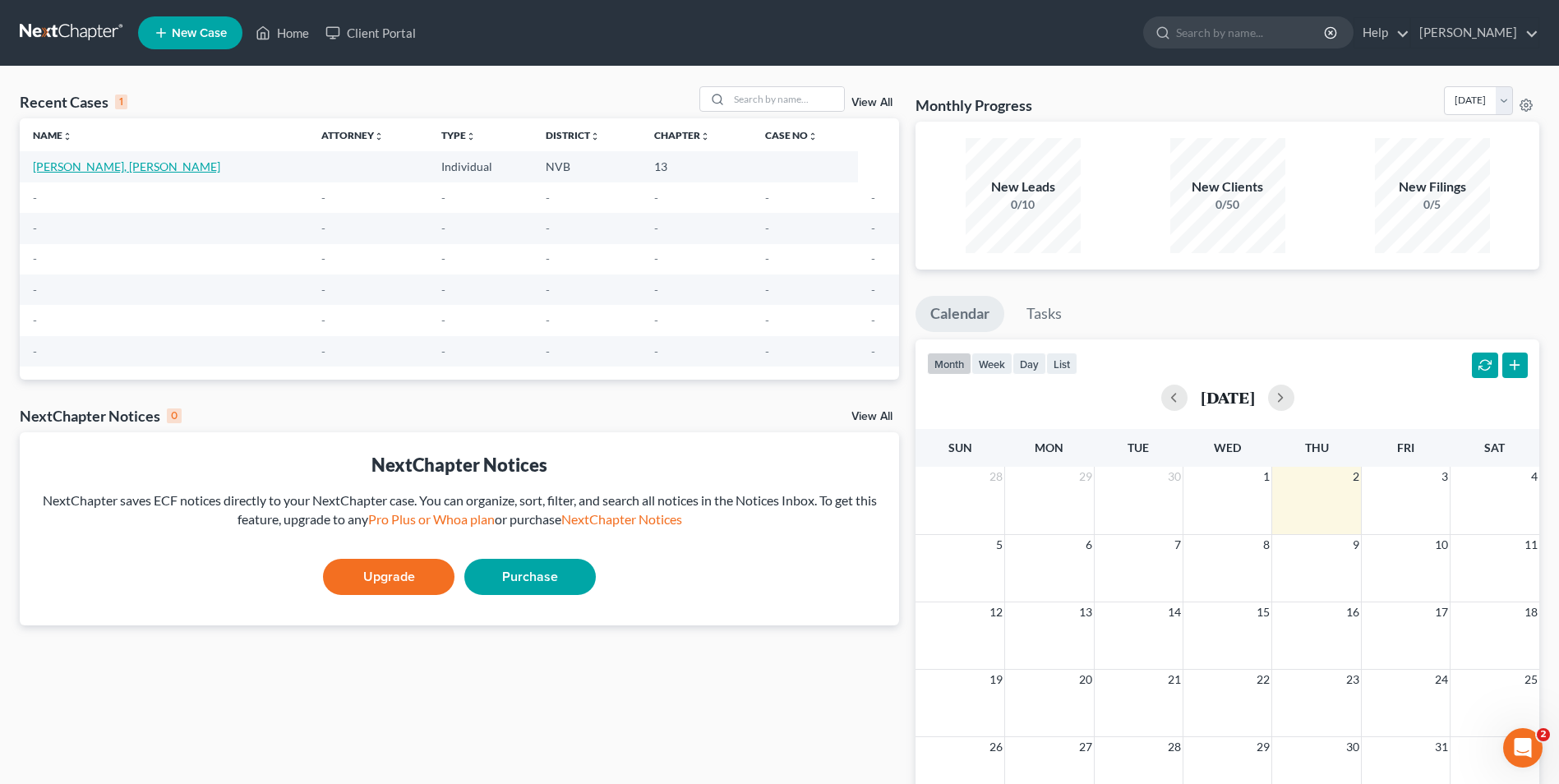
click at [102, 161] on link "Simpson, Jackson" at bounding box center [127, 166] width 188 height 14
select select "0"
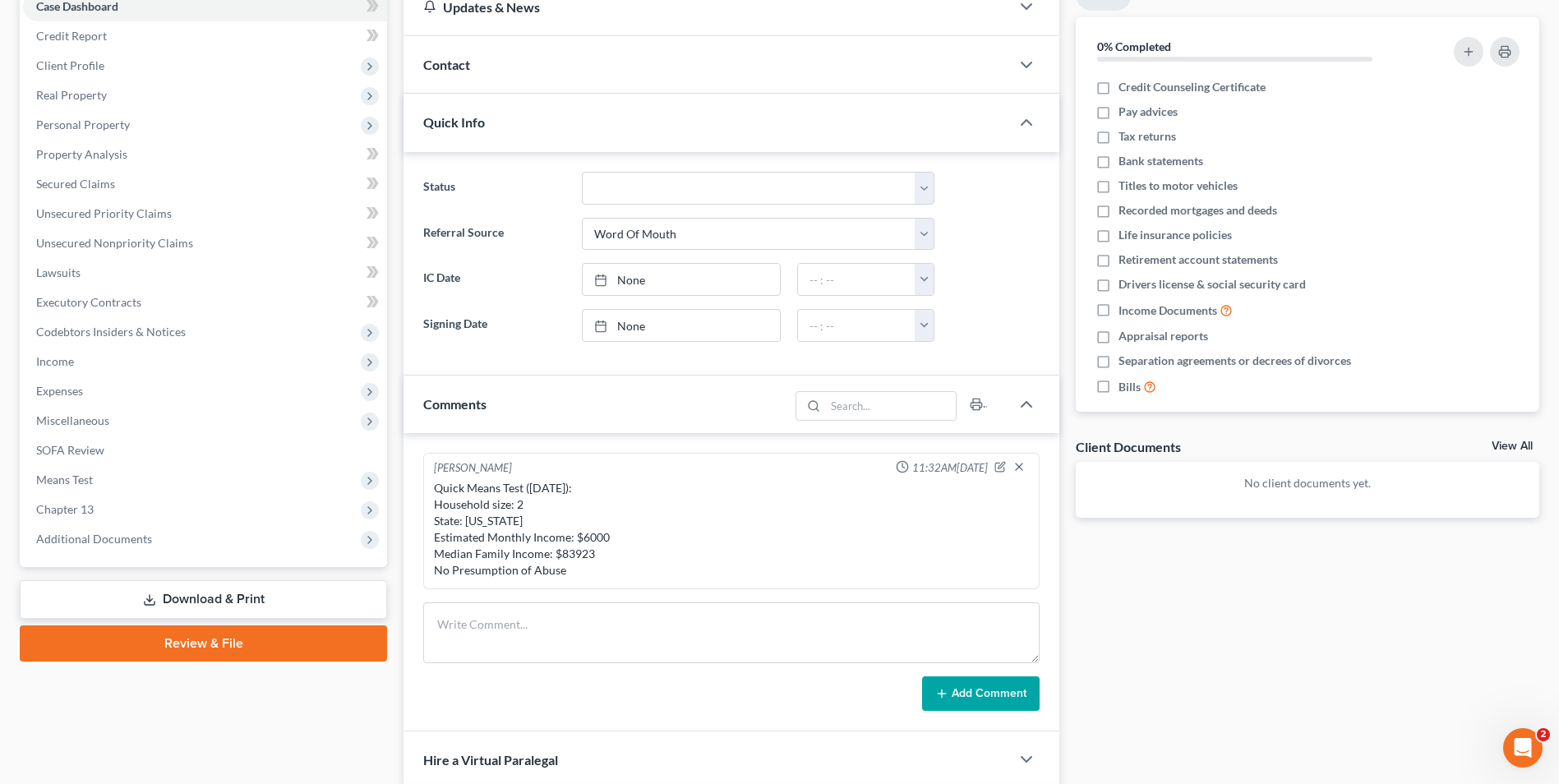
scroll to position [411, 0]
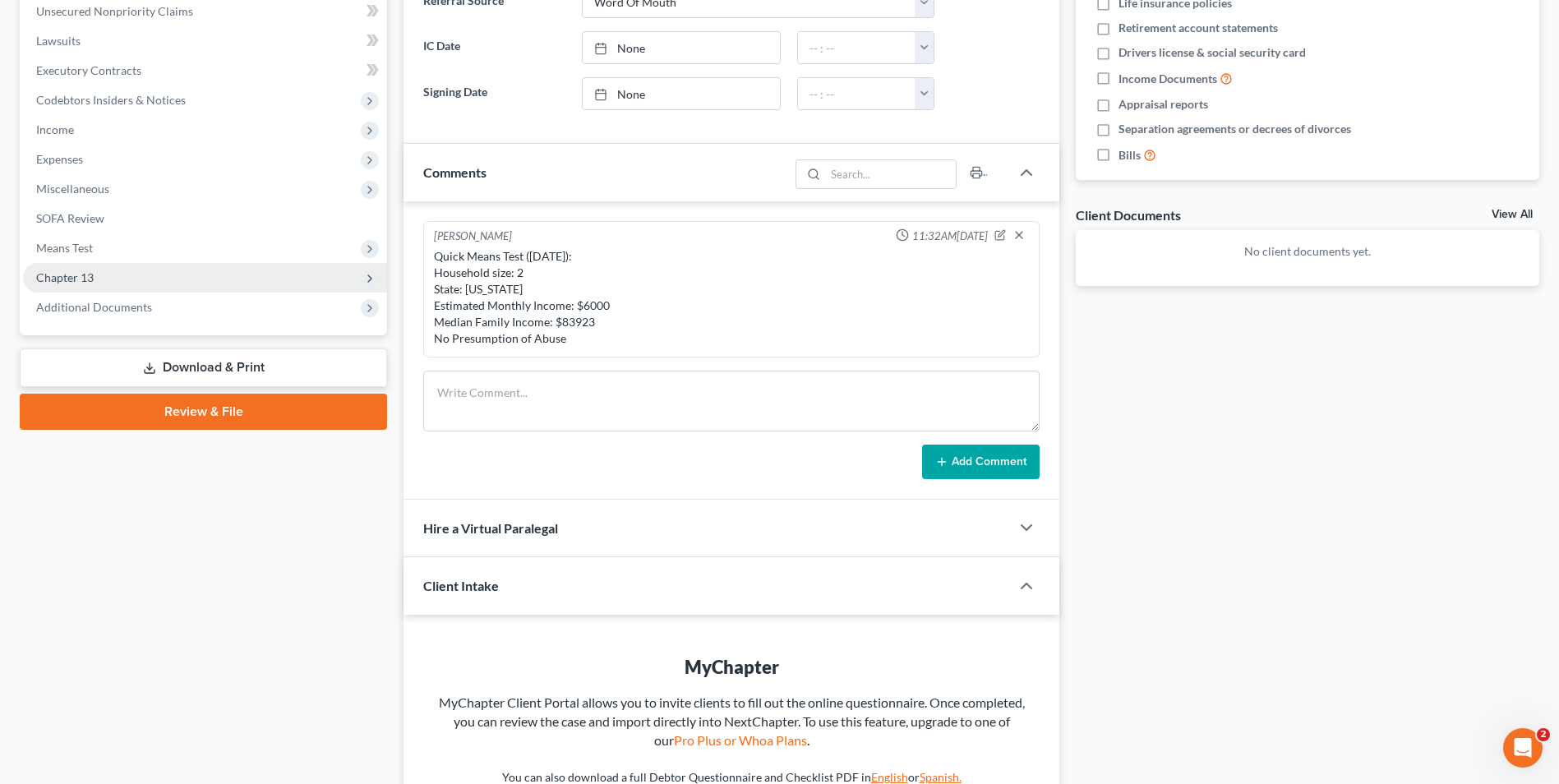
click at [63, 271] on span "Chapter 13" at bounding box center [64, 277] width 57 height 14
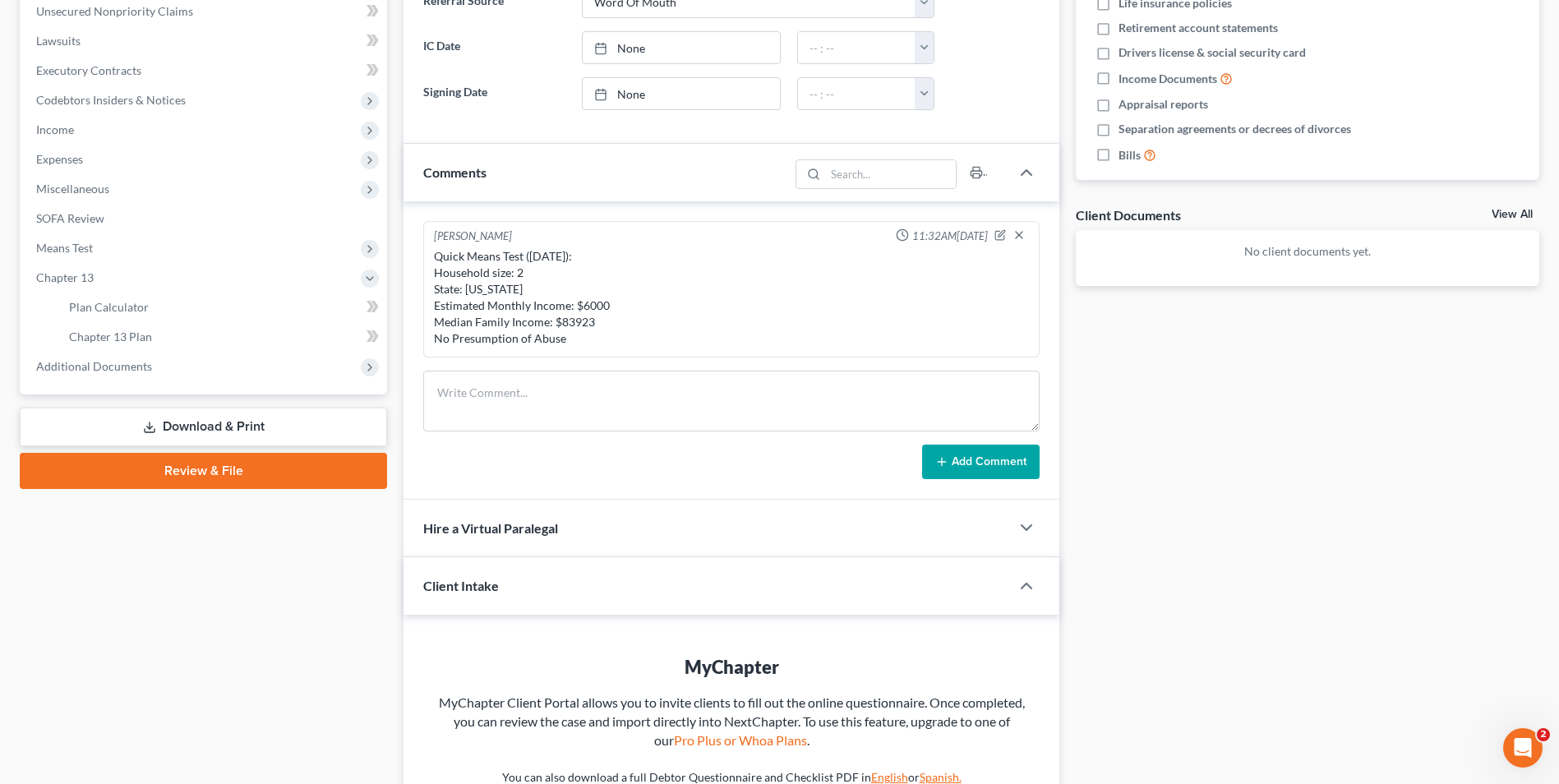
click at [205, 471] on link "Review & File" at bounding box center [203, 470] width 368 height 36
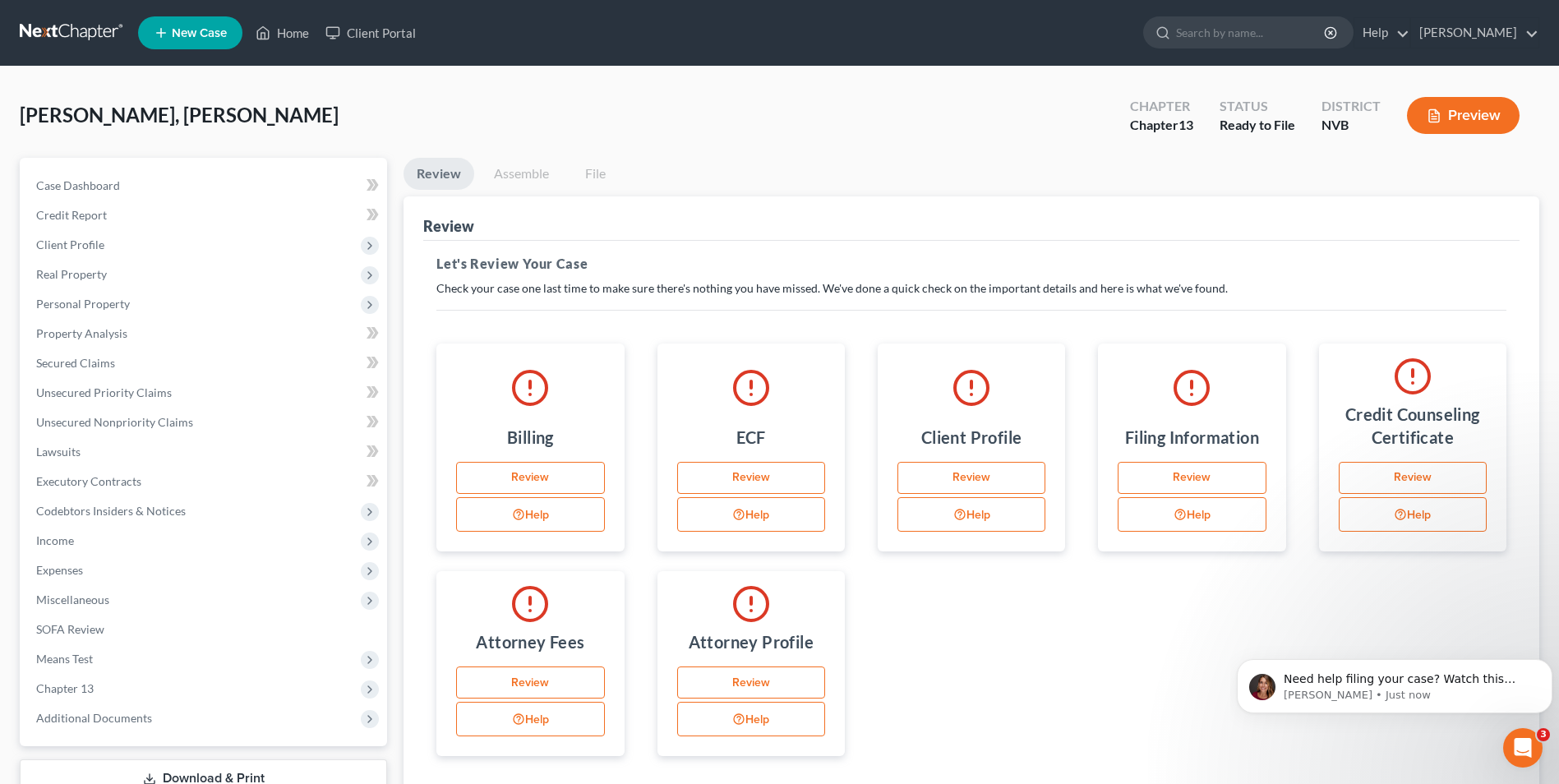
click at [773, 475] on link "Review" at bounding box center [750, 682] width 148 height 33
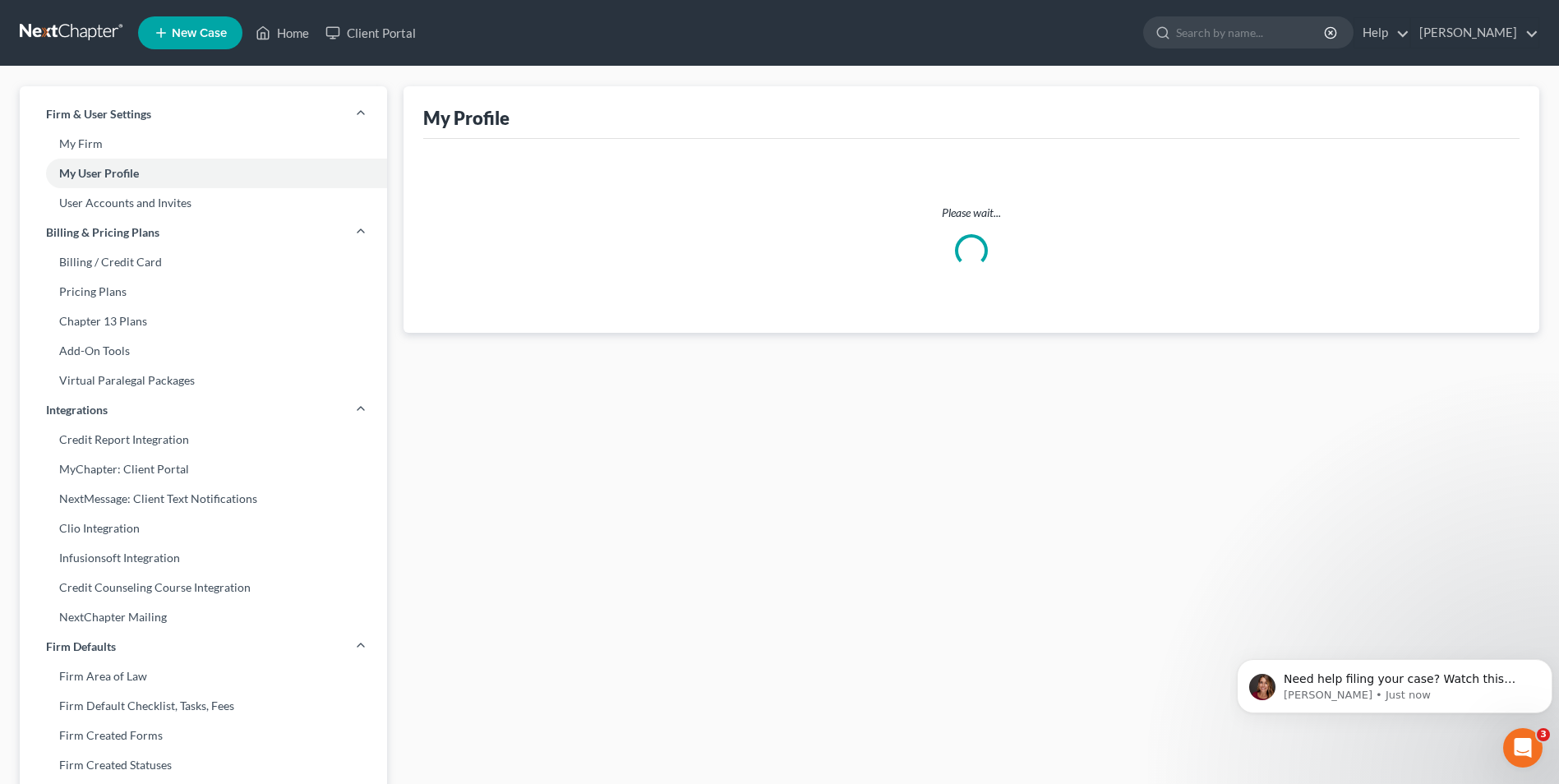
select select "31"
select select "49"
select select "attorney"
select select "0"
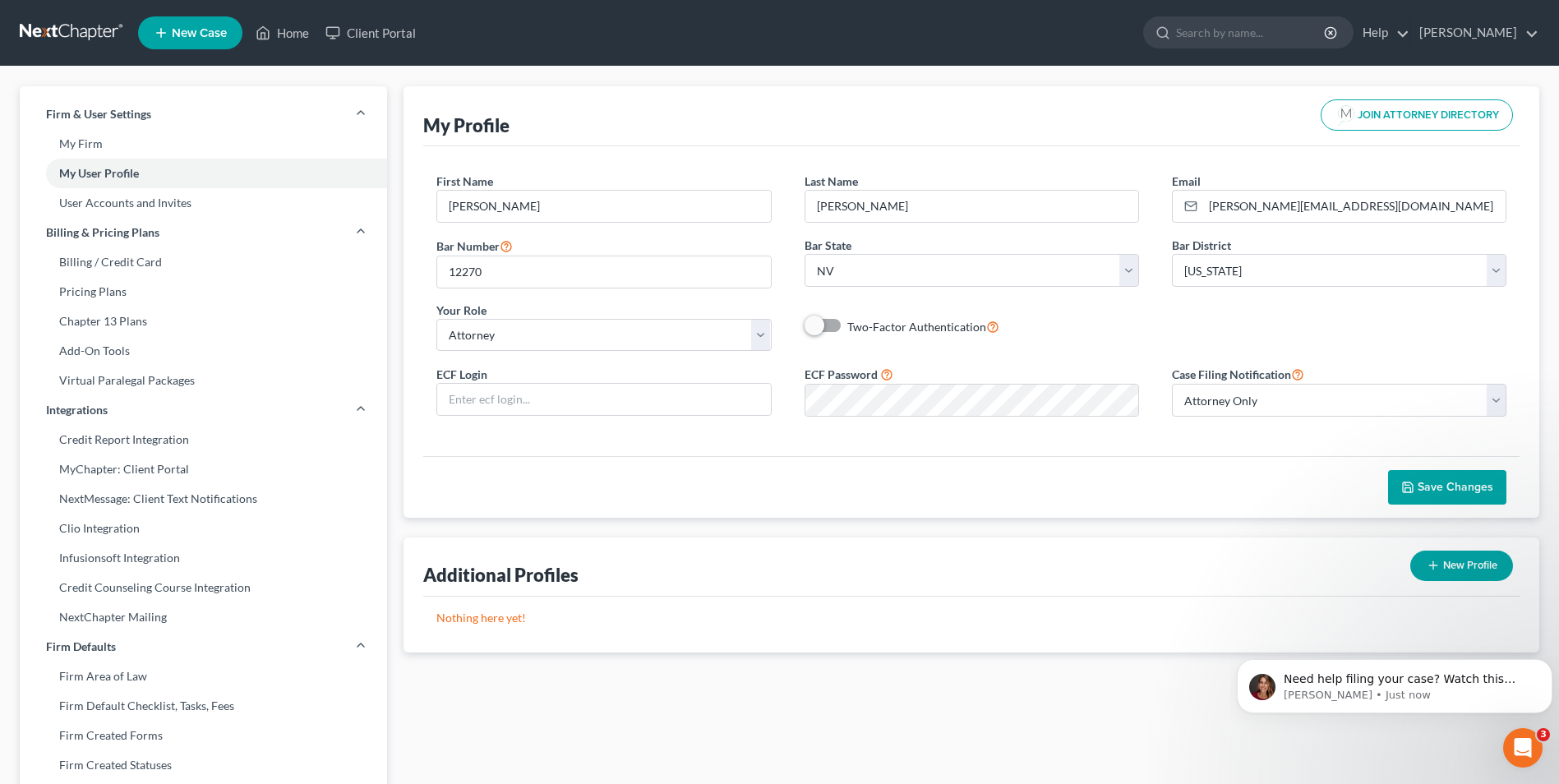
click at [925, 110] on span "JOIN ATTORNEY DIRECTORY" at bounding box center [1428, 115] width 141 height 11
click at [284, 29] on link "Home" at bounding box center [282, 33] width 70 height 30
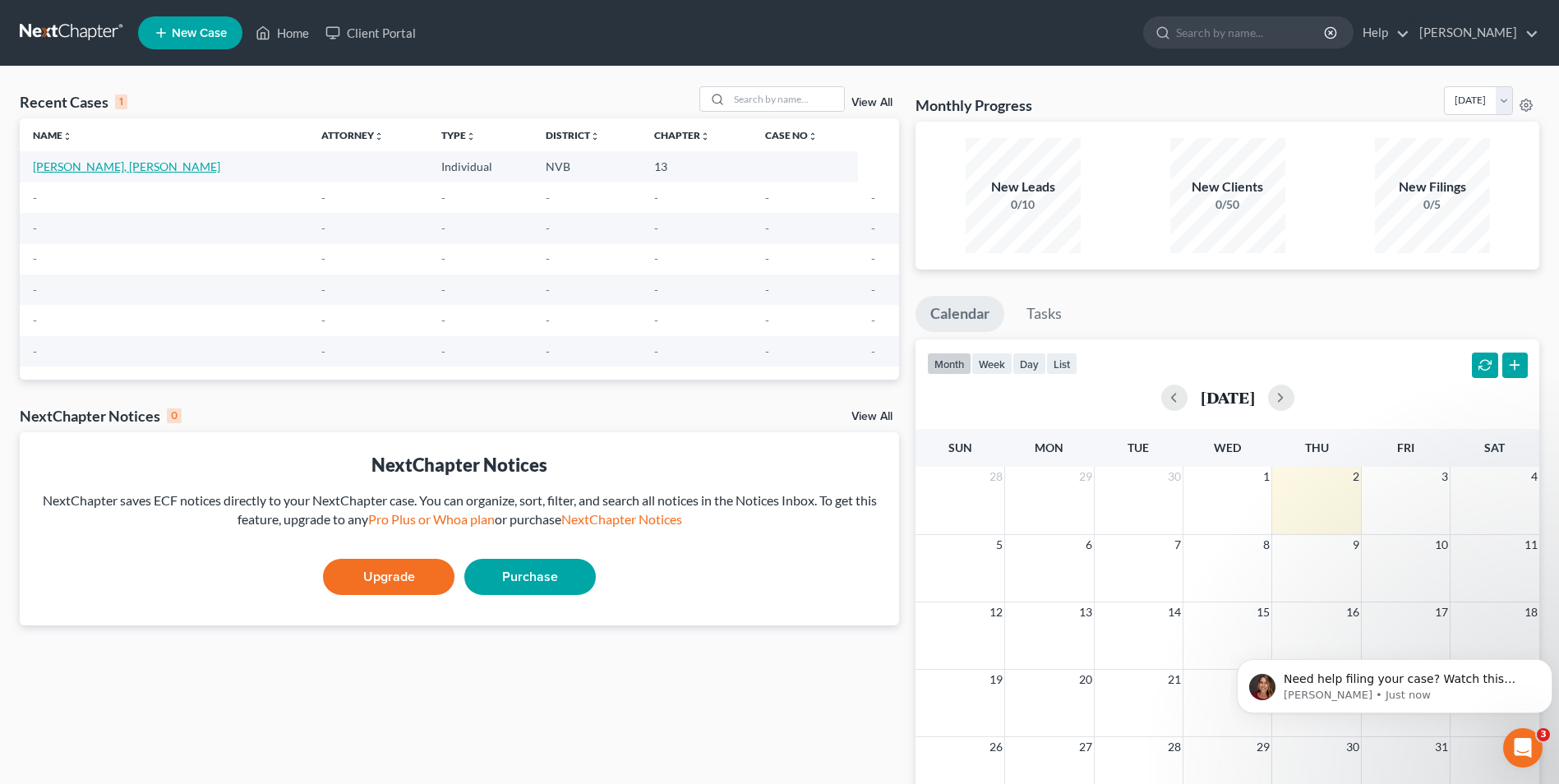
click at [73, 160] on link "Simpson, Jackson" at bounding box center [127, 166] width 188 height 14
select select "0"
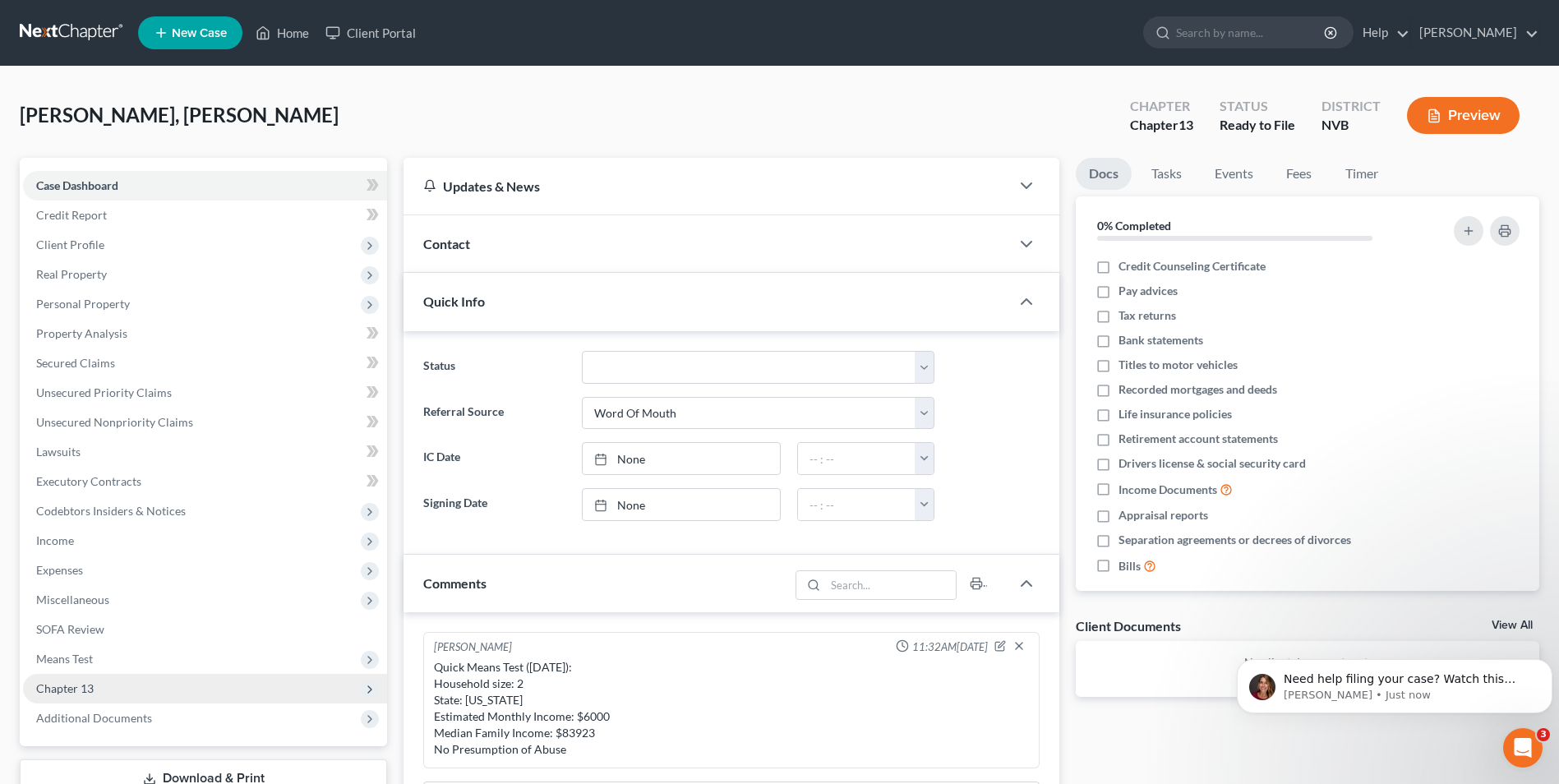
click at [76, 475] on span "Chapter 13" at bounding box center [64, 688] width 57 height 14
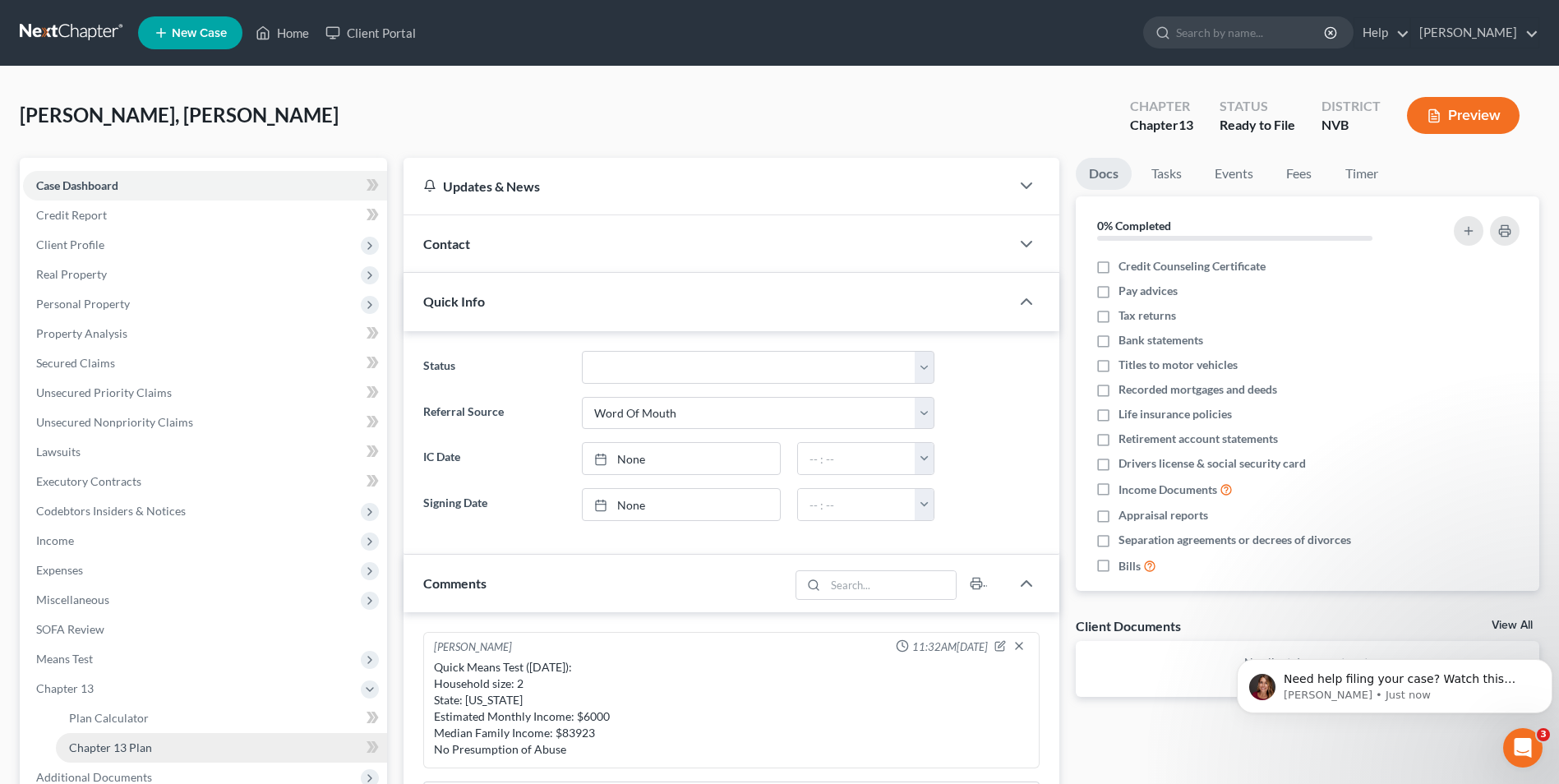
click at [121, 475] on span "Chapter 13 Plan" at bounding box center [110, 747] width 83 height 14
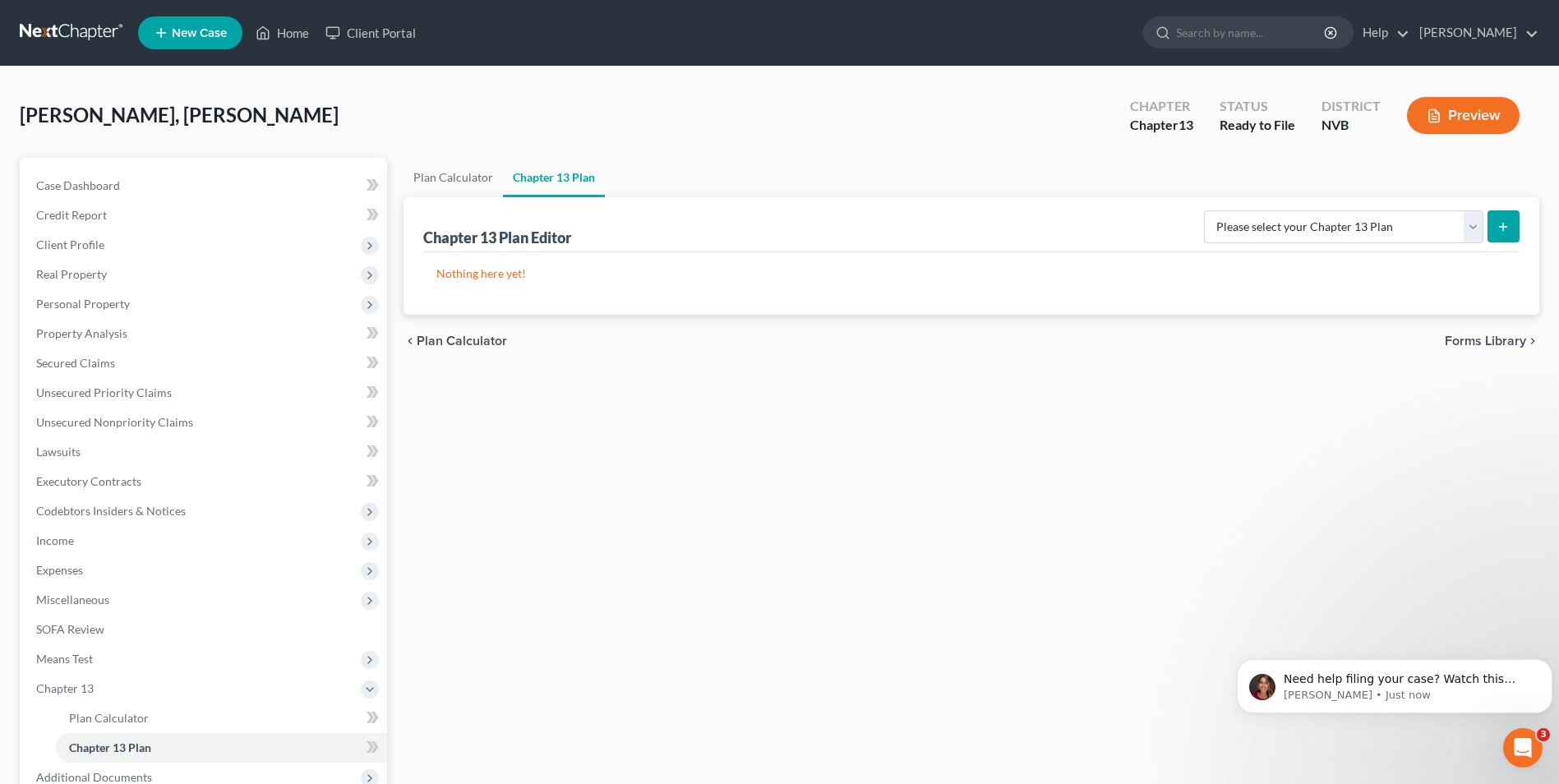
click at [925, 220] on icon "submit" at bounding box center [1504, 227] width 14 height 14
click at [925, 224] on select "Please select your Chapter 13 Plan National Form Plan - Official Form 113 Nevad…" at bounding box center [1343, 227] width 279 height 33
select select "1"
click at [925, 211] on select "Please select your Chapter 13 Plan National Form Plan - Official Form 113 Nevad…" at bounding box center [1343, 227] width 279 height 33
click at [925, 226] on icon "submit" at bounding box center [1504, 227] width 14 height 14
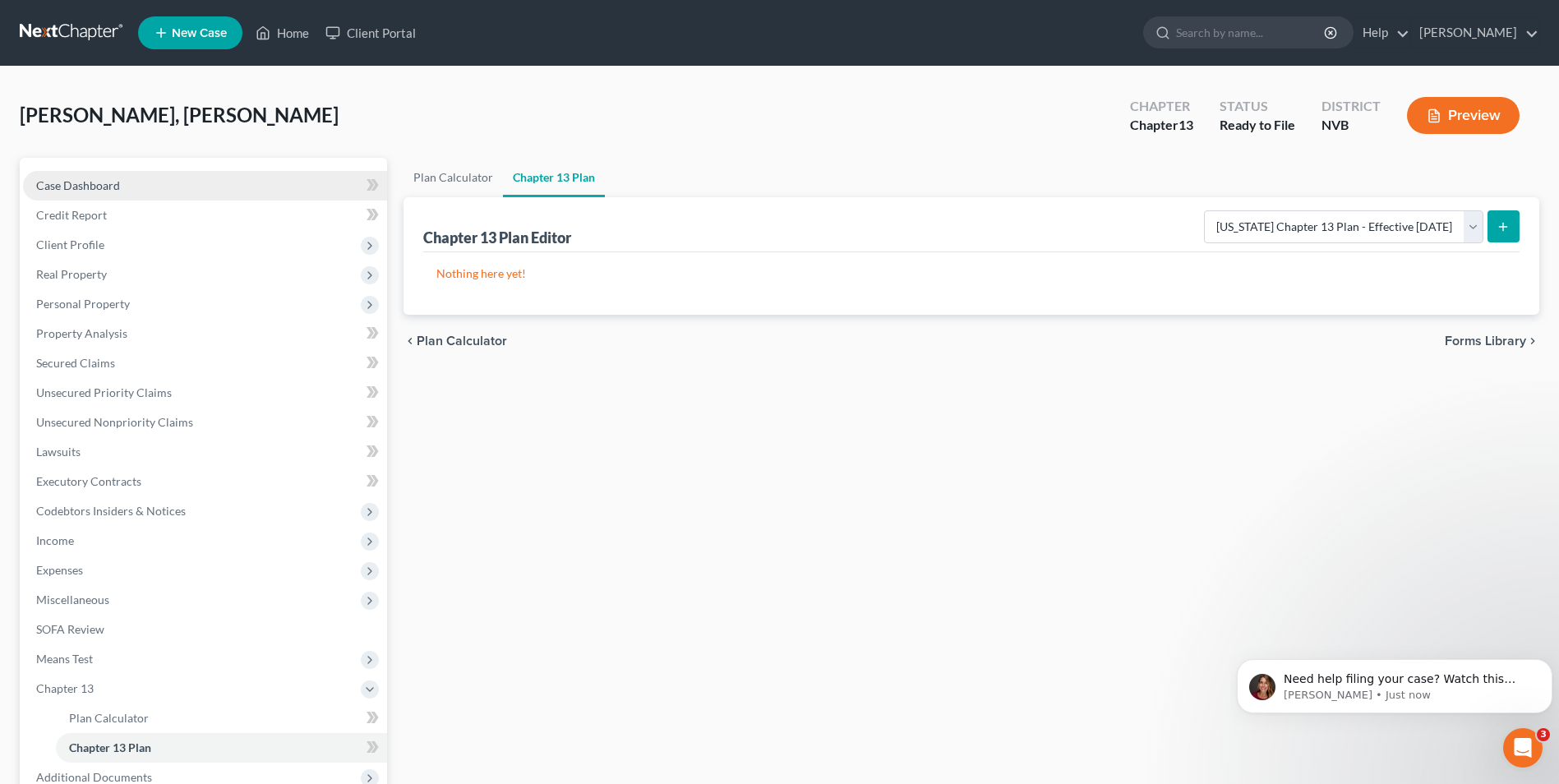
click at [90, 186] on span "Case Dashboard" at bounding box center [77, 185] width 84 height 14
select select "0"
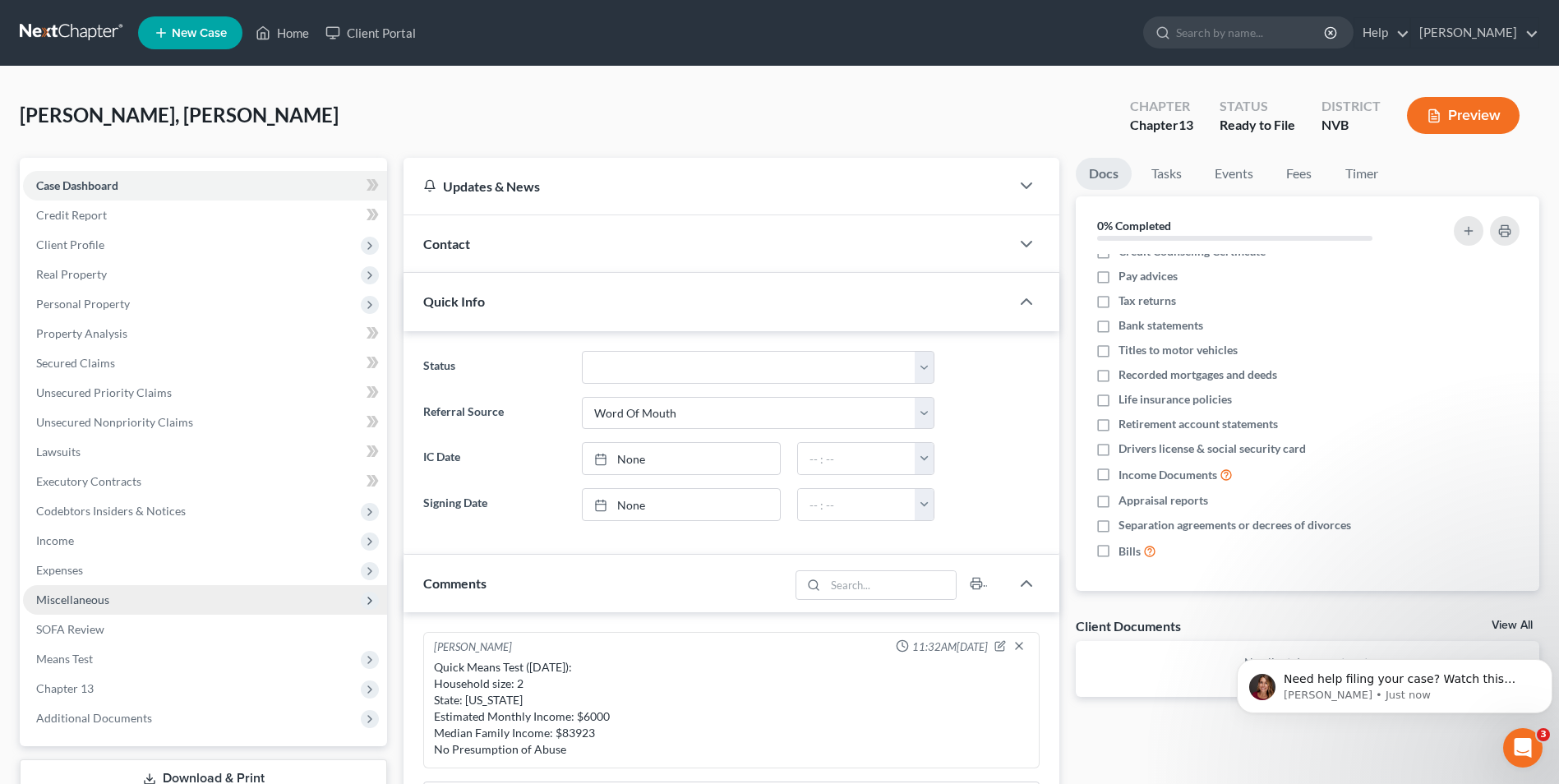
click at [95, 475] on span "Miscellaneous" at bounding box center [73, 599] width 74 height 14
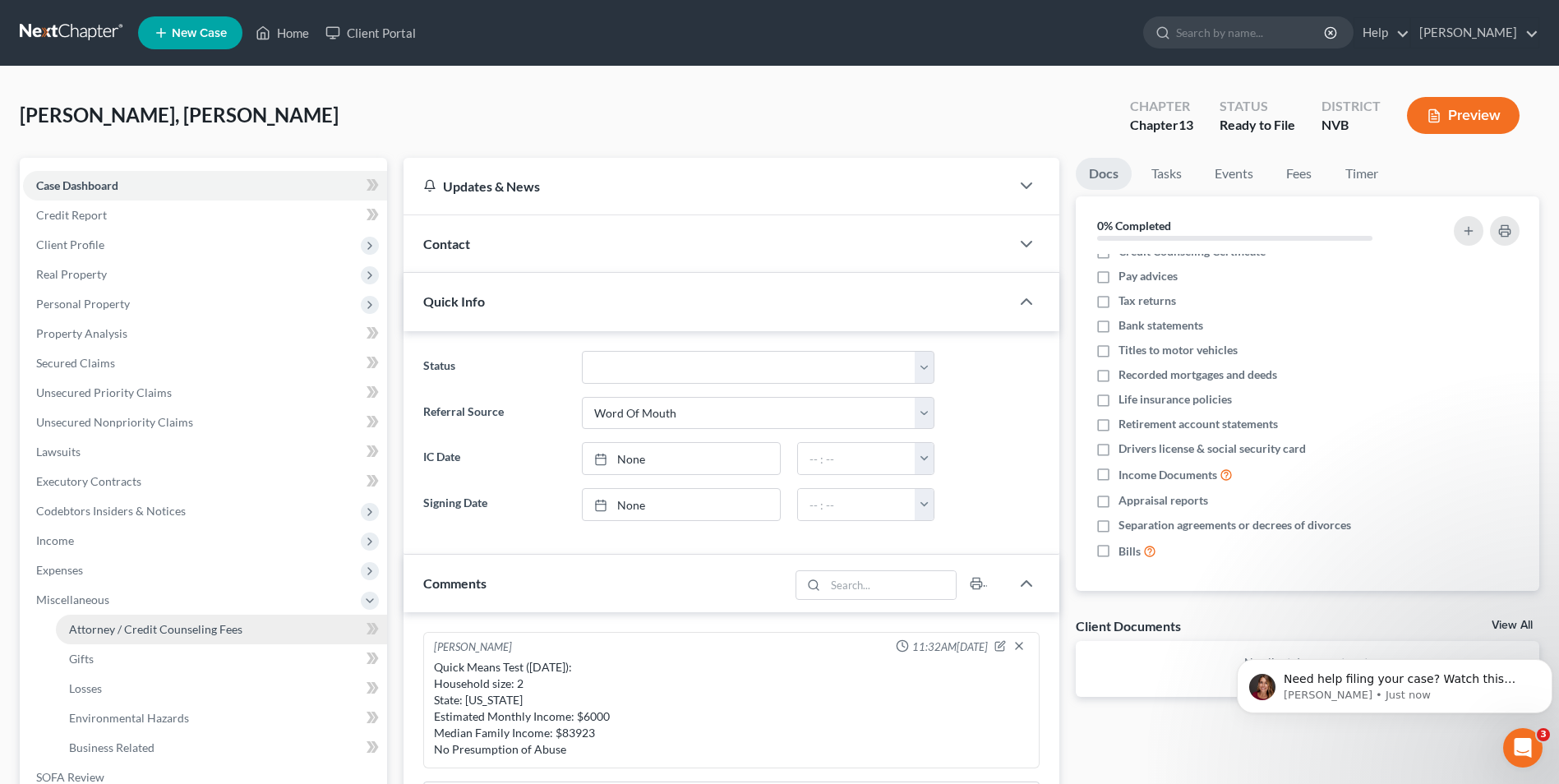
click at [171, 475] on span "Attorney / Credit Counseling Fees" at bounding box center [155, 628] width 173 height 14
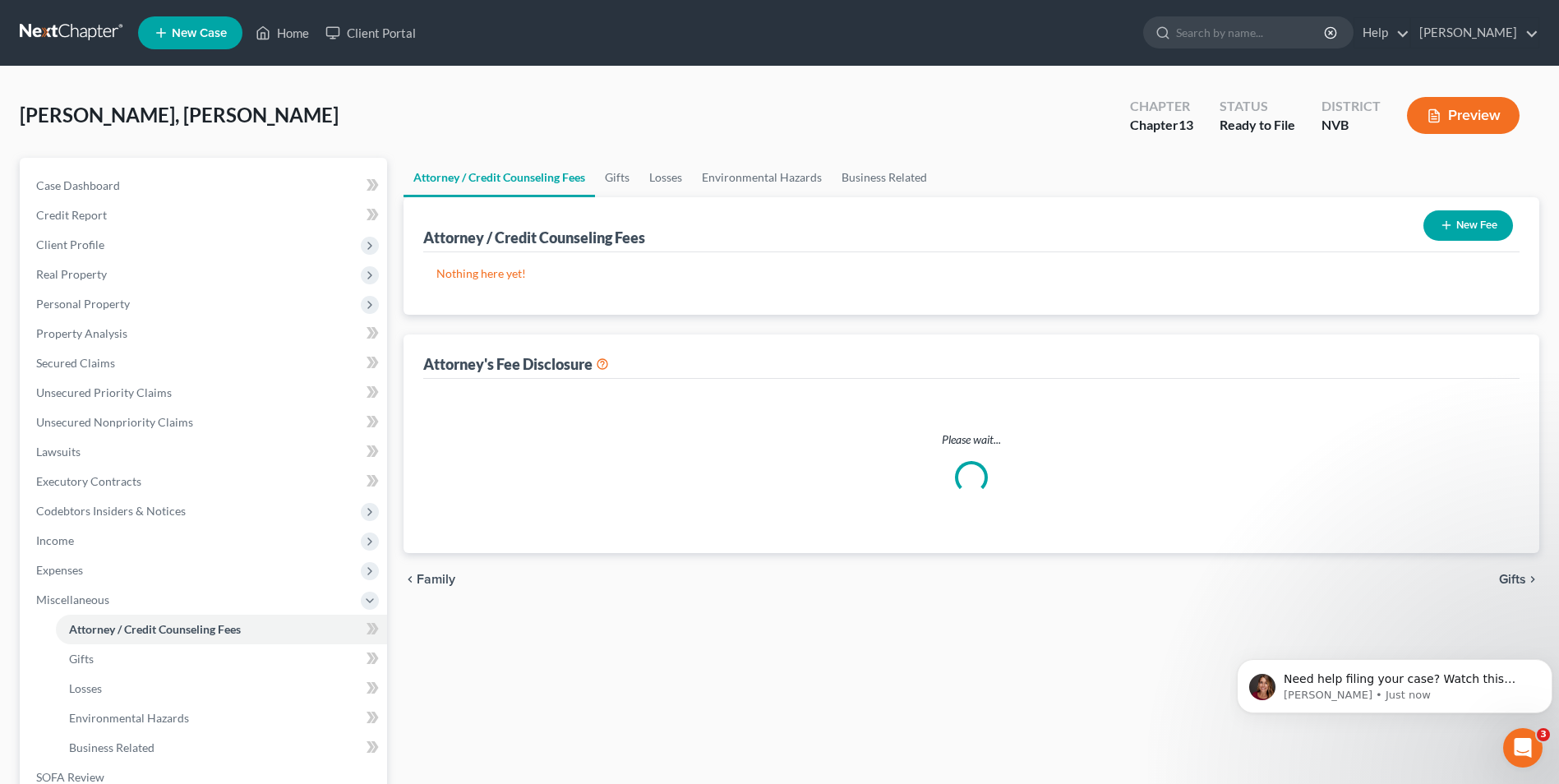
drag, startPoint x: 513, startPoint y: 282, endPoint x: 536, endPoint y: 282, distance: 23.0
click at [513, 282] on div "Nothing here yet! Attorney / Credit Counselor Fees" at bounding box center [972, 283] width 1097 height 63
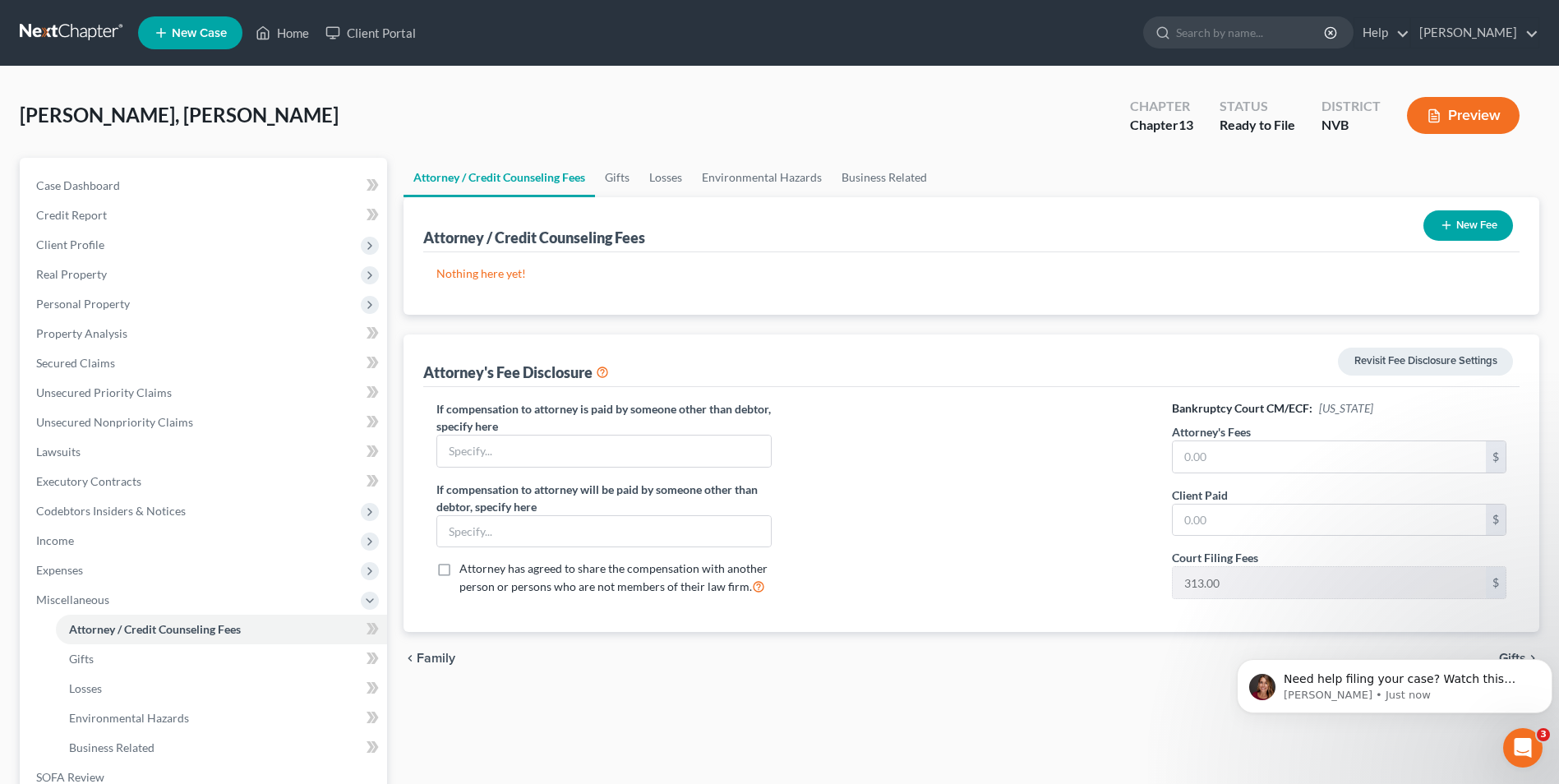
click at [925, 222] on button "New Fee" at bounding box center [1468, 225] width 90 height 30
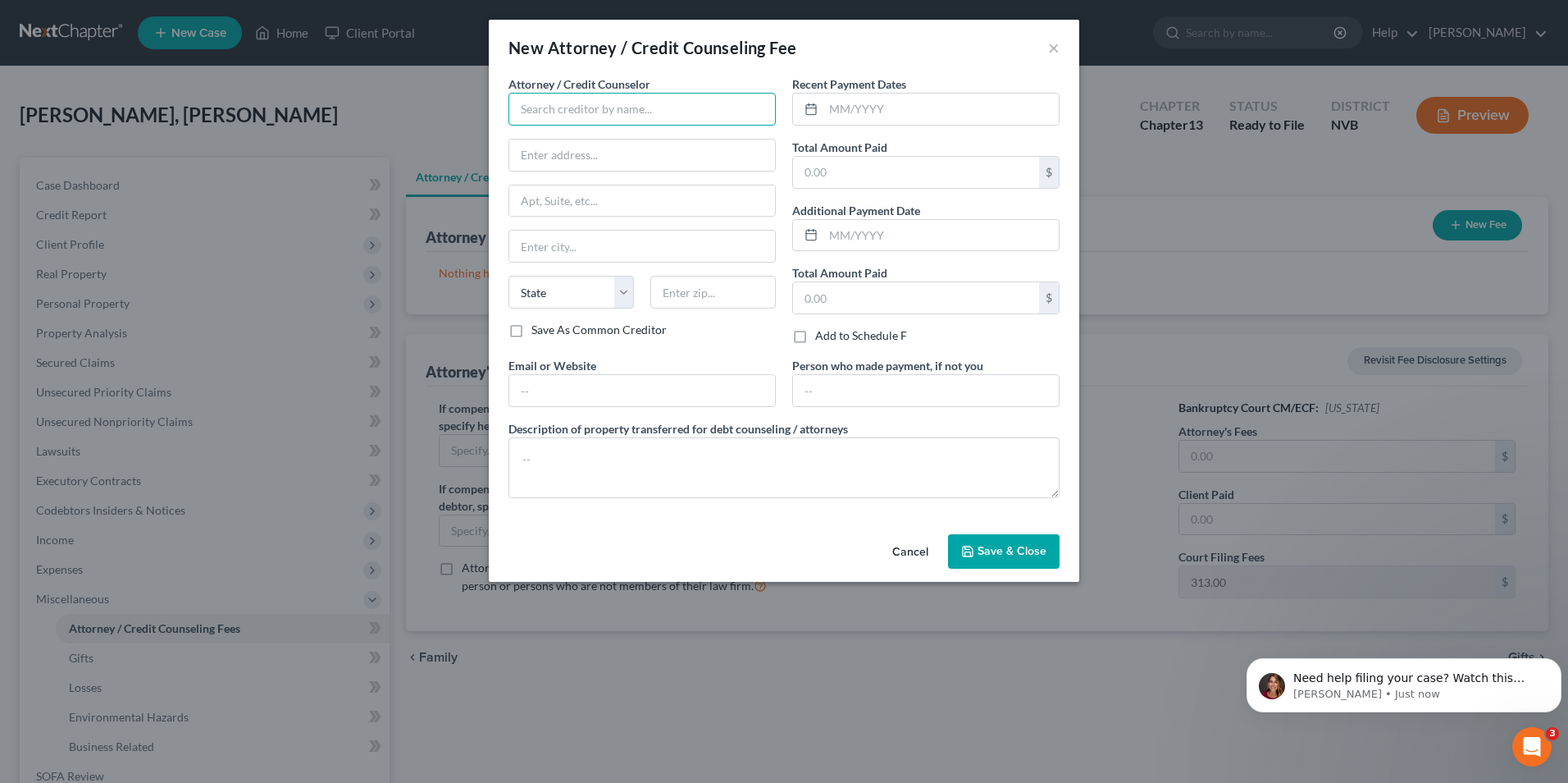
click at [606, 112] on input "text" at bounding box center [642, 109] width 267 height 33
type input "Riggs Law Firm"
type input "2471 Ram Crossing Way"
type input "Henderson"
select select "31"
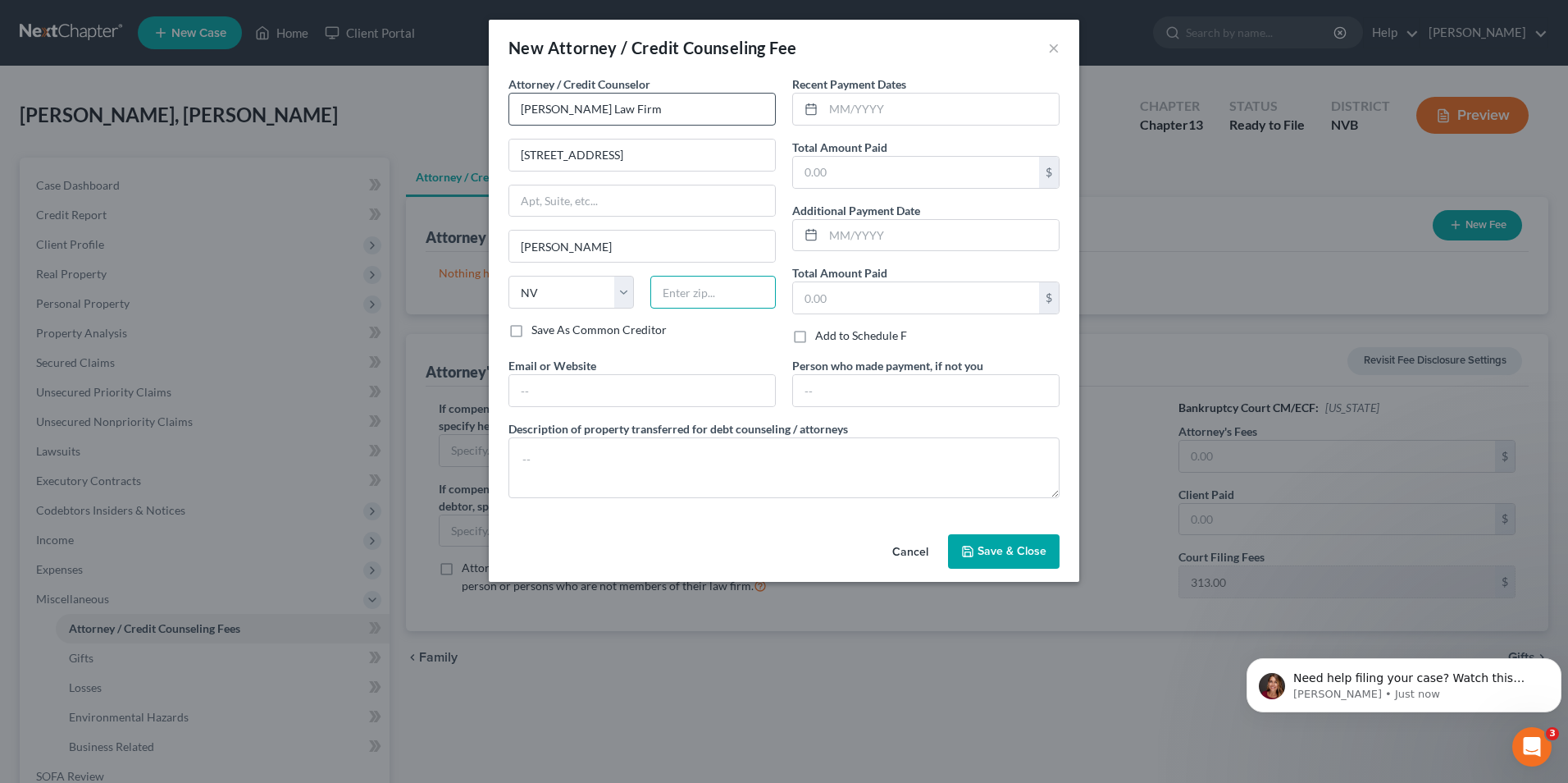
type input "89074"
type input "RIGGS.DAN@GMAIL.COM"
click at [842, 279] on label "Total Amount Paid" at bounding box center [839, 273] width 96 height 17
click at [842, 289] on input "text" at bounding box center [916, 297] width 246 height 31
type input "500"
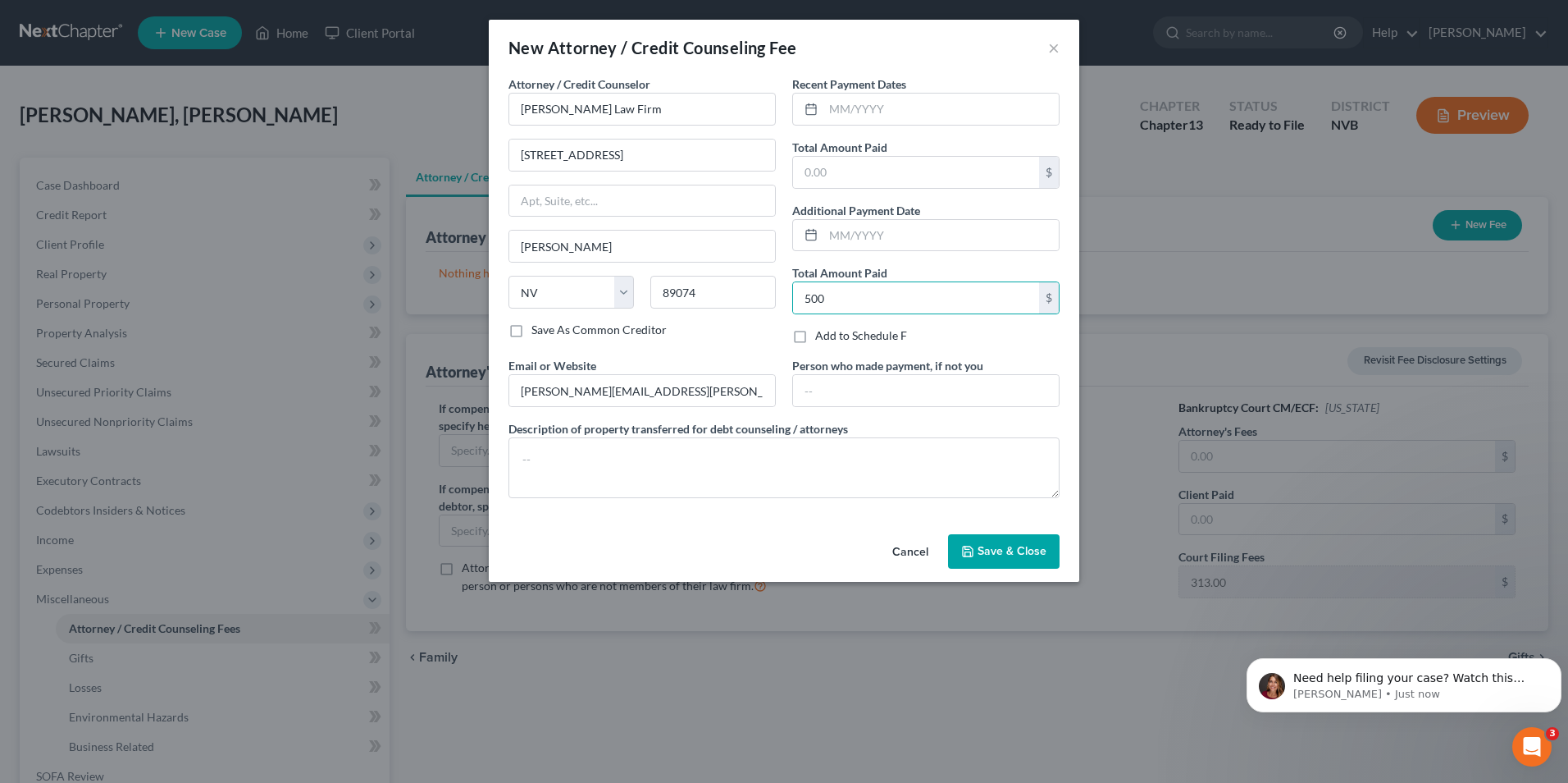
click at [801, 474] on div "Attorney / Credit Counselor * Riggs Law Firm 2471 Ram Crossing Way Henderson St…" at bounding box center [784, 301] width 591 height 452
click at [920, 474] on button "Cancel" at bounding box center [910, 552] width 63 height 33
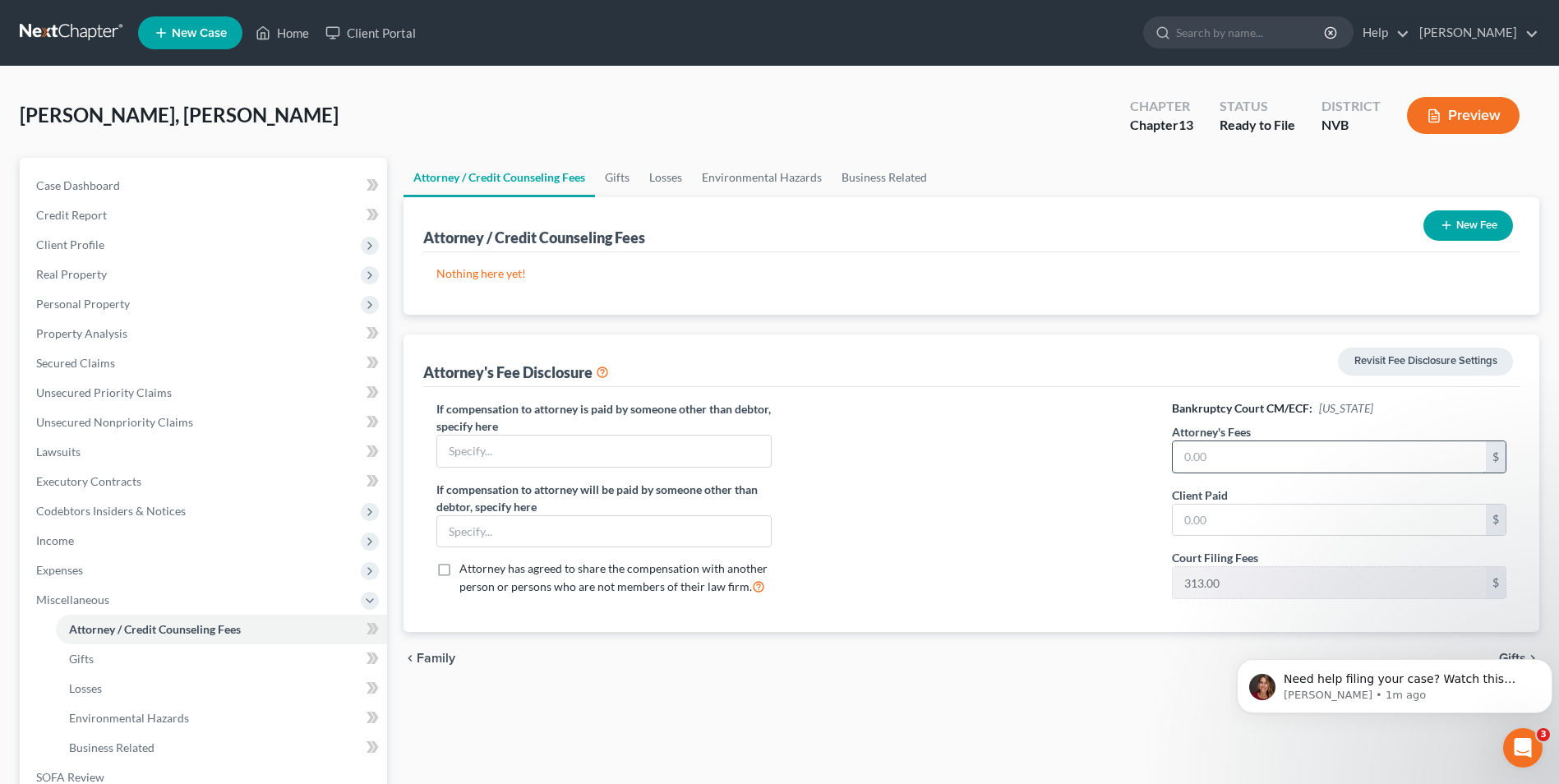
click at [925, 458] on input "text" at bounding box center [1330, 456] width 313 height 31
type input "5,000"
type input "500"
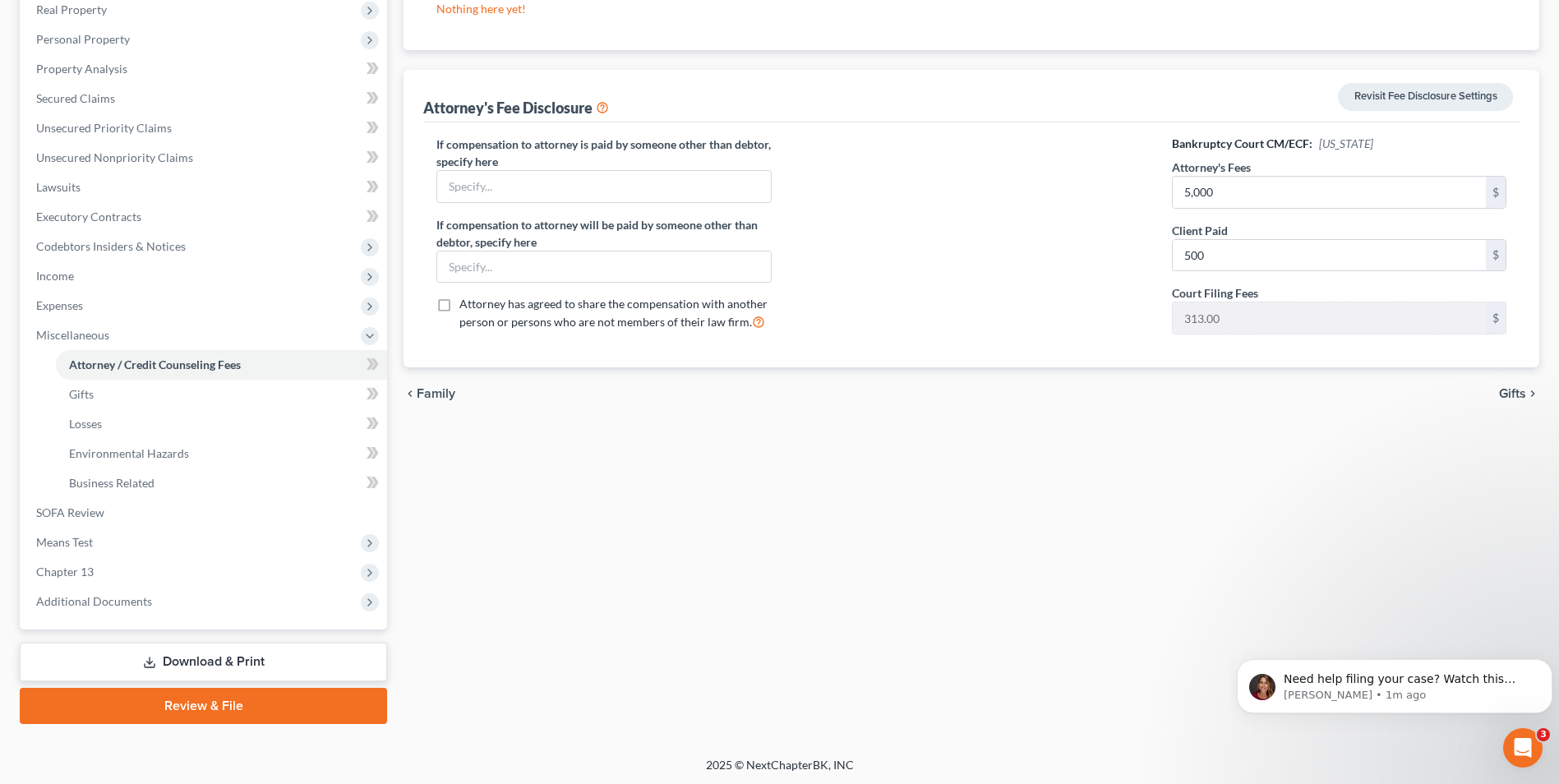
scroll to position [267, 0]
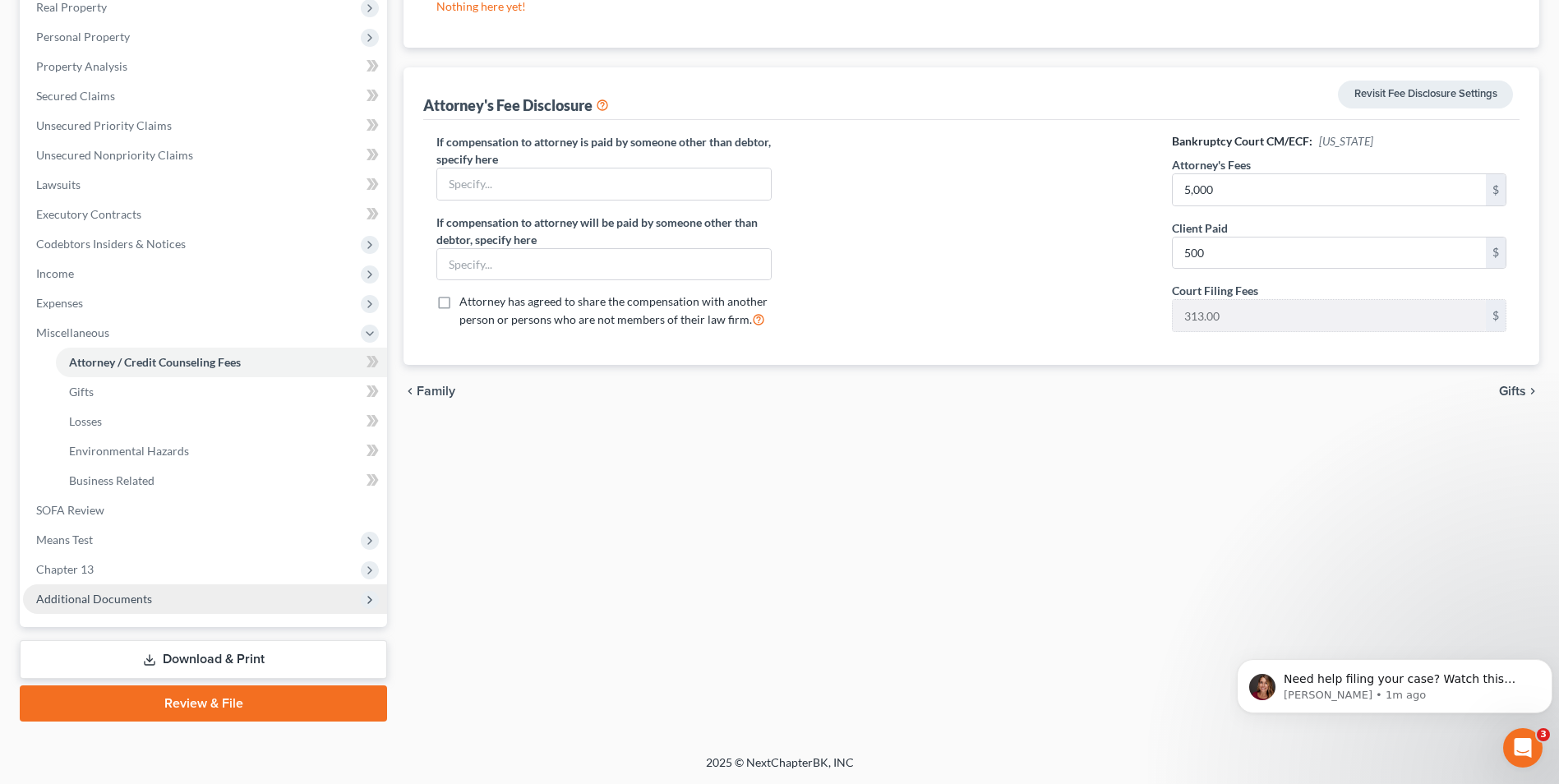
click at [140, 475] on span "Additional Documents" at bounding box center [205, 598] width 365 height 30
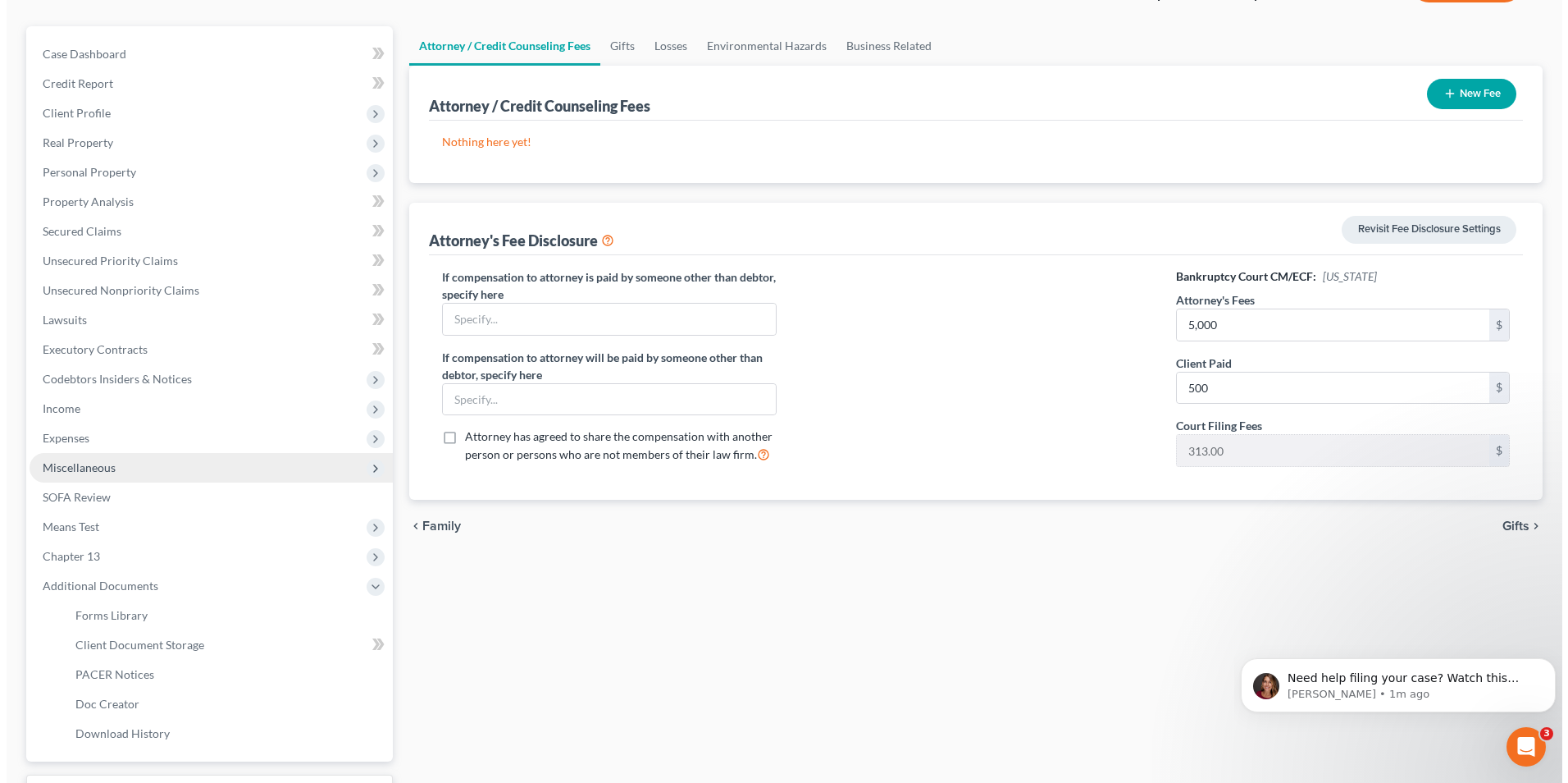
scroll to position [0, 0]
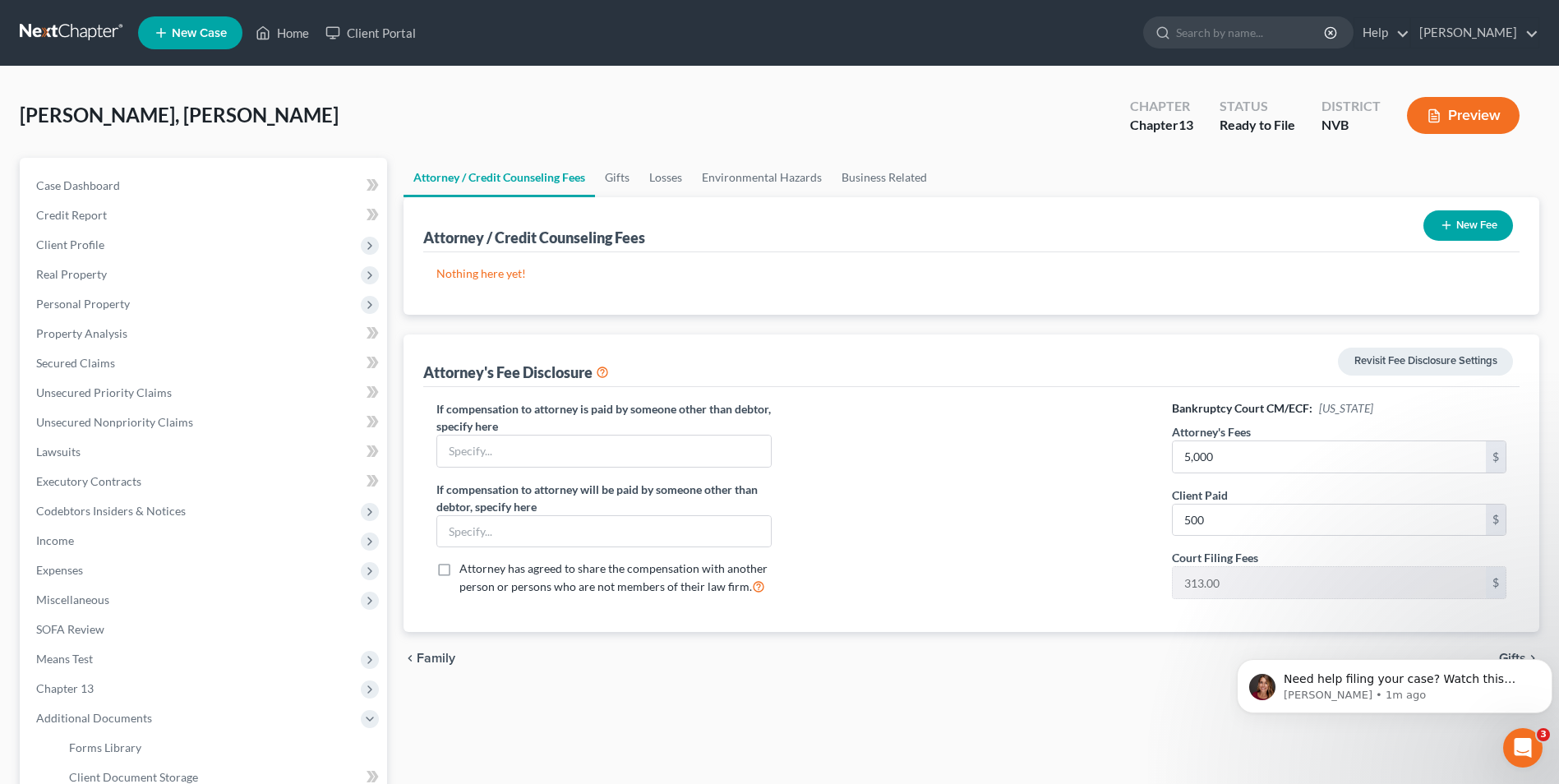
click at [925, 116] on button "Preview" at bounding box center [1463, 115] width 112 height 37
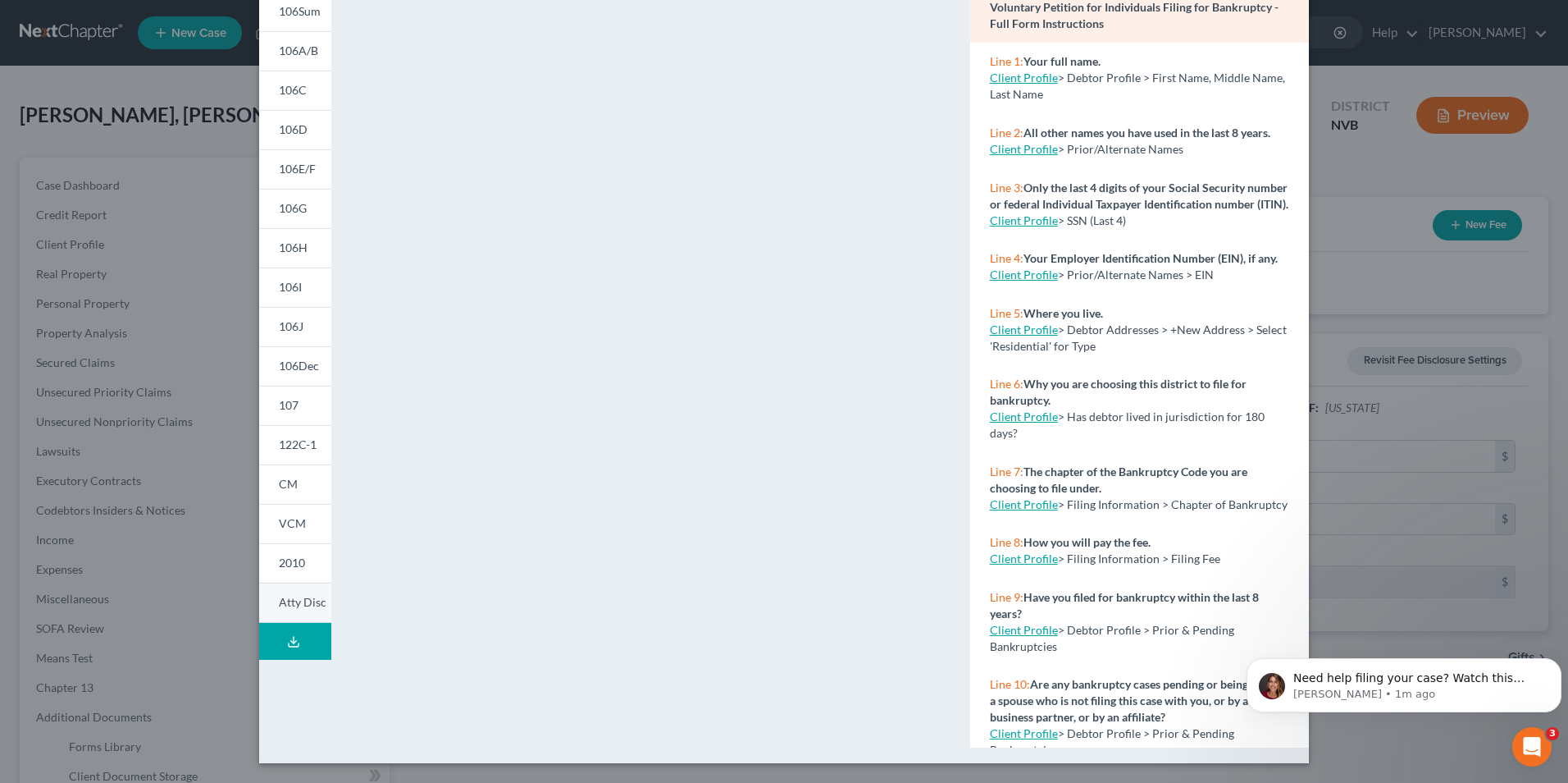
click at [293, 474] on span "Atty Disc" at bounding box center [302, 601] width 47 height 14
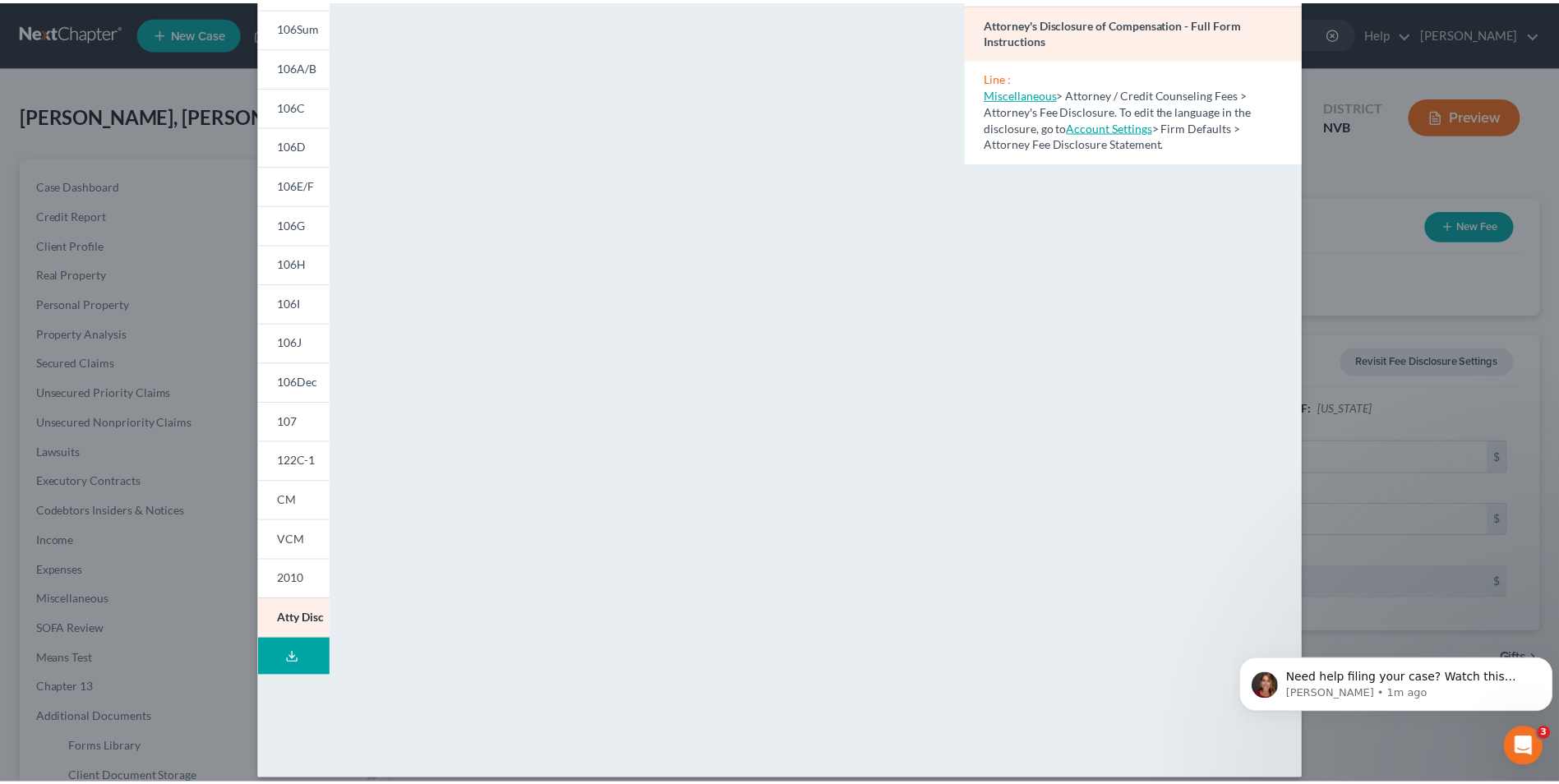
scroll to position [143, 0]
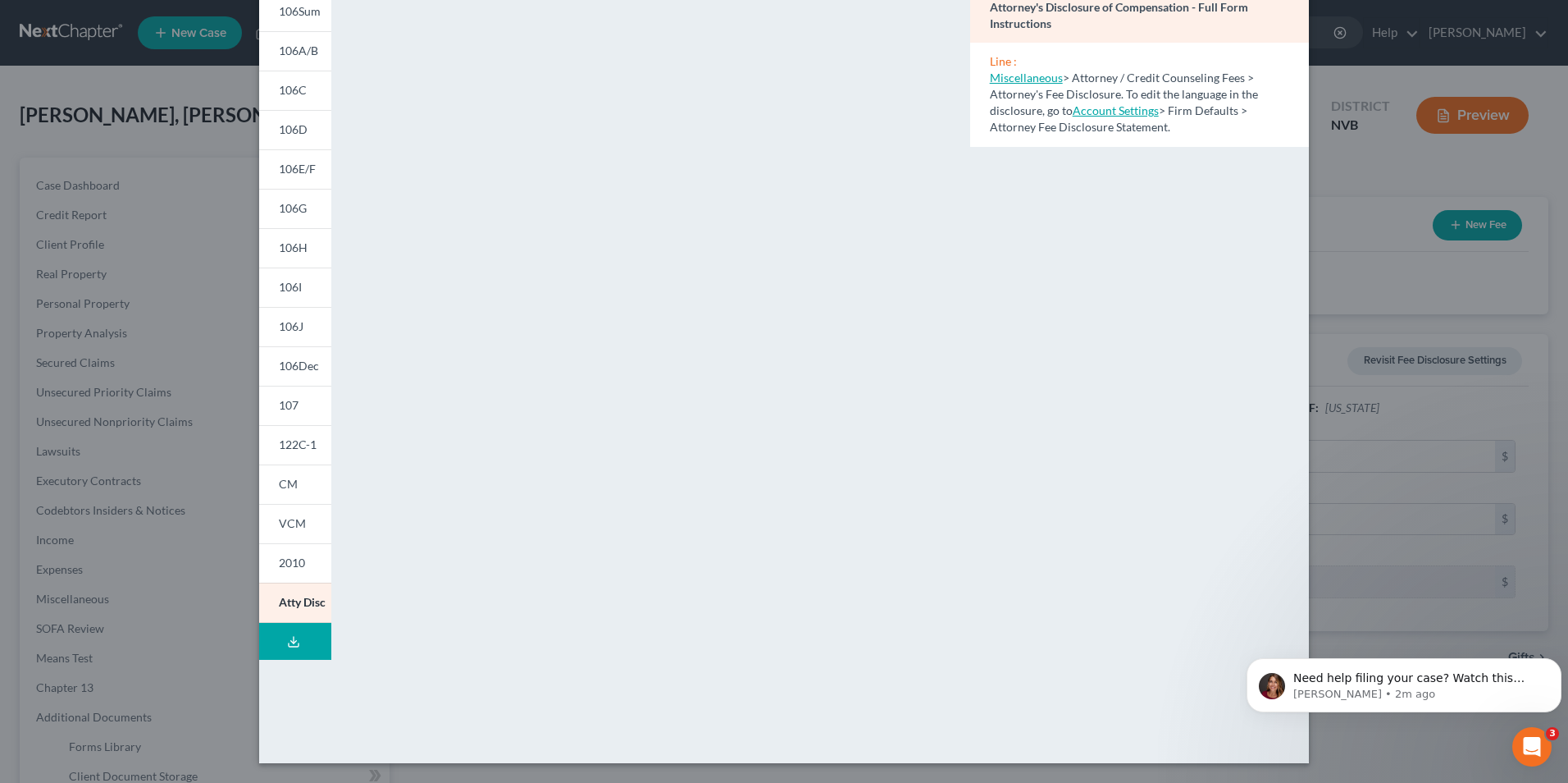
click at [922, 474] on body "Need help filing your case? Watch this video! Still need help? Here are two art…" at bounding box center [1404, 681] width 315 height 101
click at [231, 474] on div "Petition Preview Attorney's Disclosure of Compensation × 101 106Sum 106A/B 106C…" at bounding box center [784, 391] width 1568 height 783
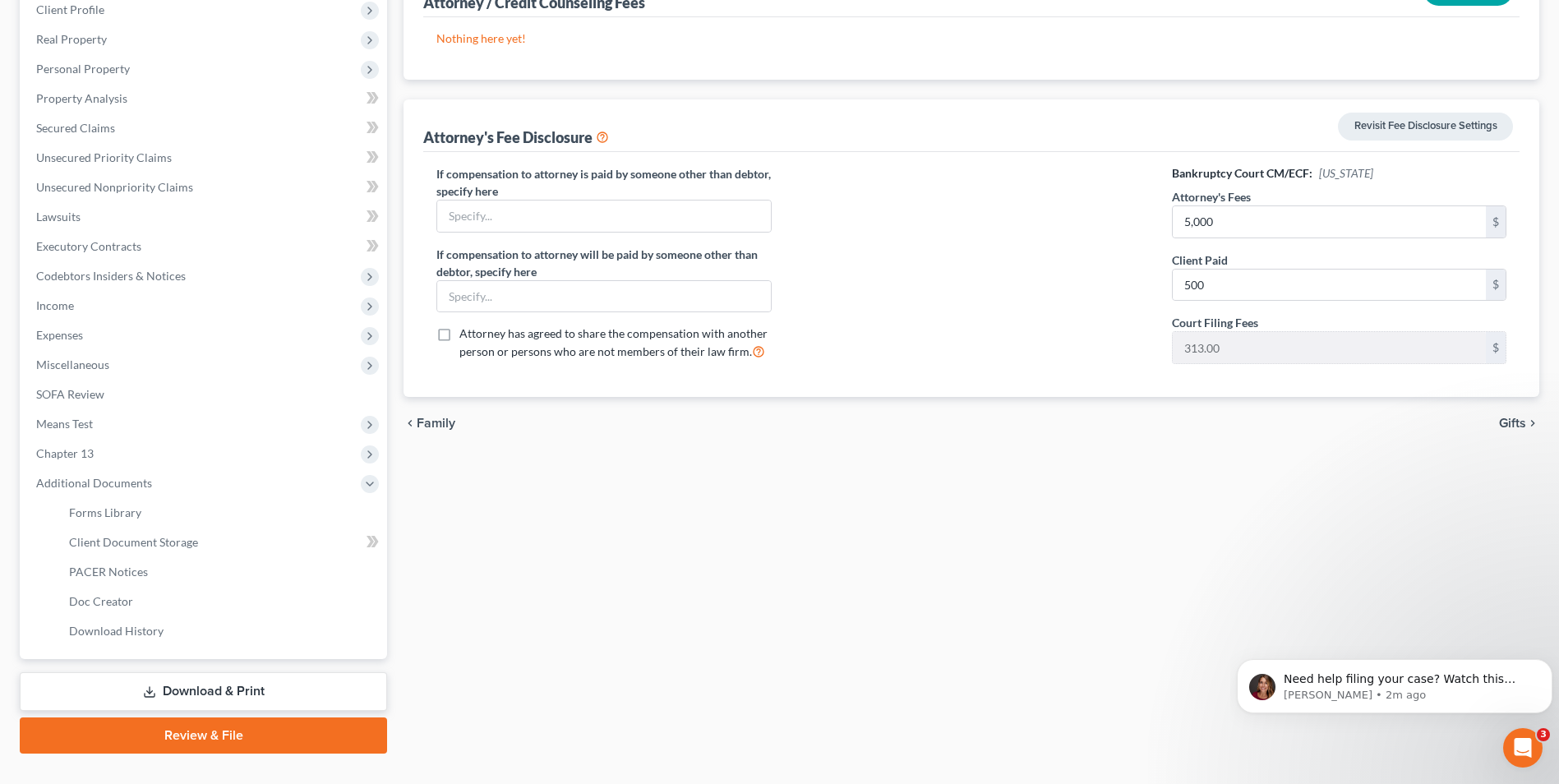
scroll to position [267, 0]
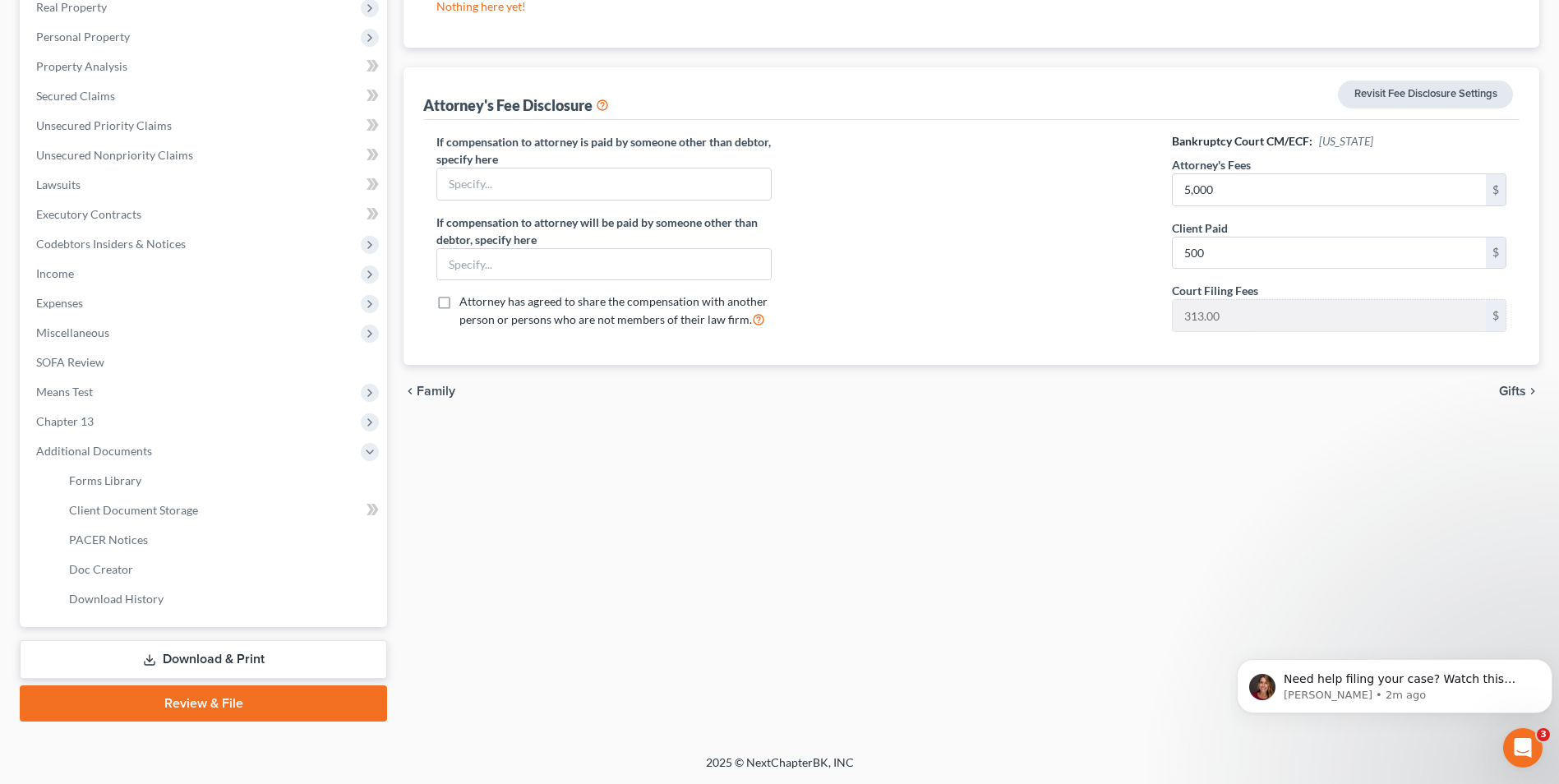
click at [925, 89] on link "Revisit Fee Disclosure Settings" at bounding box center [1426, 94] width 175 height 28
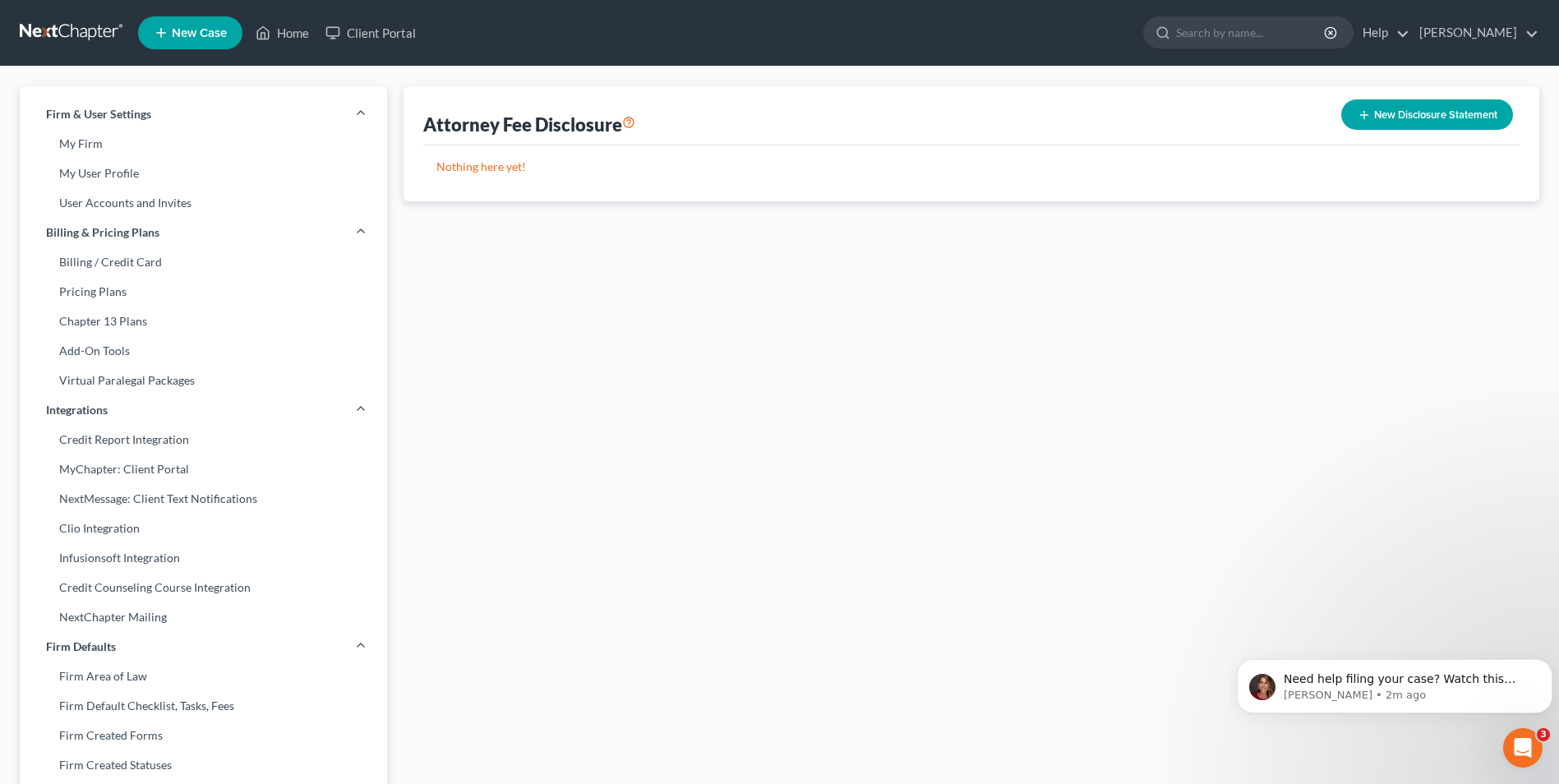
click at [925, 98] on div "New Disclosure Statement" at bounding box center [1427, 114] width 185 height 44
click at [925, 118] on button "New Disclosure Statement" at bounding box center [1427, 114] width 172 height 30
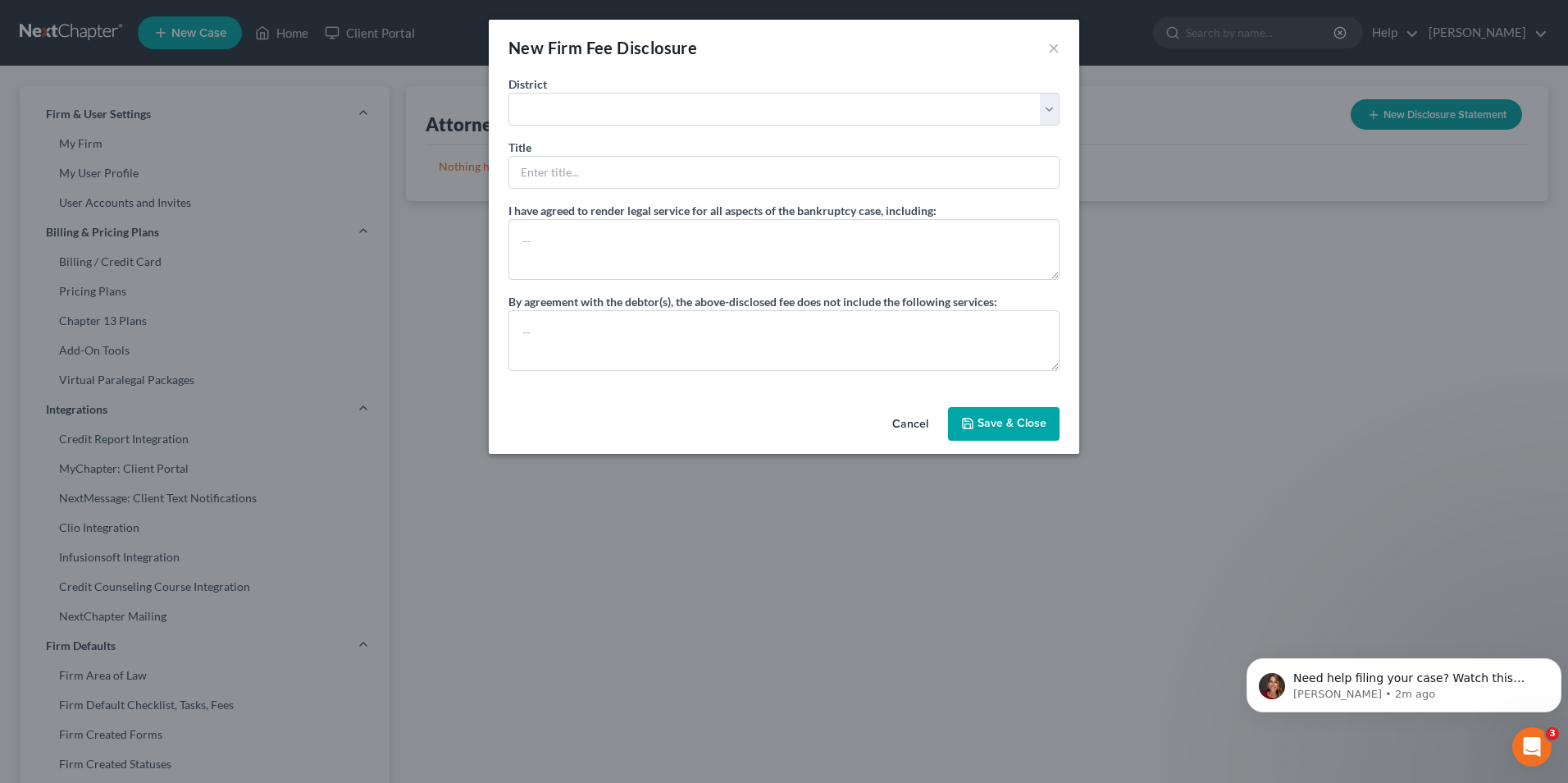
click at [906, 422] on button "Cancel" at bounding box center [910, 425] width 63 height 33
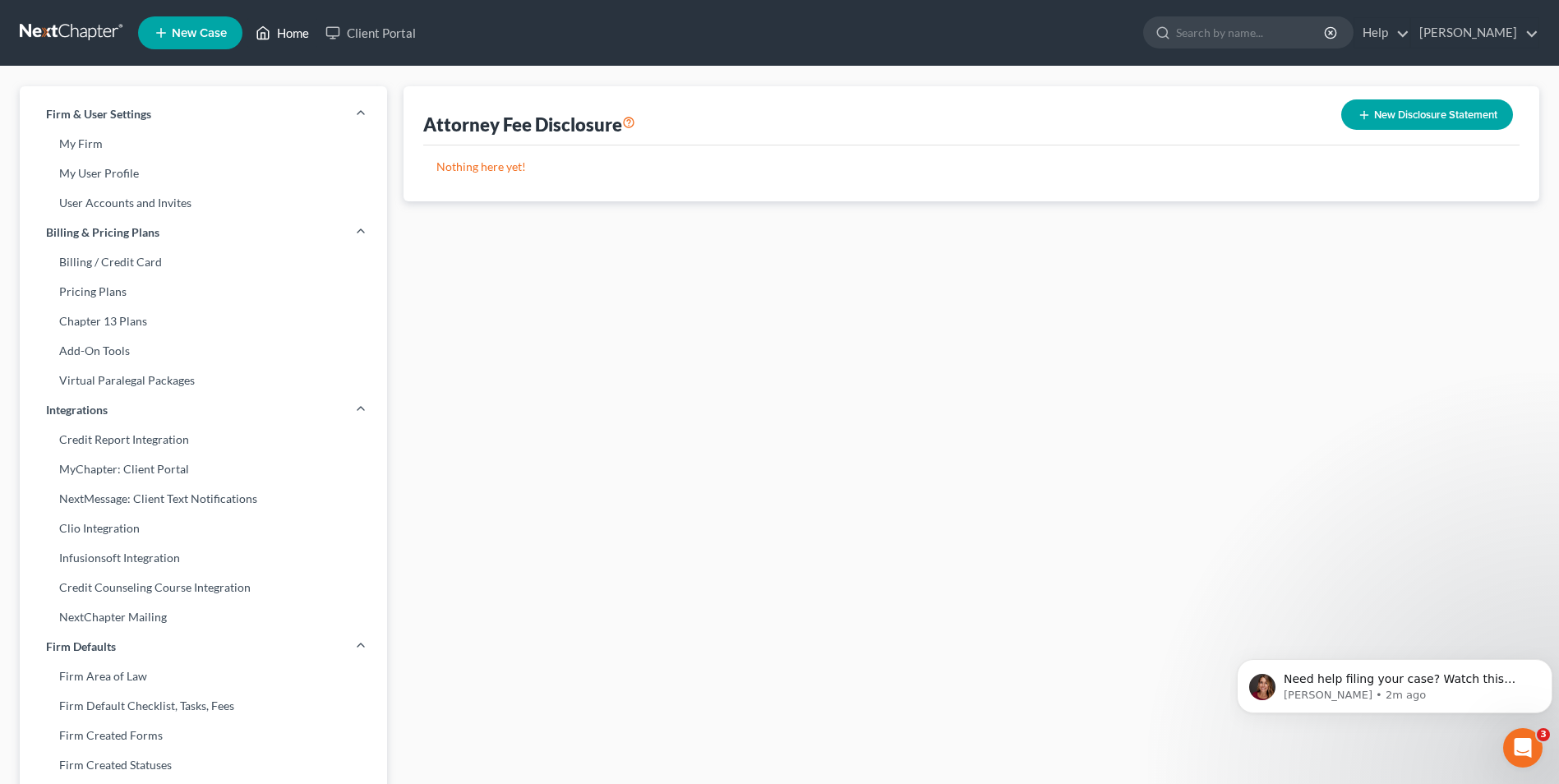
click at [286, 24] on link "Home" at bounding box center [282, 33] width 70 height 30
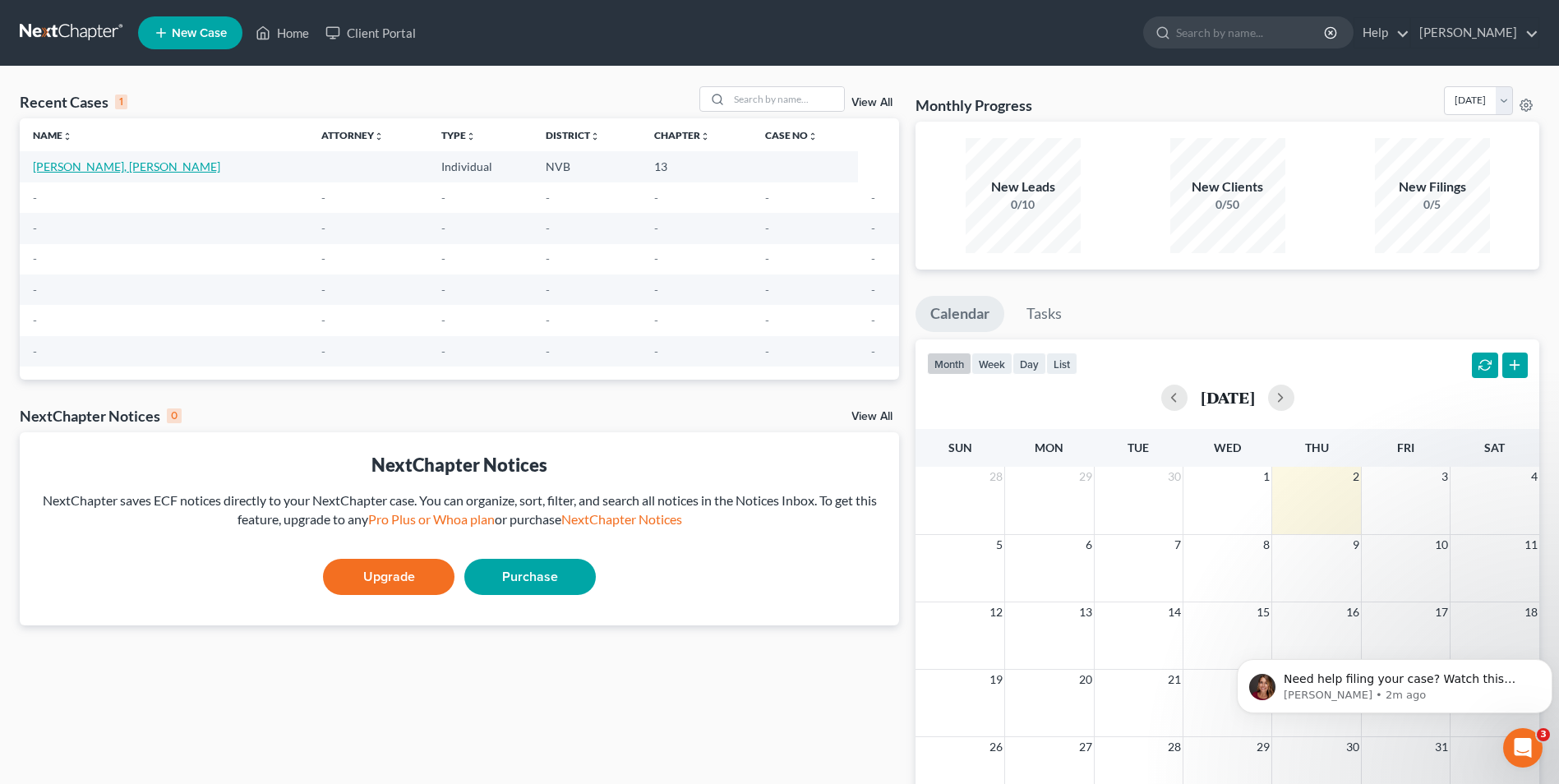
click at [69, 165] on link "Simpson, Jackson" at bounding box center [127, 166] width 188 height 14
select select "0"
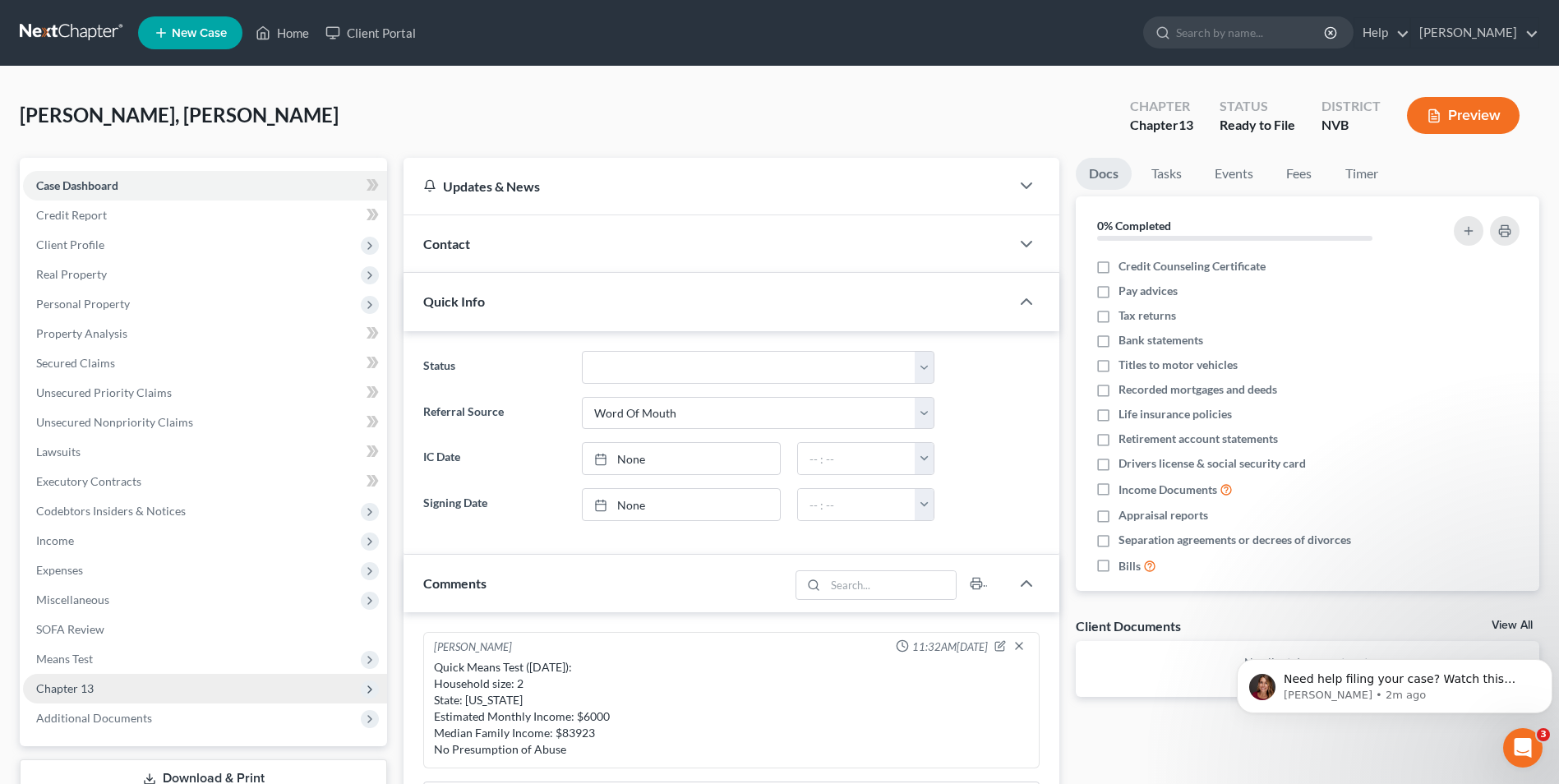
click at [81, 475] on span "Chapter 13" at bounding box center [64, 688] width 57 height 14
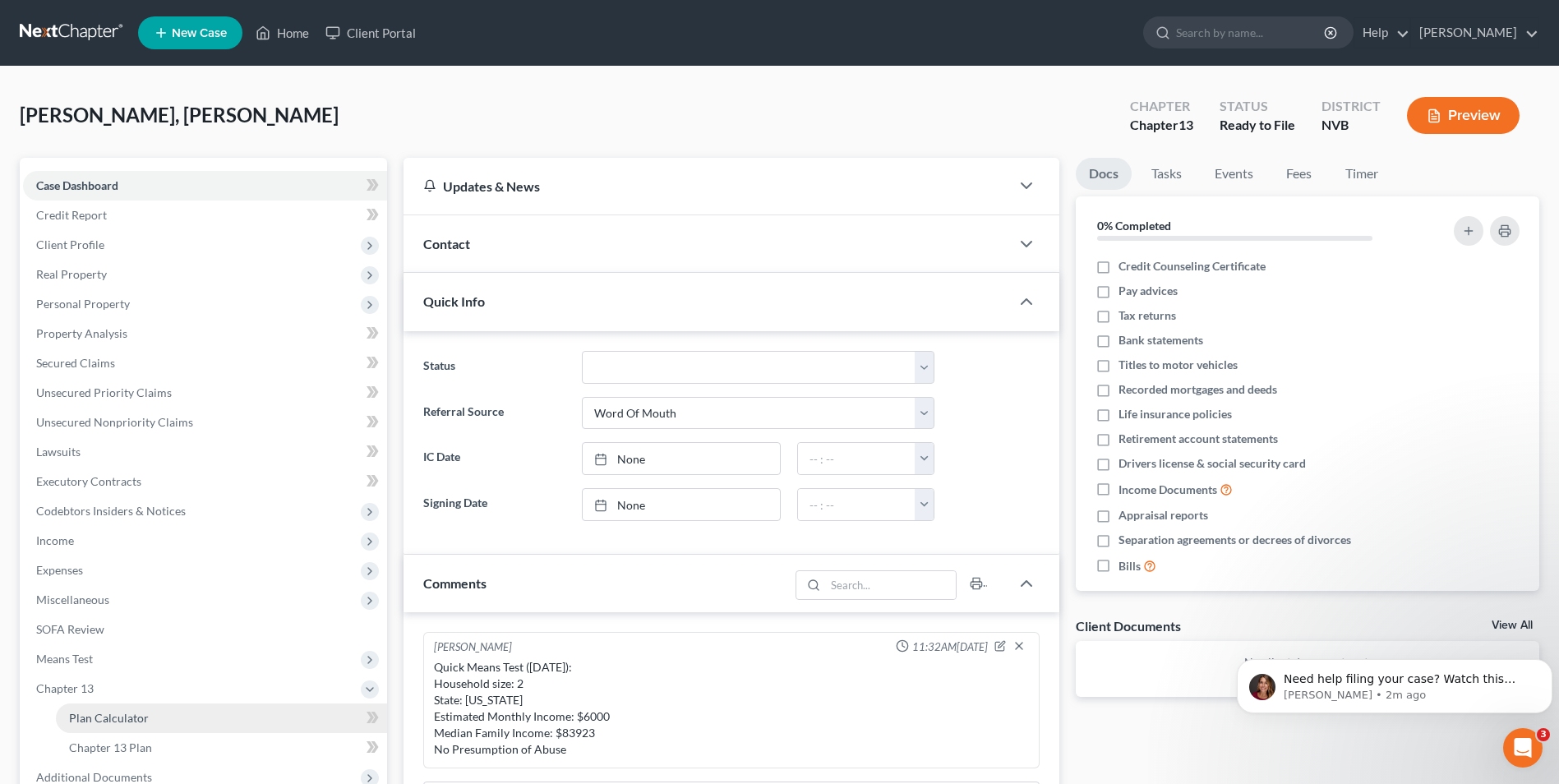
scroll to position [82, 0]
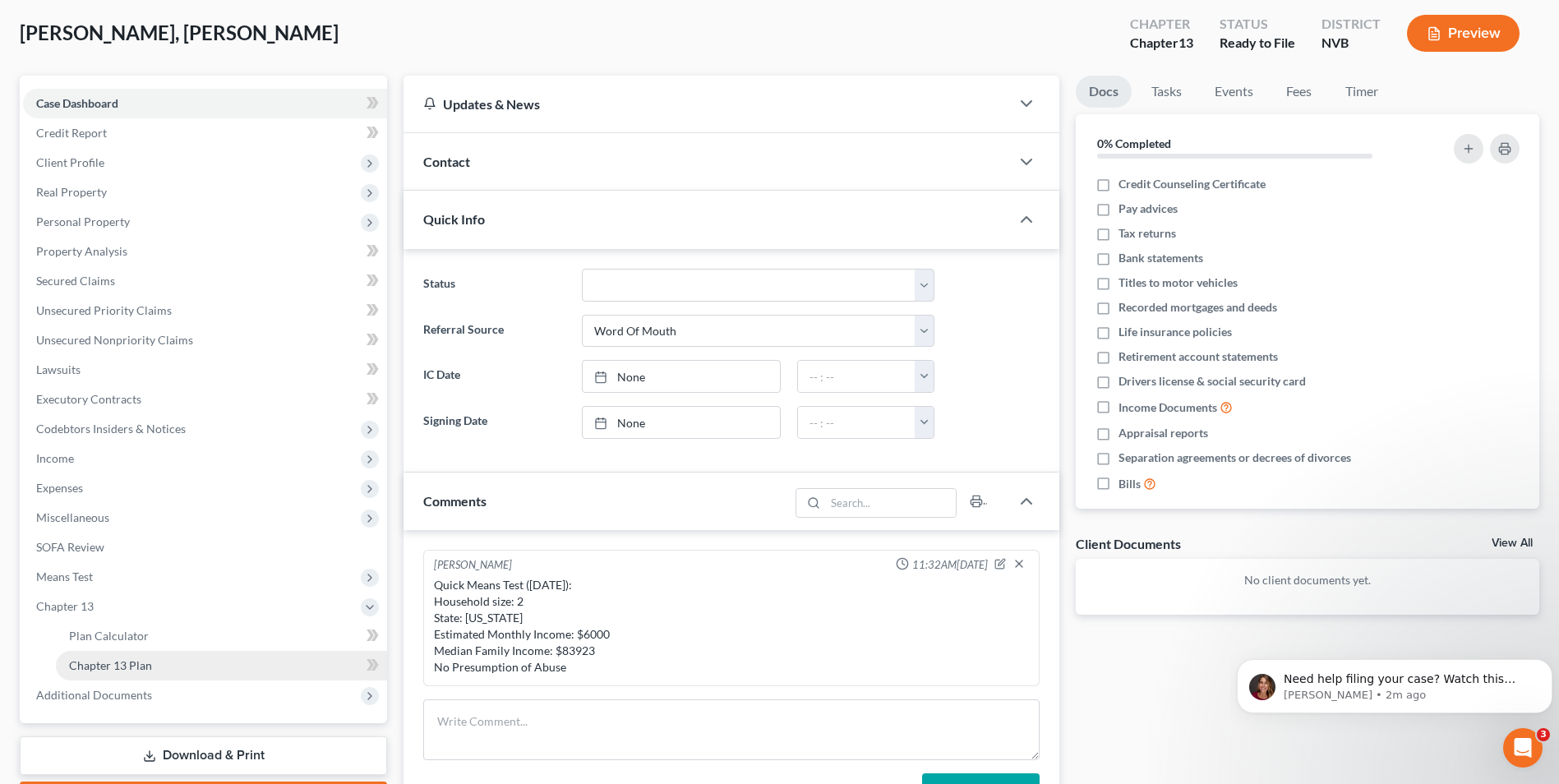
click at [126, 475] on span "Chapter 13 Plan" at bounding box center [110, 665] width 83 height 14
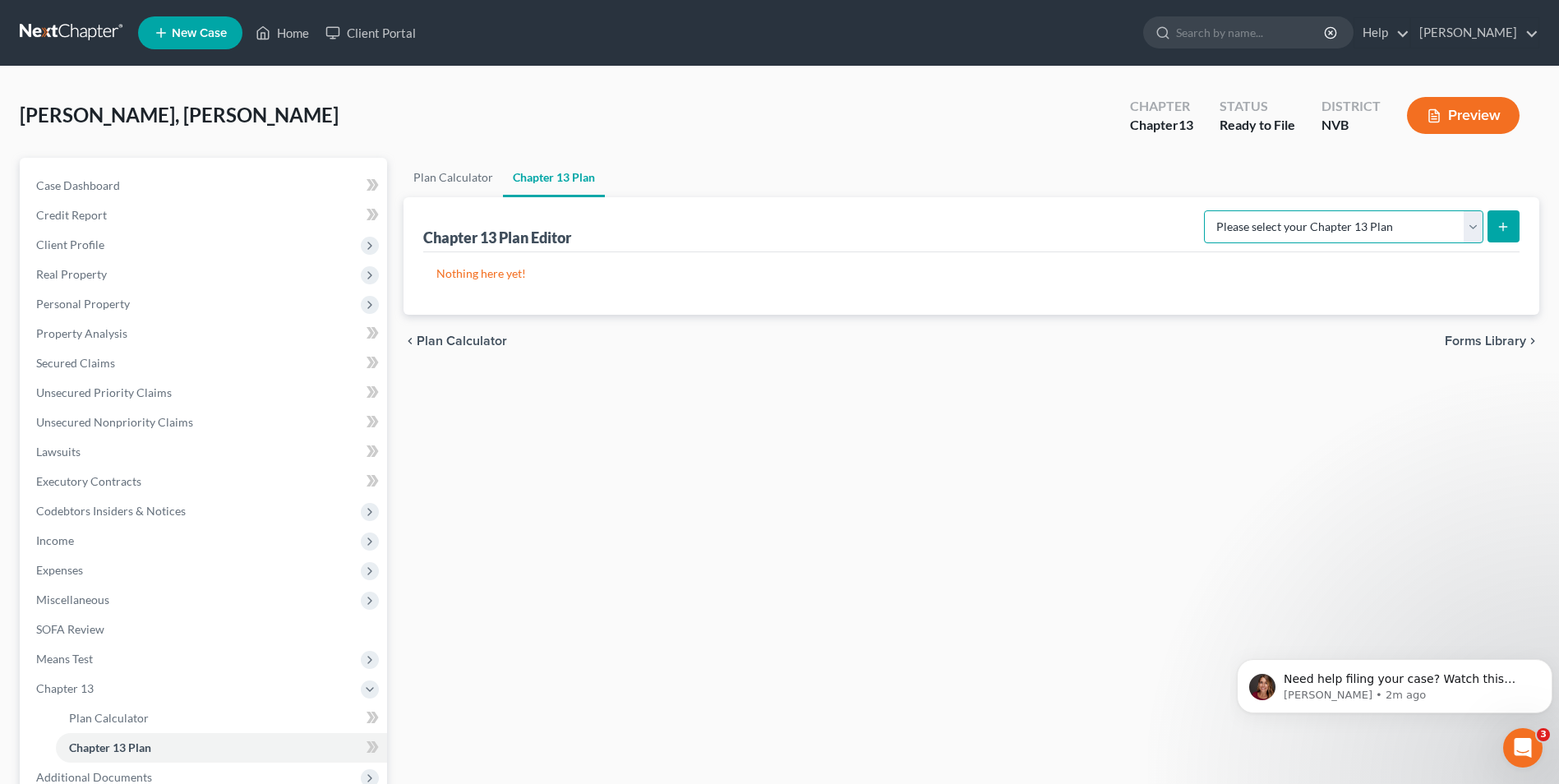
click at [925, 218] on select "Please select your Chapter 13 Plan National Form Plan - Official Form 113 Nevad…" at bounding box center [1343, 227] width 279 height 33
click at [925, 211] on select "Please select your Chapter 13 Plan National Form Plan - Official Form 113 Nevad…" at bounding box center [1343, 227] width 279 height 33
click at [925, 221] on select "Please select your Chapter 13 Plan National Form Plan - Official Form 113 Nevad…" at bounding box center [1343, 227] width 279 height 33
select select "1"
click at [925, 211] on select "Please select your Chapter 13 Plan National Form Plan - Official Form 113 Nevad…" at bounding box center [1343, 227] width 279 height 33
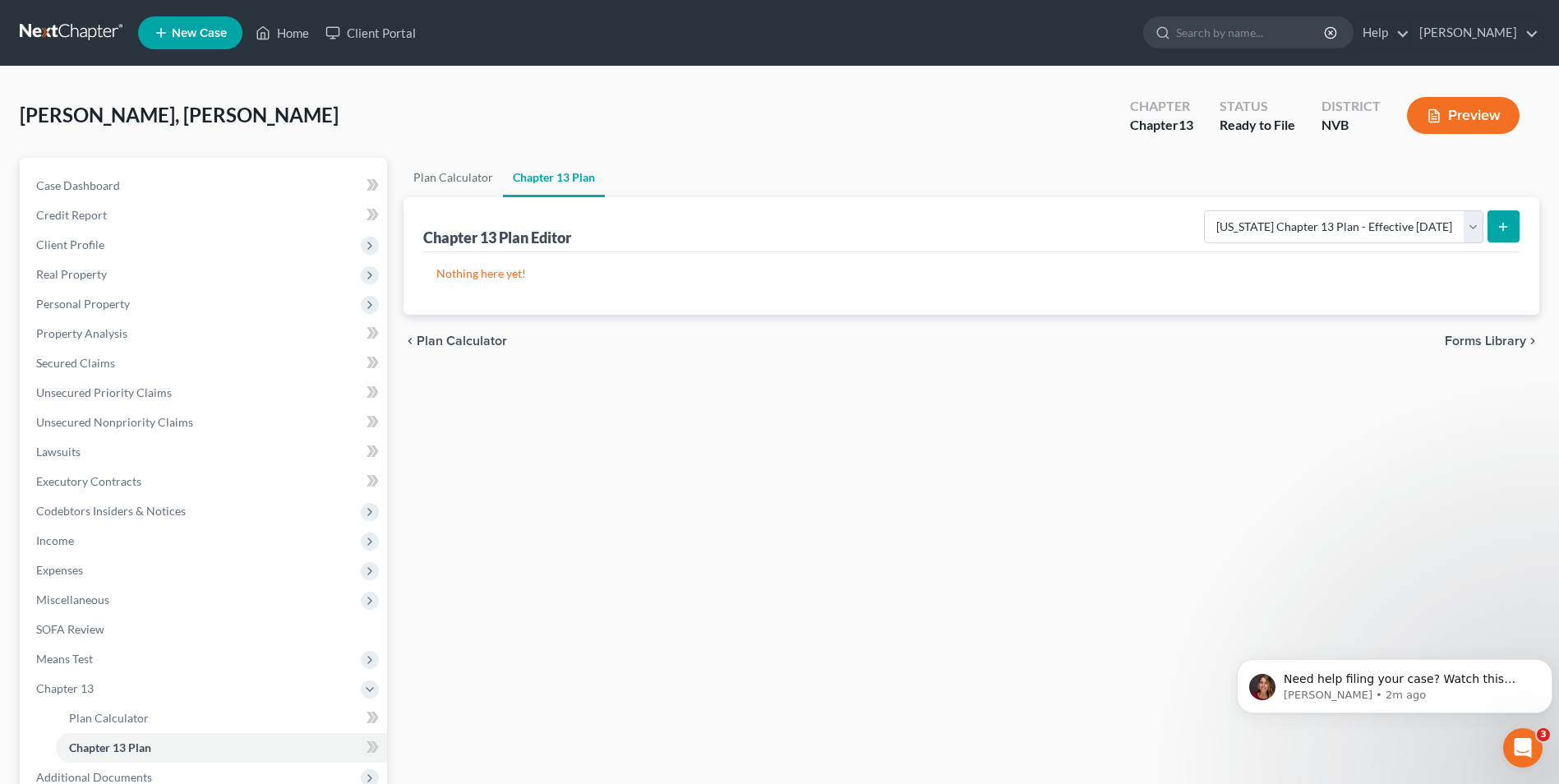
click at [925, 227] on icon "submit" at bounding box center [1504, 227] width 14 height 14
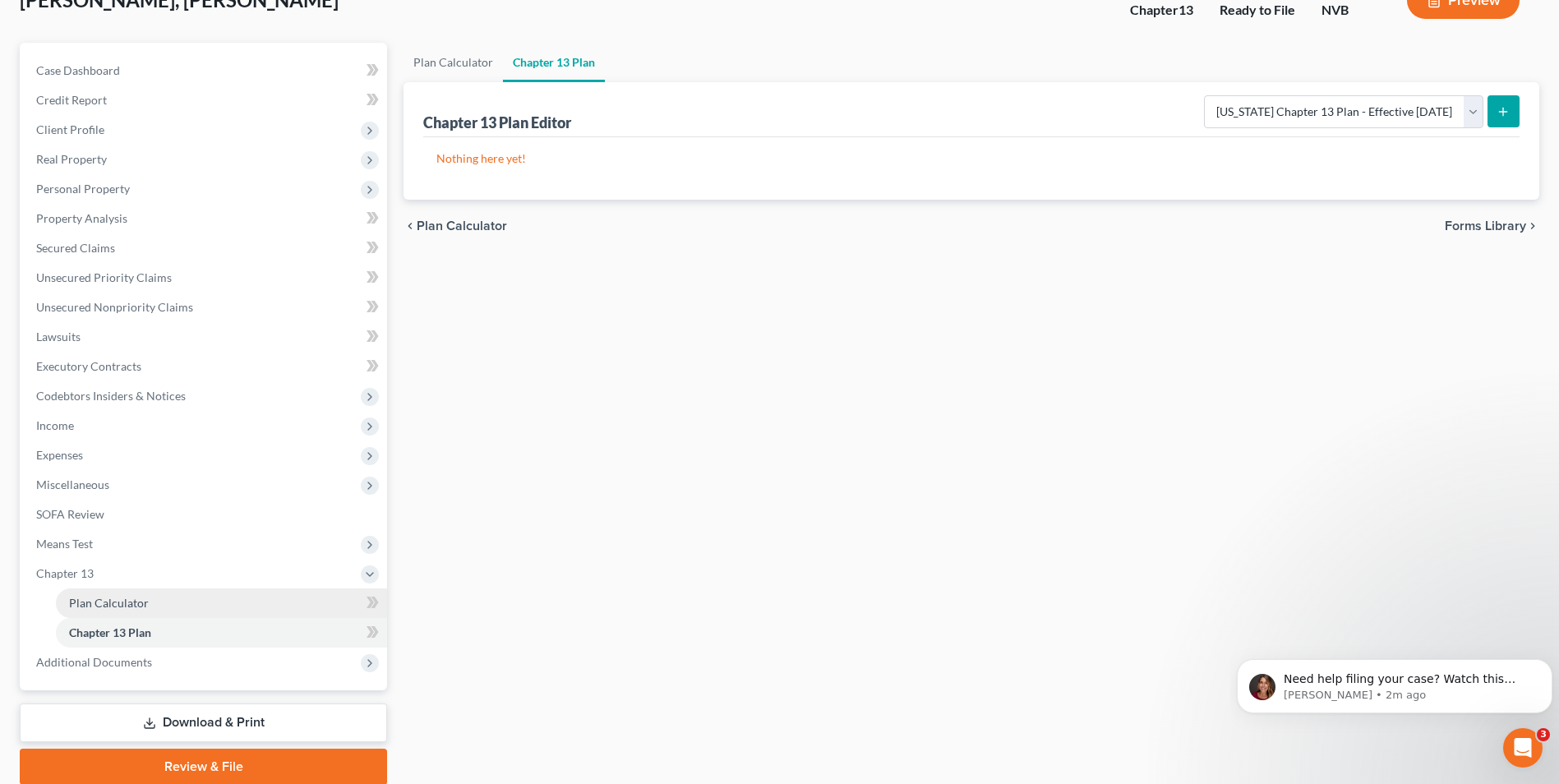
scroll to position [178, 0]
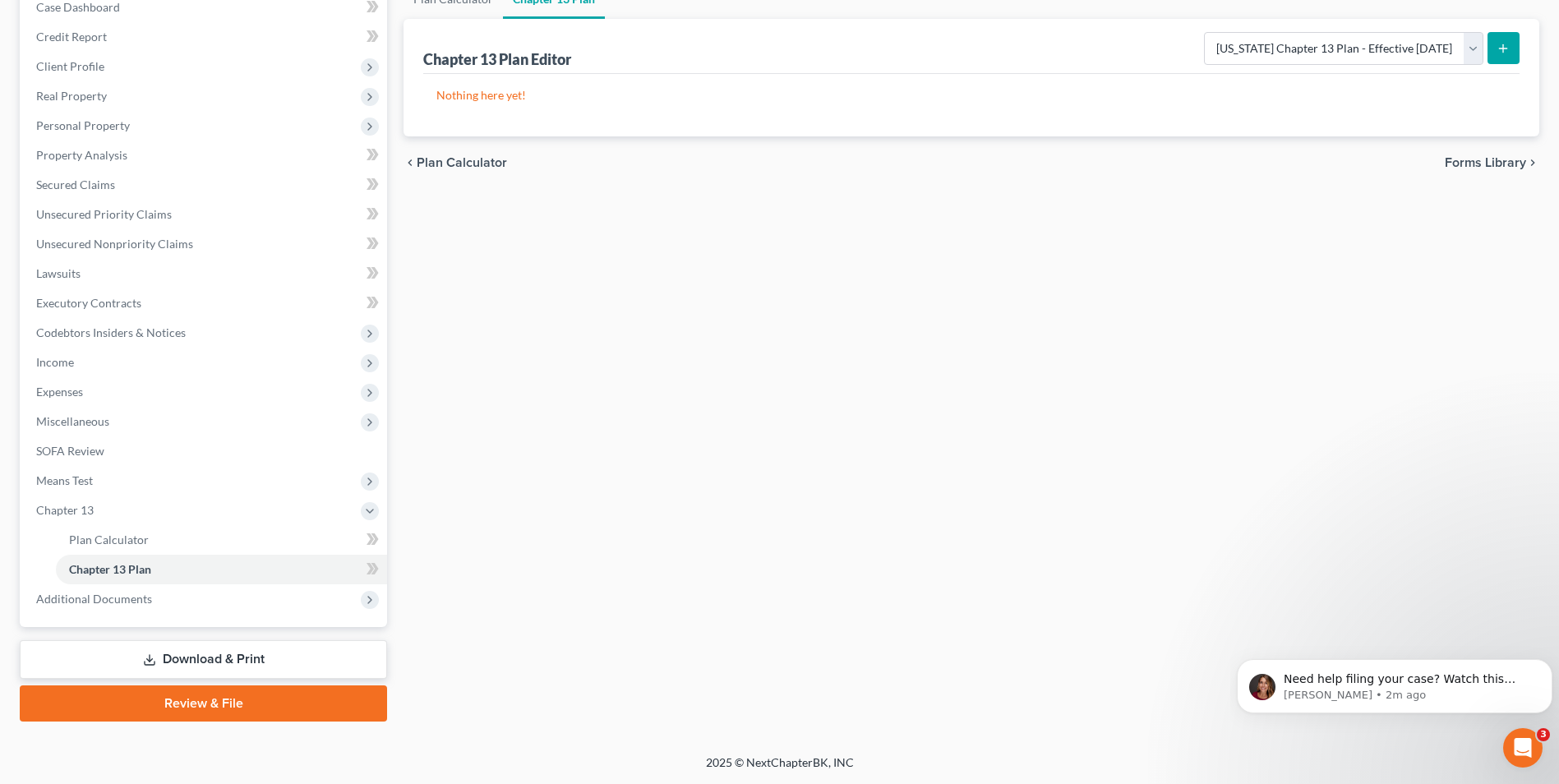
click at [207, 475] on link "Review & File" at bounding box center [203, 703] width 368 height 36
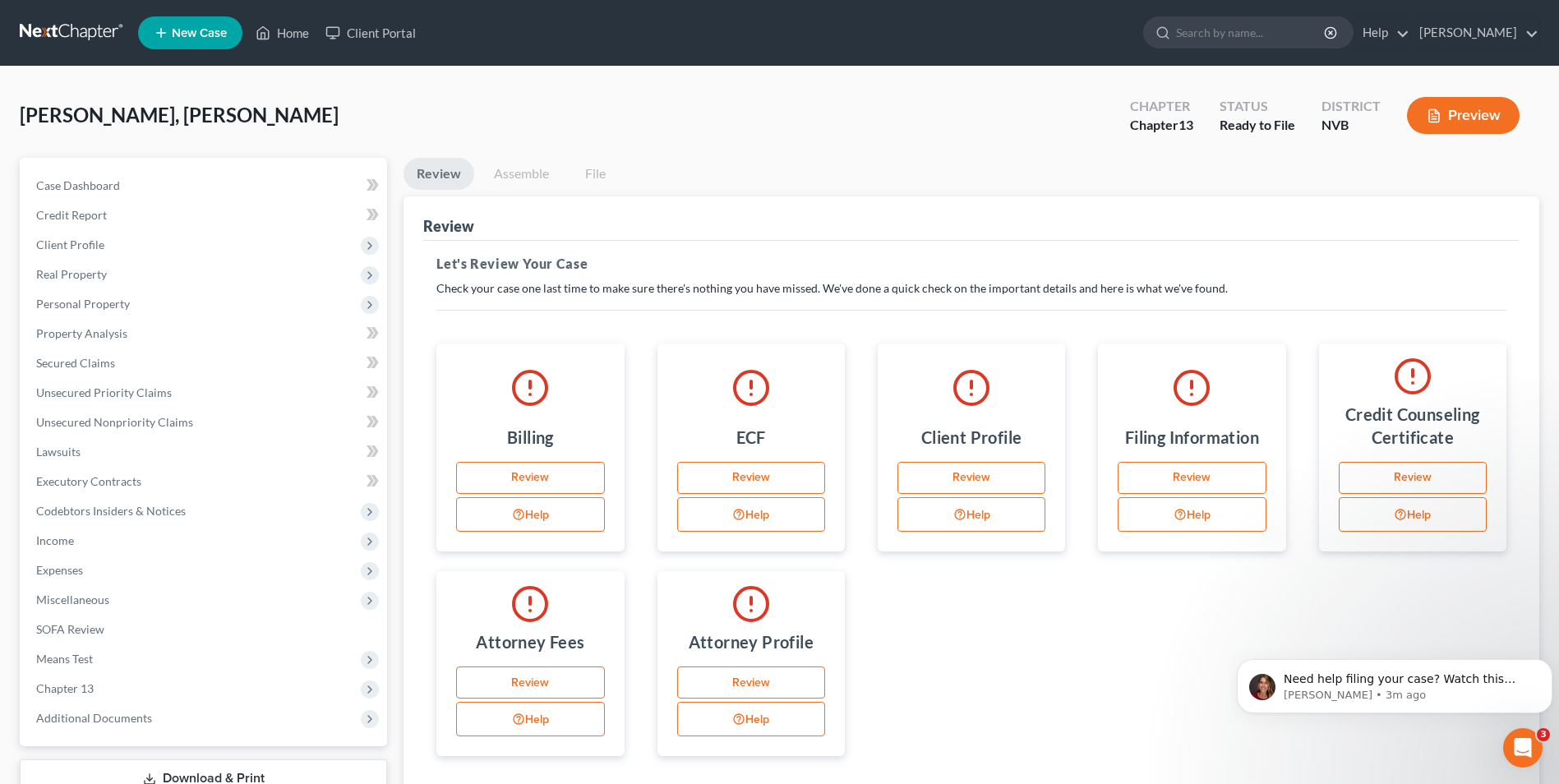
click at [925, 475] on link "Review" at bounding box center [1191, 479] width 148 height 33
select select "1"
select select "0"
select select "3"
select select "49"
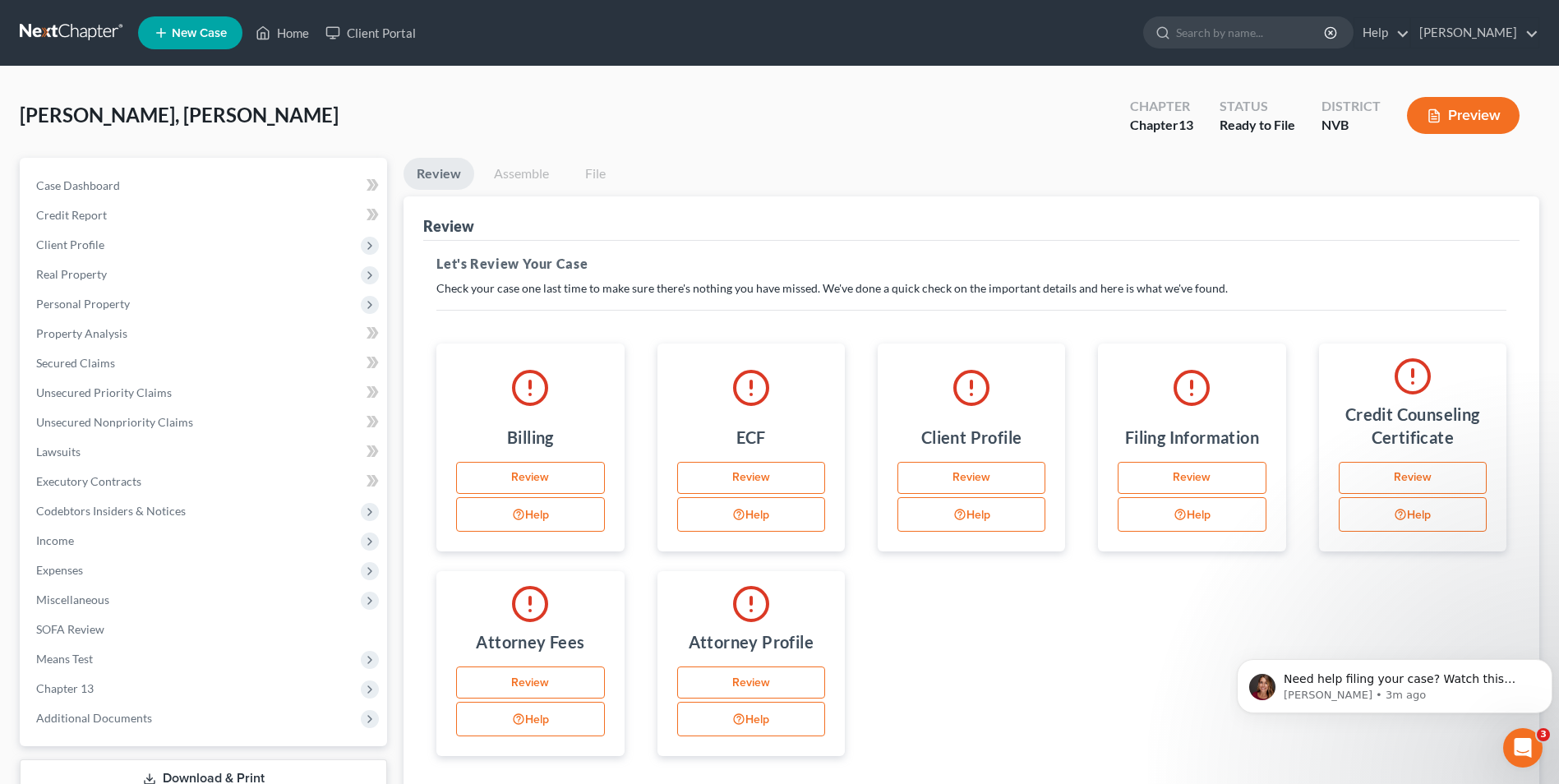
select select "31"
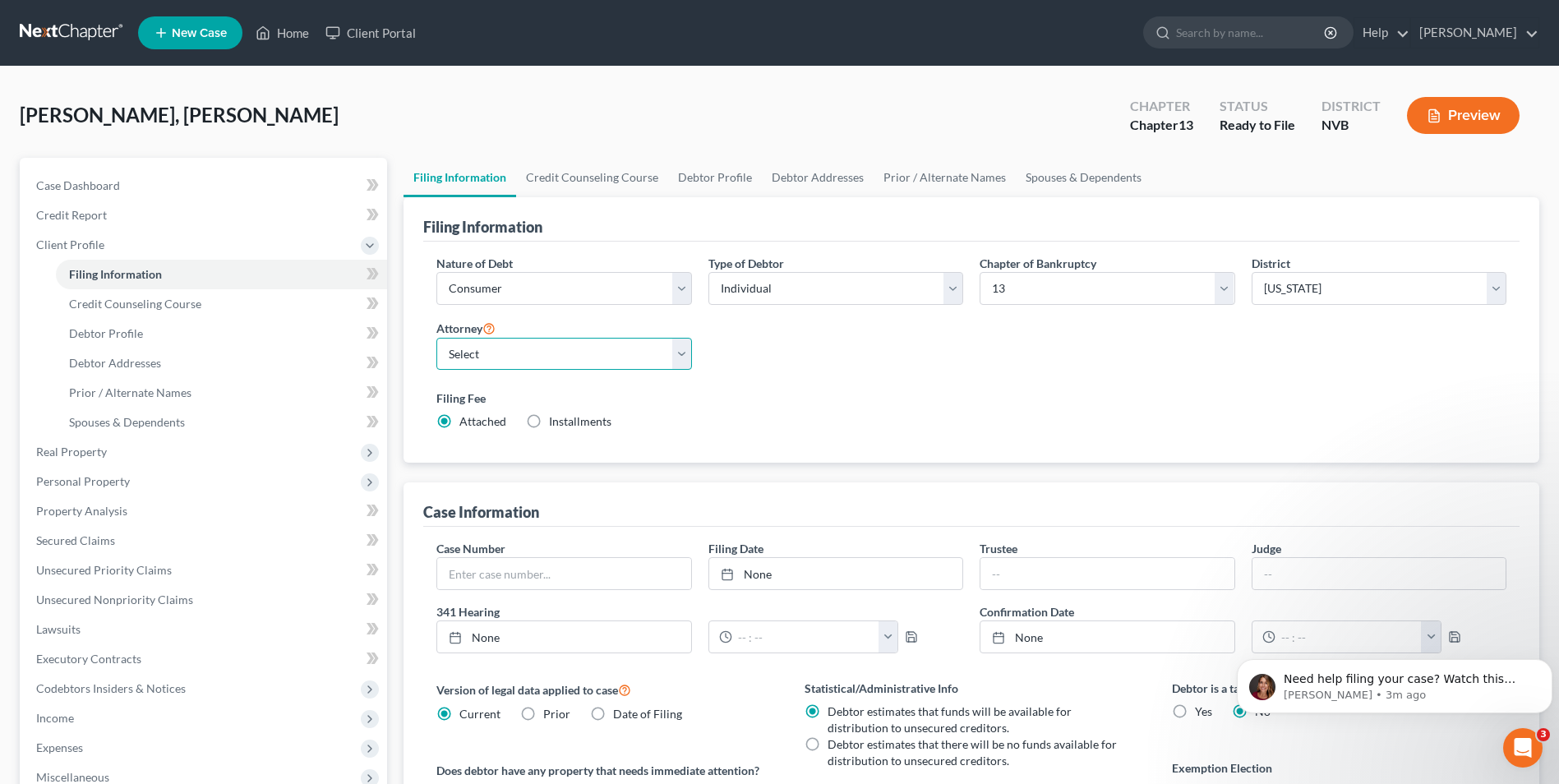
click at [665, 350] on select "Select Daniel Riggs - NVB" at bounding box center [563, 354] width 254 height 33
select select "0"
click at [436, 337] on select "Select Daniel Riggs - NVB" at bounding box center [563, 354] width 254 height 33
click at [852, 409] on div "Filing Fee Attached Installments Installments" at bounding box center [971, 410] width 1071 height 41
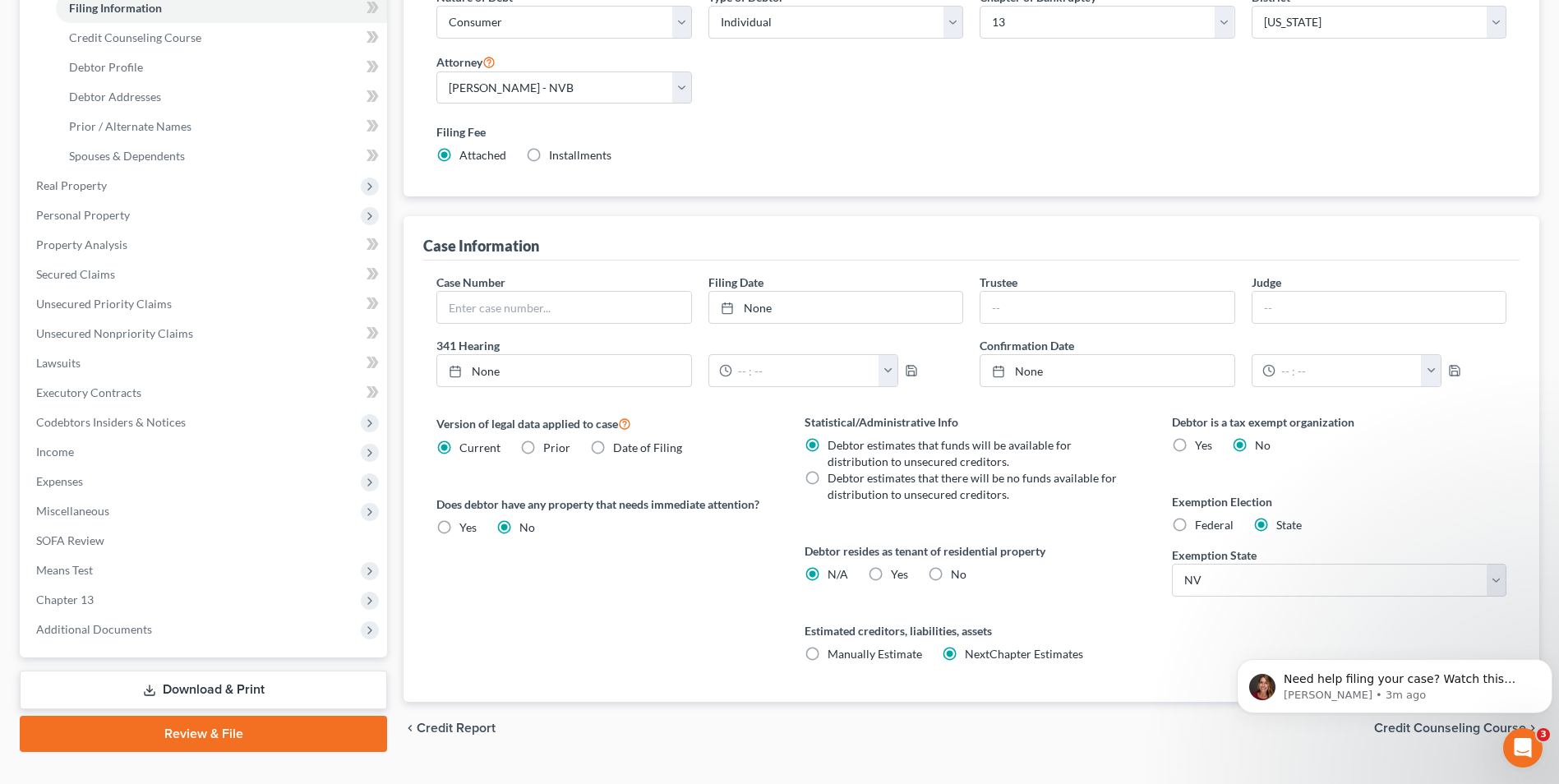
scroll to position [299, 0]
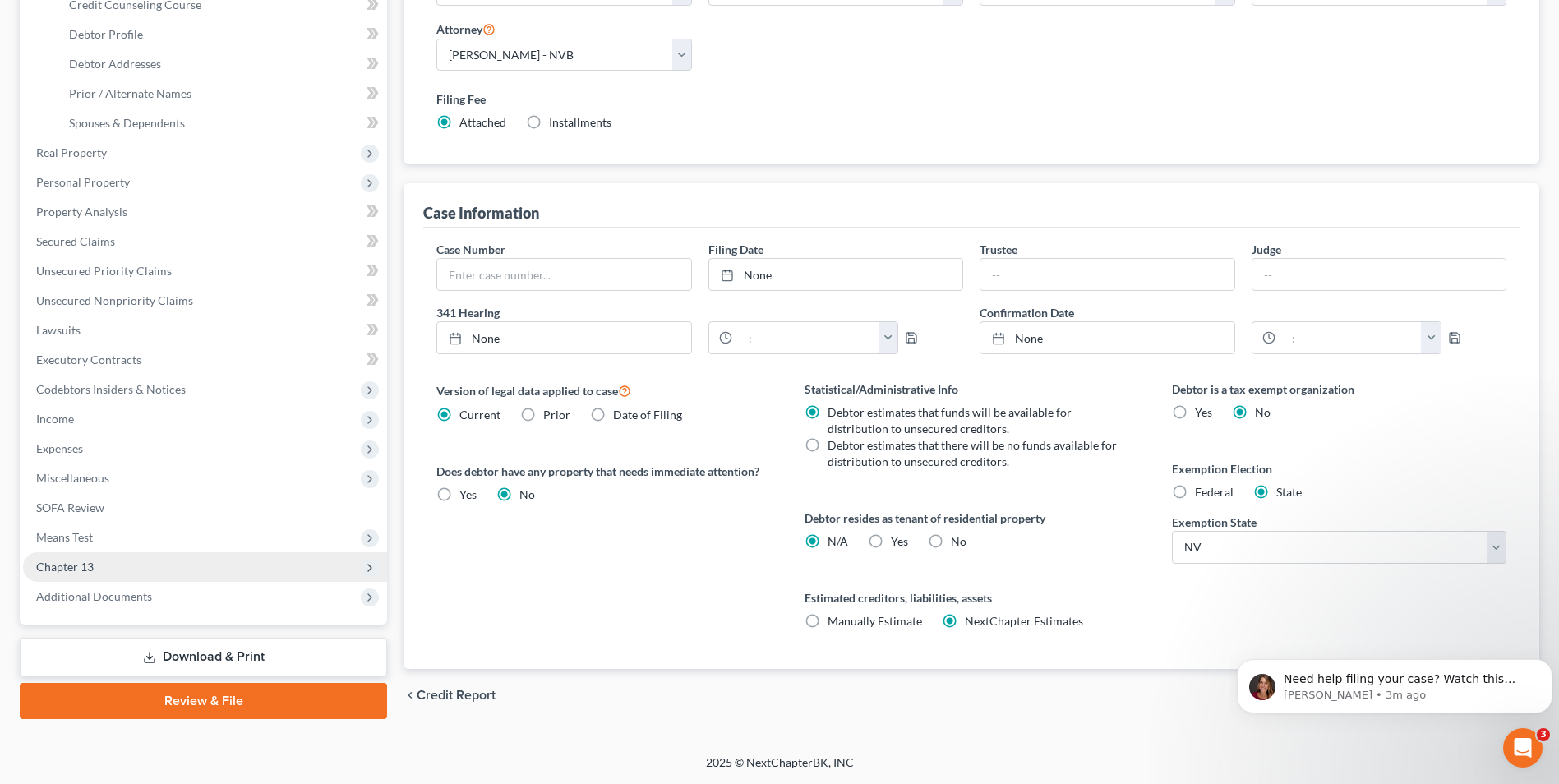
click at [69, 475] on span "Chapter 13" at bounding box center [64, 566] width 57 height 14
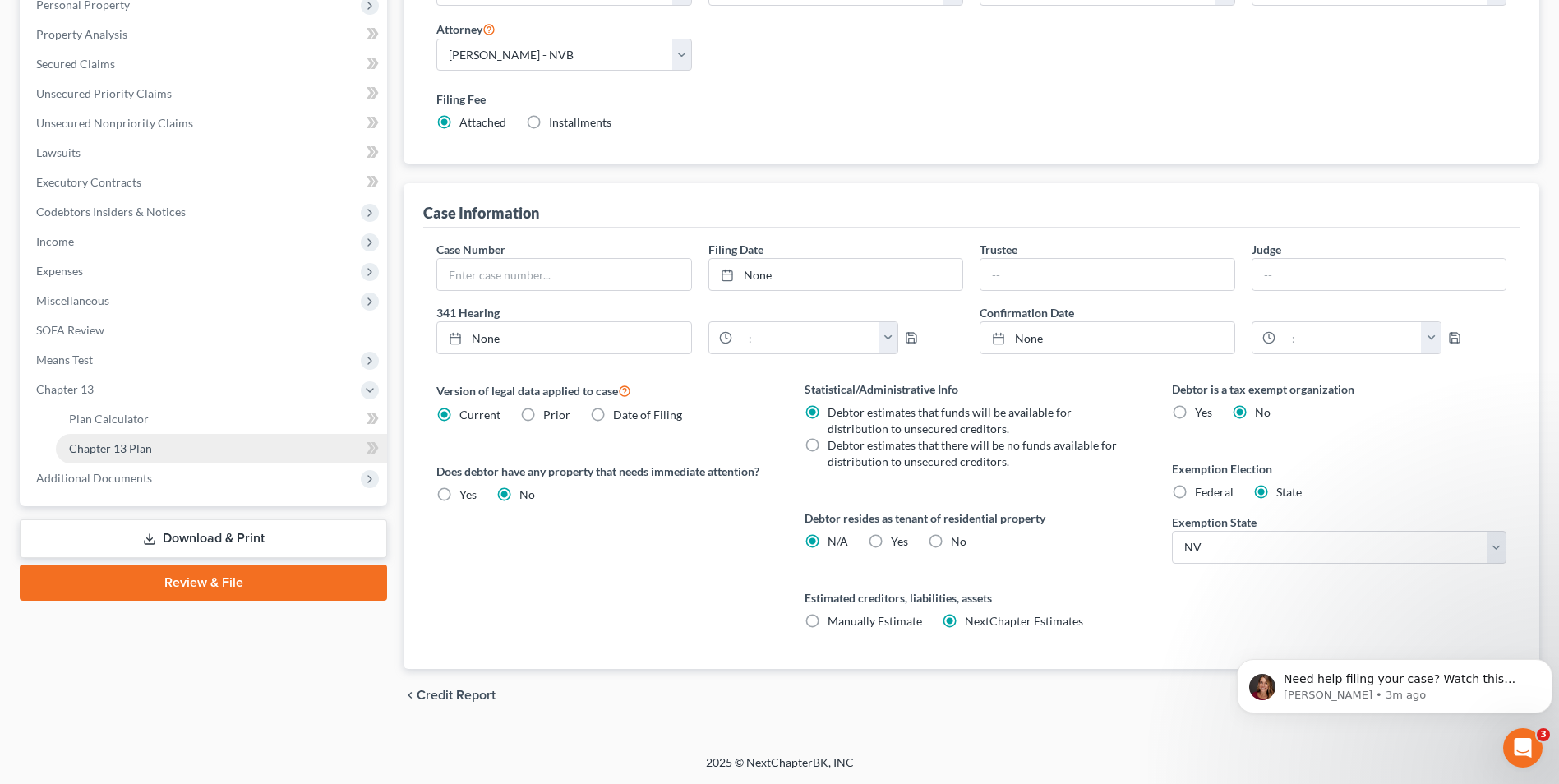
click at [137, 445] on span "Chapter 13 Plan" at bounding box center [110, 448] width 83 height 14
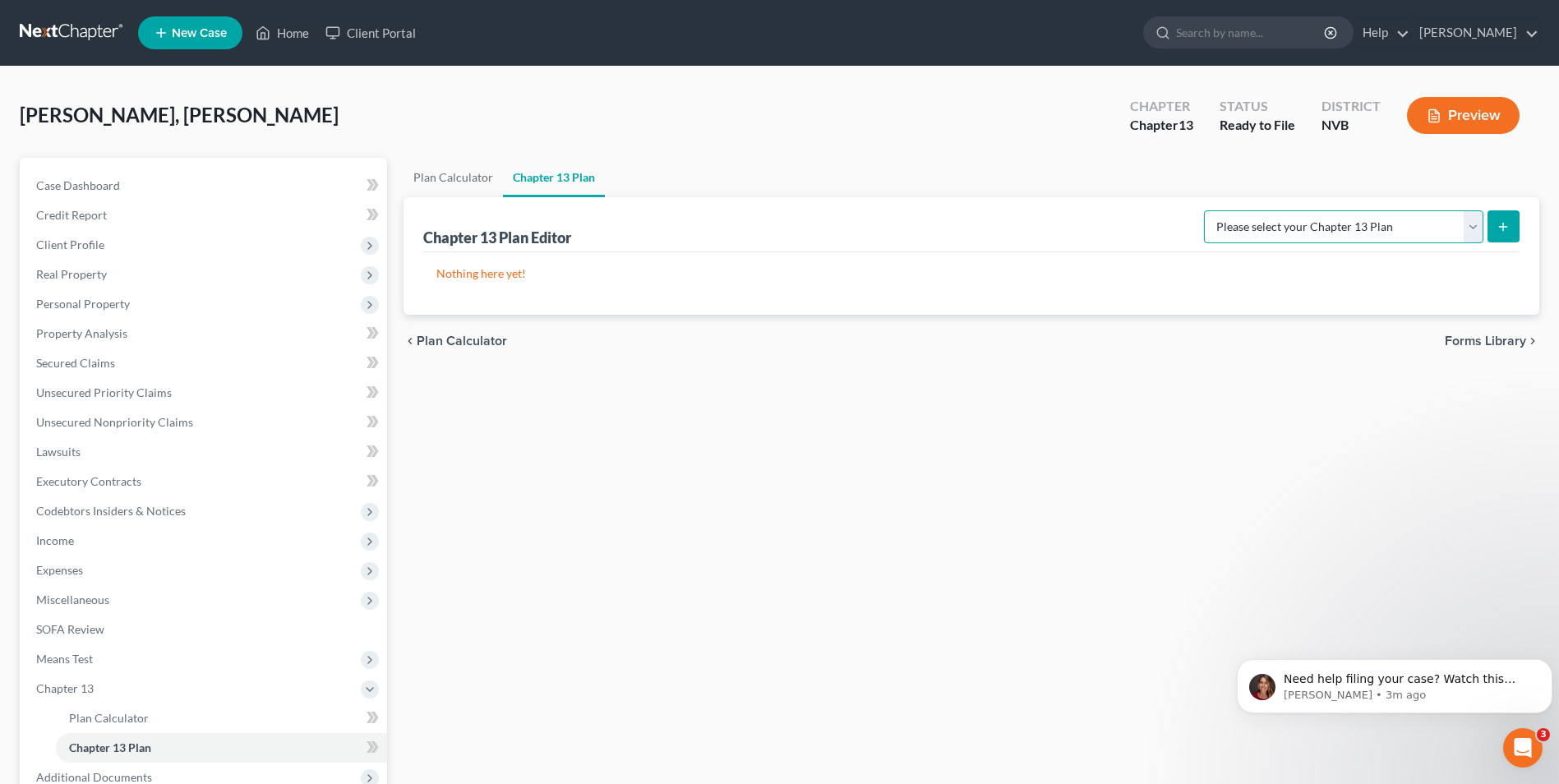
click at [925, 222] on select "Please select your Chapter 13 Plan National Form Plan - Official Form 113 Nevad…" at bounding box center [1343, 227] width 279 height 33
select select "1"
click at [925, 211] on select "Please select your Chapter 13 Plan National Form Plan - Official Form 113 Nevad…" at bounding box center [1343, 227] width 279 height 33
click at [925, 225] on icon "submit" at bounding box center [1504, 227] width 14 height 14
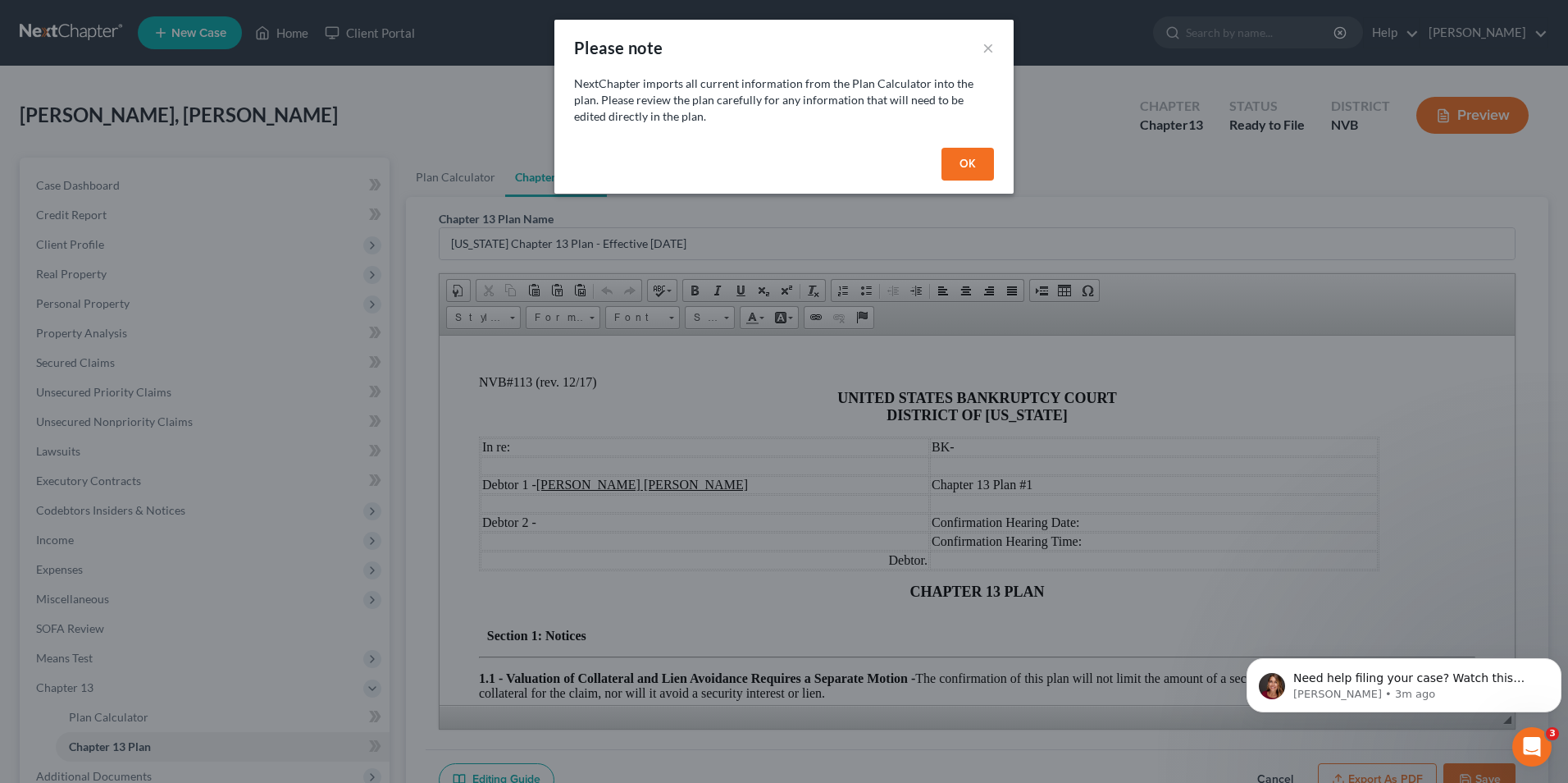
click at [922, 166] on button "OK" at bounding box center [968, 164] width 52 height 33
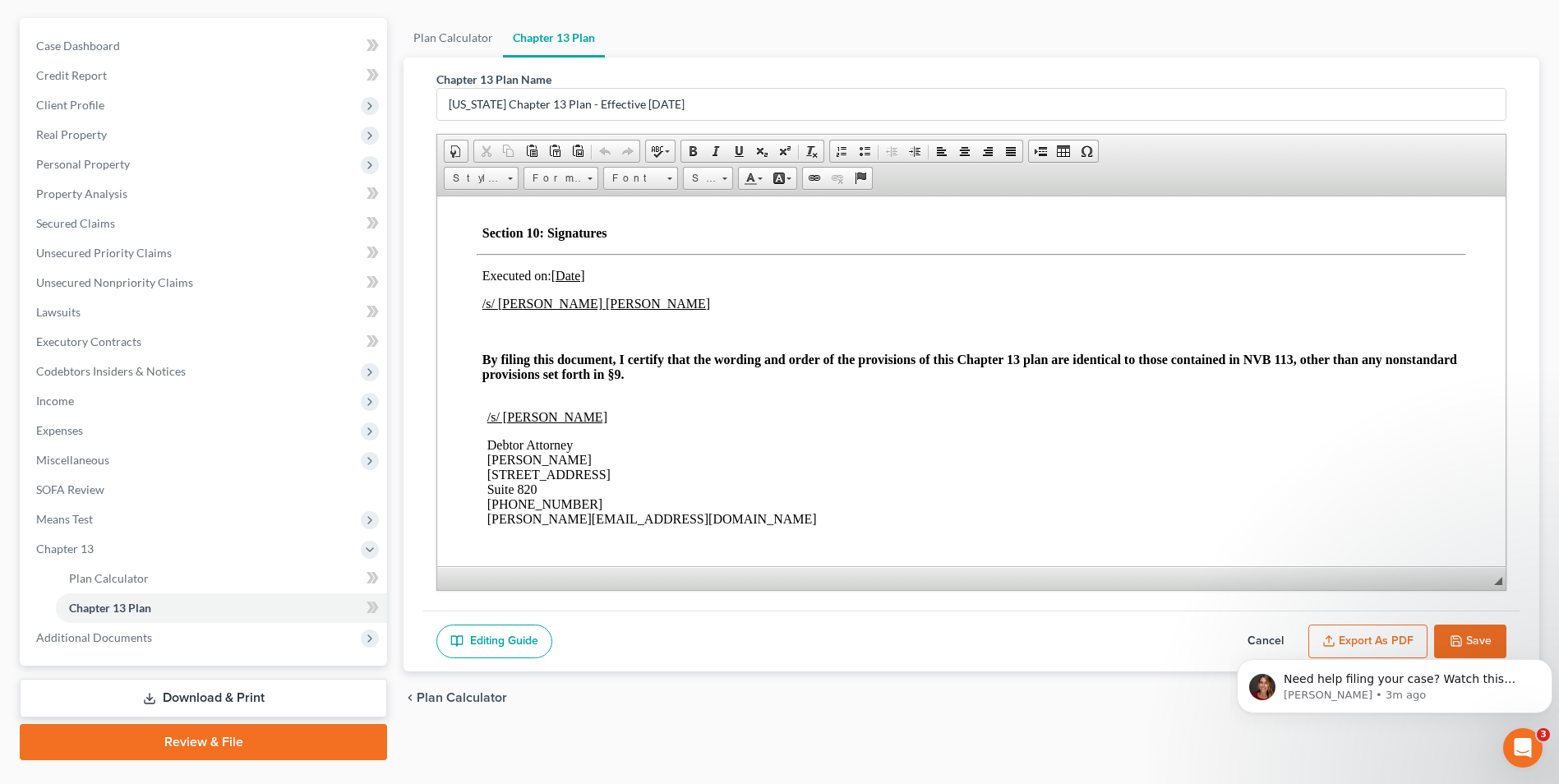
scroll to position [178, 0]
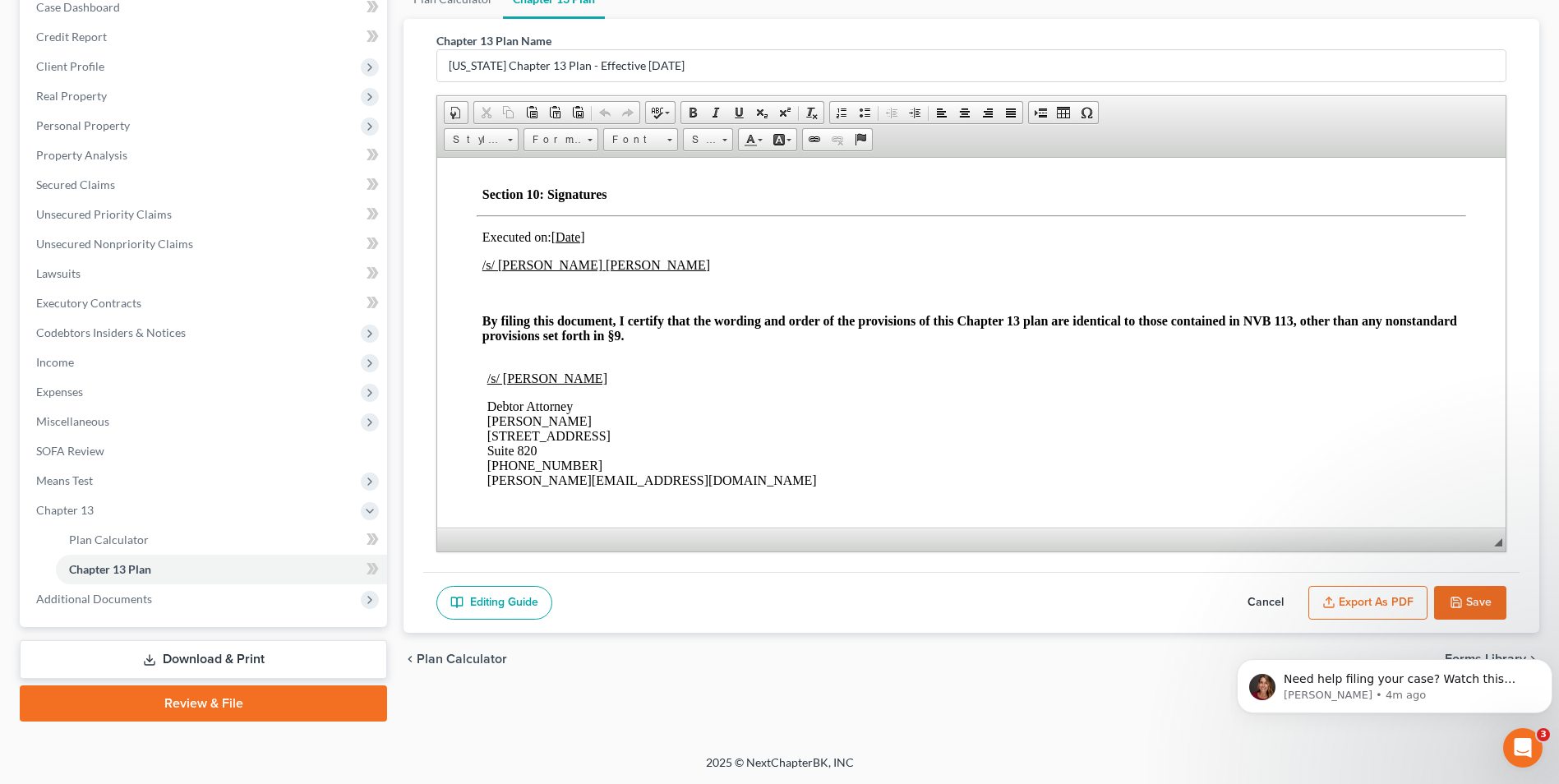
click at [925, 475] on button "Export as PDF" at bounding box center [1368, 603] width 119 height 35
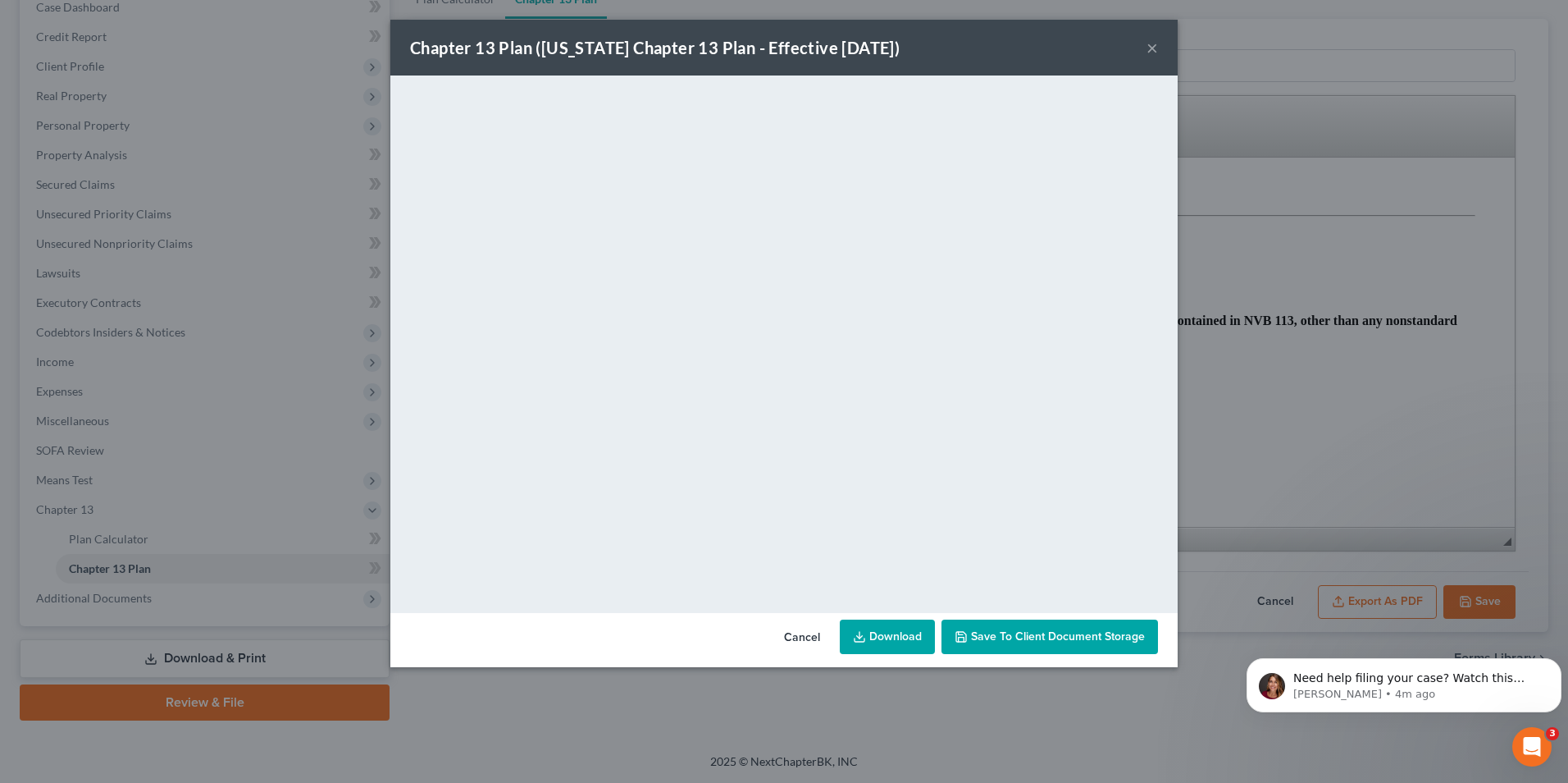
click at [814, 474] on button "Cancel" at bounding box center [802, 637] width 63 height 33
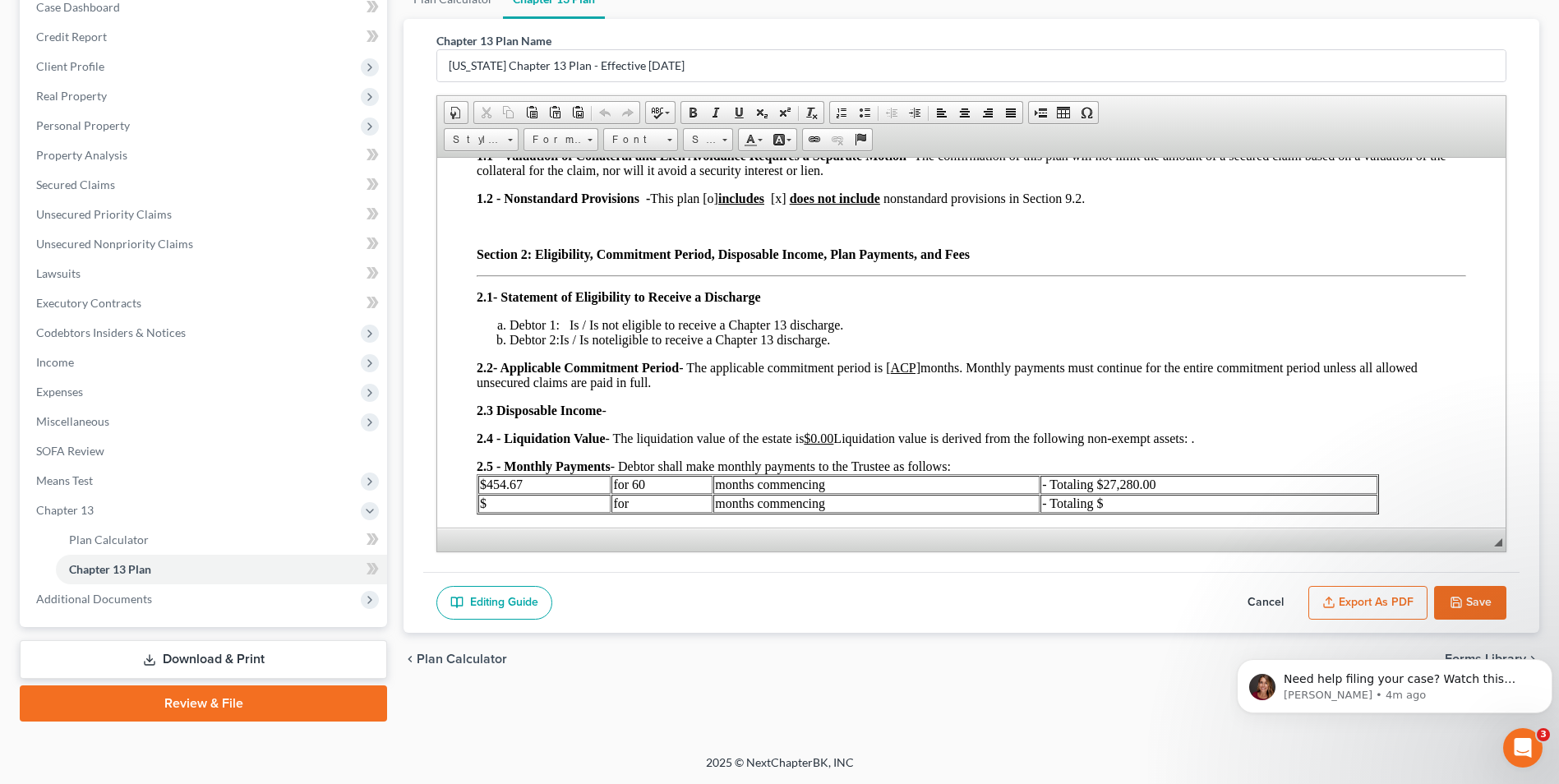
scroll to position [346, 0]
click at [605, 321] on span "Debtor 1: Is / Is not eligible to receive a Chapter 13 discharge." at bounding box center [676, 323] width 334 height 14
click at [507, 475] on link "Editing Guide" at bounding box center [494, 603] width 116 height 35
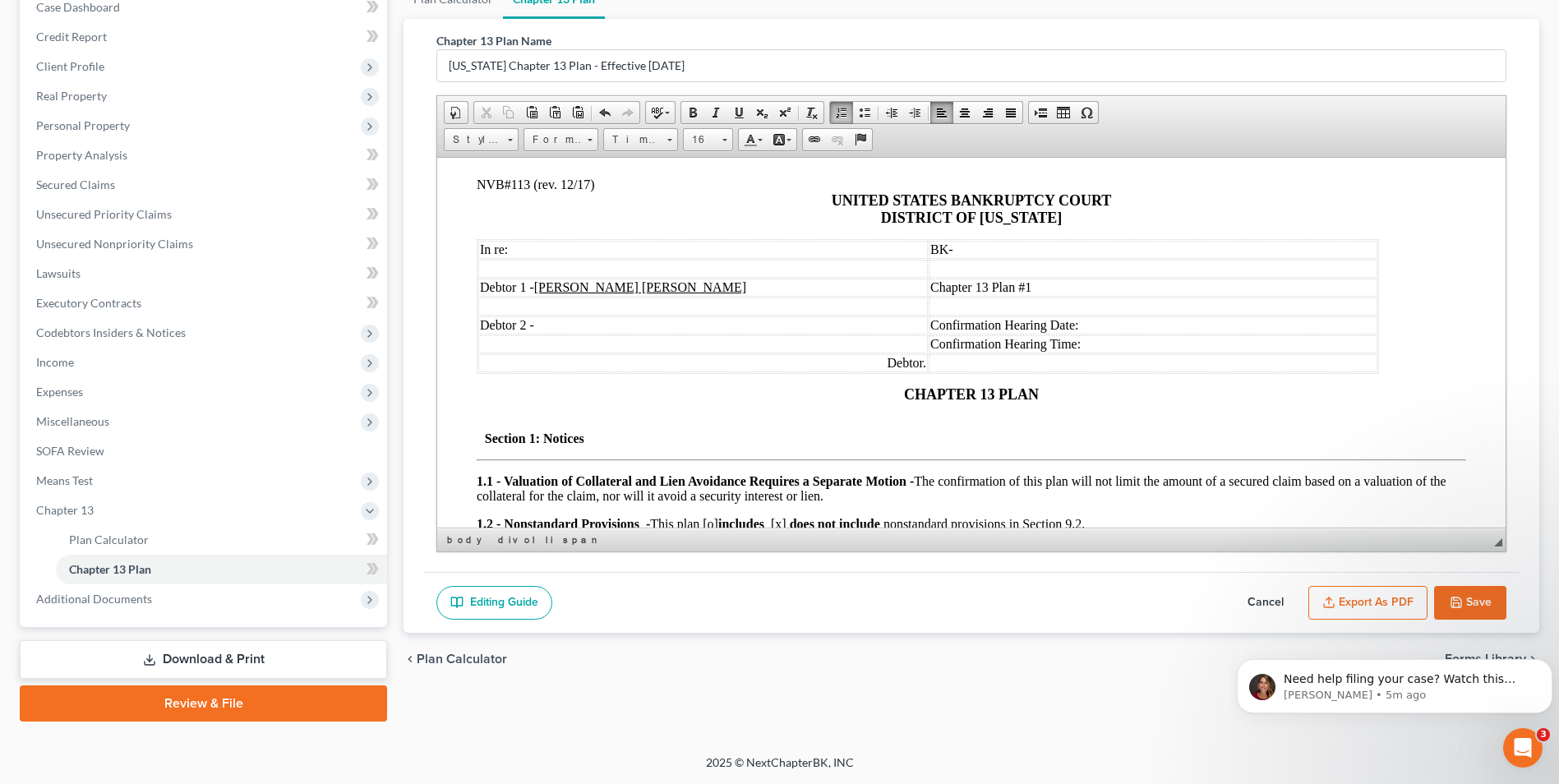
scroll to position [17, 0]
click at [459, 110] on span at bounding box center [456, 113] width 14 height 14
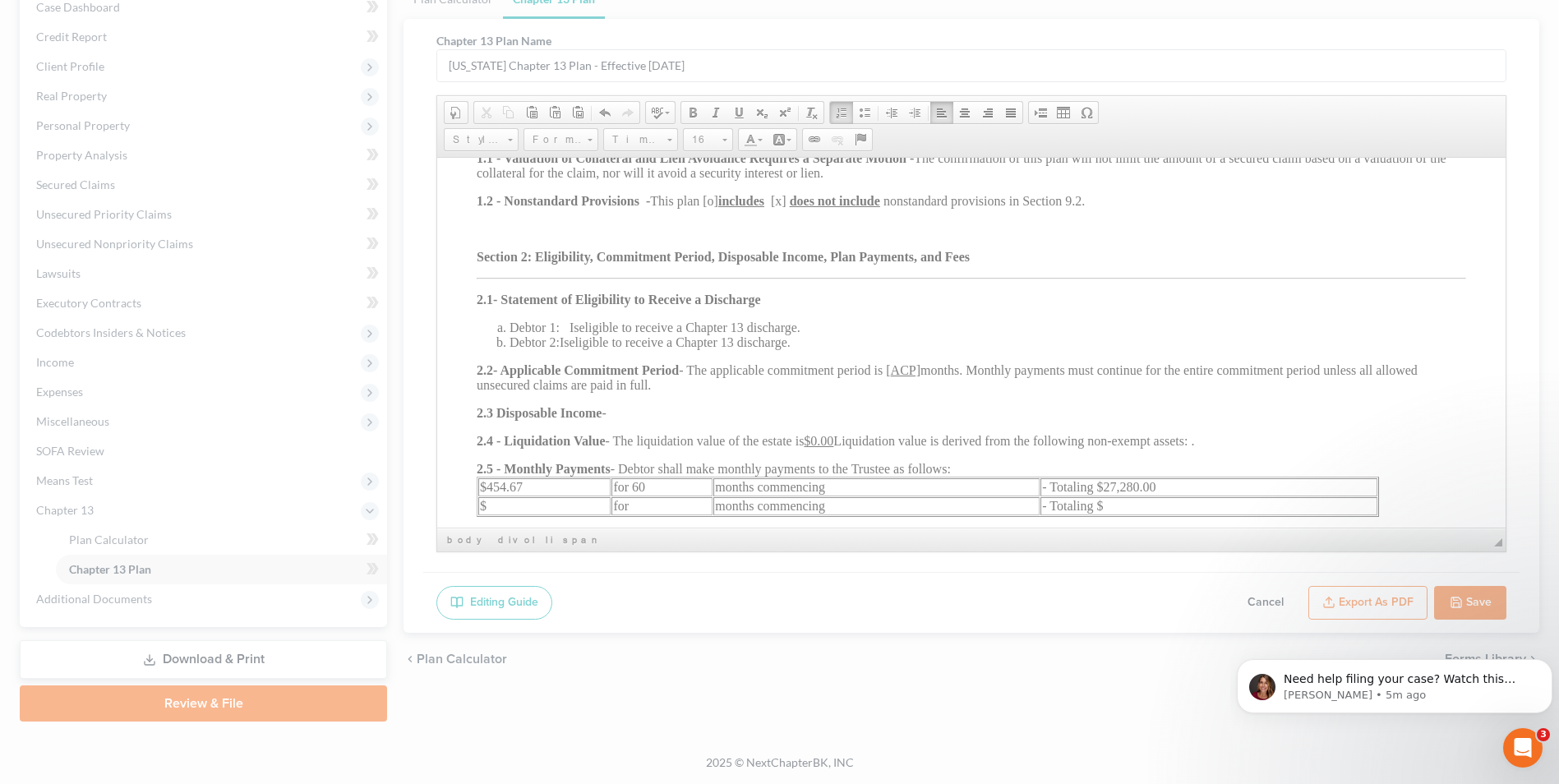
select select "other"
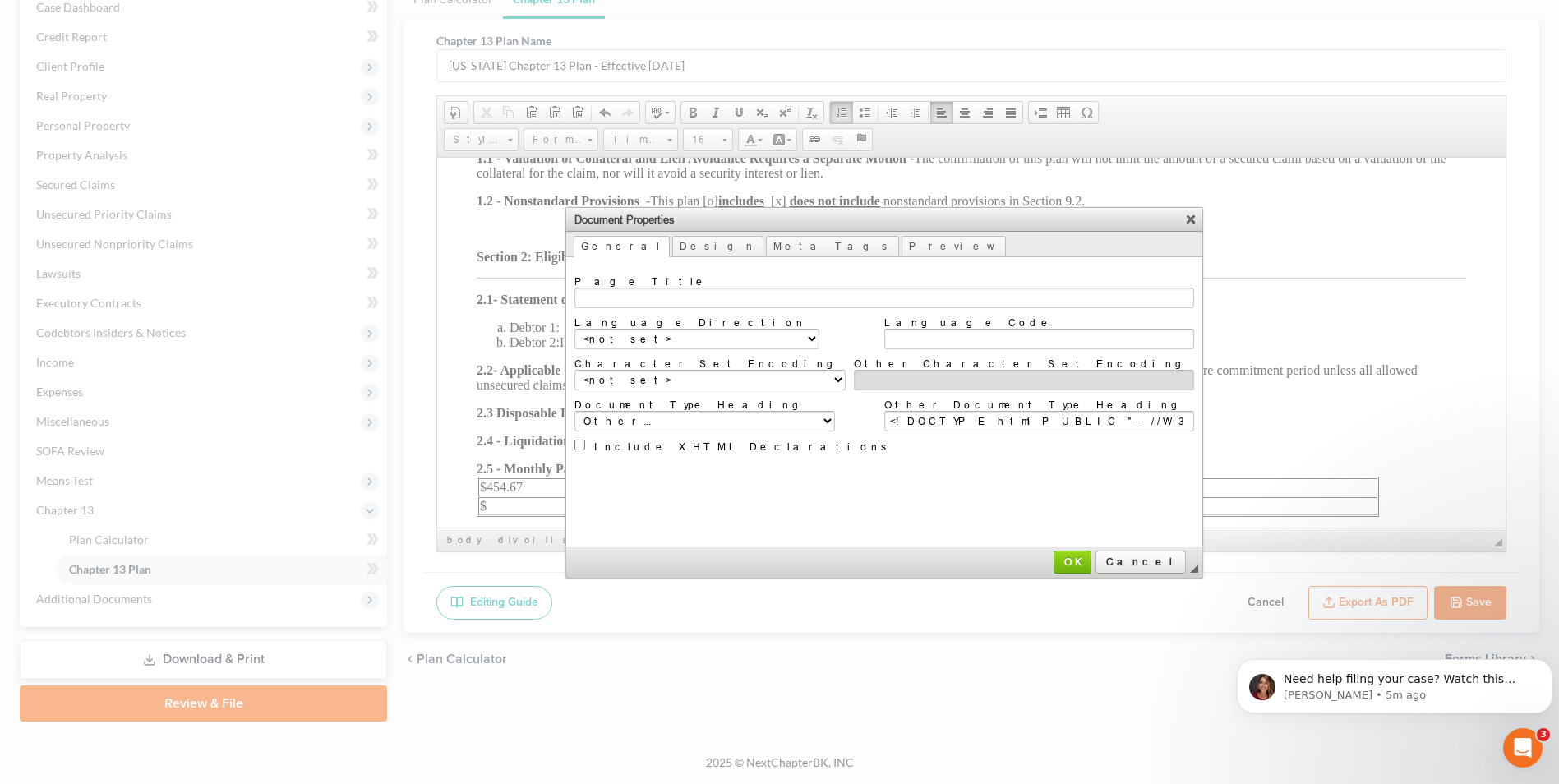
scroll to position [0, 0]
click at [672, 335] on select "<not set> Left to Right (LTR) Right to Left (RTL)" at bounding box center [696, 338] width 245 height 20
click at [709, 383] on select "<not set> ASCII Central European Chinese Traditional (Big5) Cyrillic Greek Japa…" at bounding box center [710, 379] width 271 height 20
click at [709, 384] on select "<not set> ASCII Central European Chinese Traditional (Big5) Cyrillic Greek Japa…" at bounding box center [710, 379] width 271 height 20
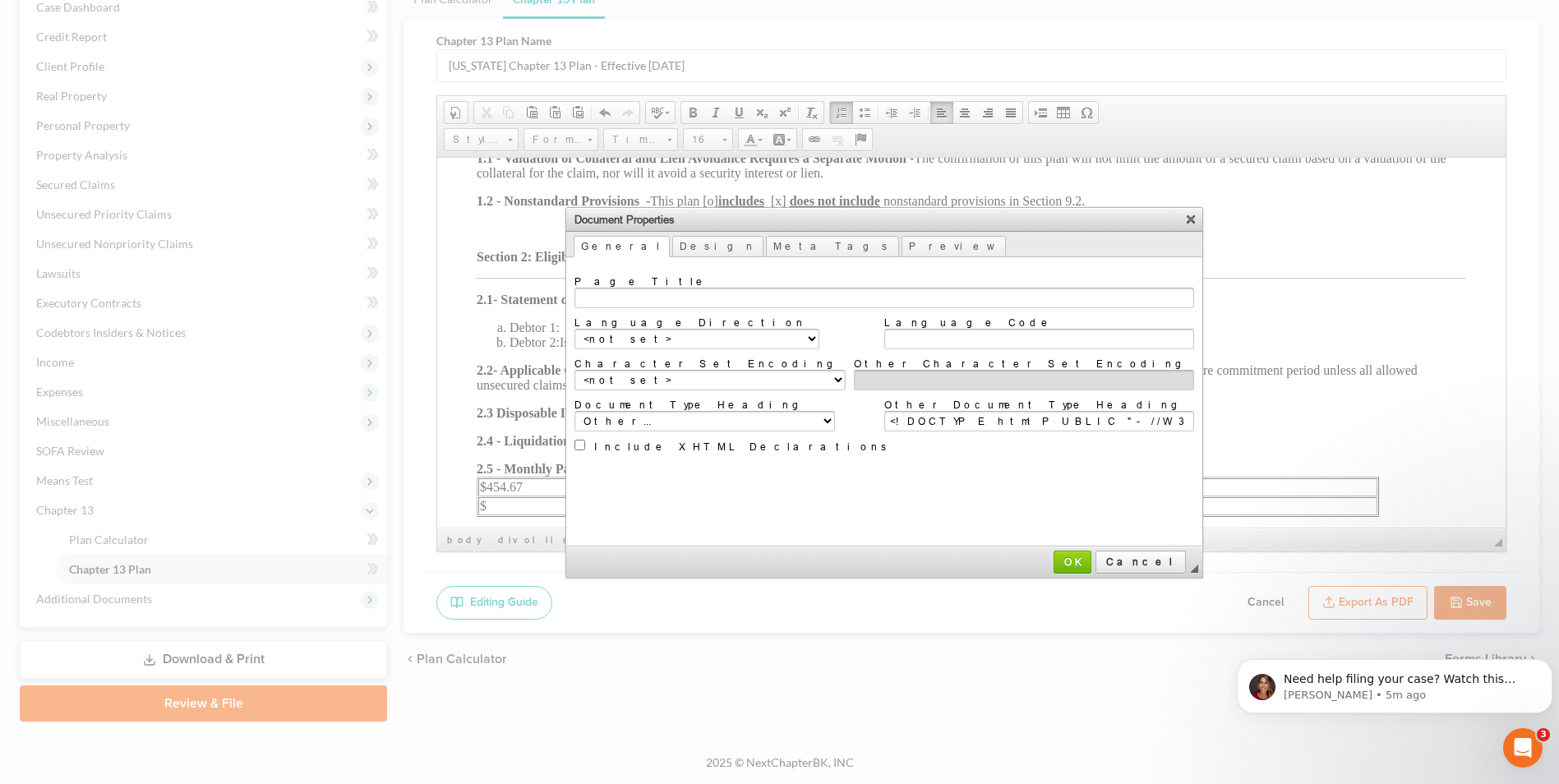
click at [713, 411] on div "<not set> XHTML 1.1 XHTML 1.0 Transitional XHTML 1.0 Strict XHTML 1.0 Frameset …" at bounding box center [725, 421] width 302 height 20
click at [702, 418] on select "<not set> XHTML 1.1 XHTML 1.0 Transitional XHTML 1.0 Strict XHTML 1.0 Frameset …" at bounding box center [704, 421] width 260 height 20
click at [703, 418] on select "<not set> XHTML 1.1 XHTML 1.0 Transitional XHTML 1.0 Strict XHTML 1.0 Frameset …" at bounding box center [704, 421] width 260 height 20
click at [766, 242] on link "Meta Tags" at bounding box center [833, 247] width 133 height 21
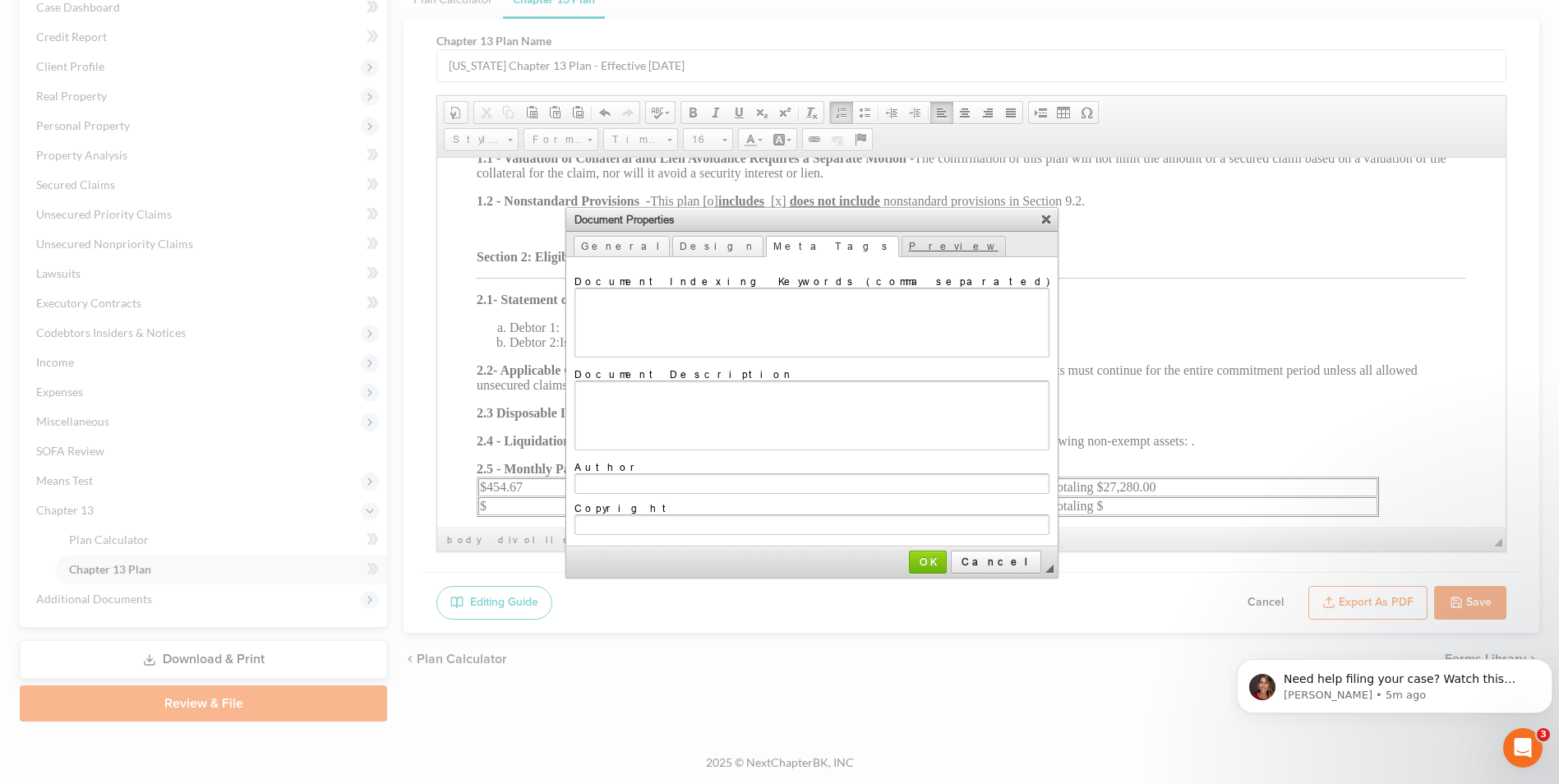
click at [901, 238] on link "Preview" at bounding box center [954, 247] width 104 height 21
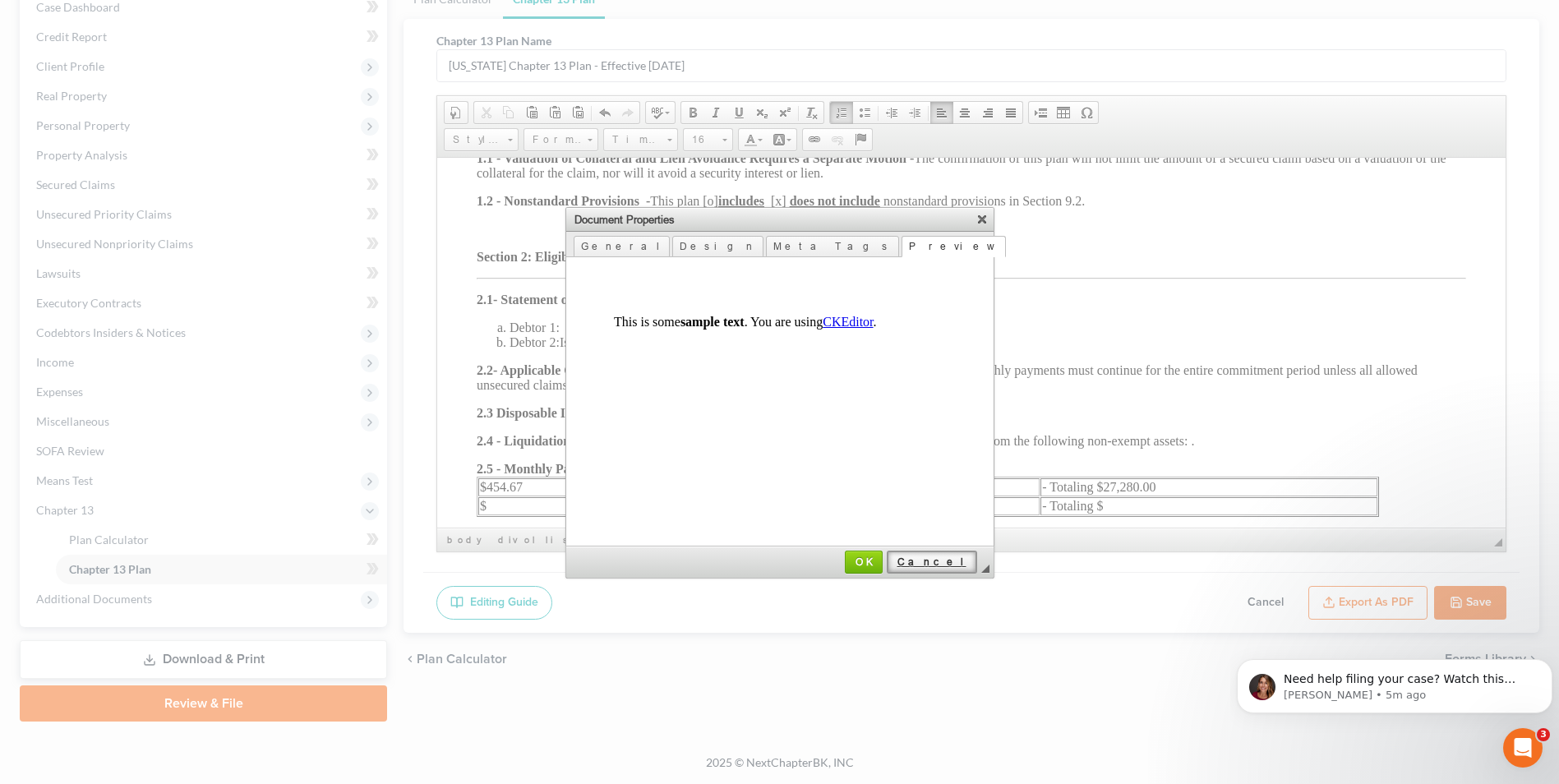
click at [925, 475] on span "Cancel" at bounding box center [932, 562] width 87 height 13
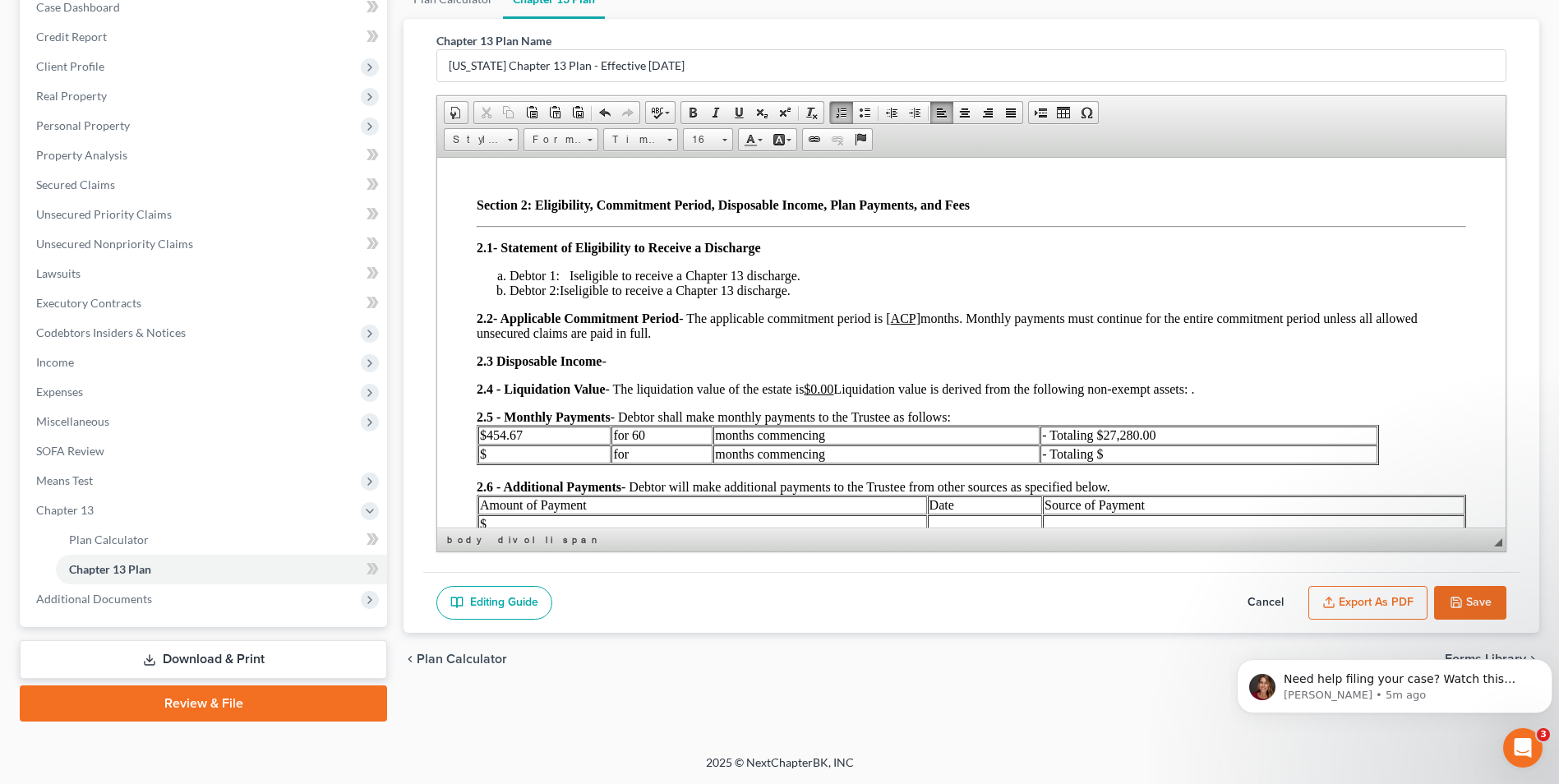
scroll to position [671, 0]
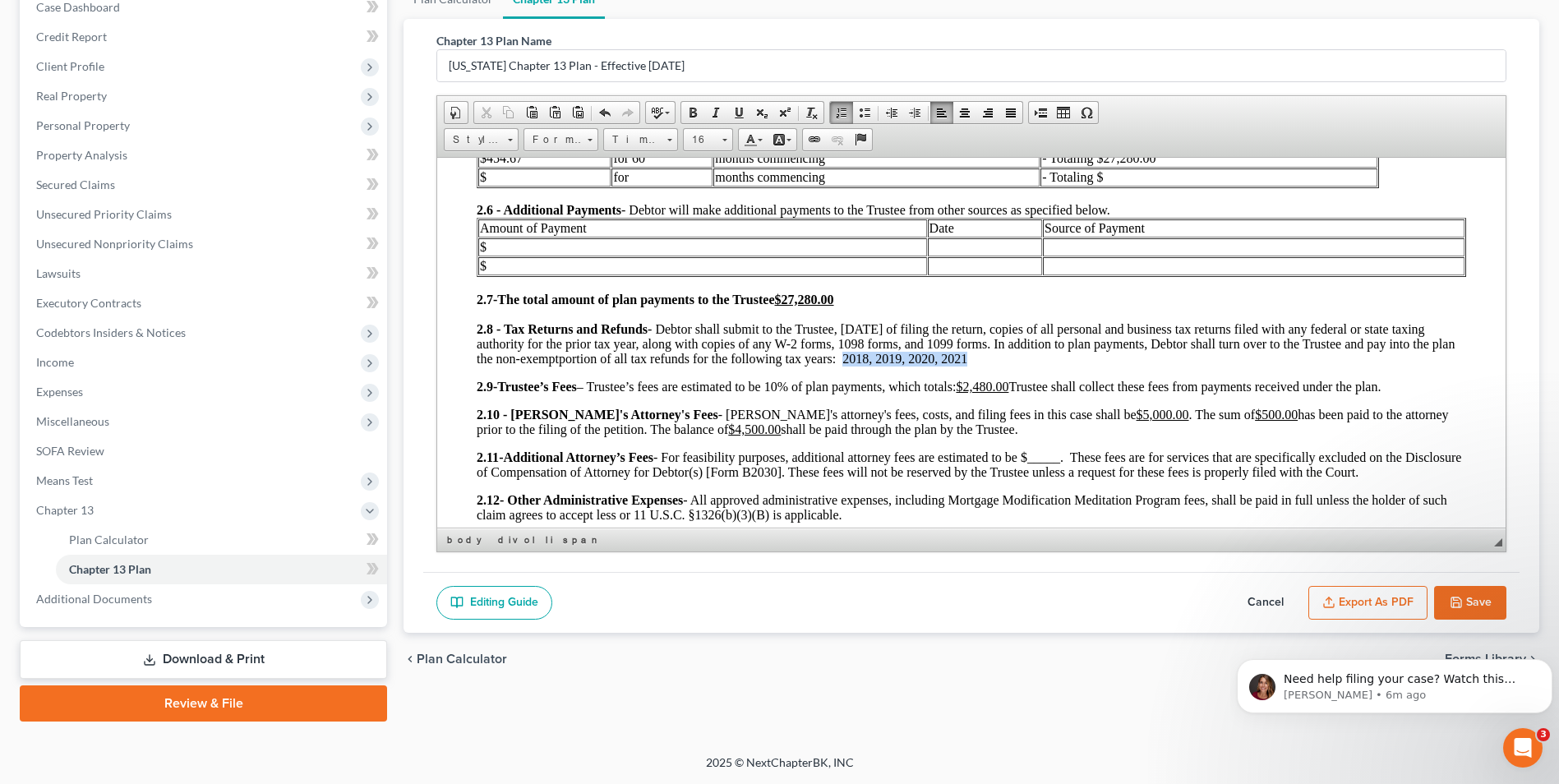
drag, startPoint x: 1017, startPoint y: 358, endPoint x: 893, endPoint y: 360, distance: 124.0
click at [893, 360] on p "2.8 - Tax Returns and Refunds - Debtor shall submit to the Trustee, within 14 d…" at bounding box center [971, 343] width 989 height 44
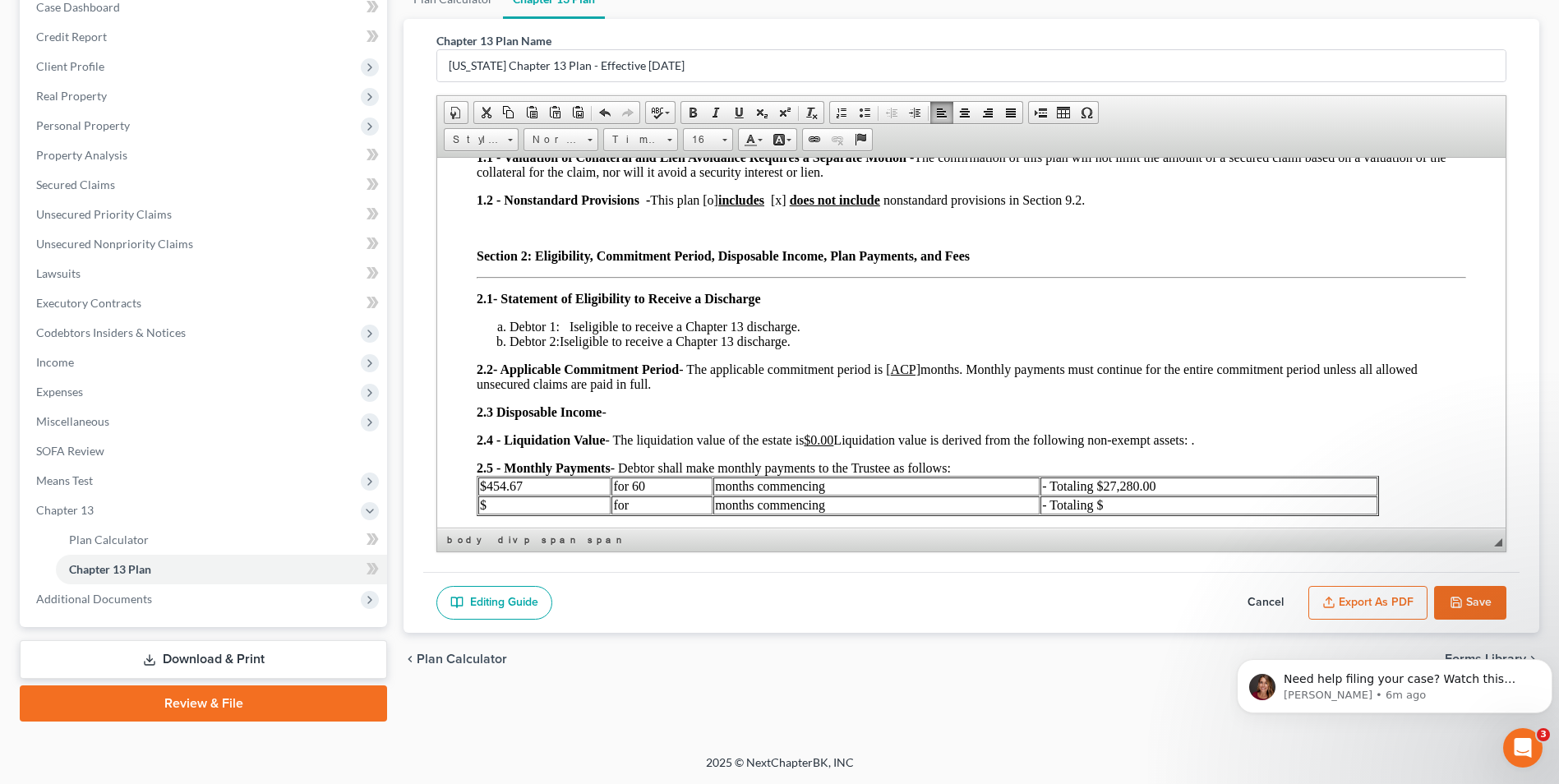
scroll to position [342, 0]
click at [447, 475] on span "Plan Calculator" at bounding box center [461, 659] width 90 height 14
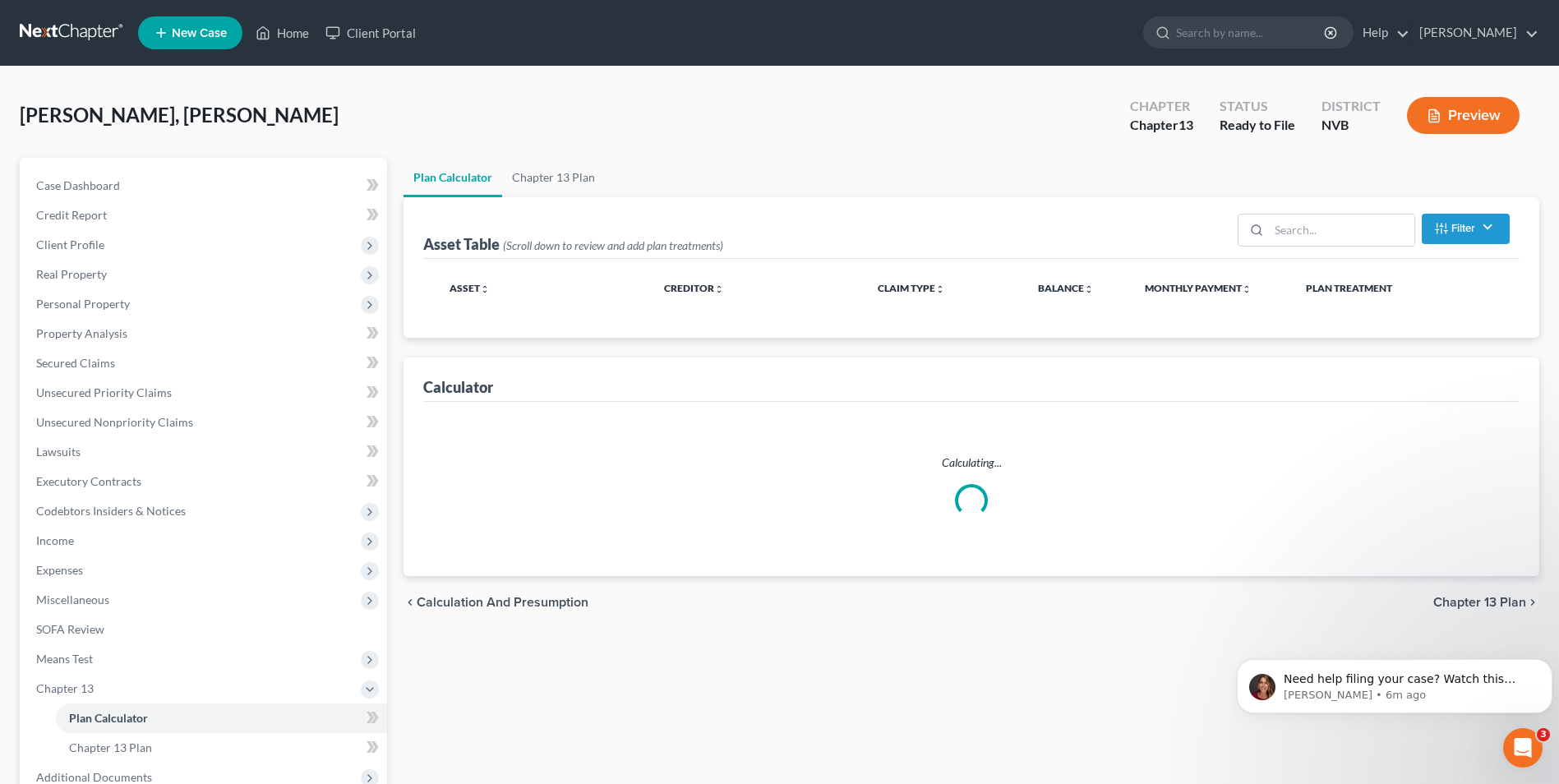
select select "59"
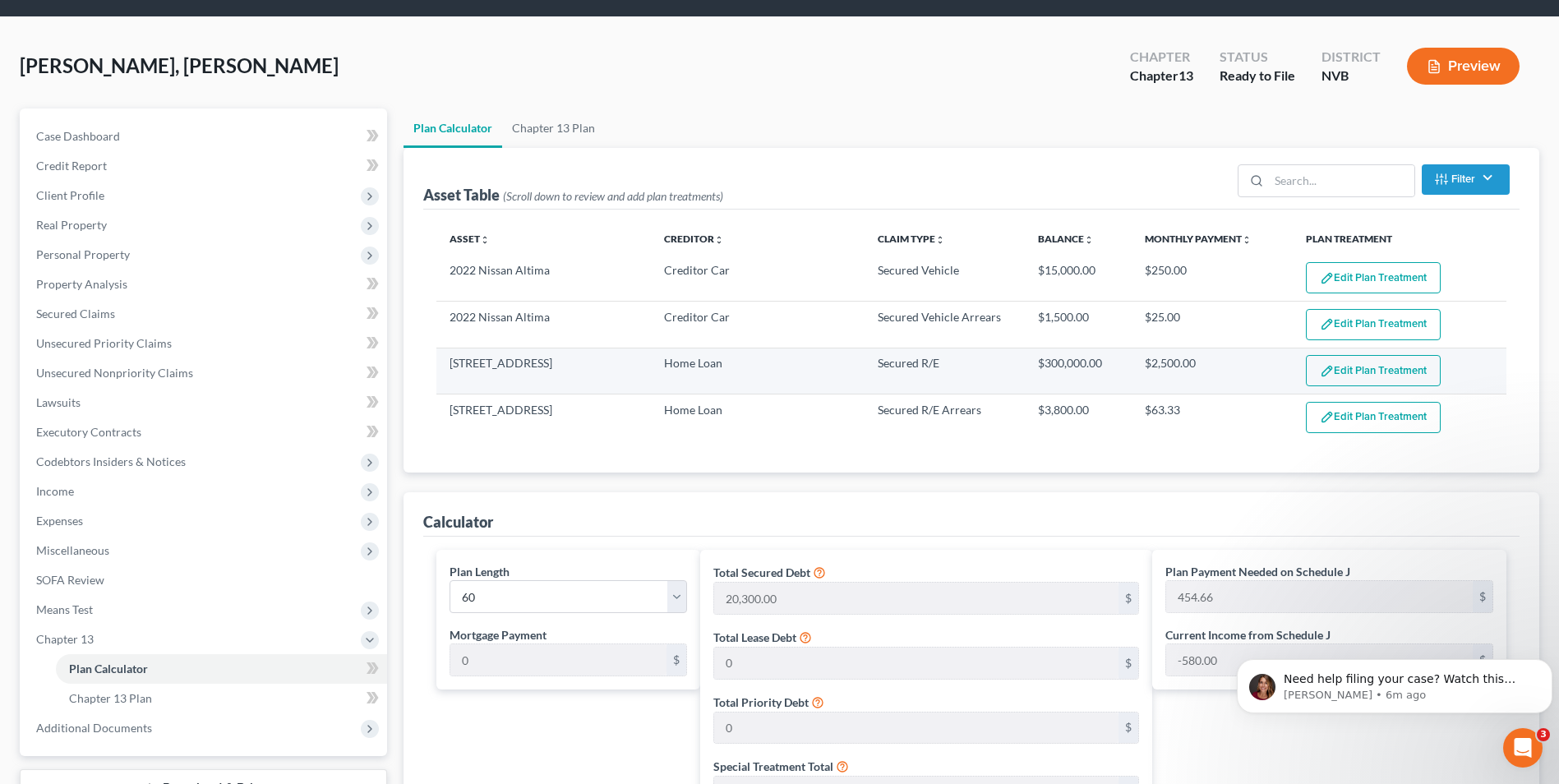
scroll to position [43, 0]
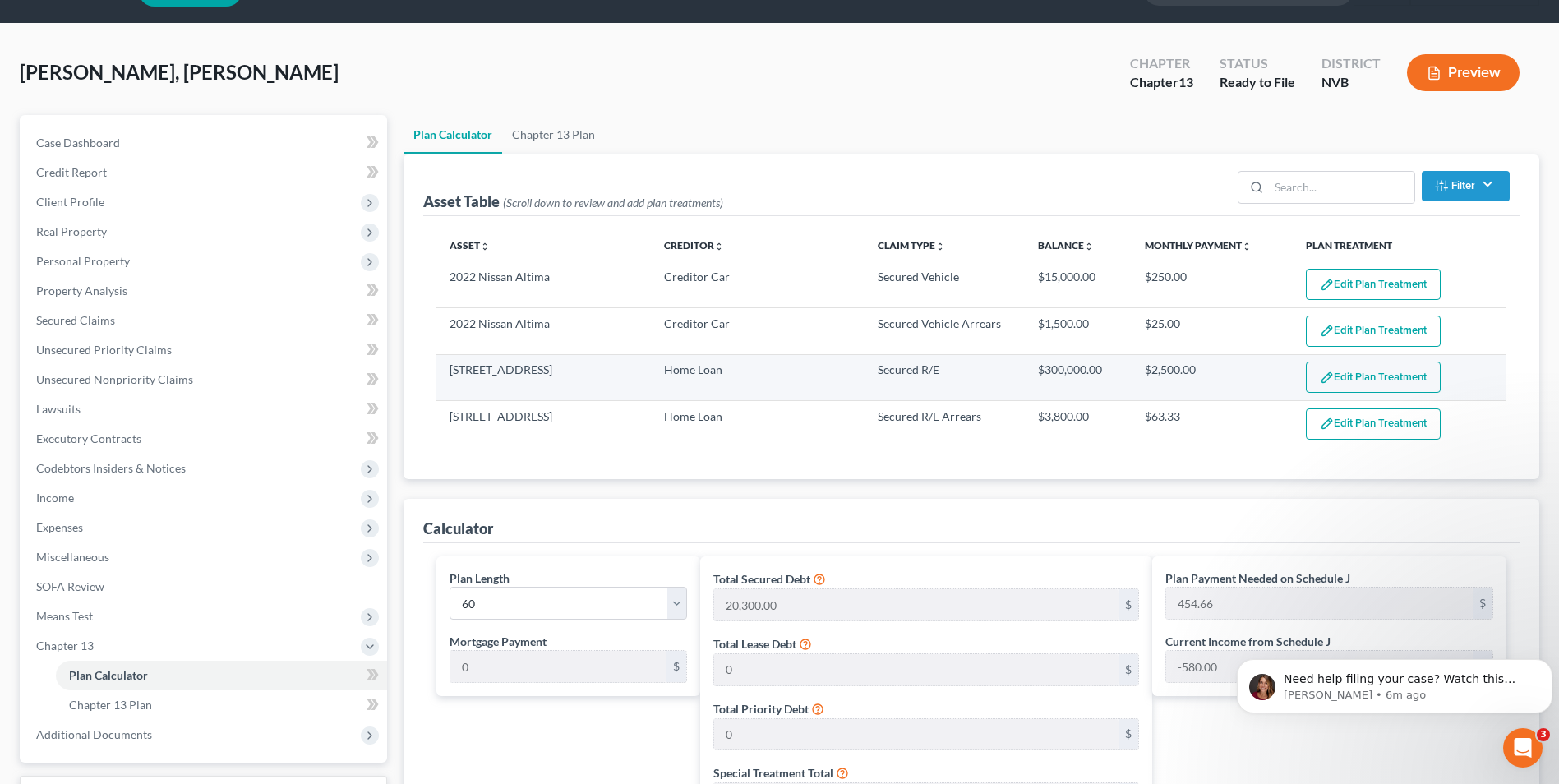
click at [925, 377] on button "Edit Plan Treatment" at bounding box center [1373, 377] width 134 height 31
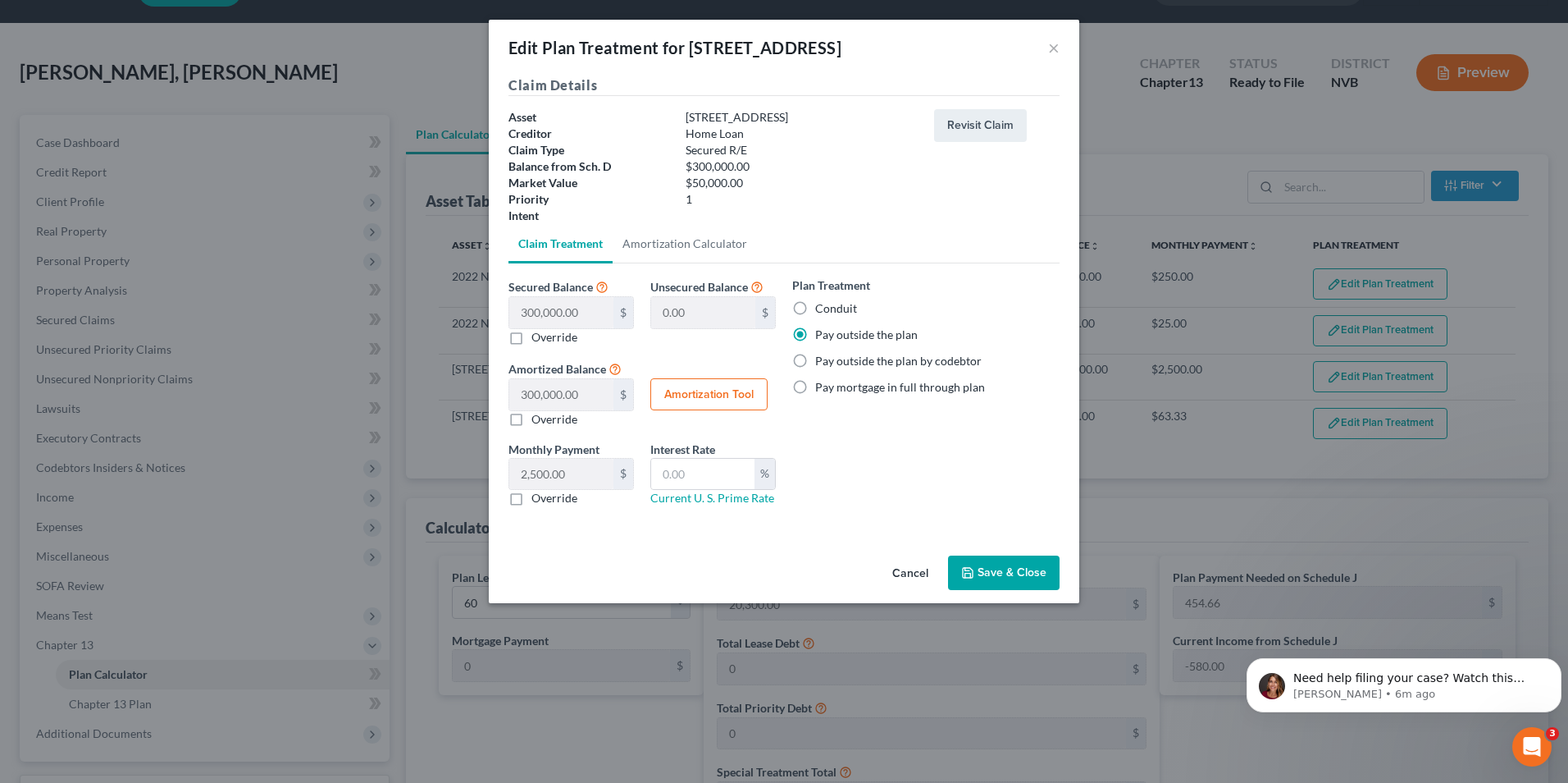
click at [839, 308] on label "Conduit" at bounding box center [836, 308] width 41 height 16
click at [833, 308] on input "Conduit" at bounding box center [827, 305] width 11 height 11
radio input "true"
click at [922, 474] on button "Save & Close" at bounding box center [1004, 573] width 112 height 35
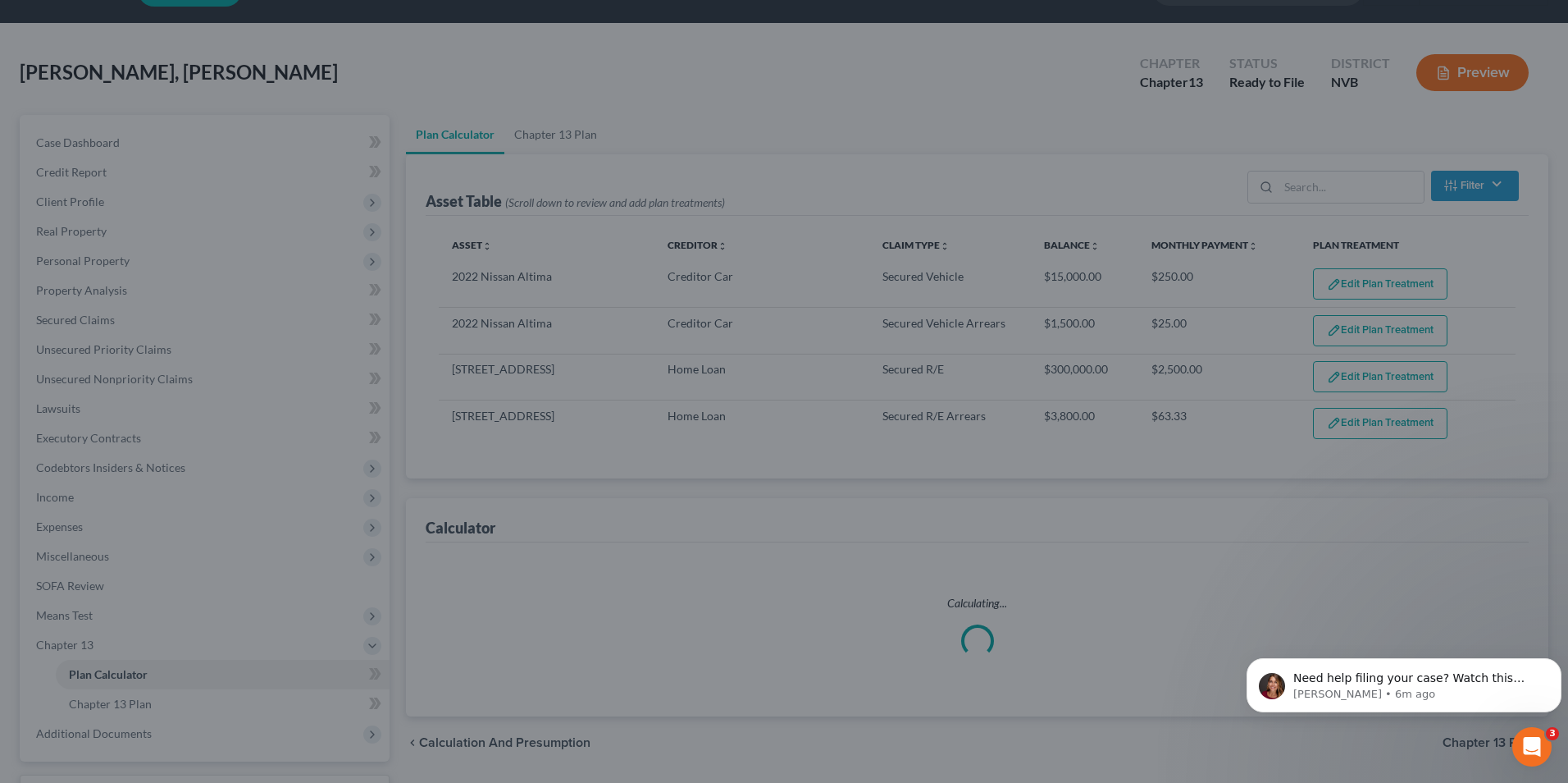
select select "59"
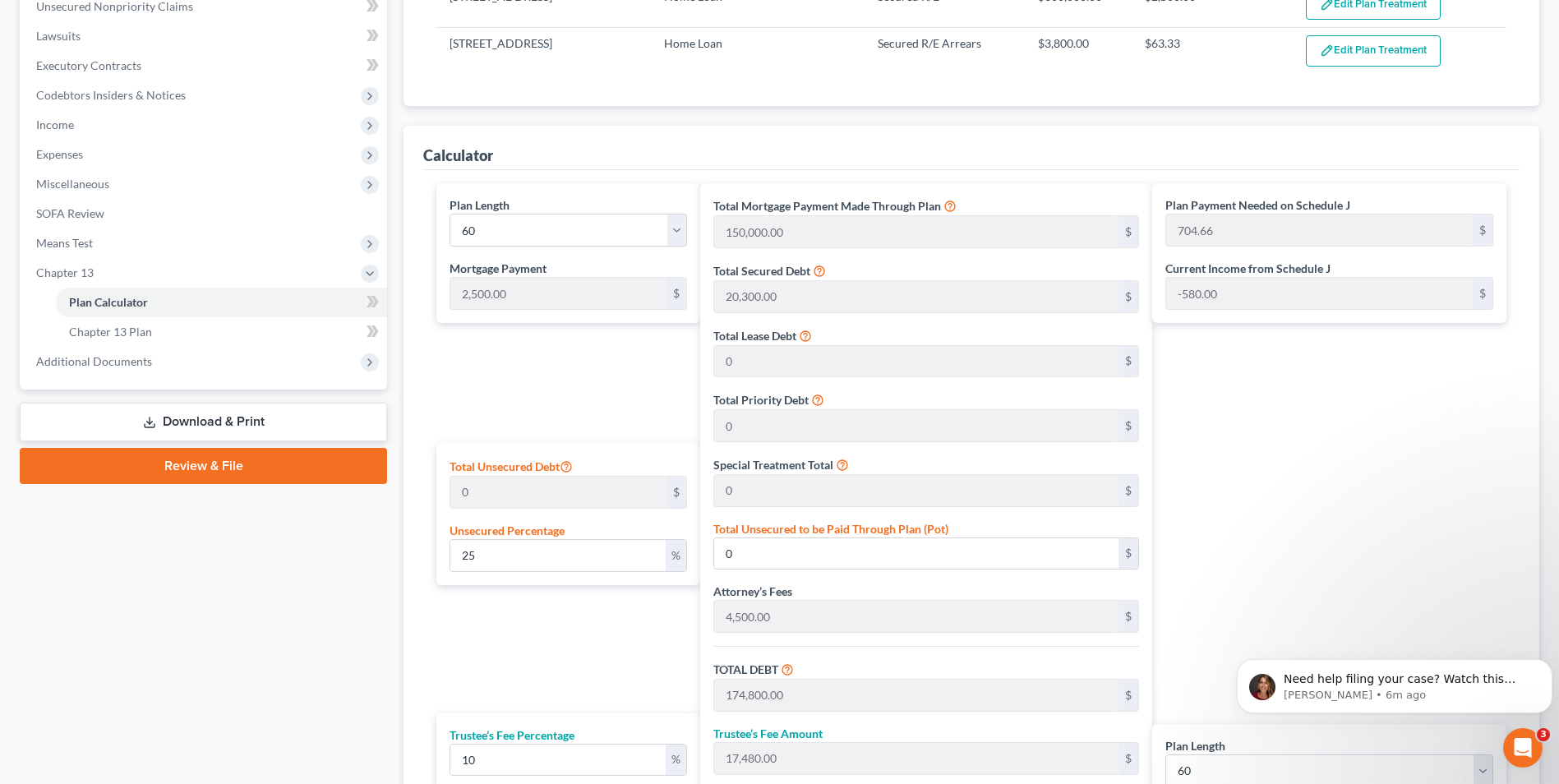
scroll to position [453, 0]
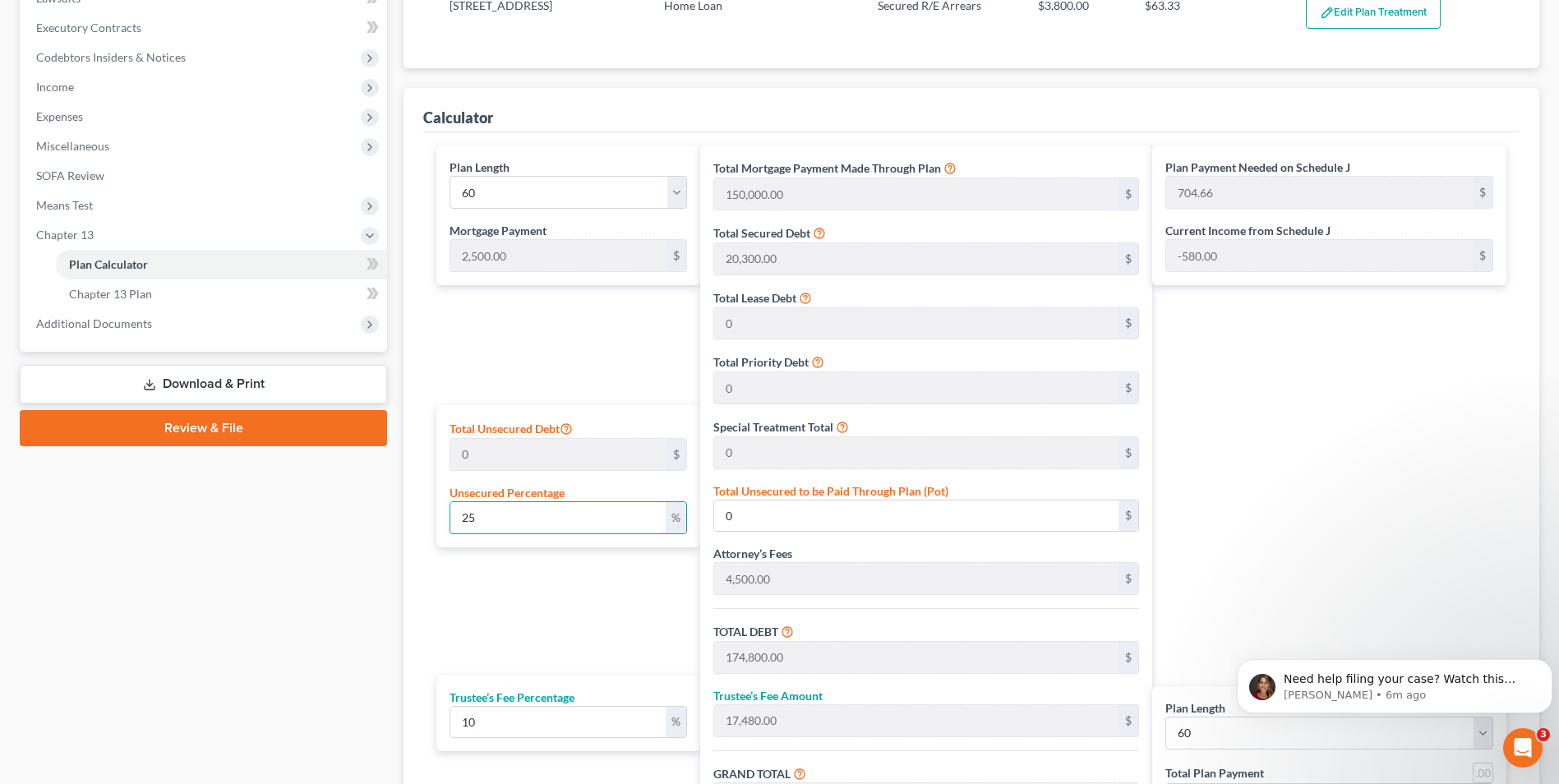
drag, startPoint x: 503, startPoint y: 519, endPoint x: 415, endPoint y: 518, distance: 88.0
click at [415, 475] on div "Calculator Plan Length 1 2 3 4 5 6 7 8 9 10 11 12 13 14 15 16 17 18 19 20 21 22…" at bounding box center [971, 492] width 1136 height 809
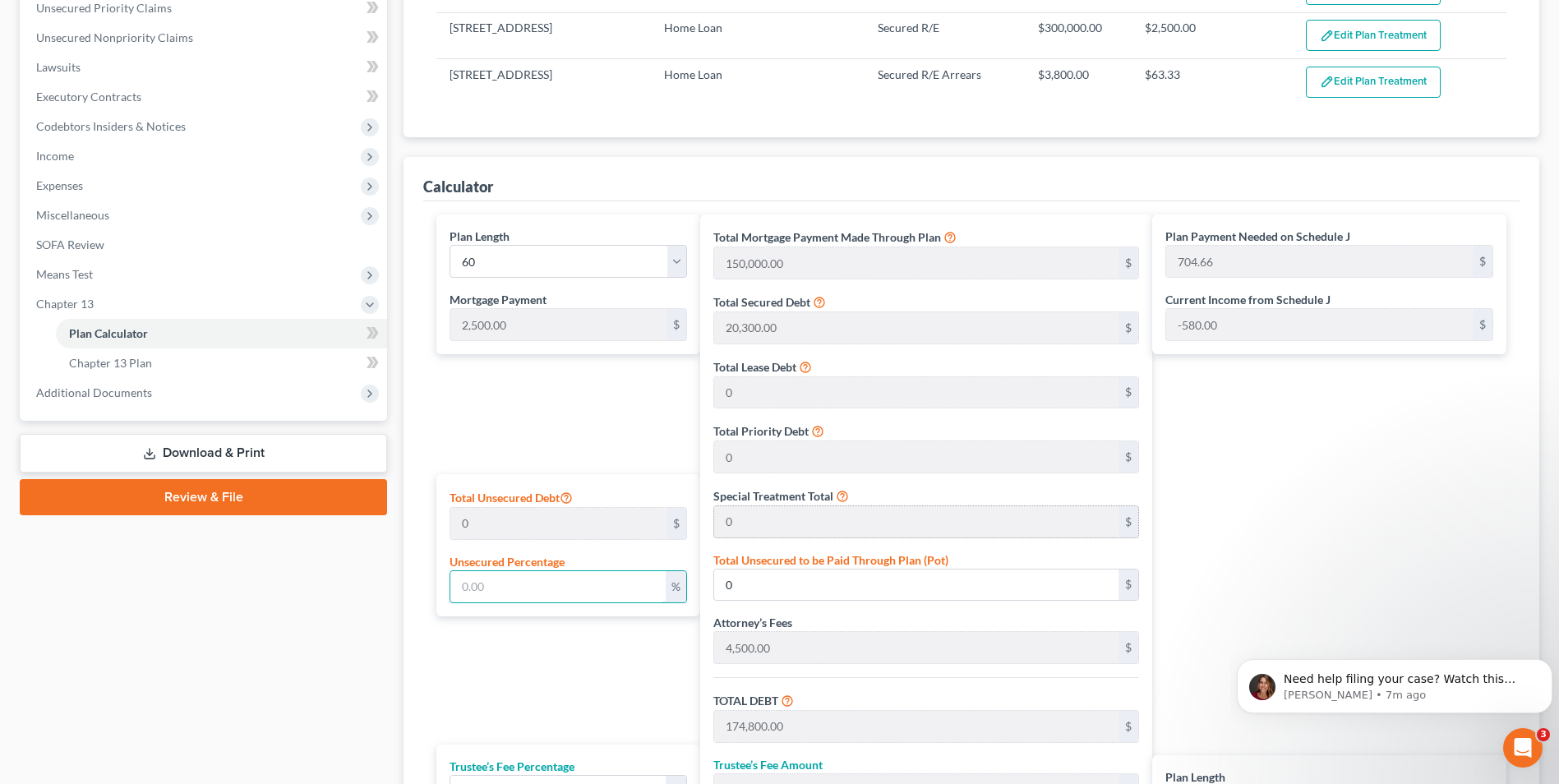
scroll to position [436, 0]
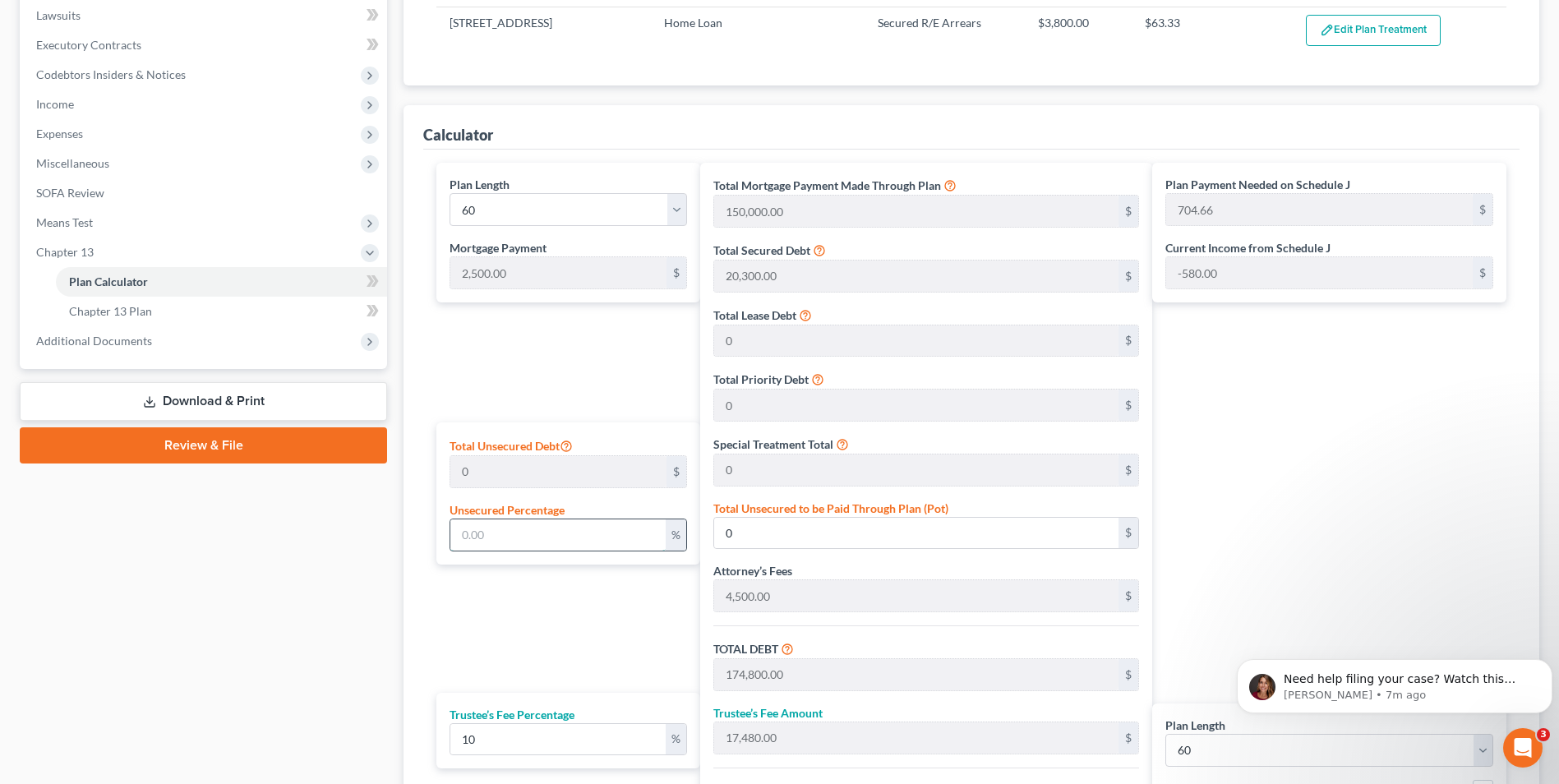
click at [530, 475] on input "text" at bounding box center [558, 535] width 215 height 31
click at [755, 475] on input "0" at bounding box center [917, 533] width 405 height 31
type input "25,000"
click at [925, 475] on div "Total Mortgage Payment Made Through Plan 150,000.00 $ Total Secured Debt 20,300…" at bounding box center [927, 528] width 453 height 732
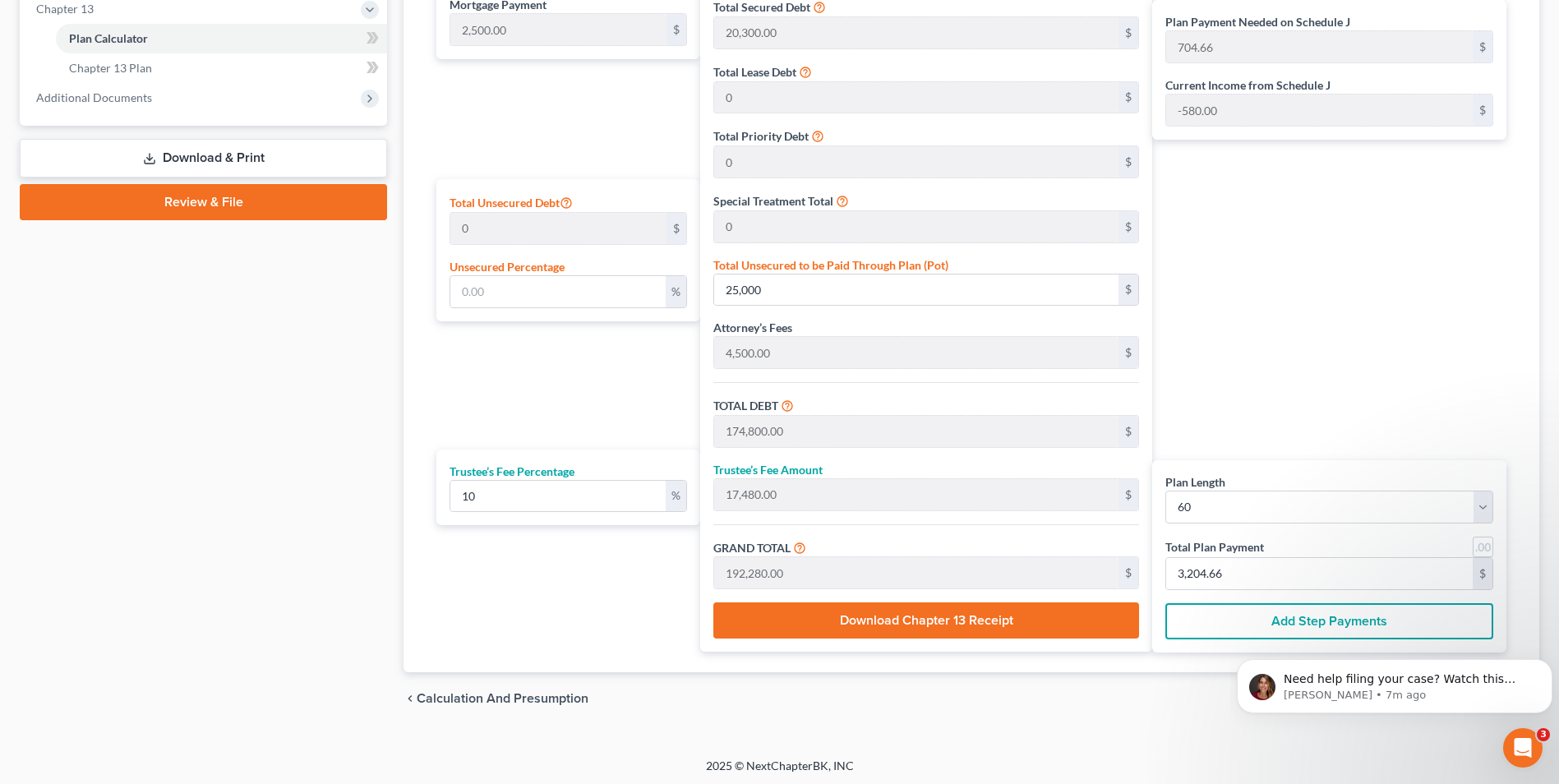
scroll to position [682, 0]
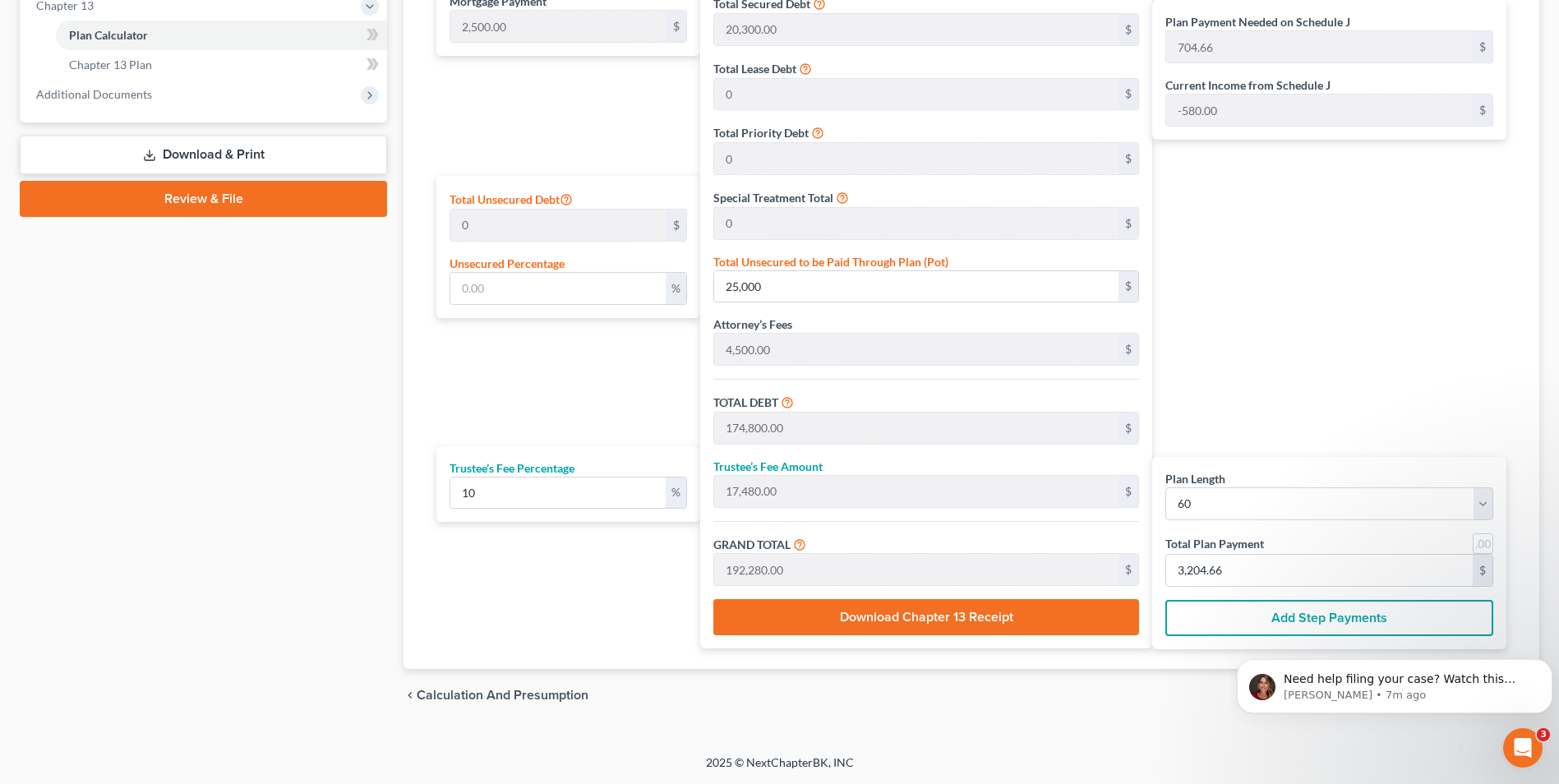
click at [844, 475] on button "Download Chapter 13 Receipt" at bounding box center [927, 617] width 427 height 36
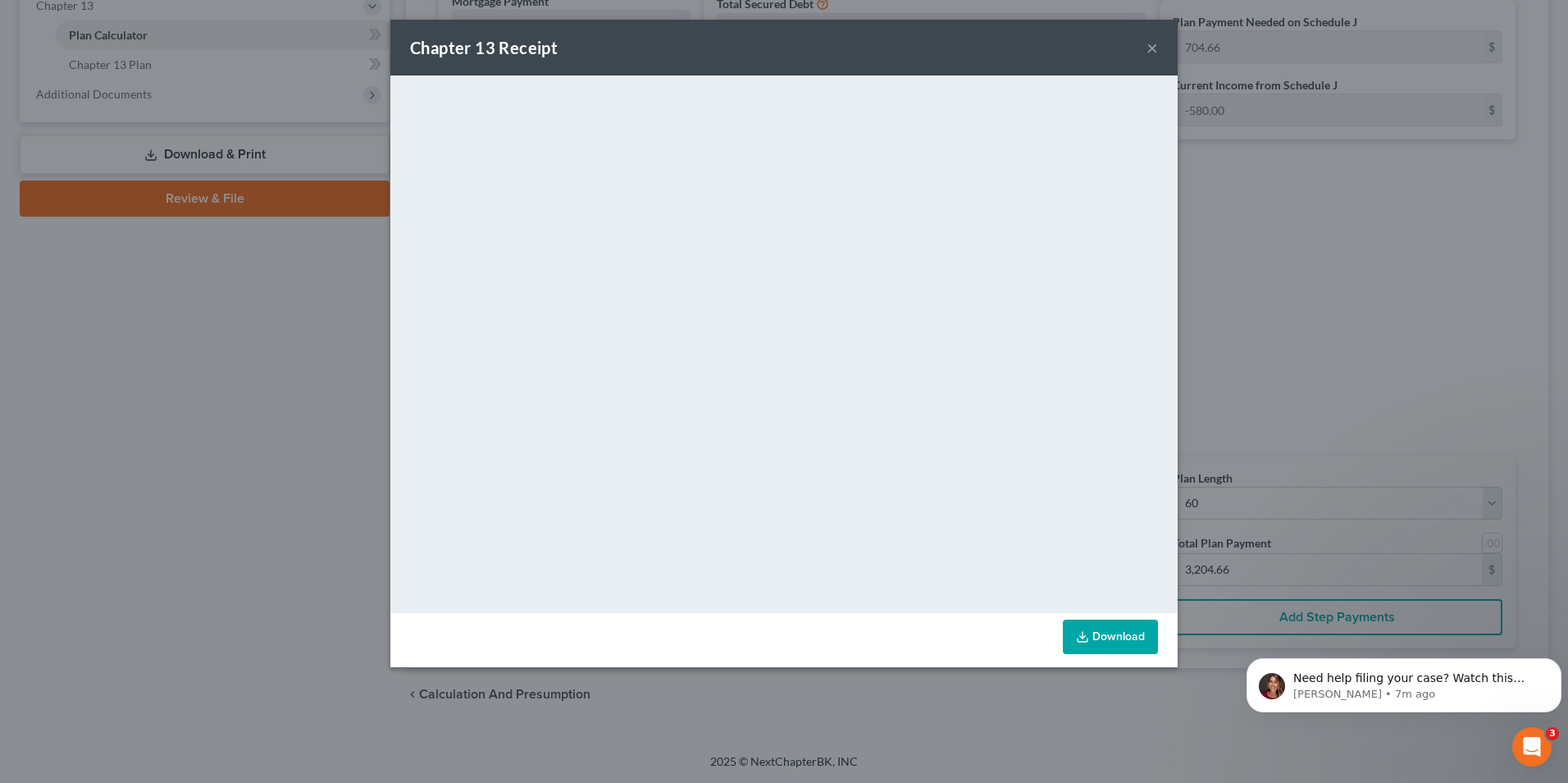
click at [922, 45] on button "×" at bounding box center [1152, 47] width 12 height 19
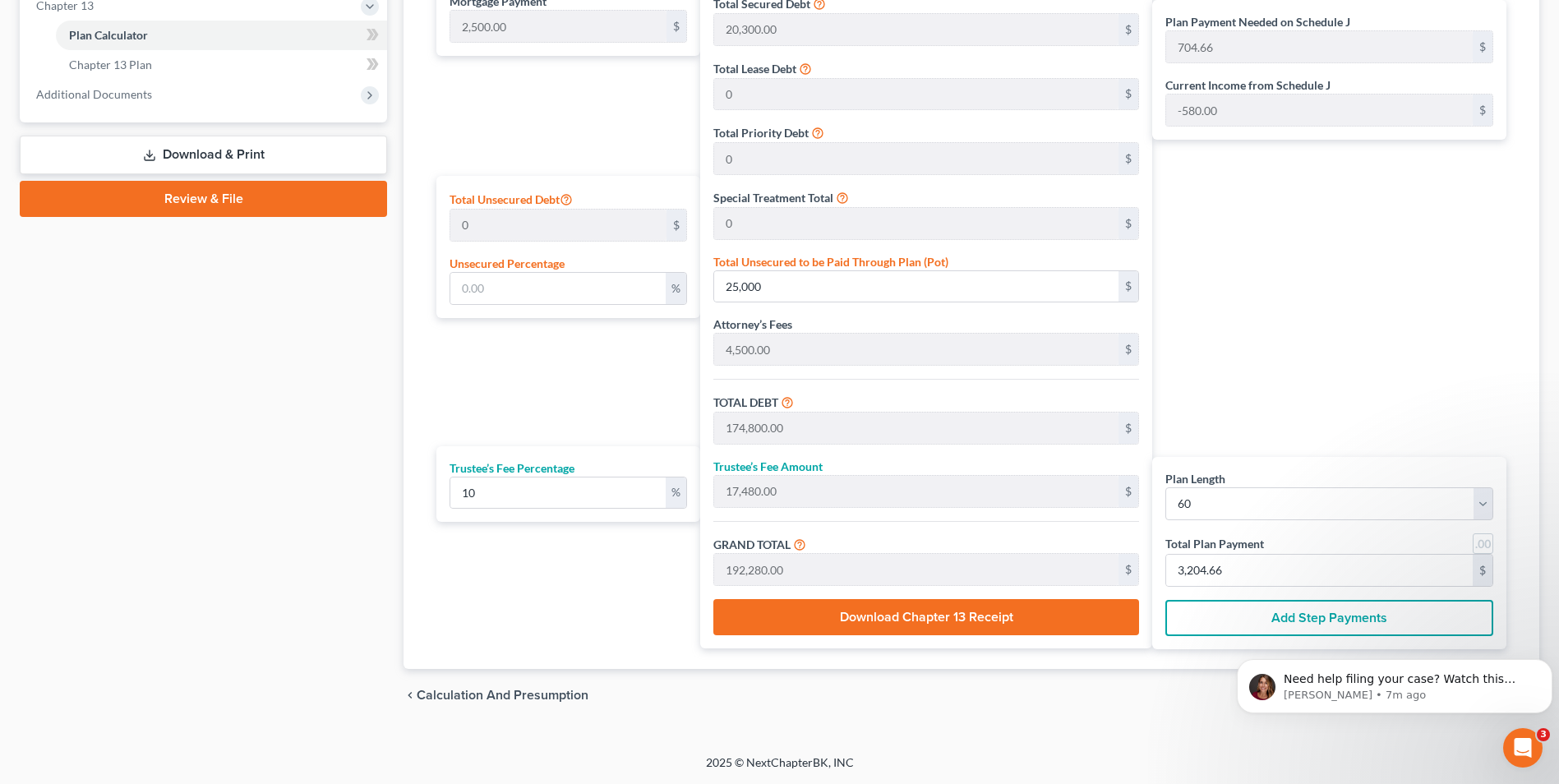
click at [521, 475] on span "Calculation and Presumption" at bounding box center [503, 695] width 172 height 14
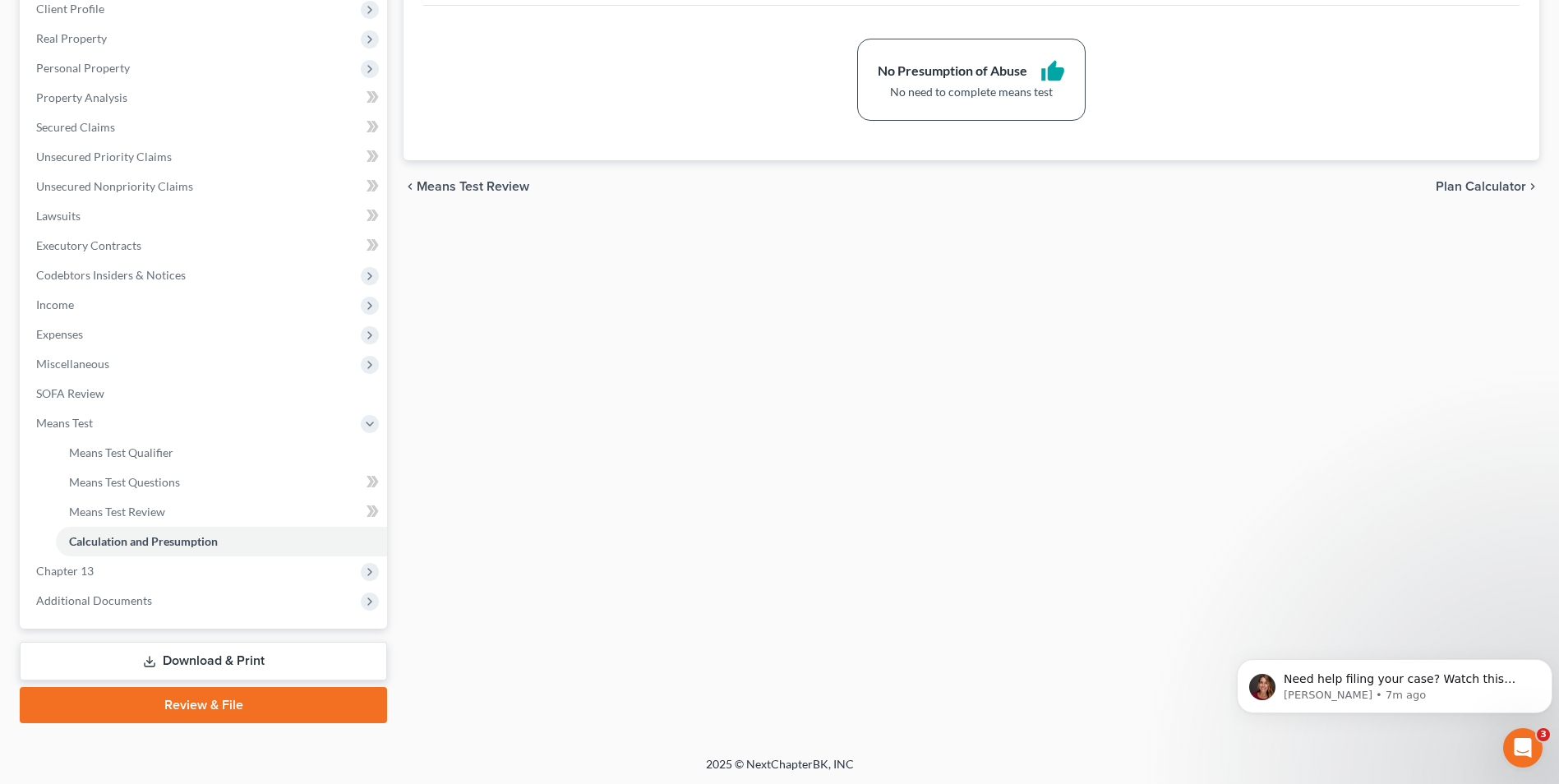
scroll to position [238, 0]
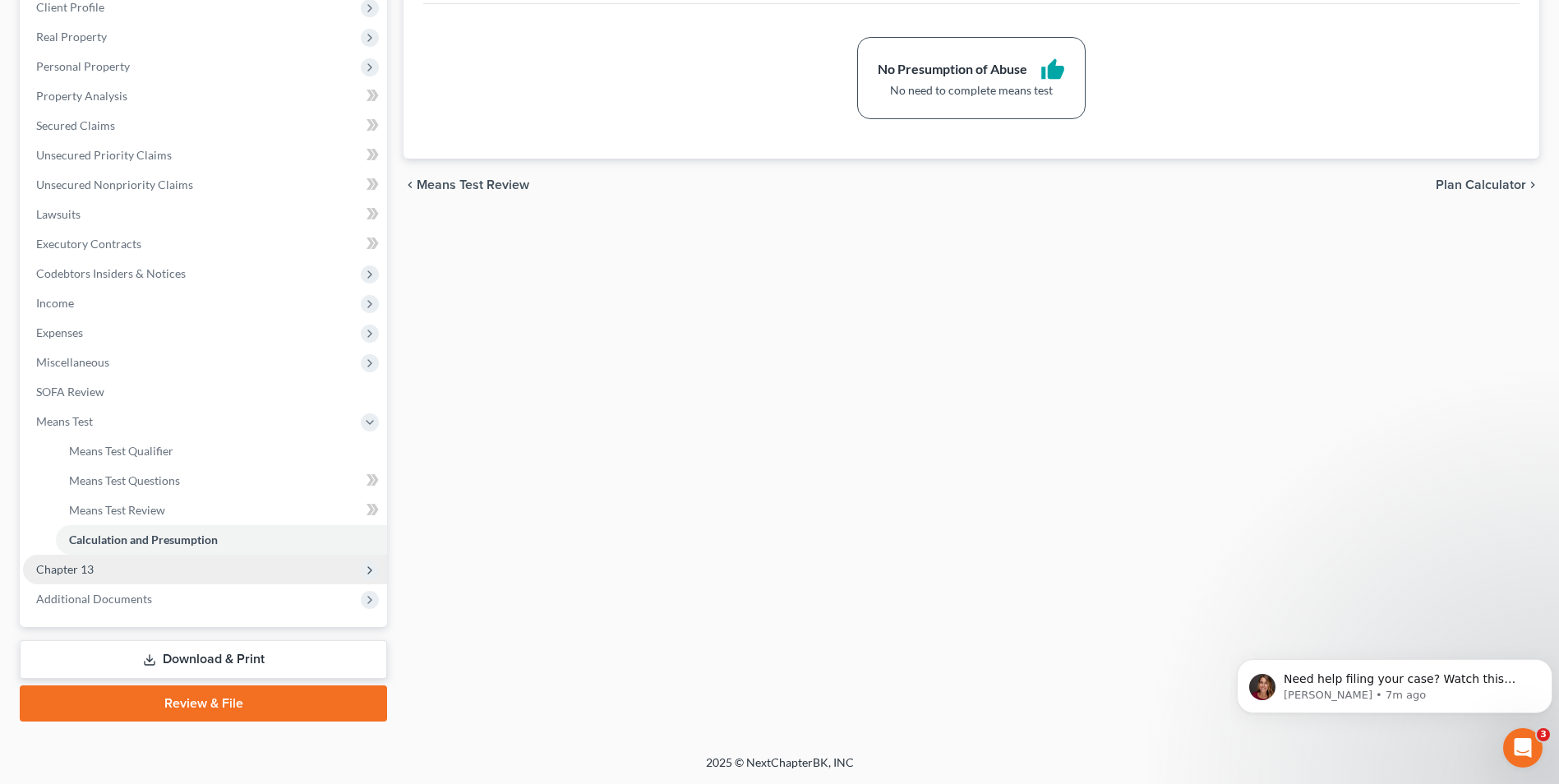
click at [69, 475] on span "Chapter 13" at bounding box center [64, 568] width 57 height 14
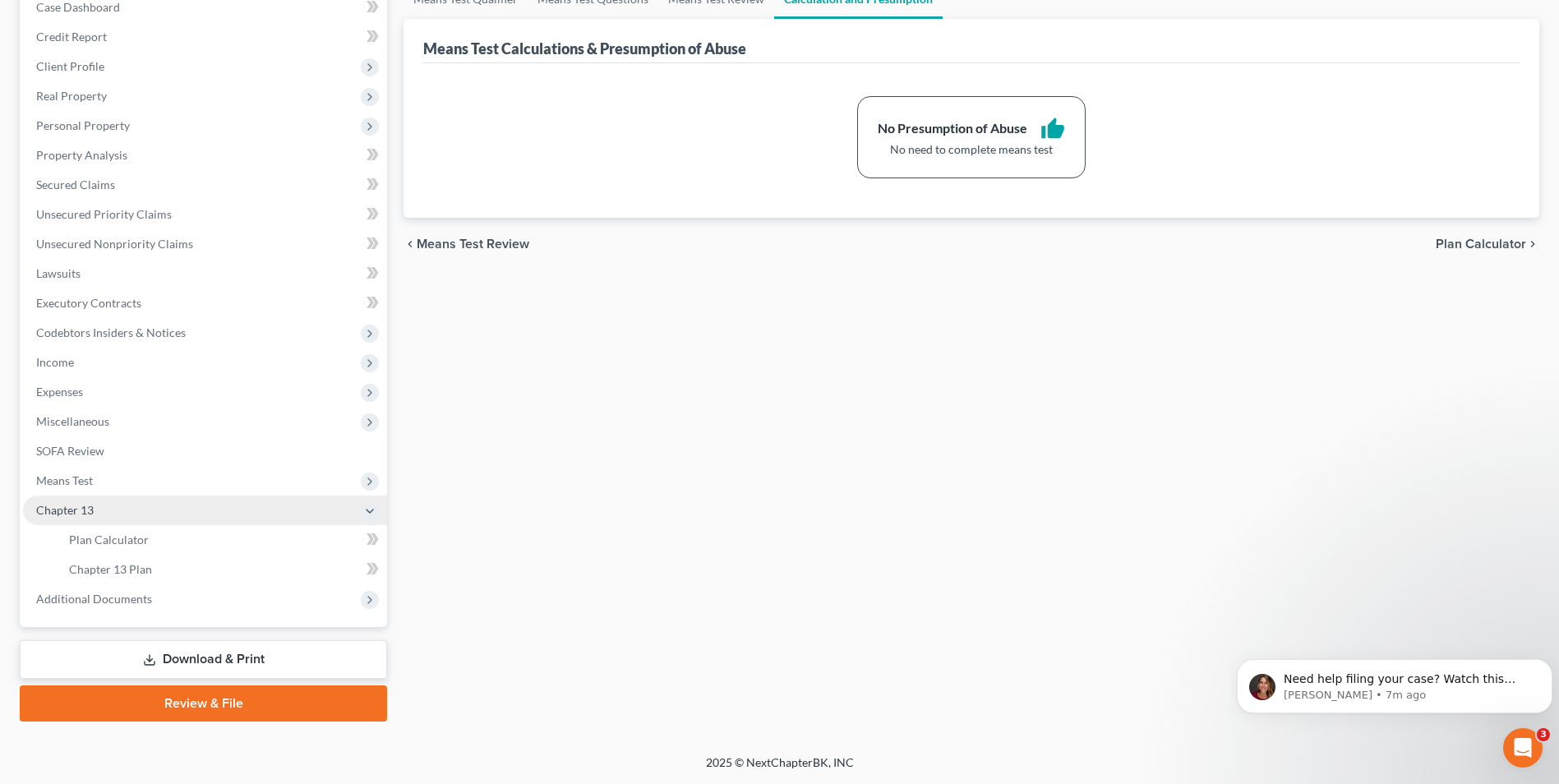
scroll to position [178, 0]
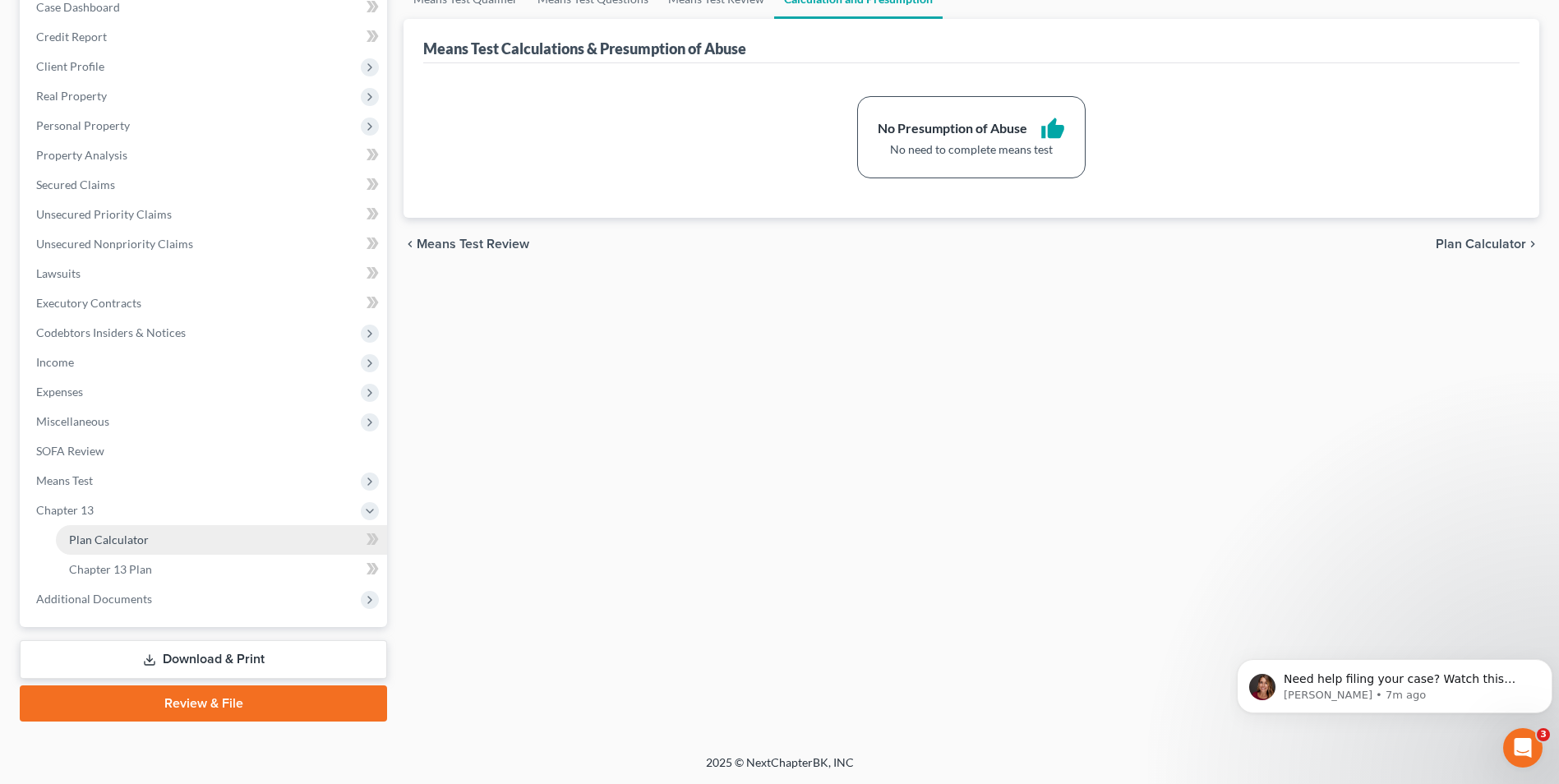
click at [109, 475] on span "Plan Calculator" at bounding box center [108, 539] width 79 height 14
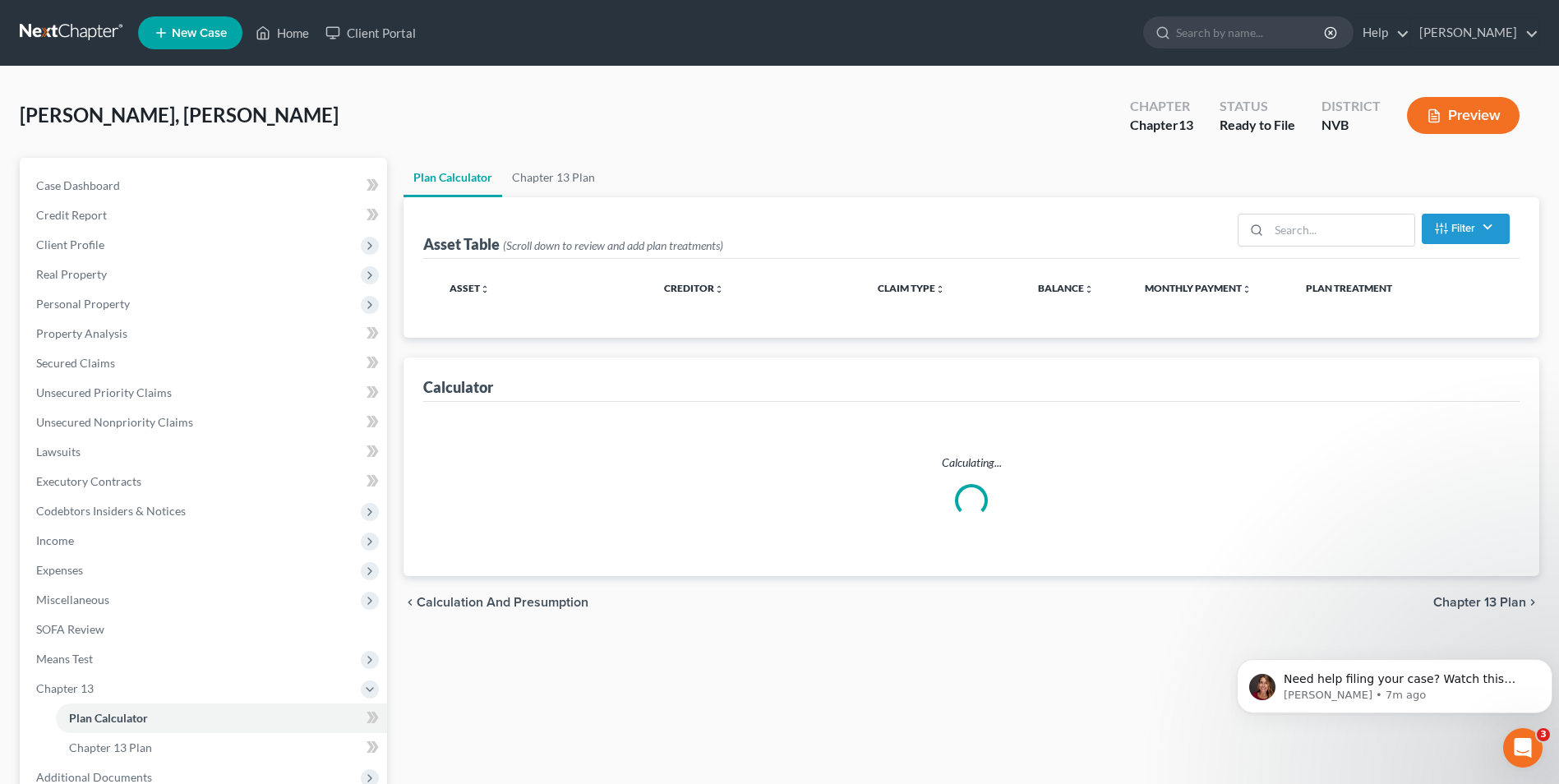
select select "59"
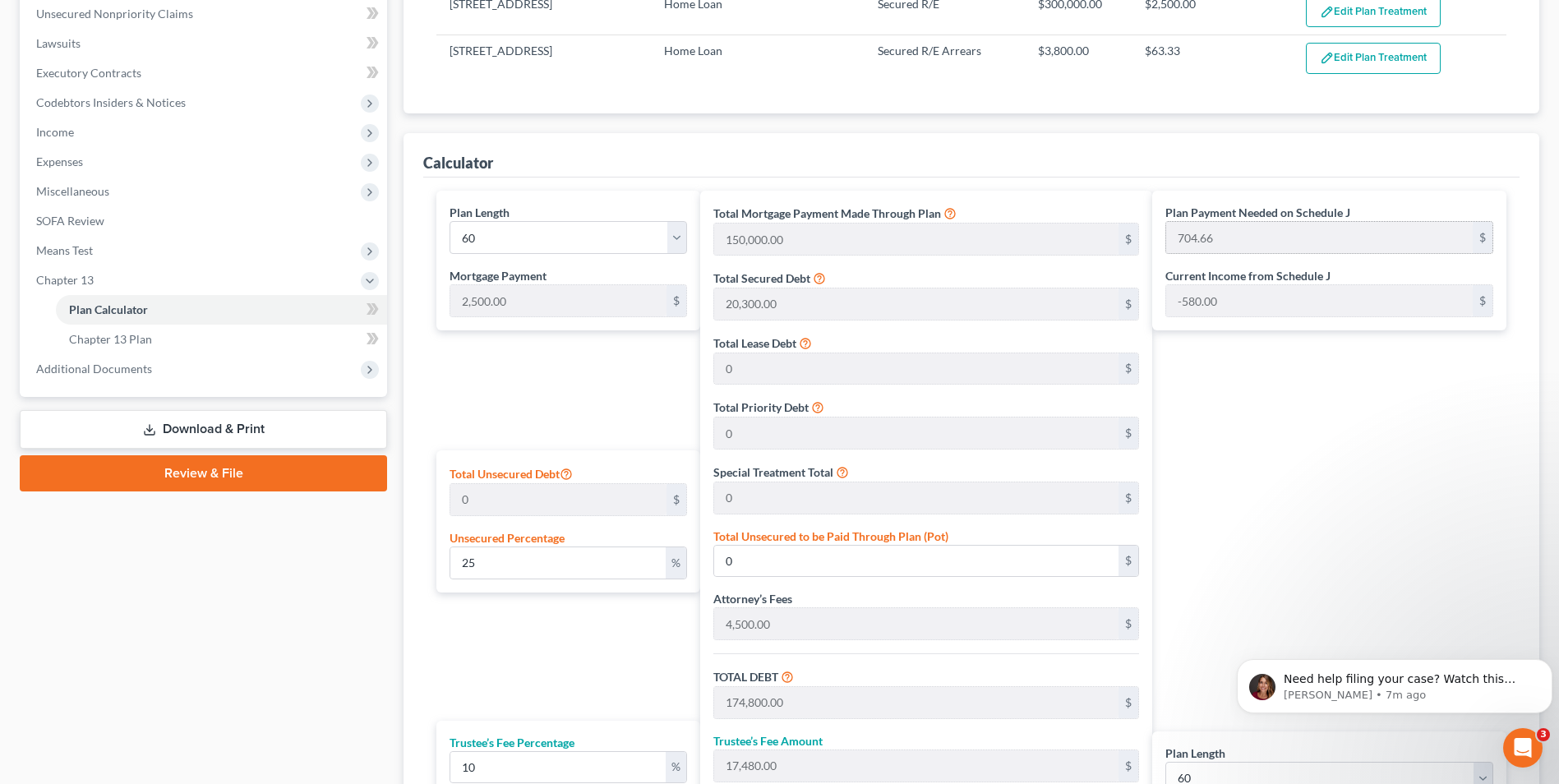
scroll to position [411, 0]
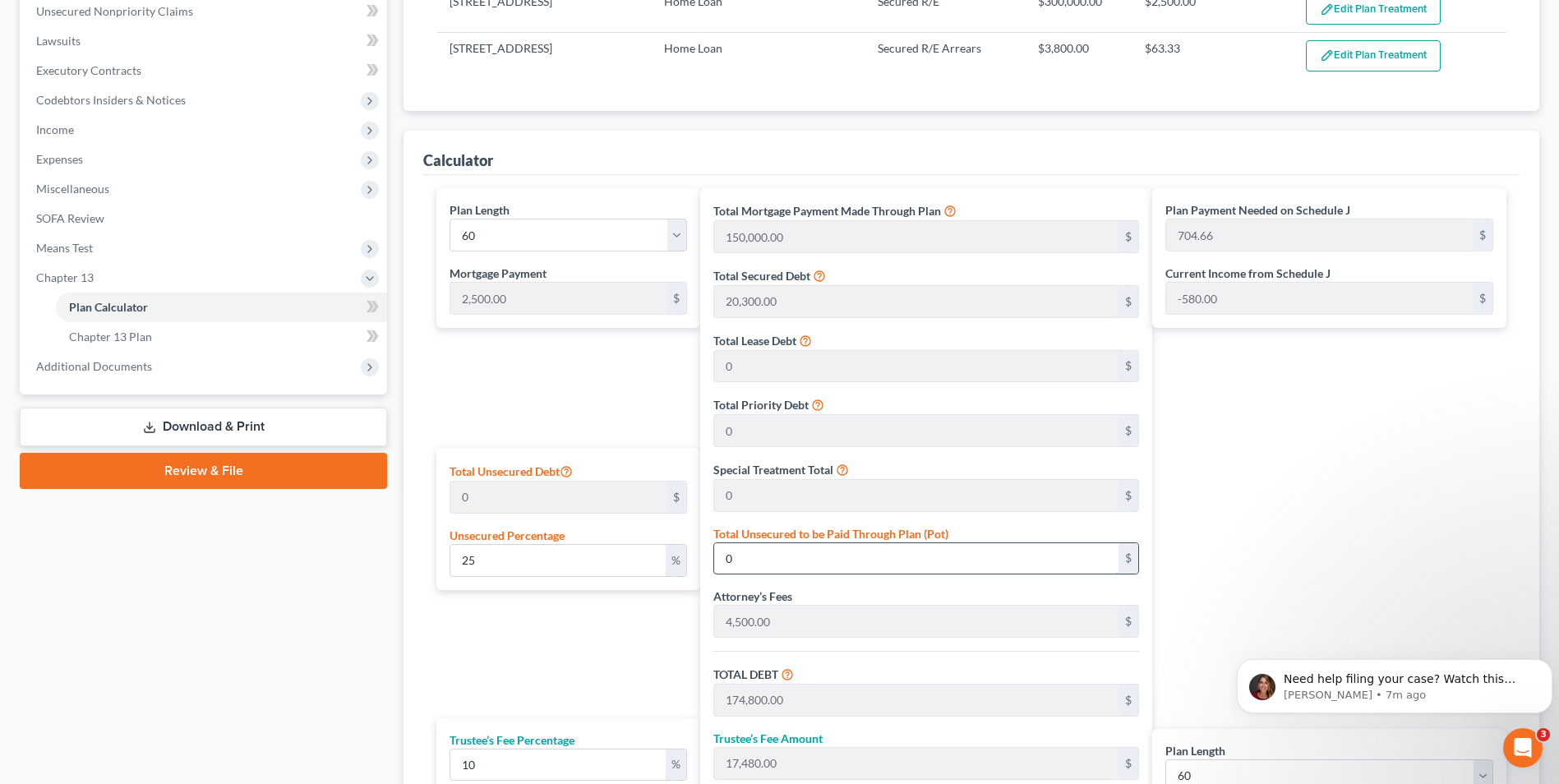
click at [790, 475] on input "0" at bounding box center [917, 559] width 405 height 31
drag, startPoint x: 515, startPoint y: 559, endPoint x: 405, endPoint y: 558, distance: 110.0
click at [406, 475] on div "Calculator Plan Length 1 2 3 4 5 6 7 8 9 10 11 12 13 14 15 16 17 18 19 20 21 22…" at bounding box center [971, 535] width 1136 height 809
type input "0"
click at [786, 475] on input "0" at bounding box center [917, 559] width 405 height 31
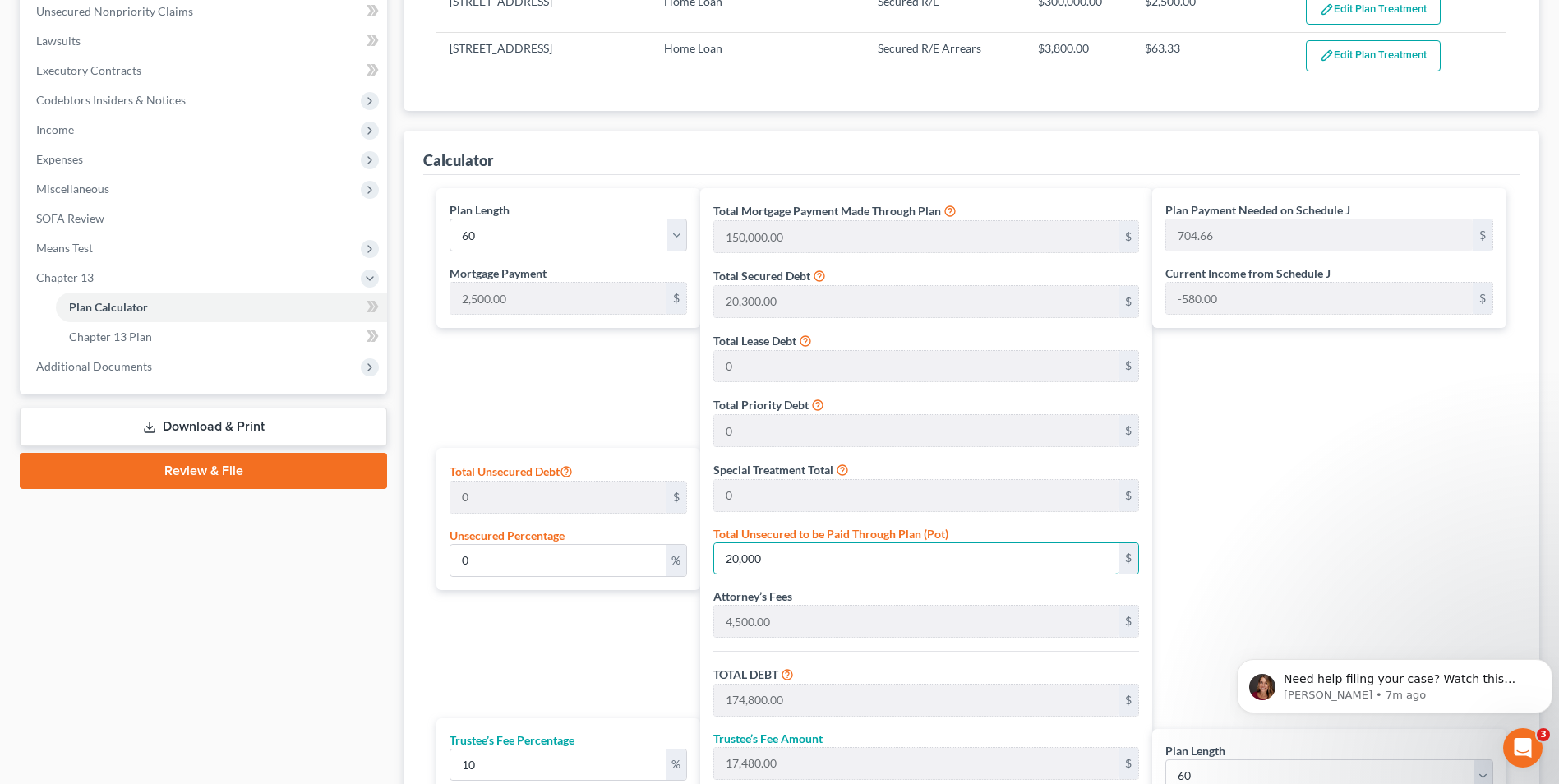
type input "20,000"
click at [527, 475] on div "Plan Length 1 2 3 4 5 6 7 8 9 10 11 12 13 14 15 16 17 18 19 20 21 22 23 24 25 2…" at bounding box center [564, 554] width 271 height 732
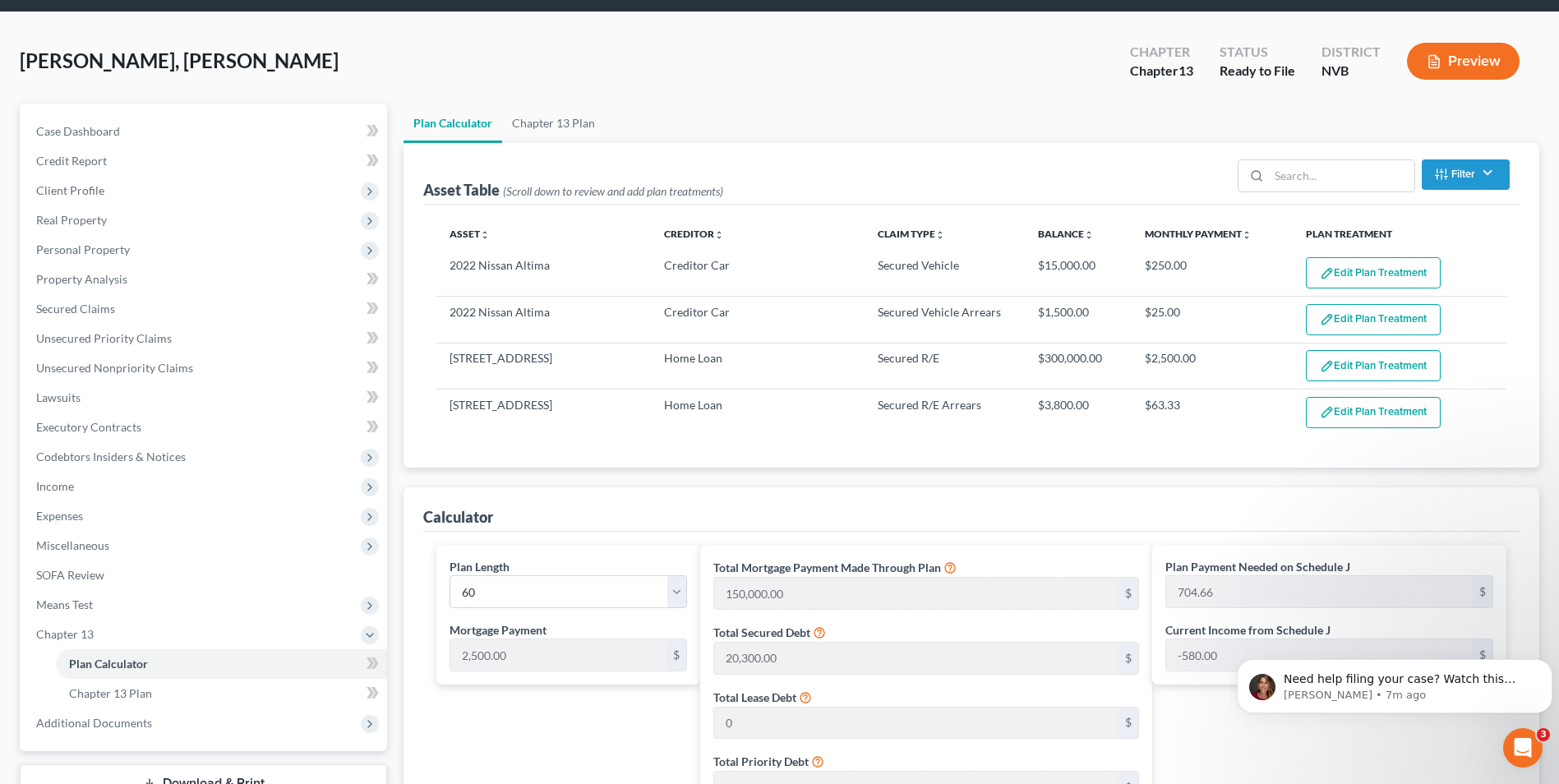
scroll to position [0, 0]
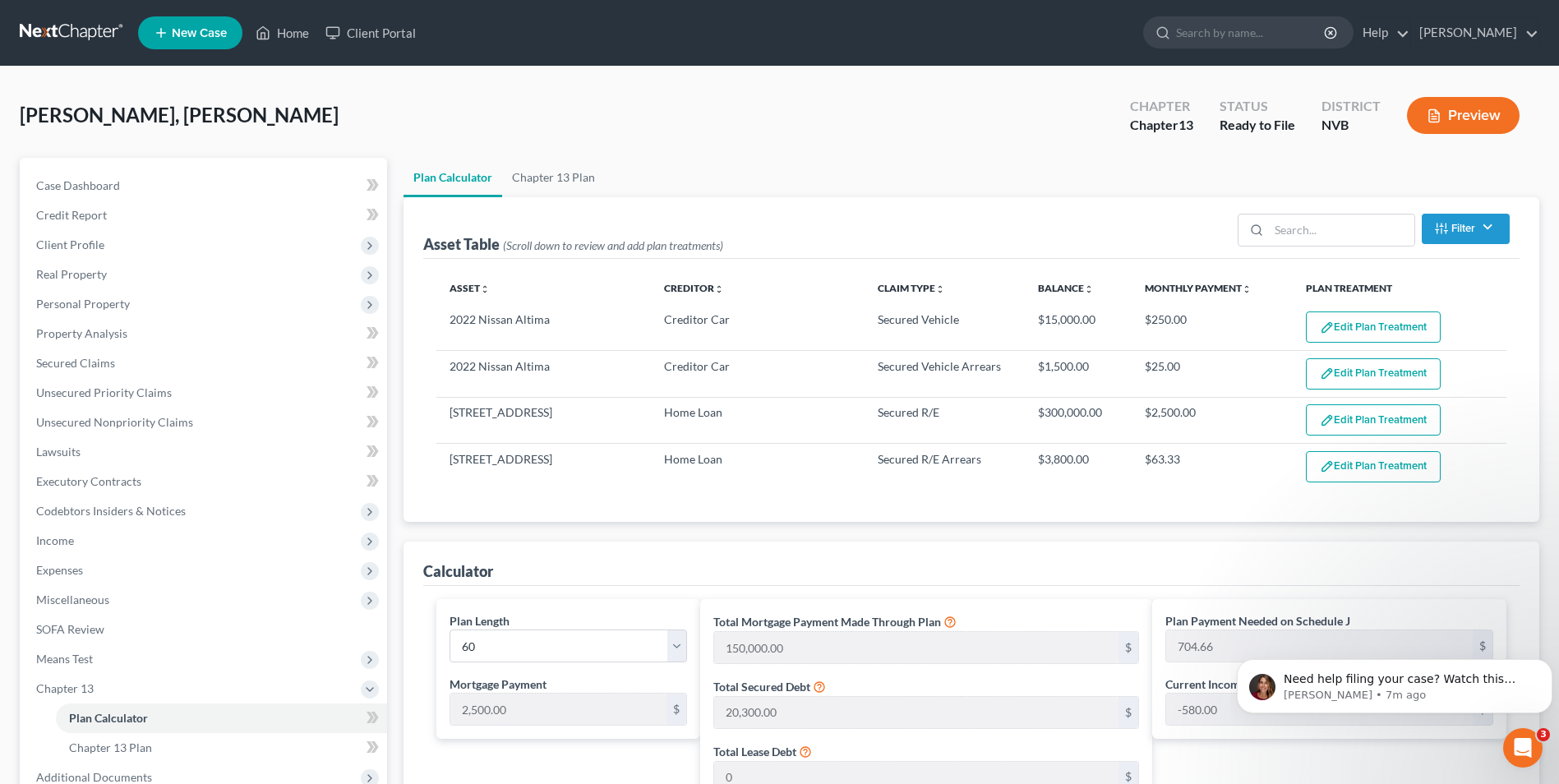
click at [925, 112] on button "Preview" at bounding box center [1463, 115] width 112 height 37
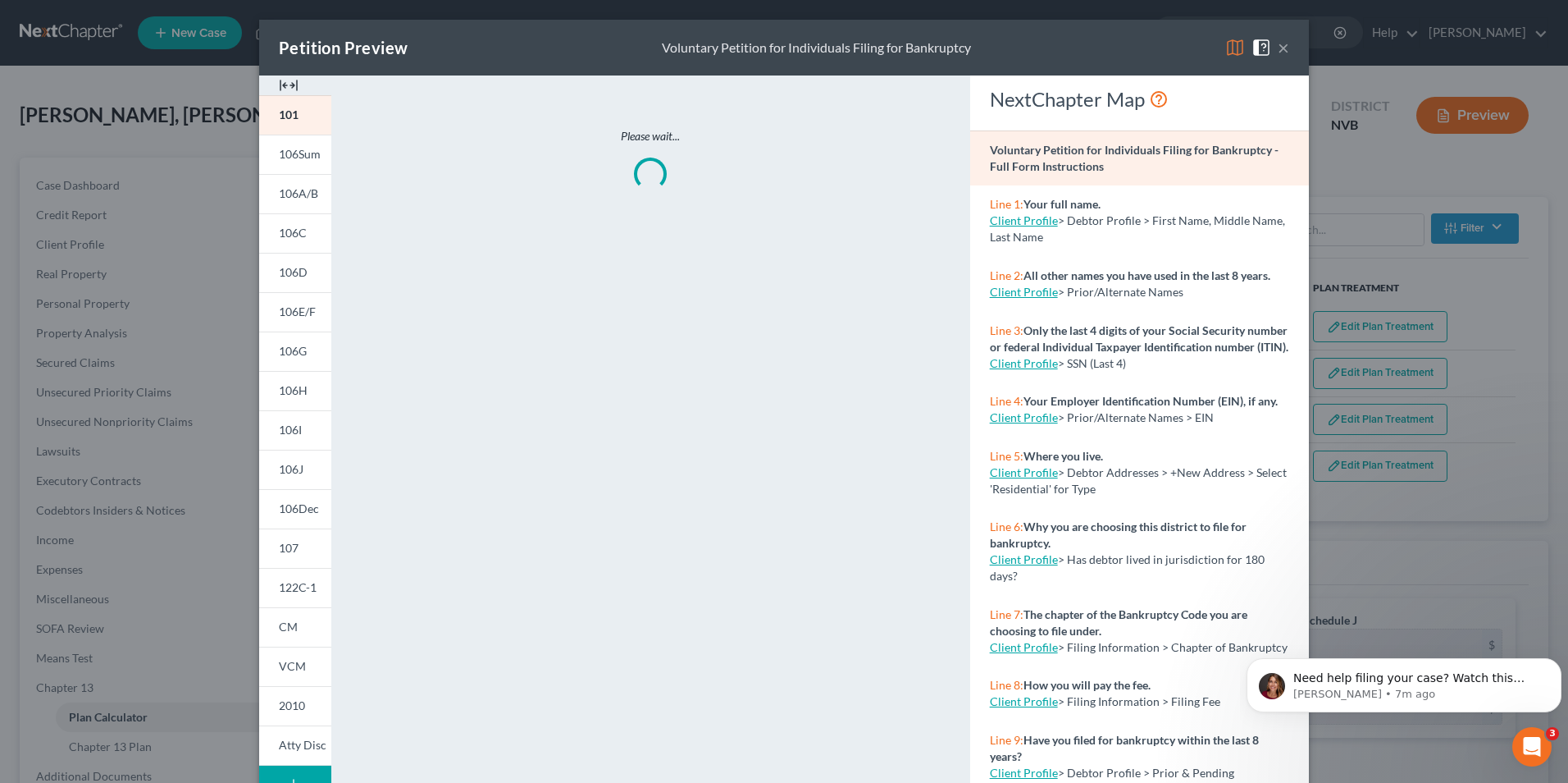
click at [922, 51] on button "×" at bounding box center [1283, 47] width 12 height 19
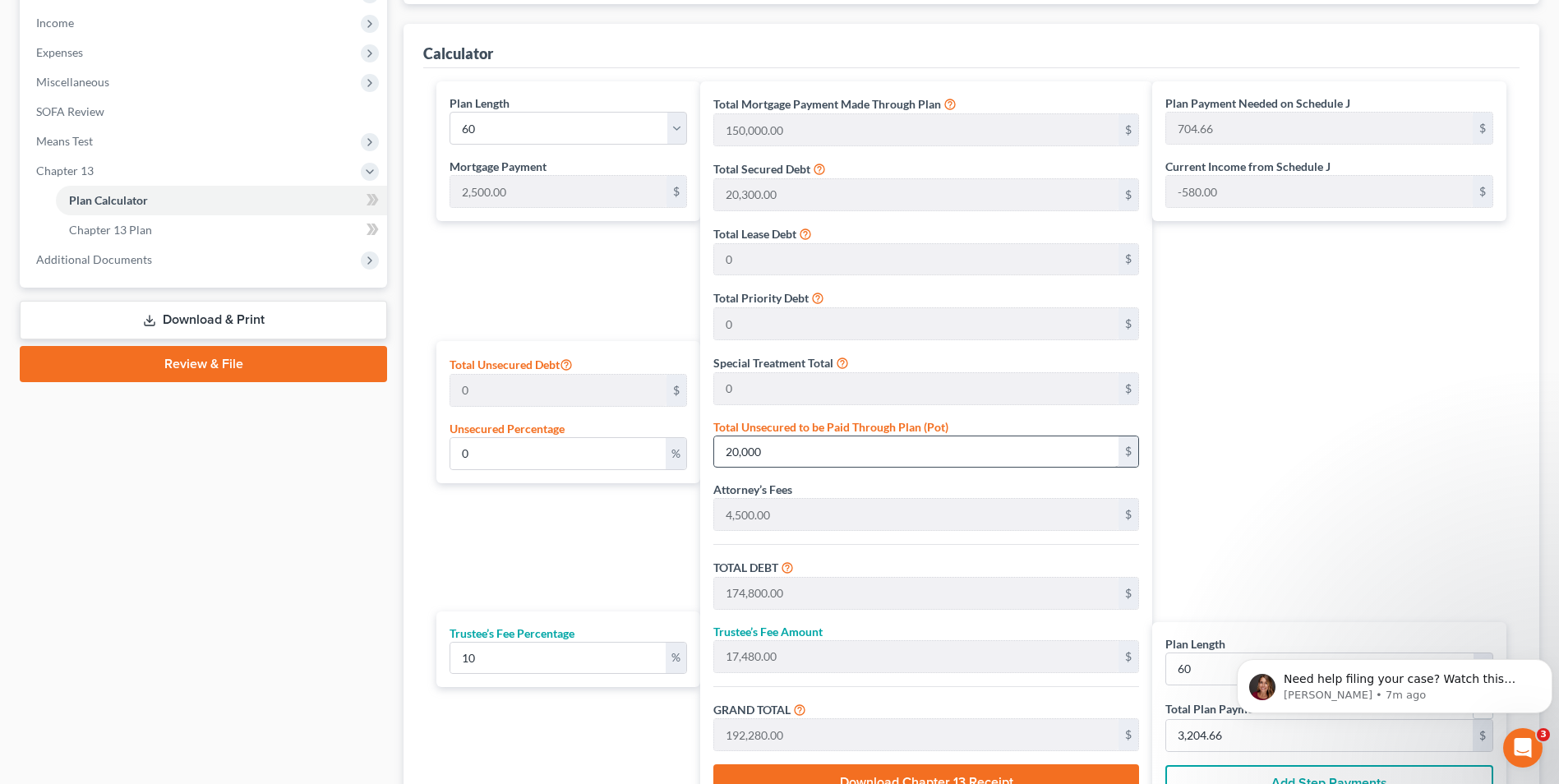
scroll to position [575, 0]
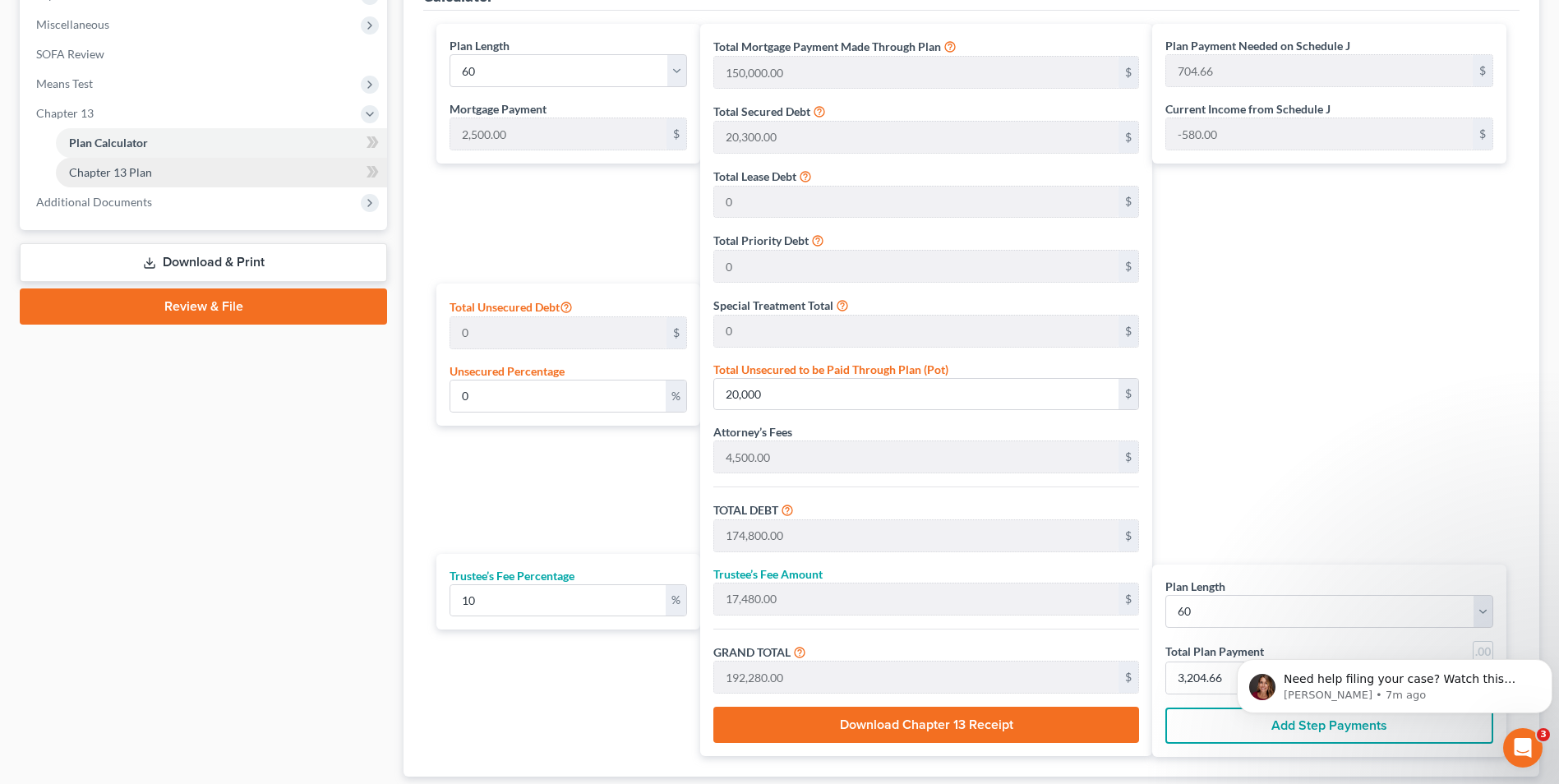
click at [134, 172] on span "Chapter 13 Plan" at bounding box center [110, 172] width 83 height 14
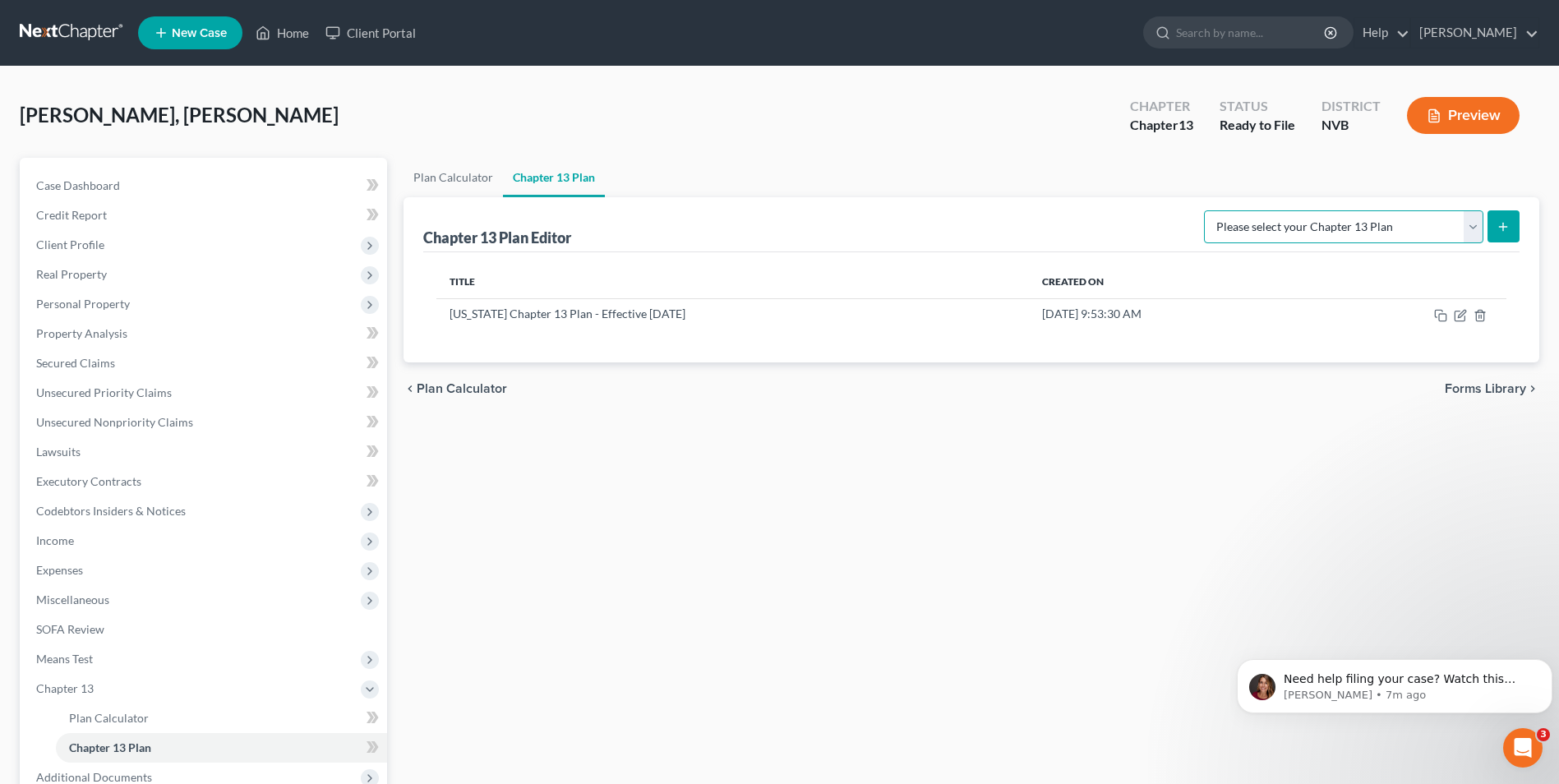
click at [925, 221] on select "Please select your Chapter 13 Plan National Form Plan - Official Form 113 Nevad…" at bounding box center [1343, 227] width 279 height 33
select select "1"
click at [925, 211] on select "Please select your Chapter 13 Plan National Form Plan - Official Form 113 Nevad…" at bounding box center [1343, 227] width 279 height 33
click at [925, 227] on button "submit" at bounding box center [1503, 226] width 32 height 32
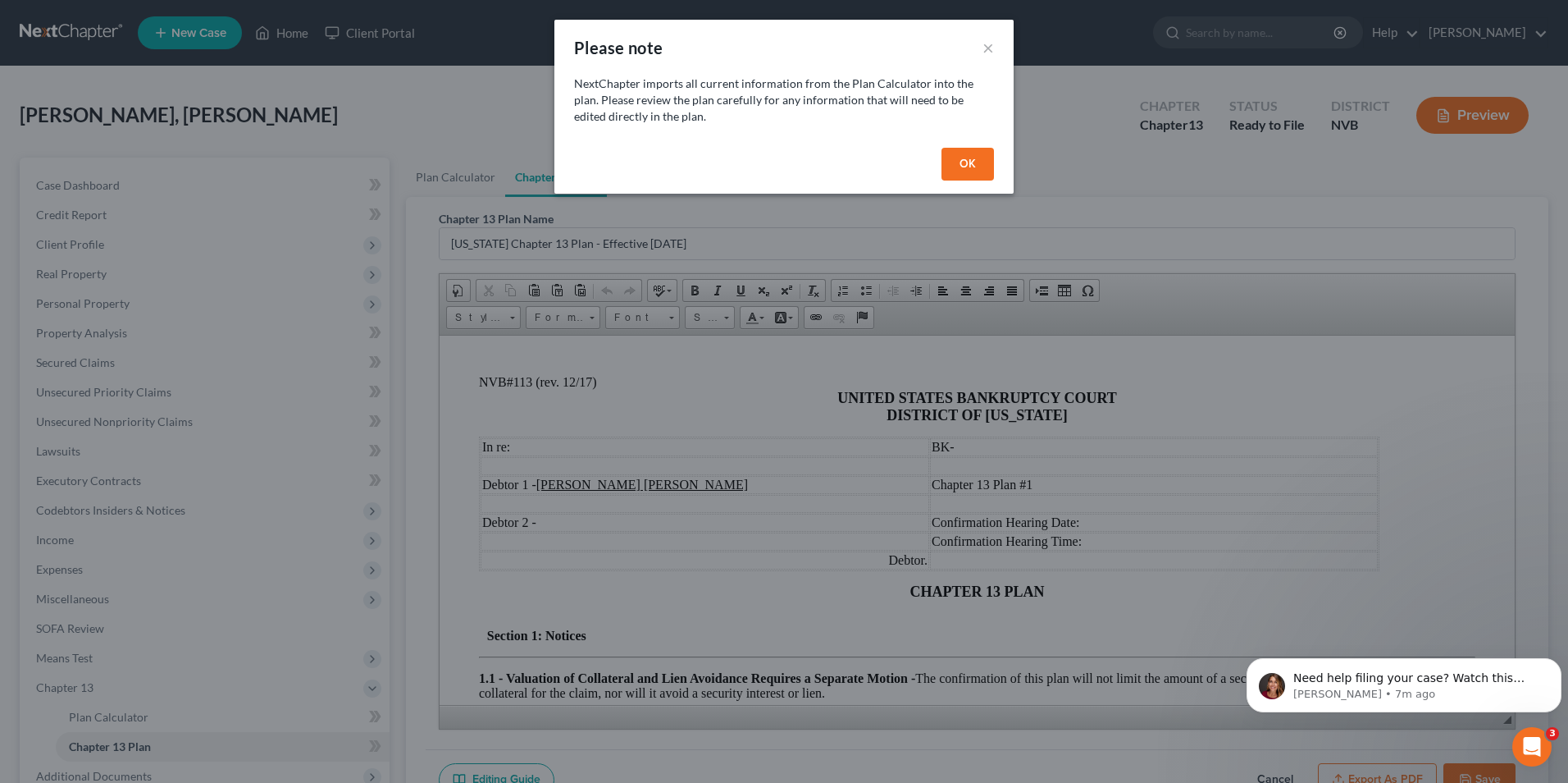
click at [922, 166] on button "OK" at bounding box center [968, 164] width 52 height 33
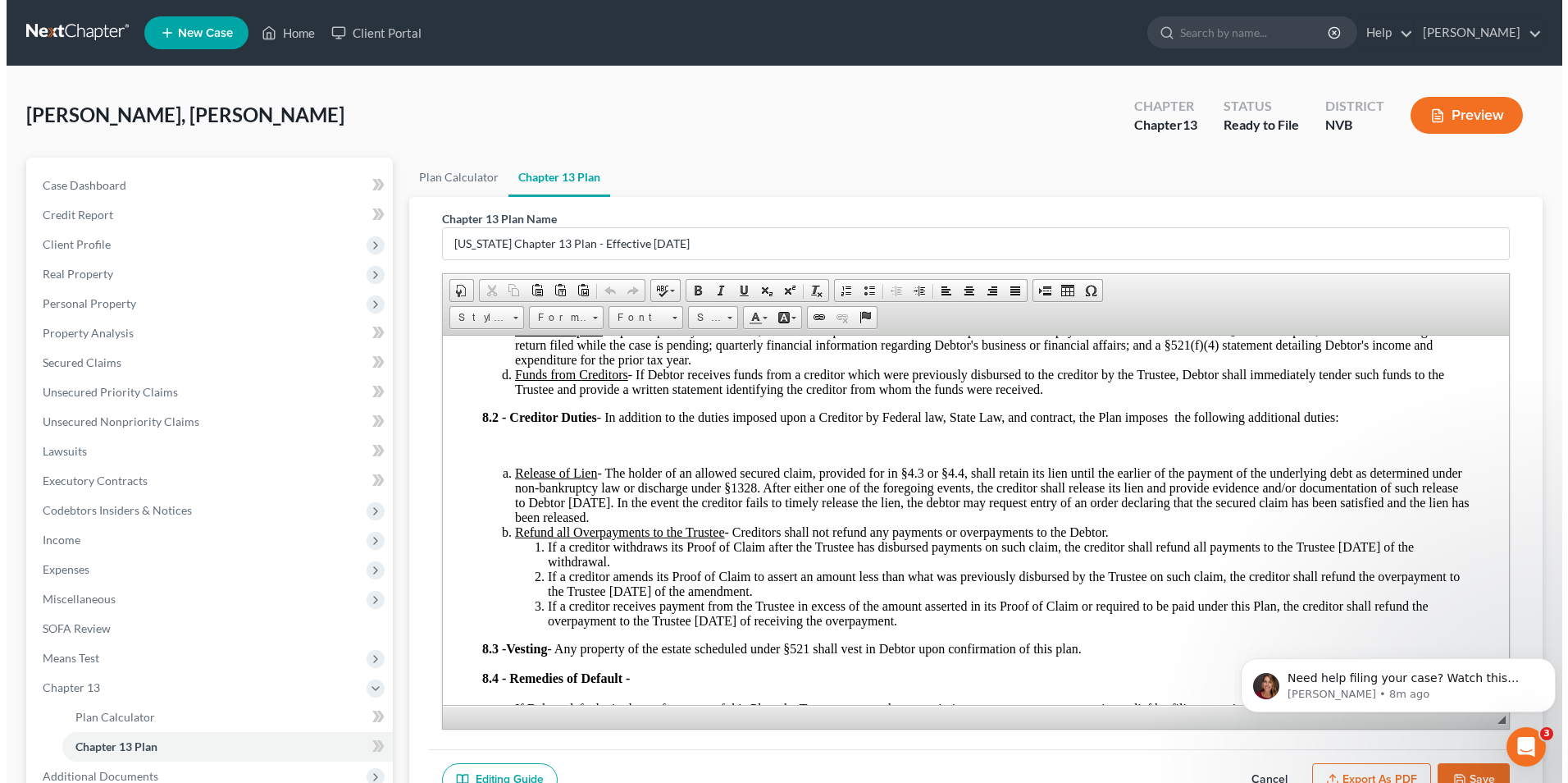
scroll to position [3611, 0]
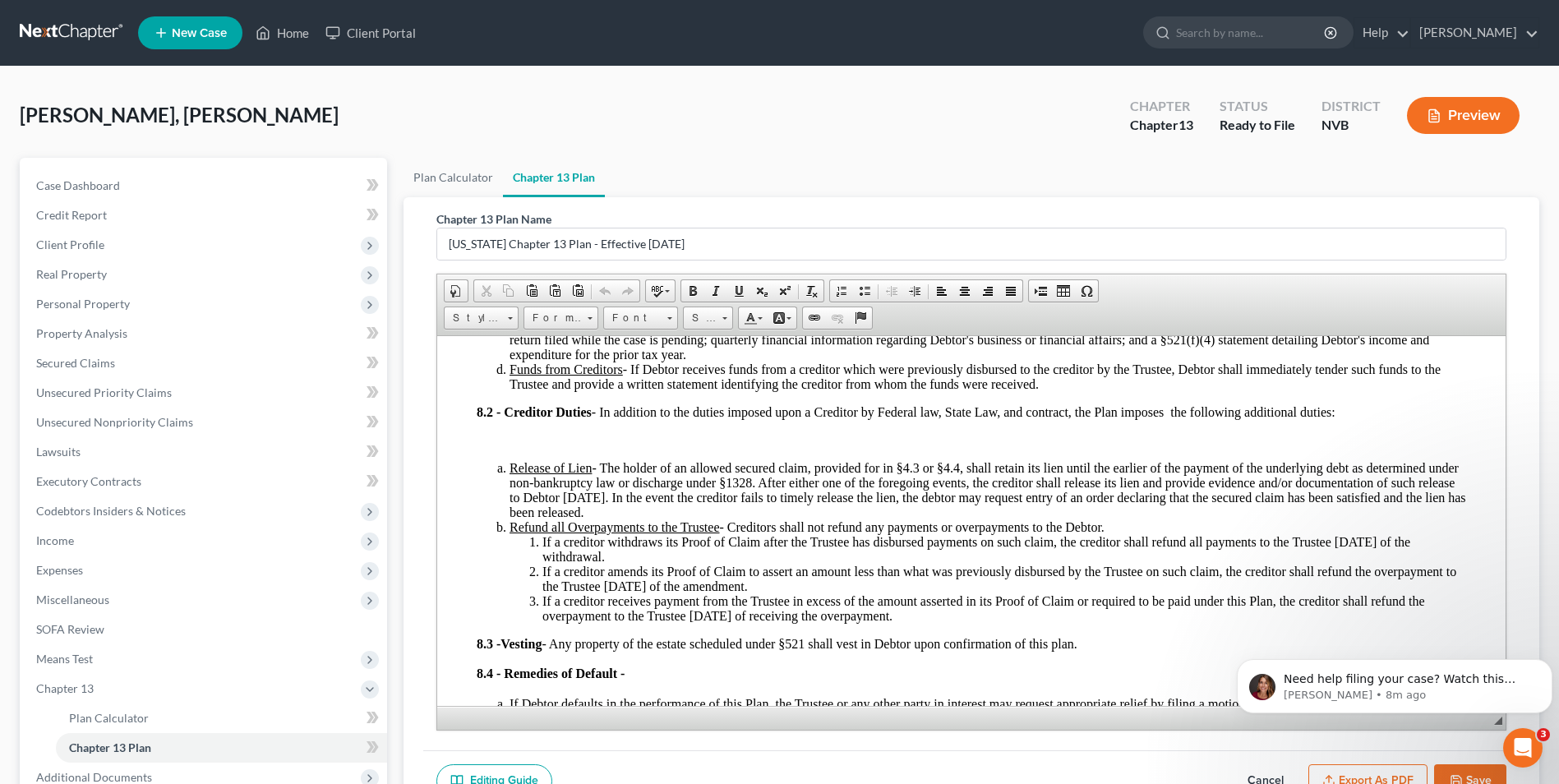
click at [925, 104] on button "Preview" at bounding box center [1463, 115] width 112 height 37
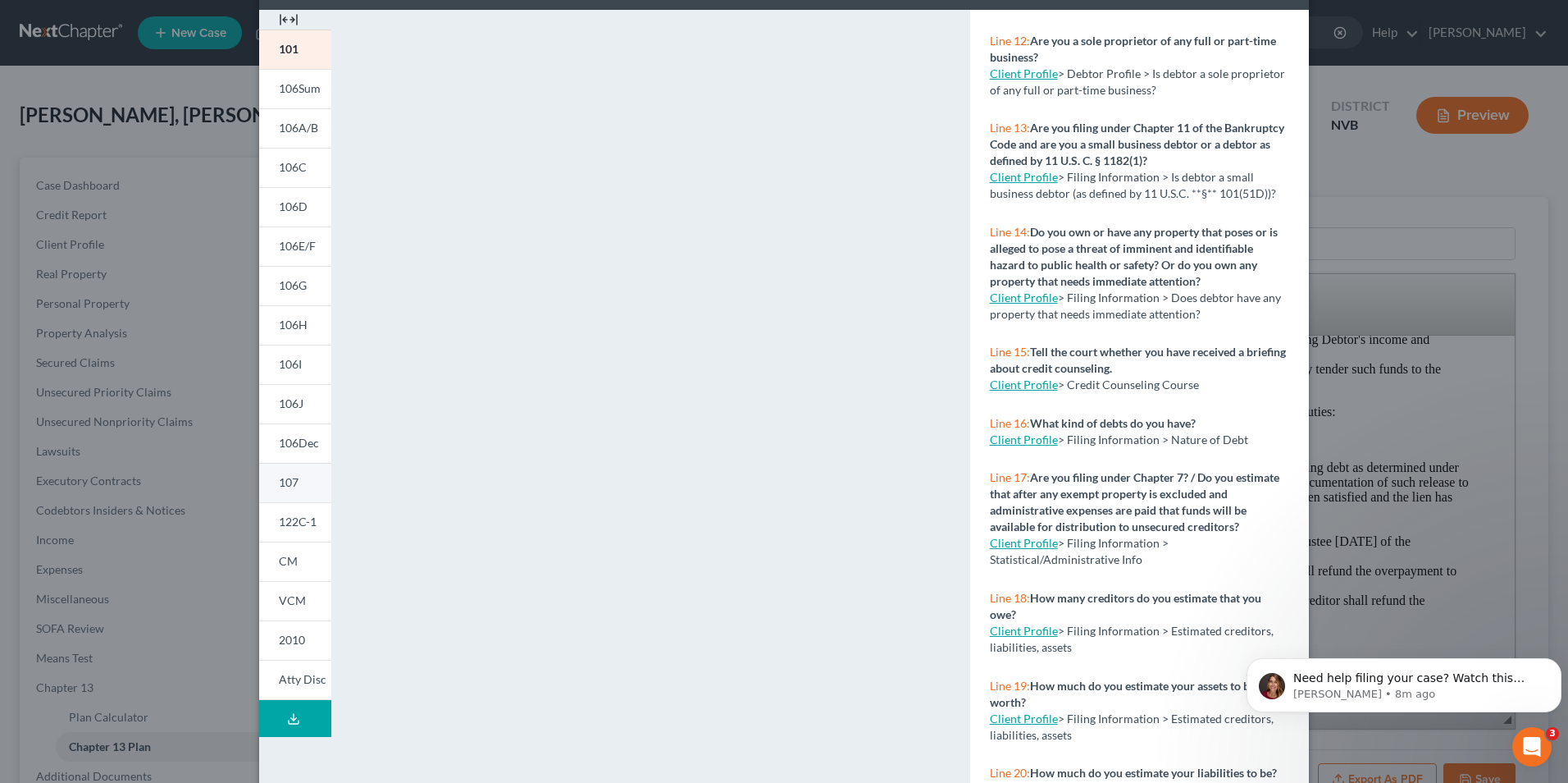
scroll to position [0, 0]
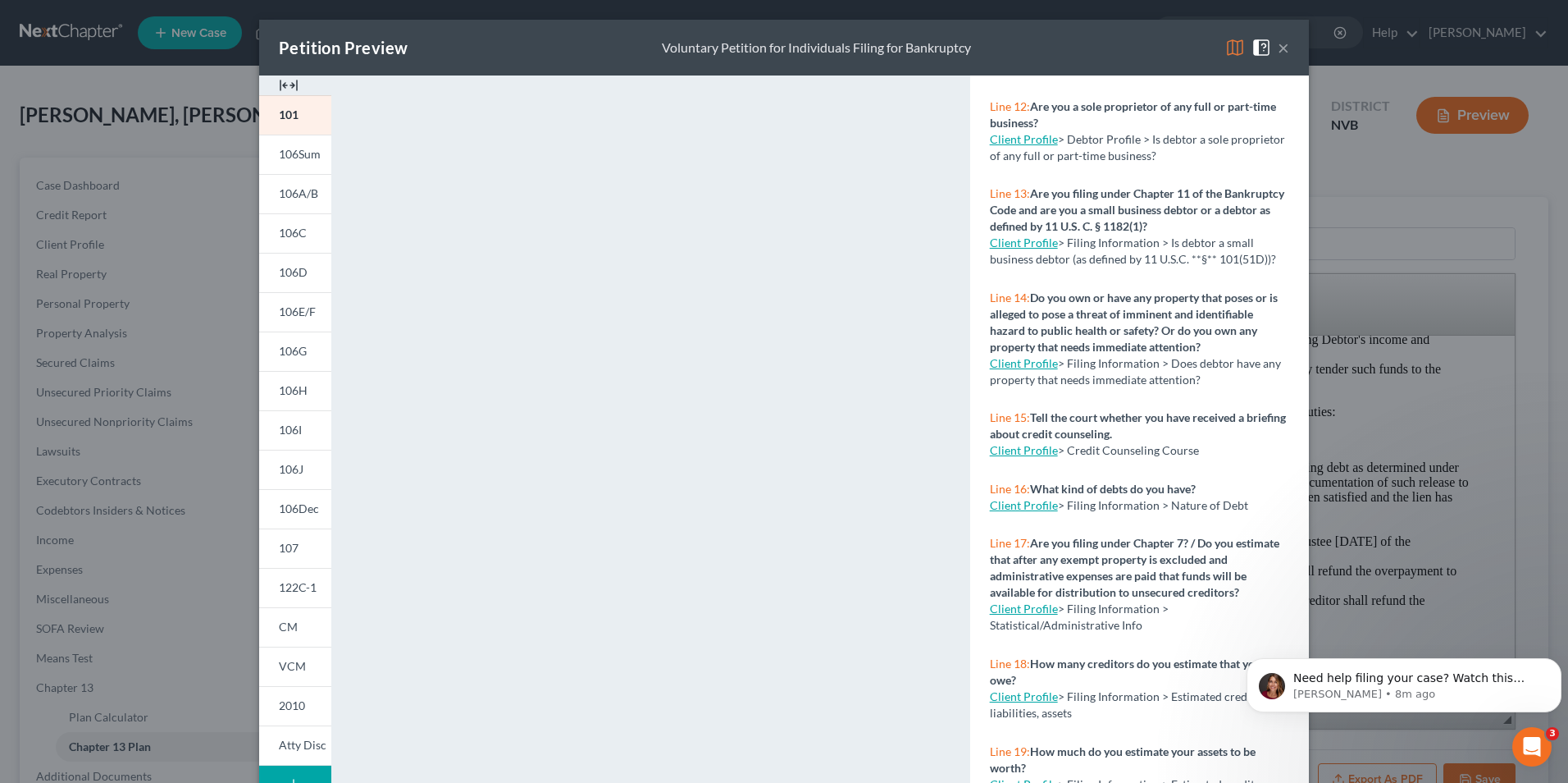
click at [922, 42] on span at bounding box center [1264, 46] width 26 height 14
